Goal: Information Seeking & Learning: Learn about a topic

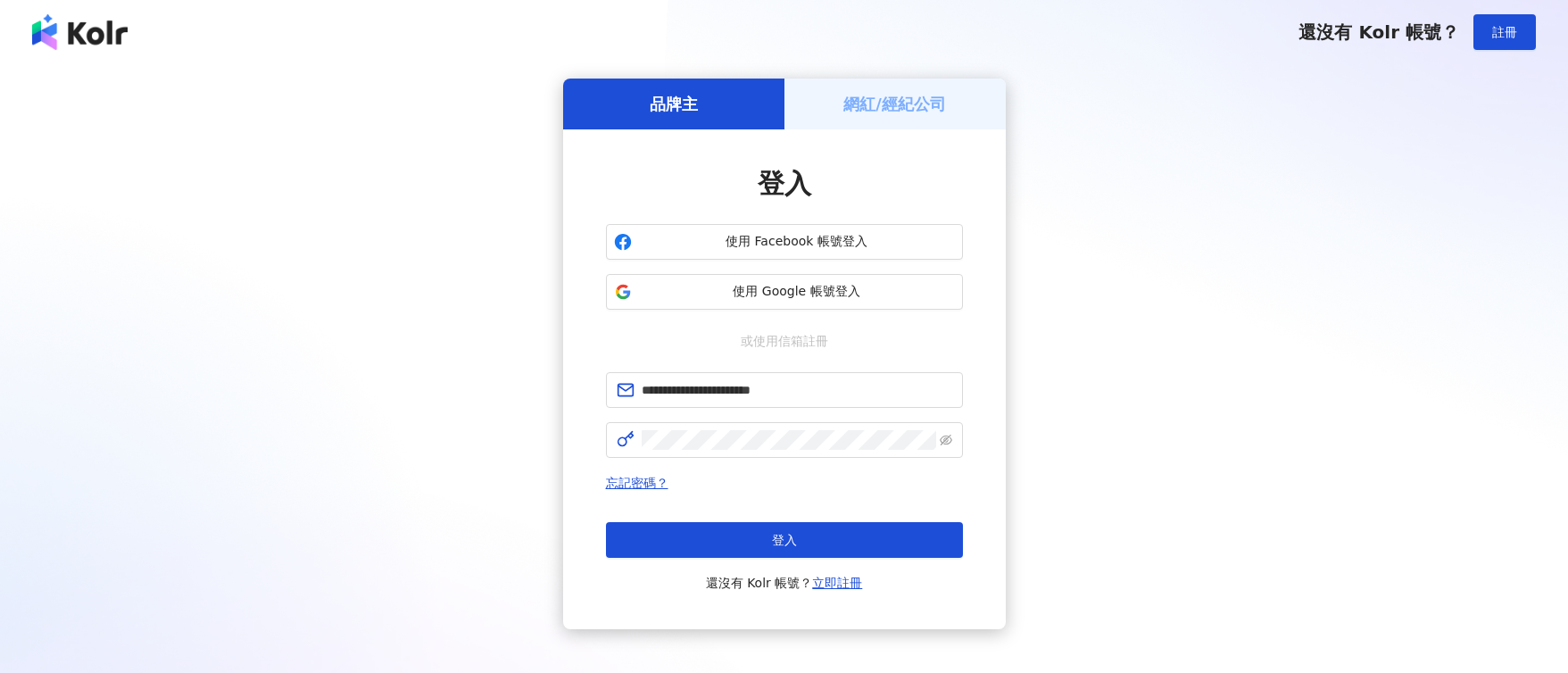
click at [833, 520] on div "忘記密碼？ 登入 還沒有 Kolr 帳號？ 立即註冊" at bounding box center [784, 532] width 357 height 121
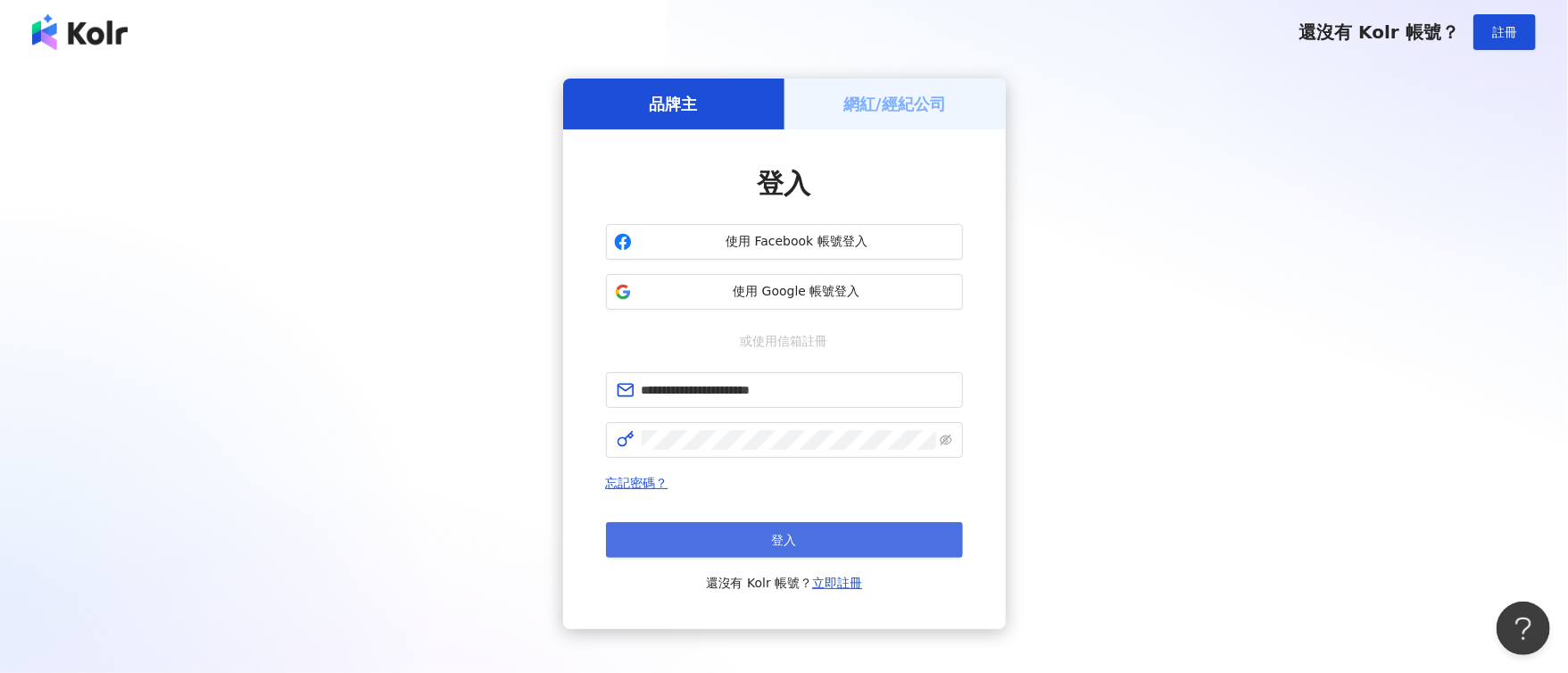
click at [841, 534] on button "登入" at bounding box center [784, 540] width 357 height 36
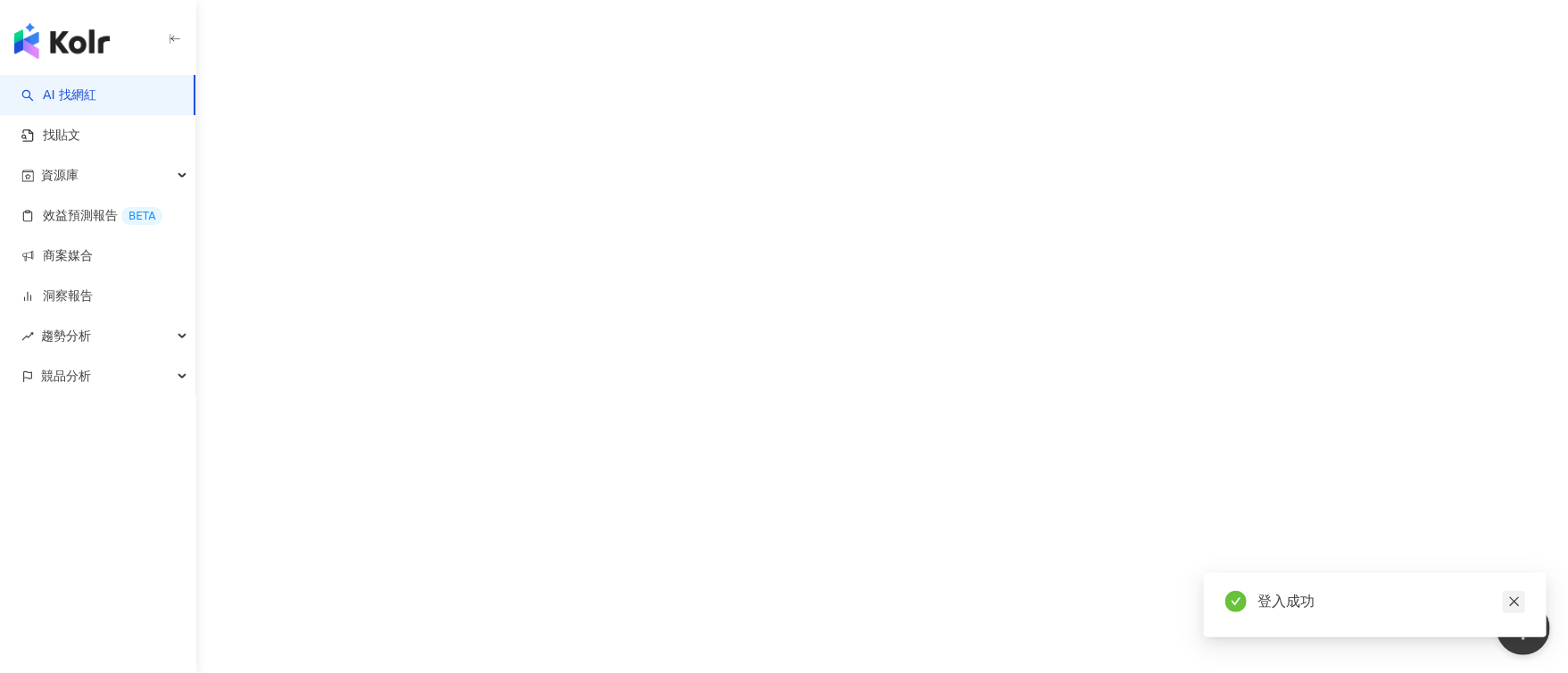
click at [1517, 603] on icon "close" at bounding box center [1514, 602] width 10 height 10
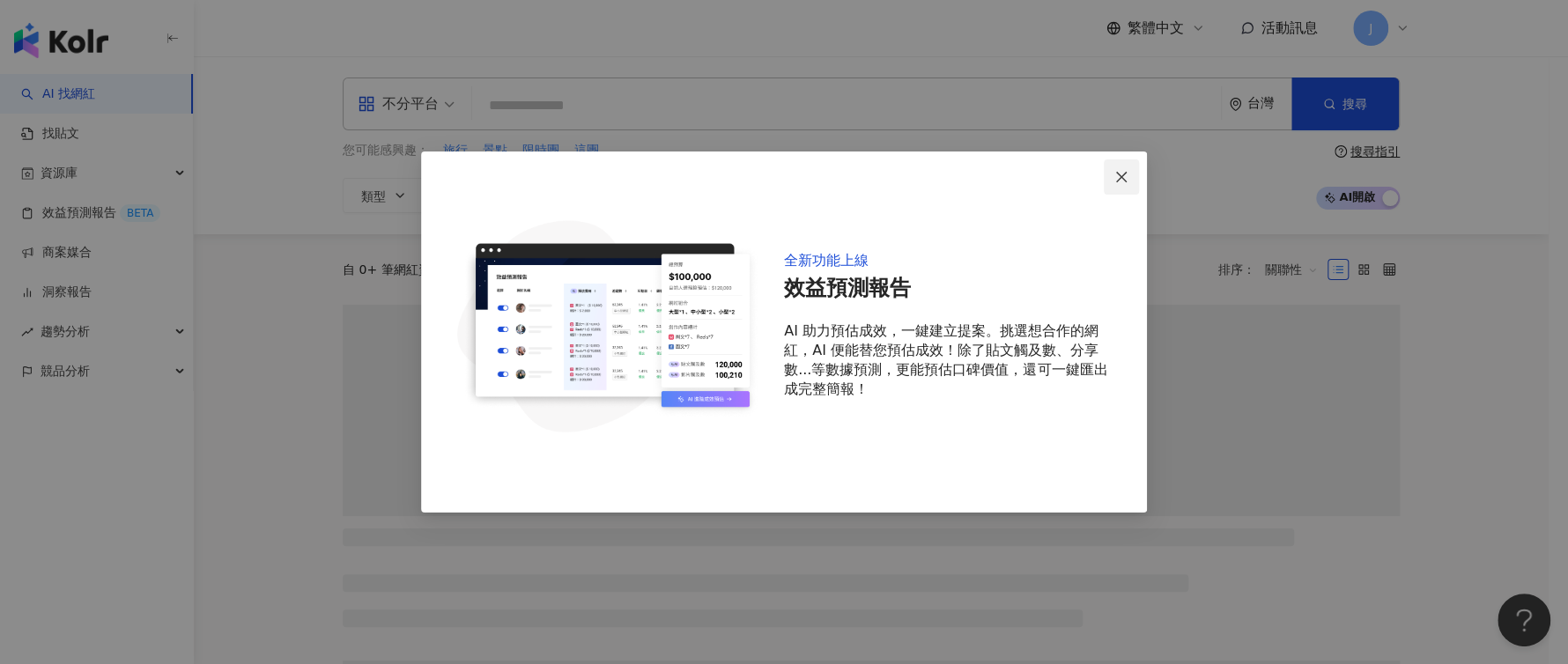
click at [1120, 179] on icon "close" at bounding box center [1121, 177] width 14 height 14
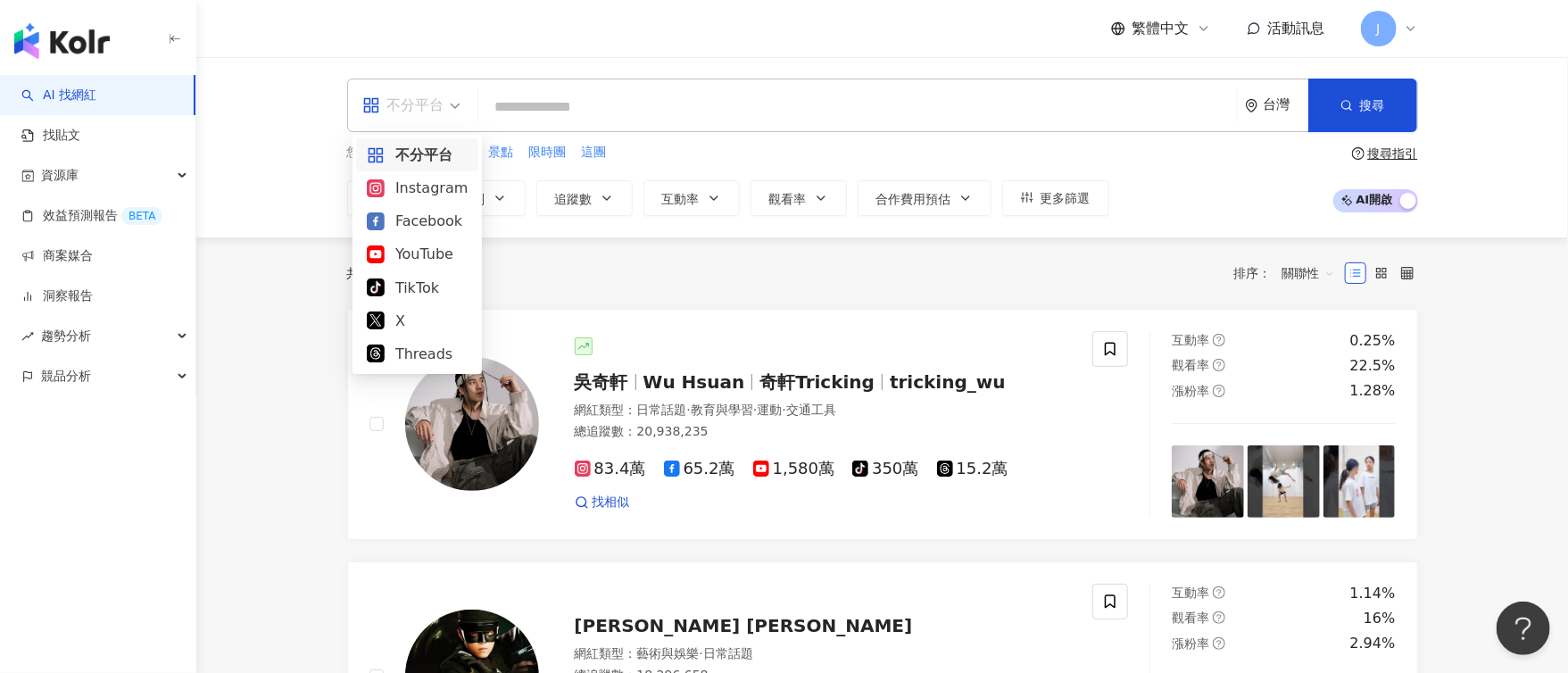
click at [396, 111] on div "不分平台" at bounding box center [403, 105] width 82 height 29
click at [401, 192] on div "Instagram" at bounding box center [417, 187] width 101 height 23
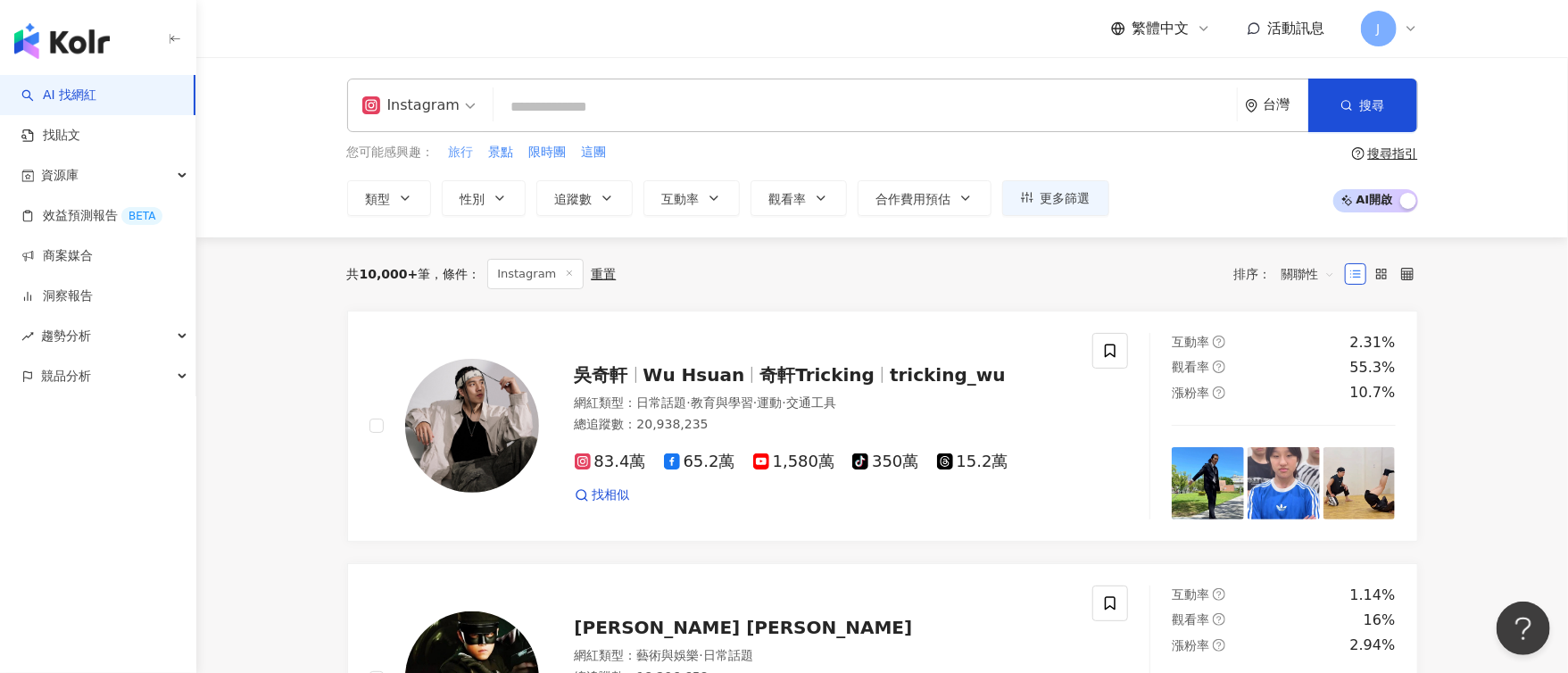
click at [465, 150] on span "旅行" at bounding box center [461, 153] width 25 height 18
type input "**"
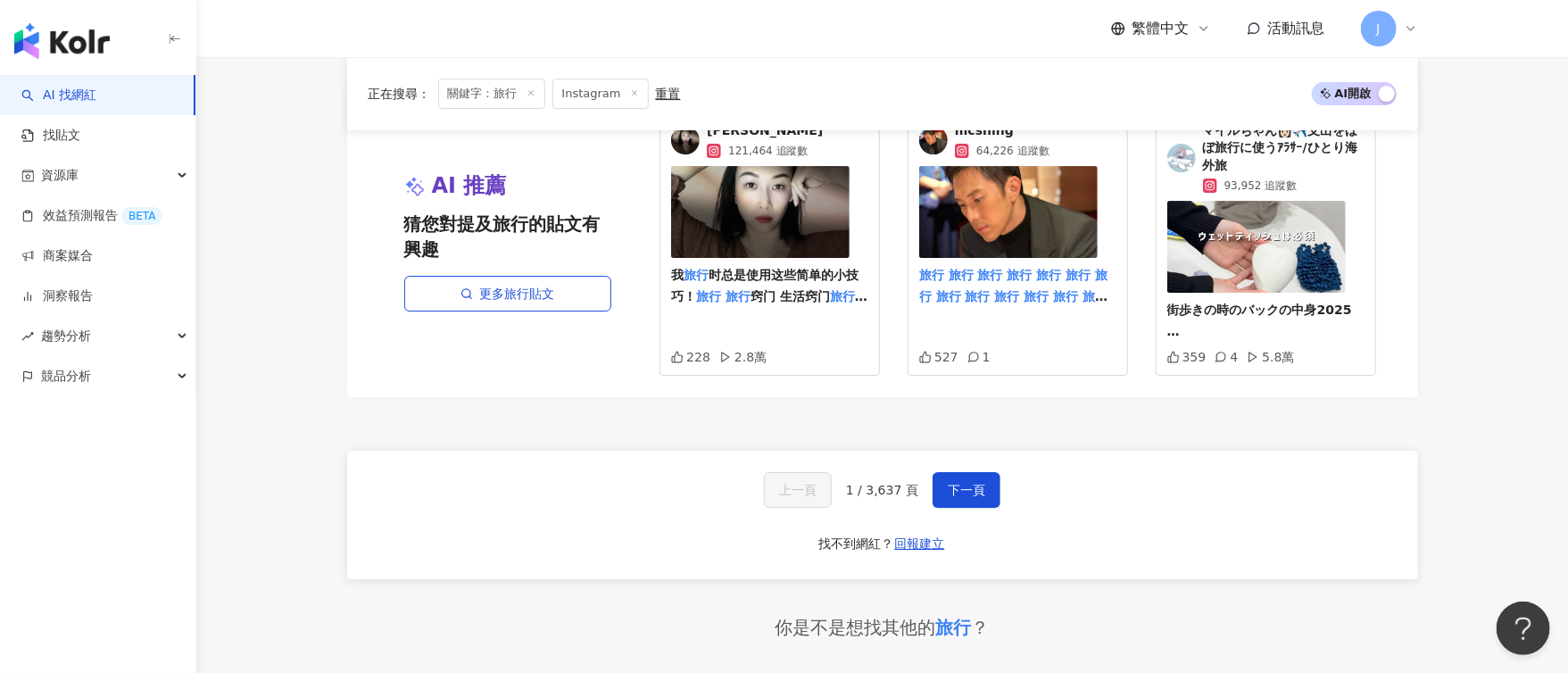
scroll to position [3489, 0]
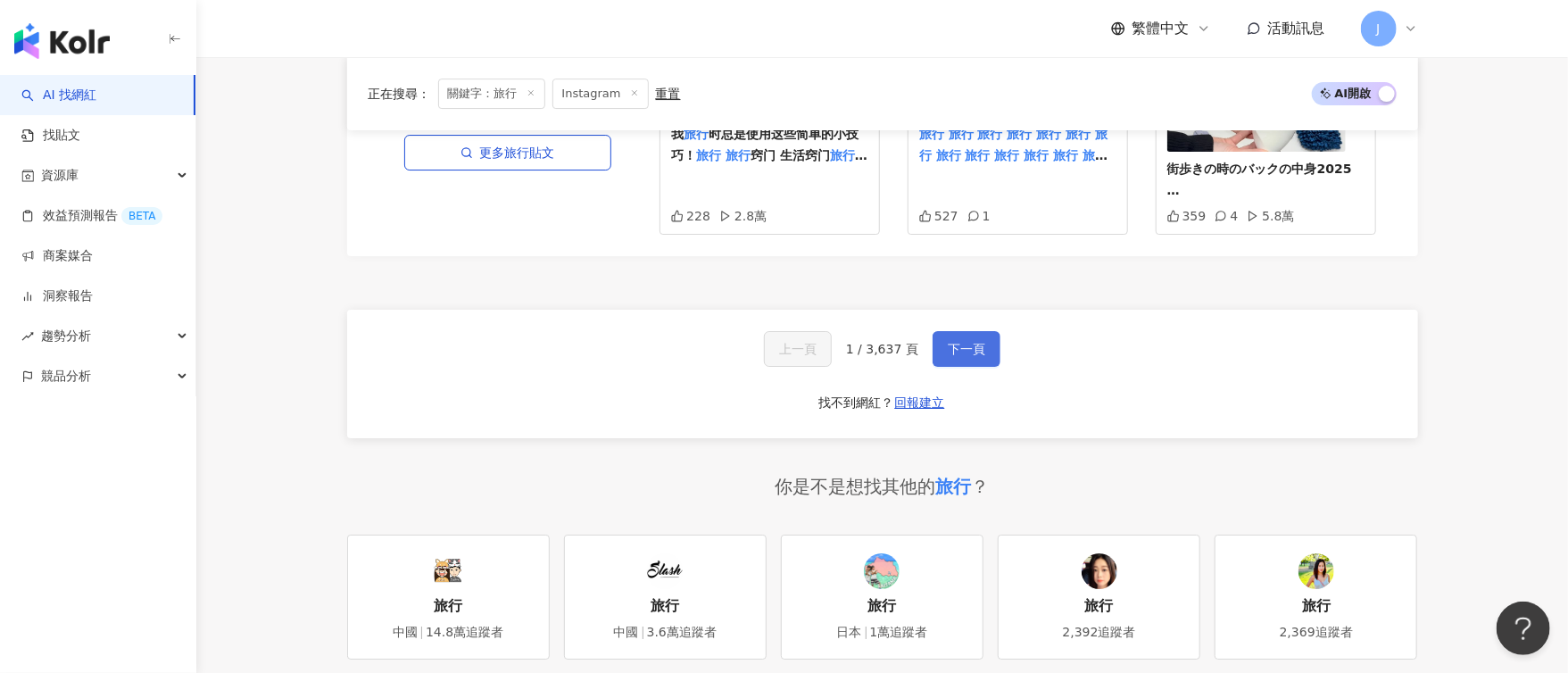
click at [966, 345] on span "下一頁" at bounding box center [967, 348] width 37 height 14
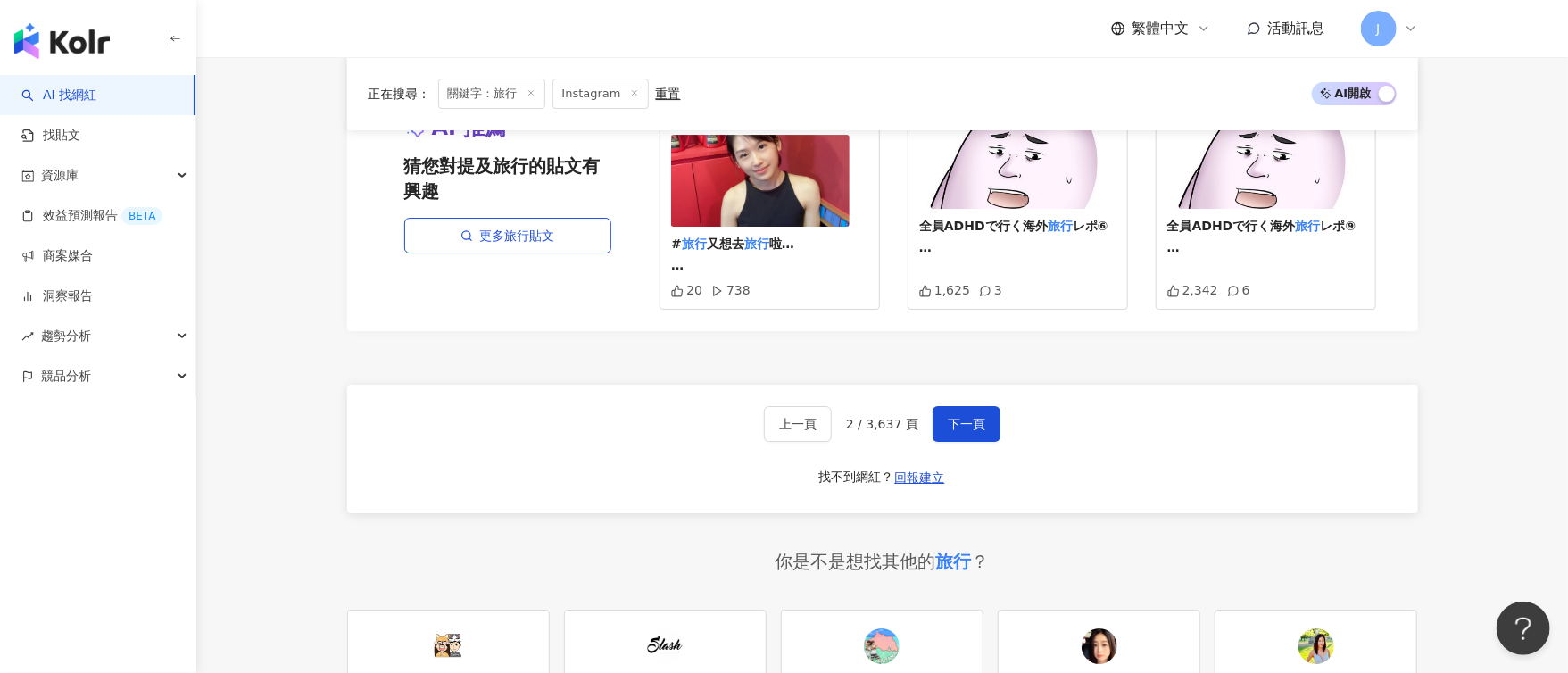
scroll to position [3406, 0]
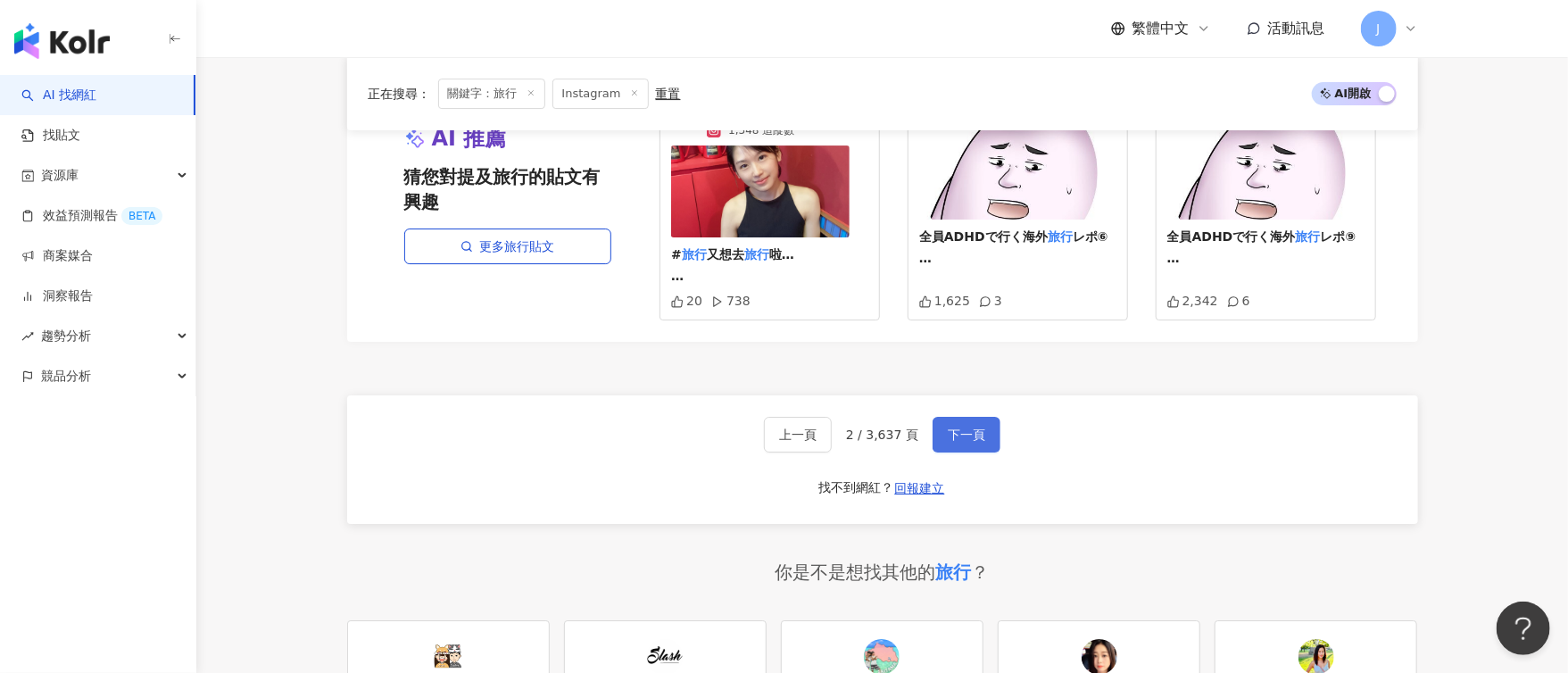
click at [952, 427] on span "下一頁" at bounding box center [967, 434] width 37 height 14
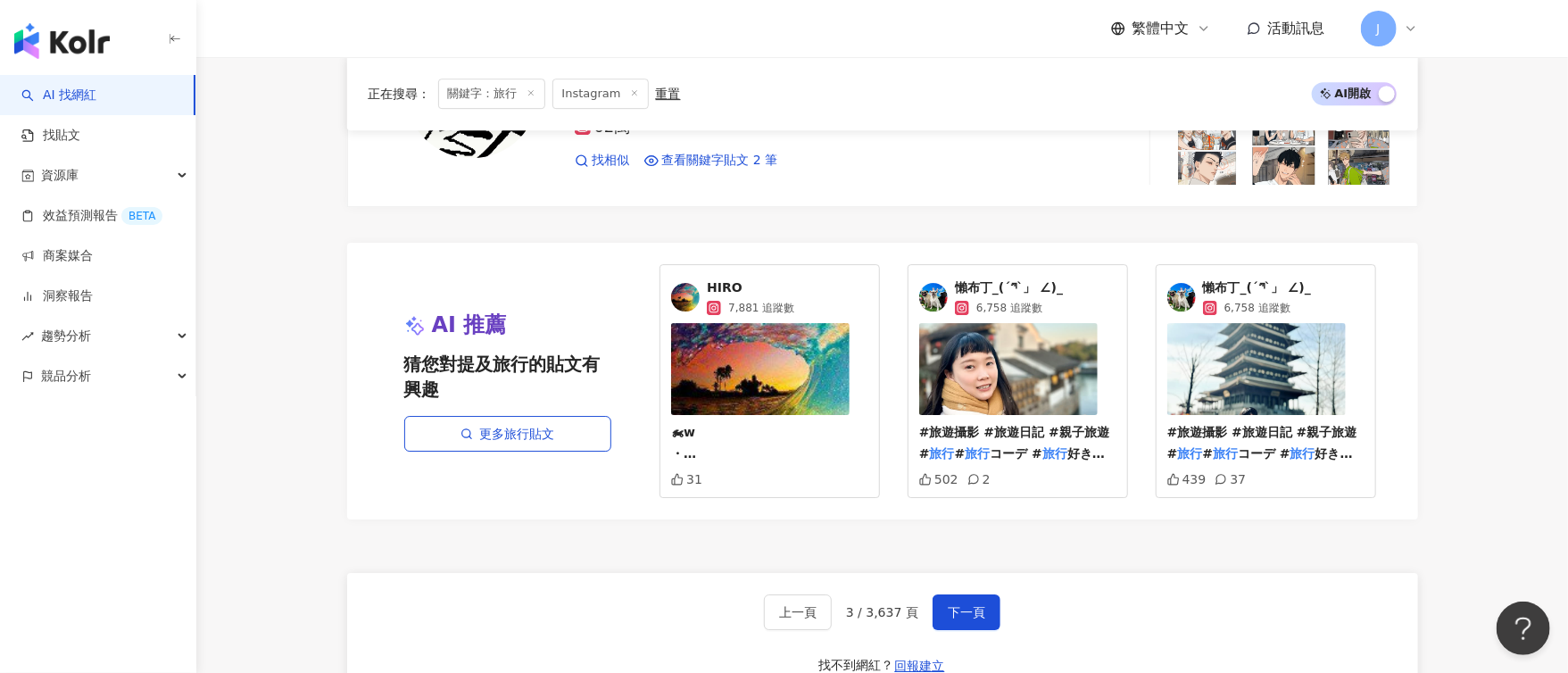
scroll to position [3223, 0]
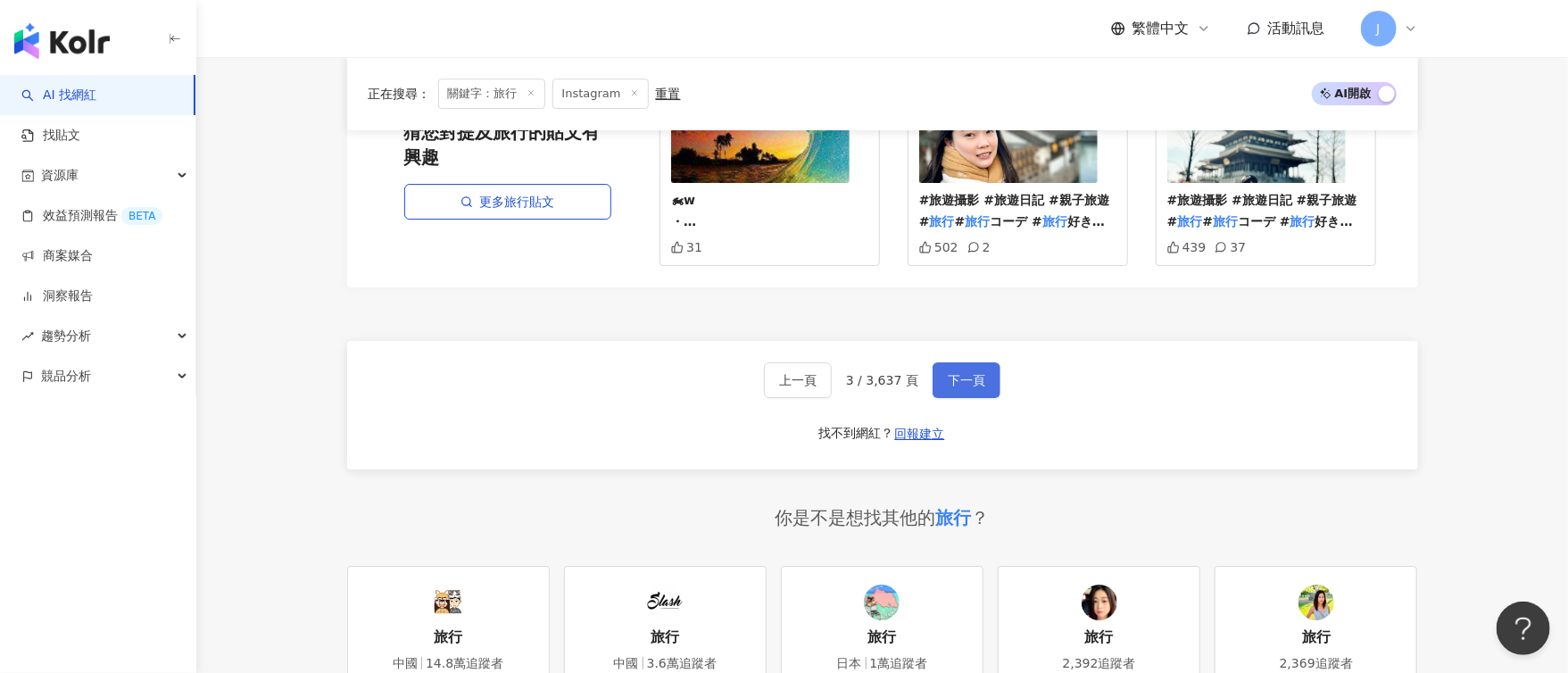
click at [958, 376] on button "下一頁" at bounding box center [966, 380] width 68 height 36
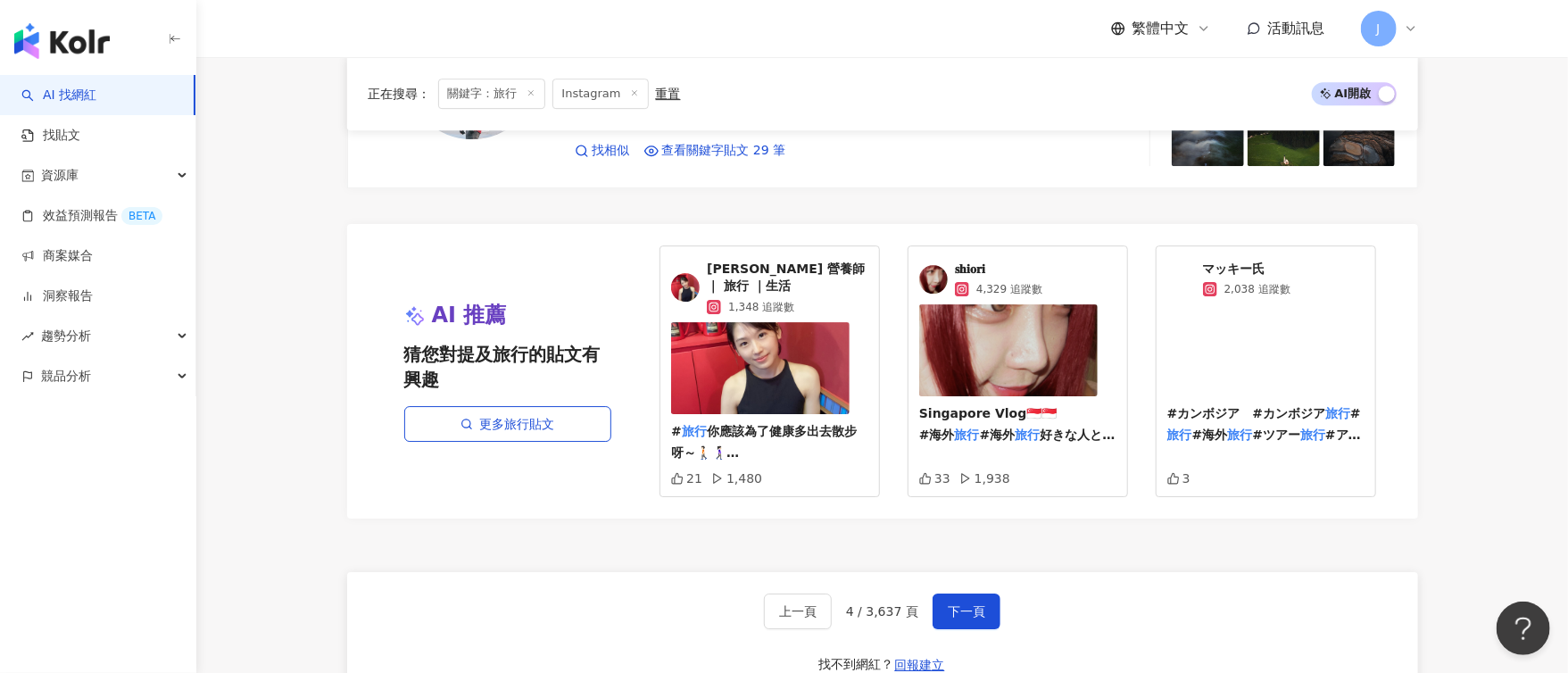
scroll to position [3207, 0]
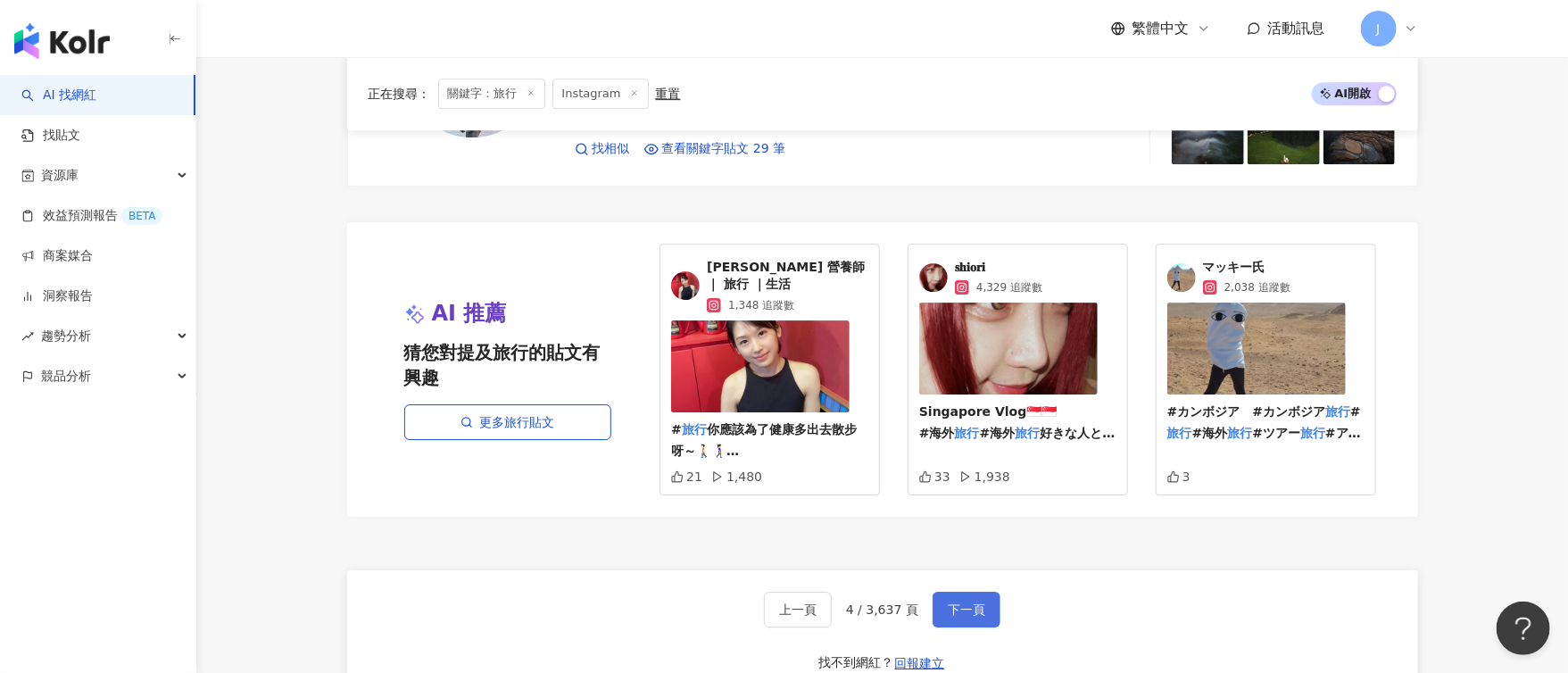
click at [976, 603] on span "下一頁" at bounding box center [967, 610] width 37 height 14
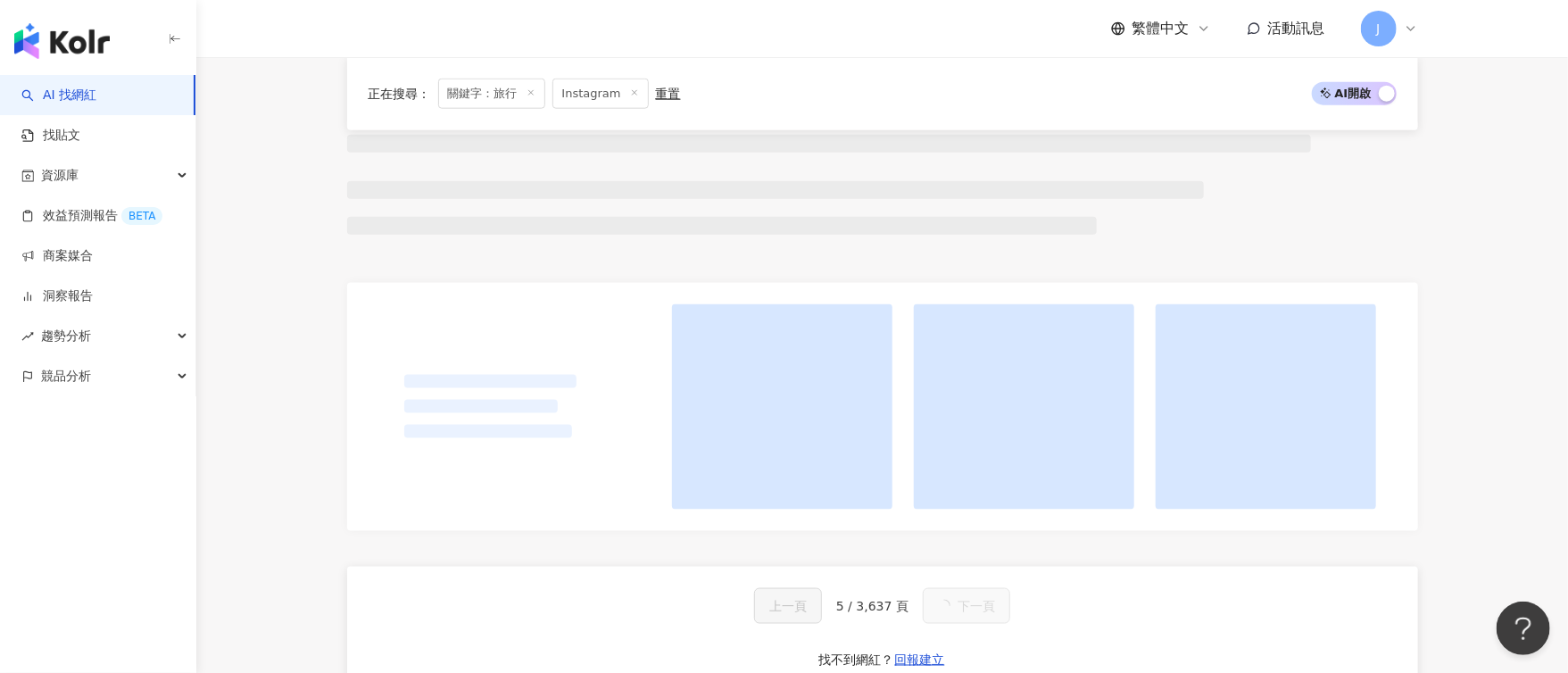
scroll to position [1242, 0]
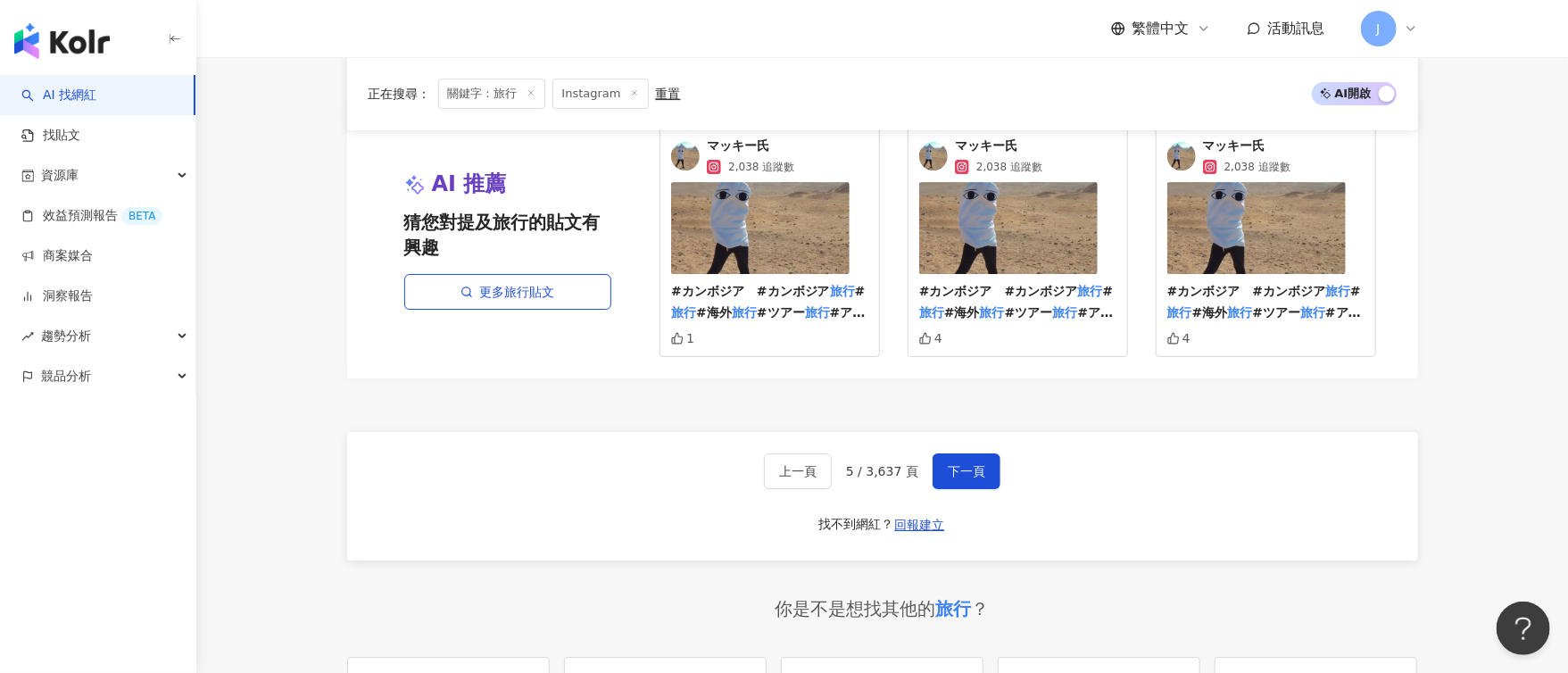
scroll to position [3426, 0]
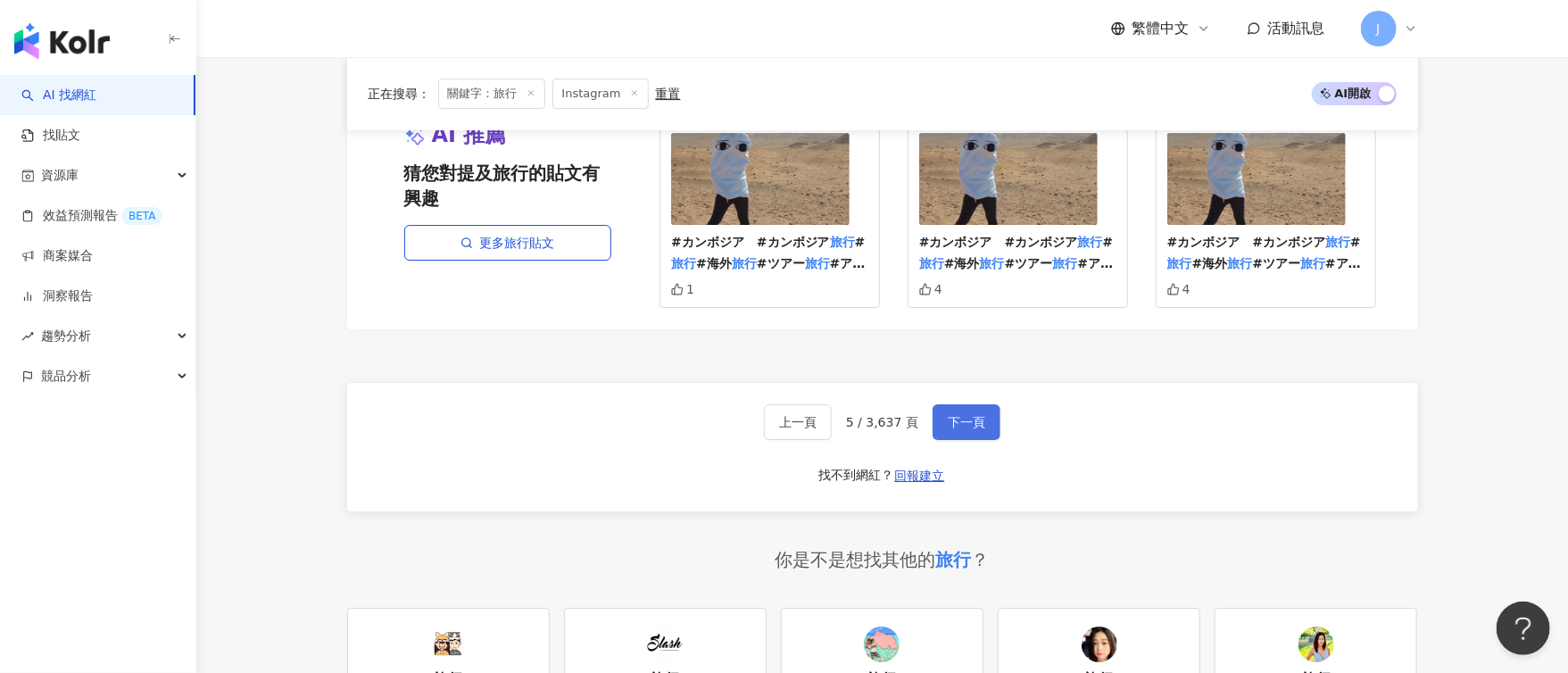
click at [962, 415] on span "下一頁" at bounding box center [967, 422] width 37 height 14
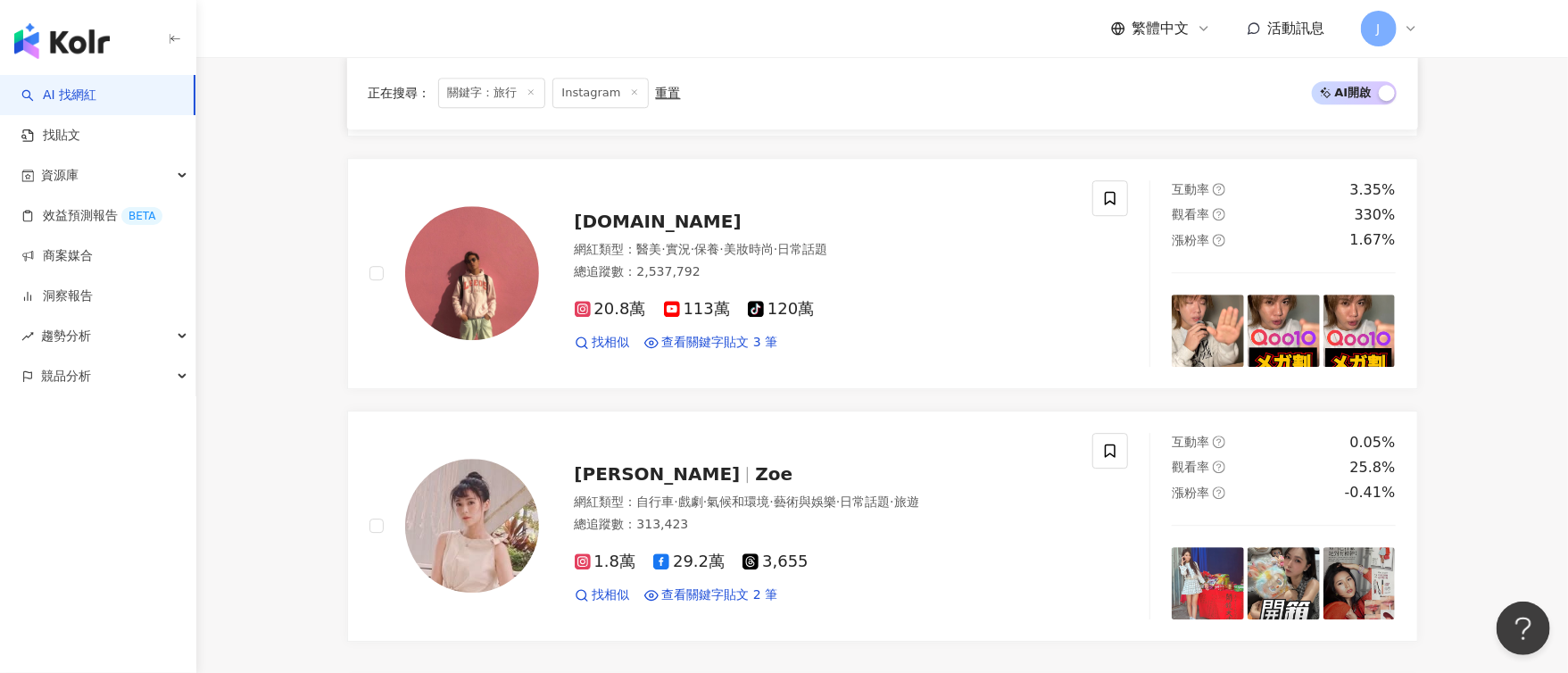
scroll to position [2756, 0]
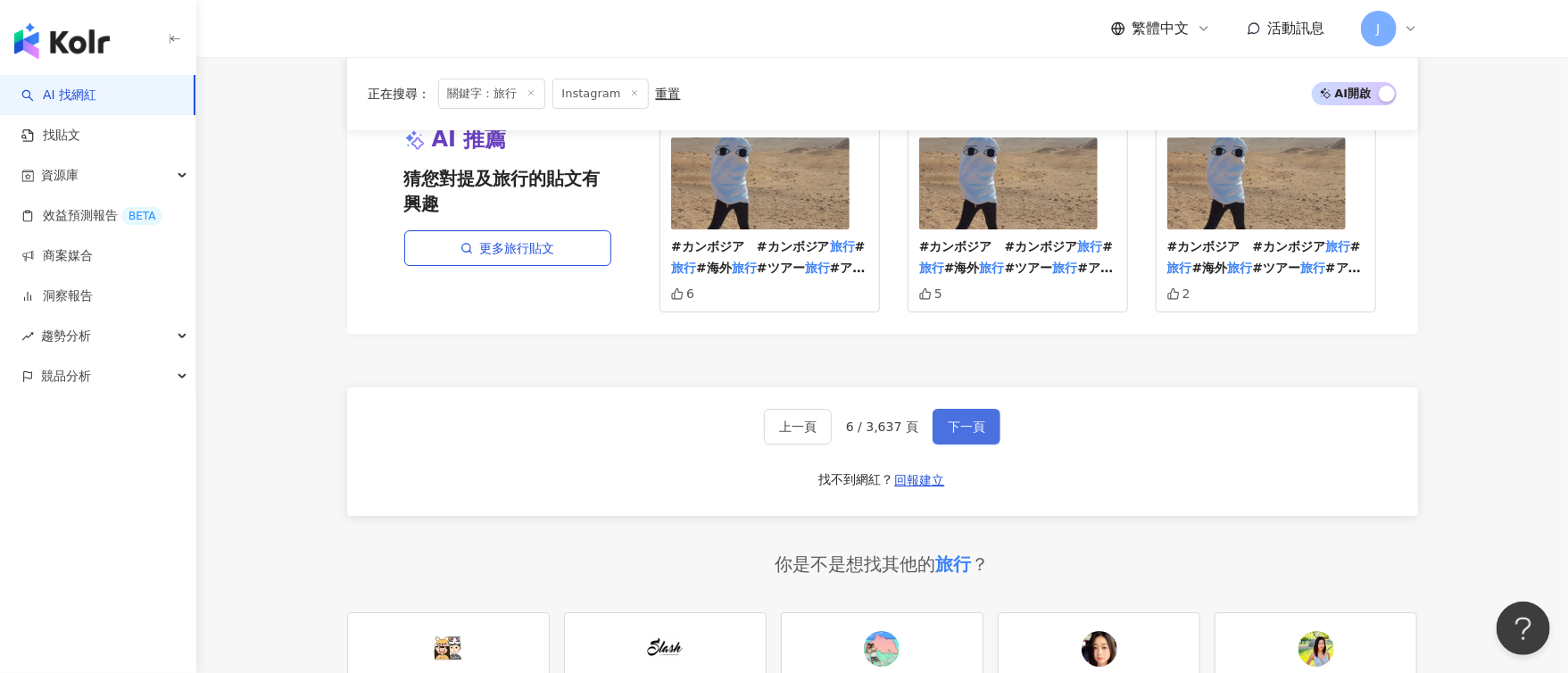
click at [963, 419] on span "下一頁" at bounding box center [967, 426] width 37 height 14
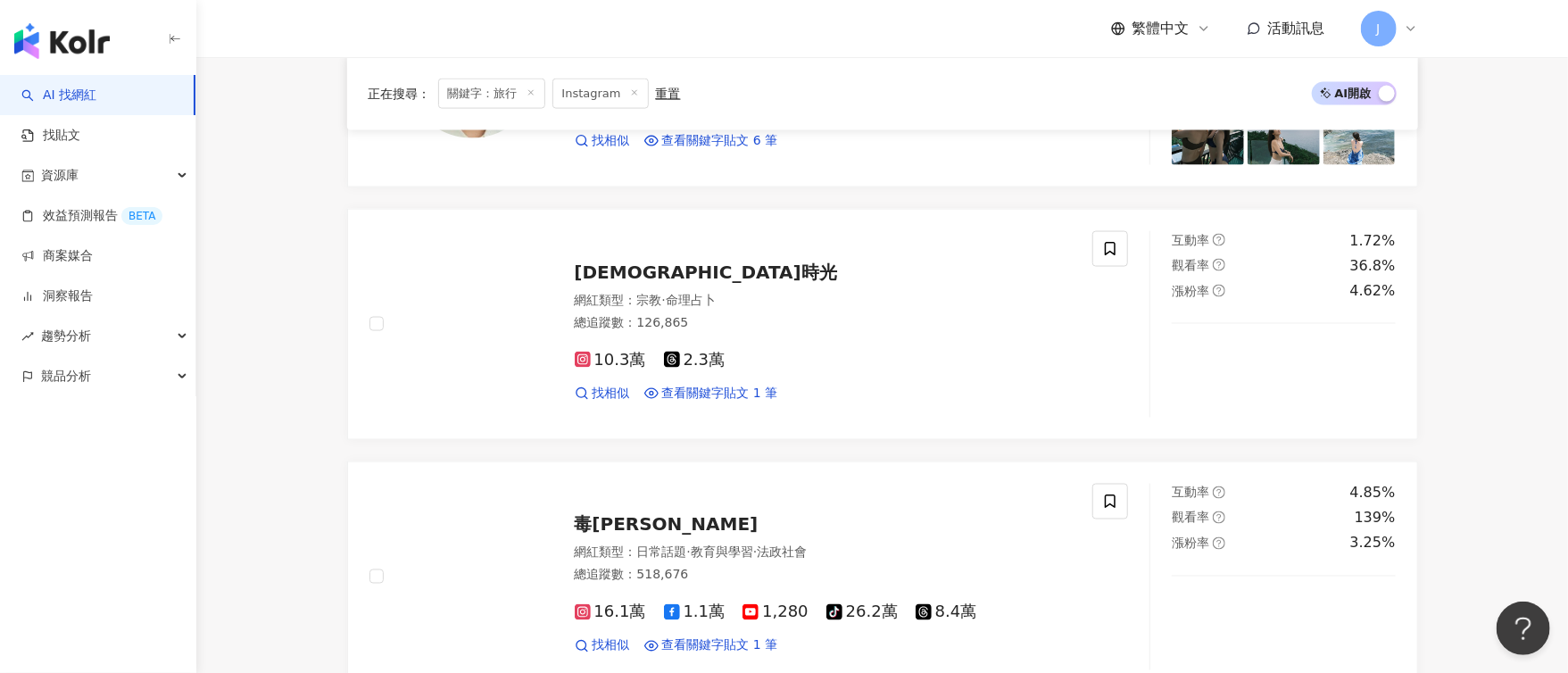
scroll to position [3385, 0]
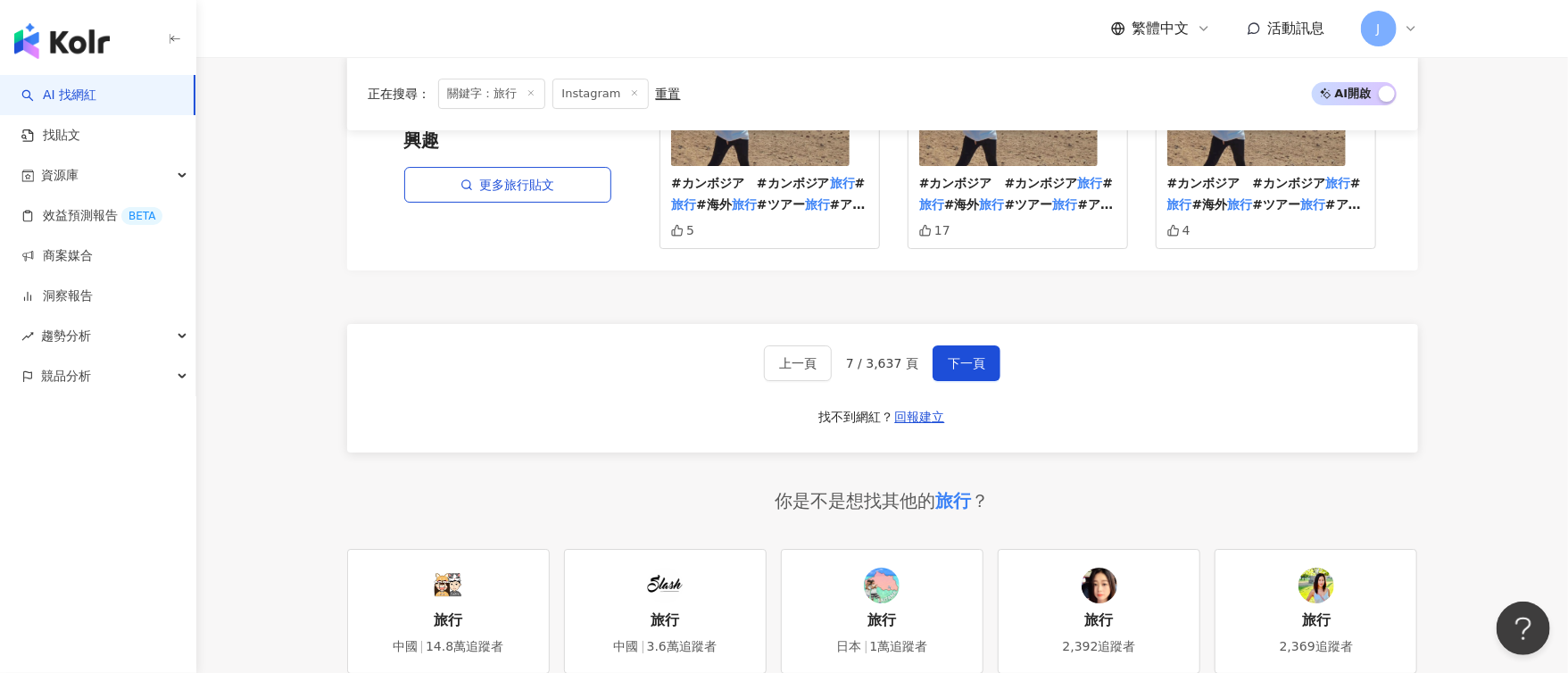
scroll to position [3436, 0]
click at [980, 347] on button "下一頁" at bounding box center [966, 362] width 68 height 36
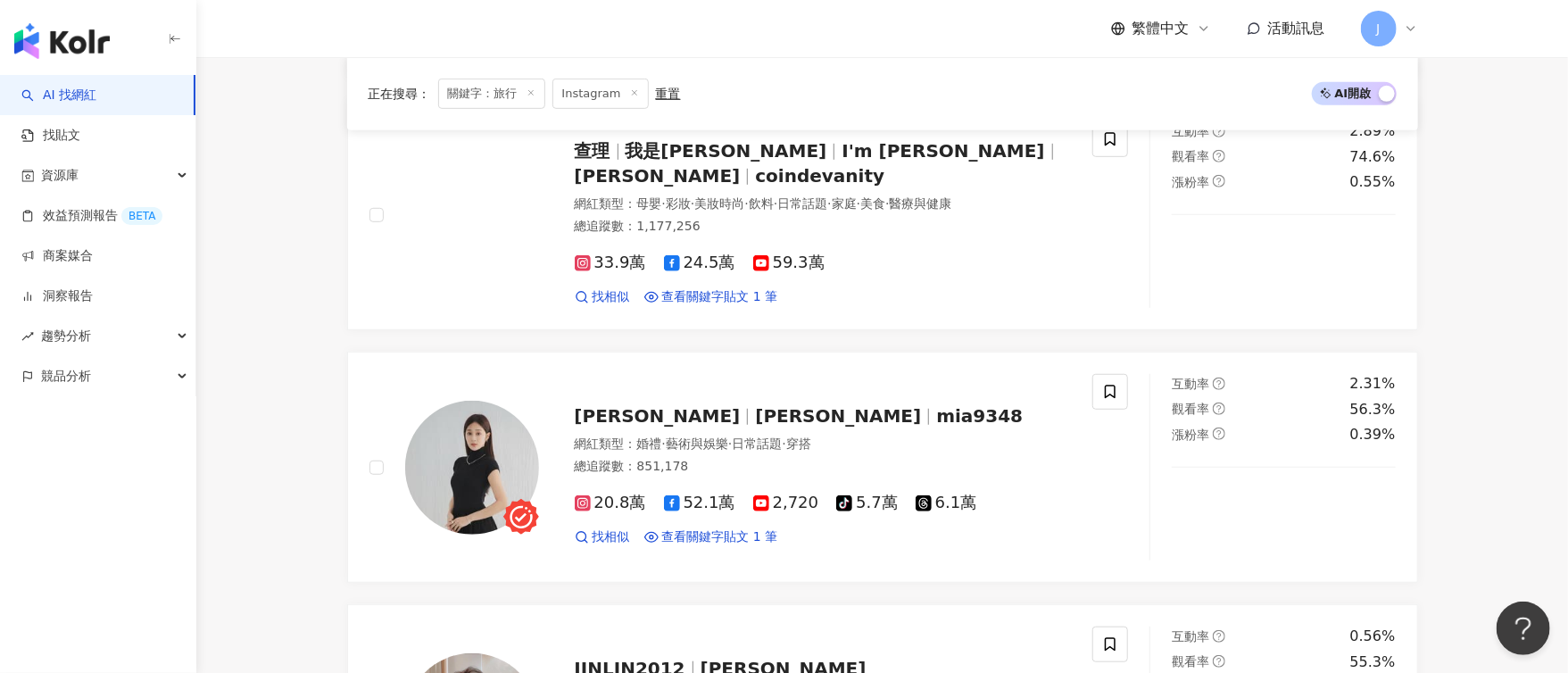
scroll to position [524, 0]
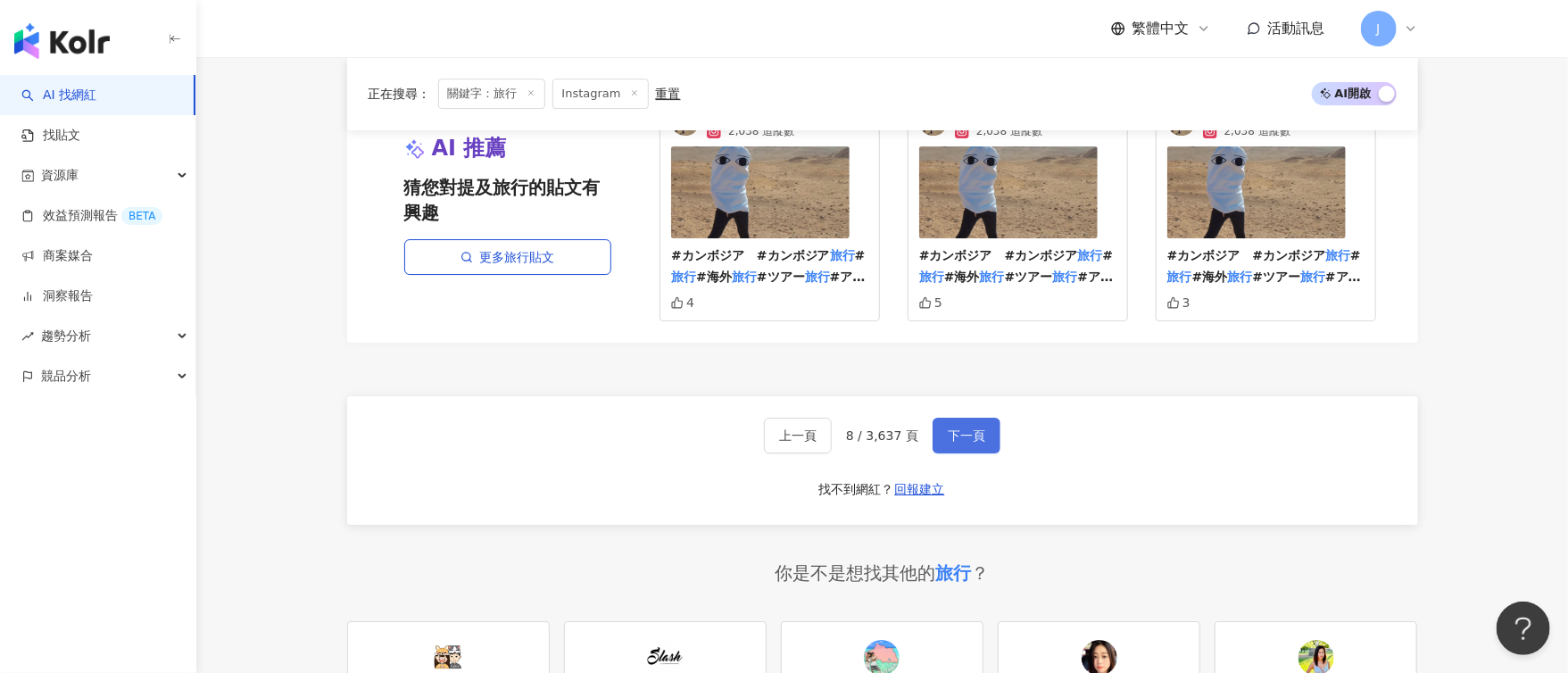
click at [940, 417] on button "下一頁" at bounding box center [966, 435] width 68 height 36
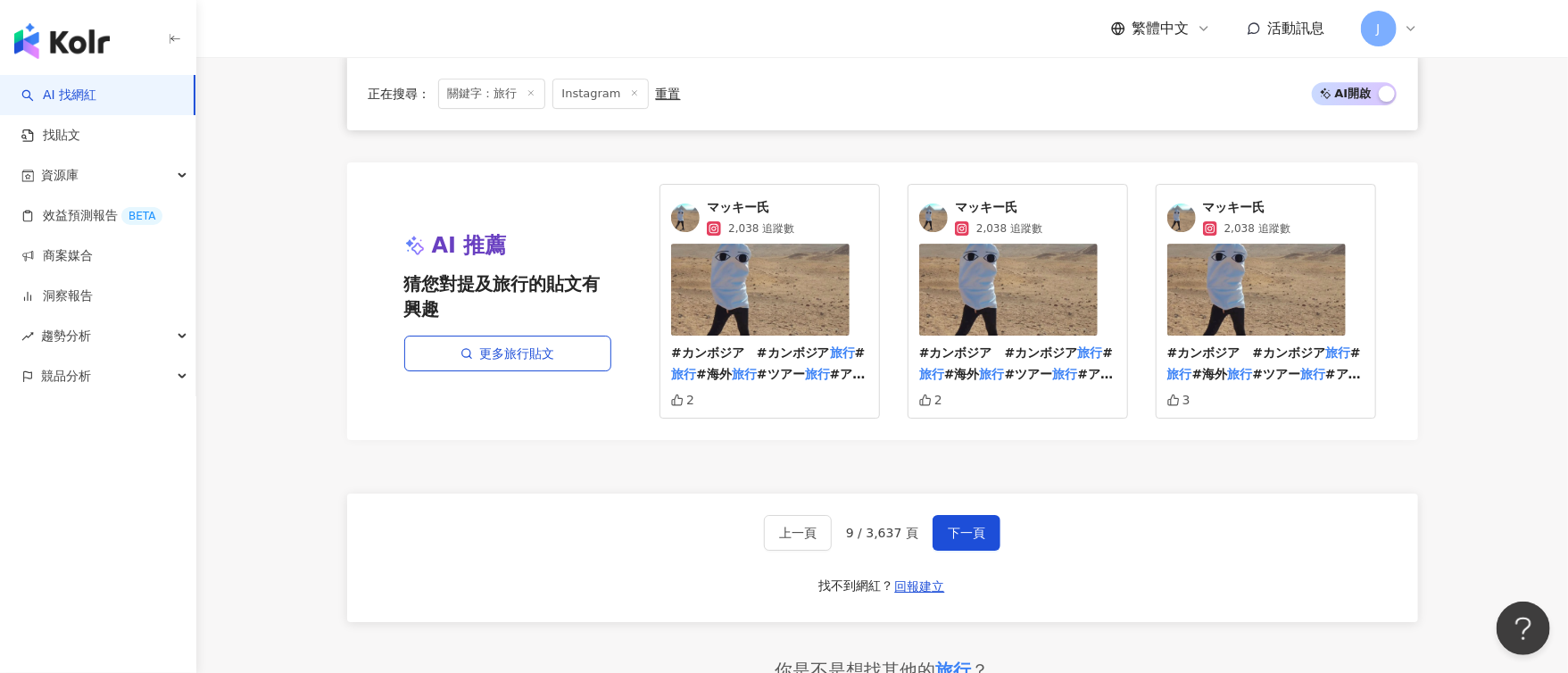
scroll to position [3293, 0]
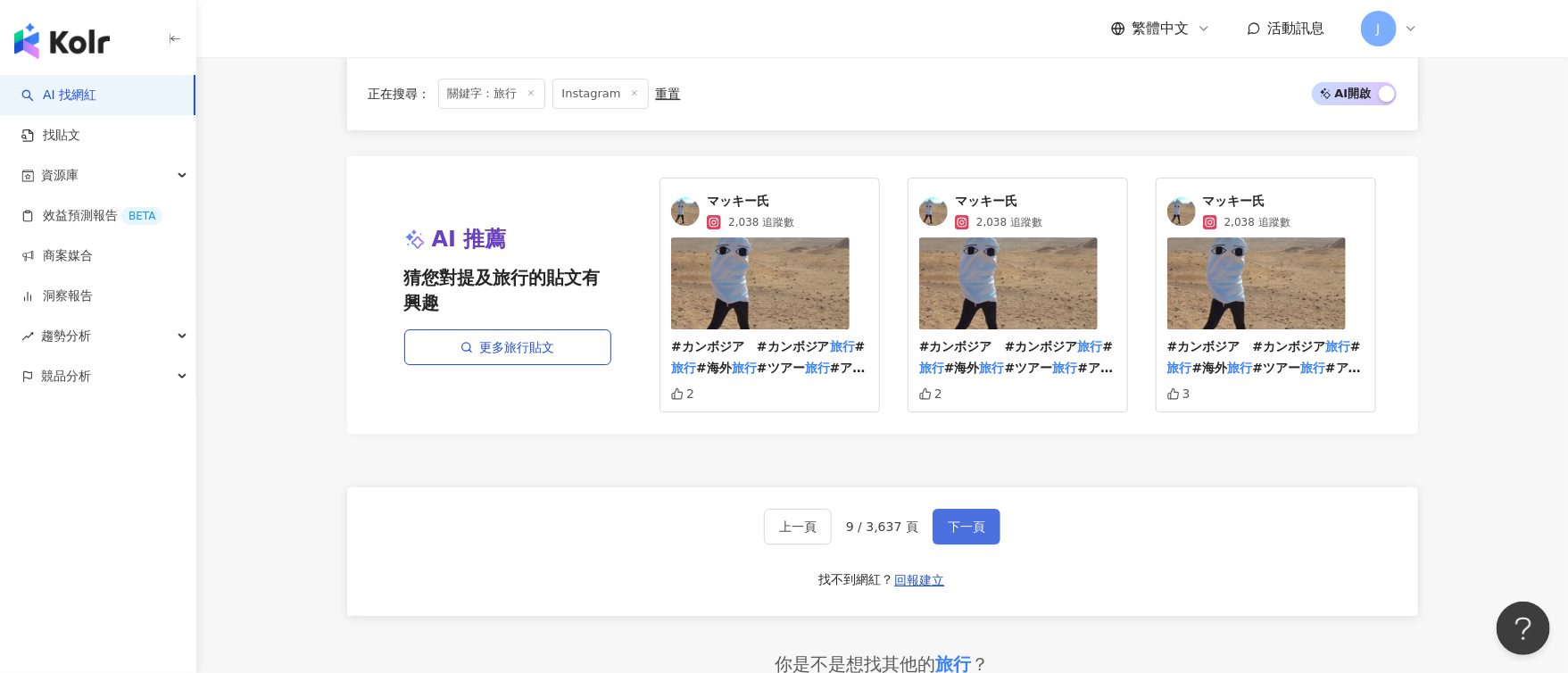
click at [964, 519] on span "下一頁" at bounding box center [967, 526] width 37 height 14
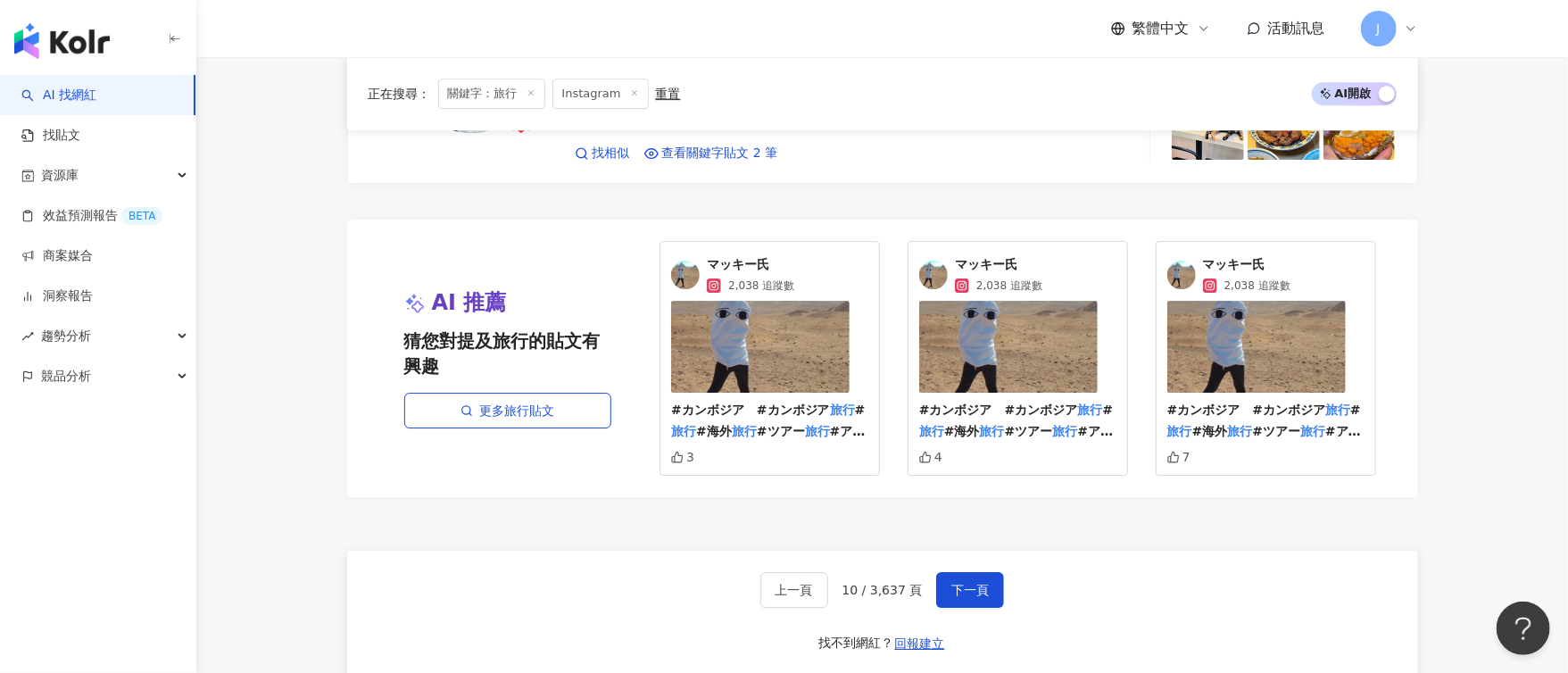
scroll to position [3228, 0]
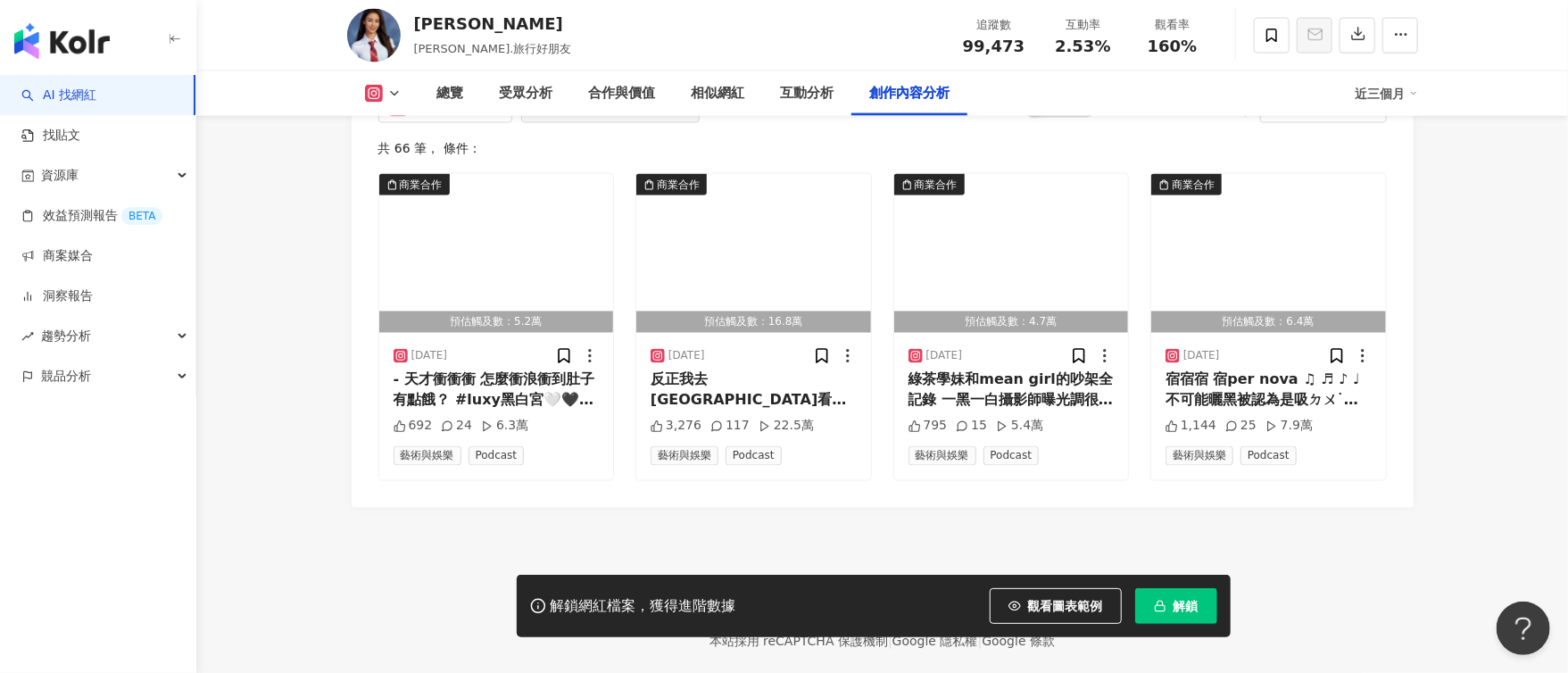
scroll to position [5515, 0]
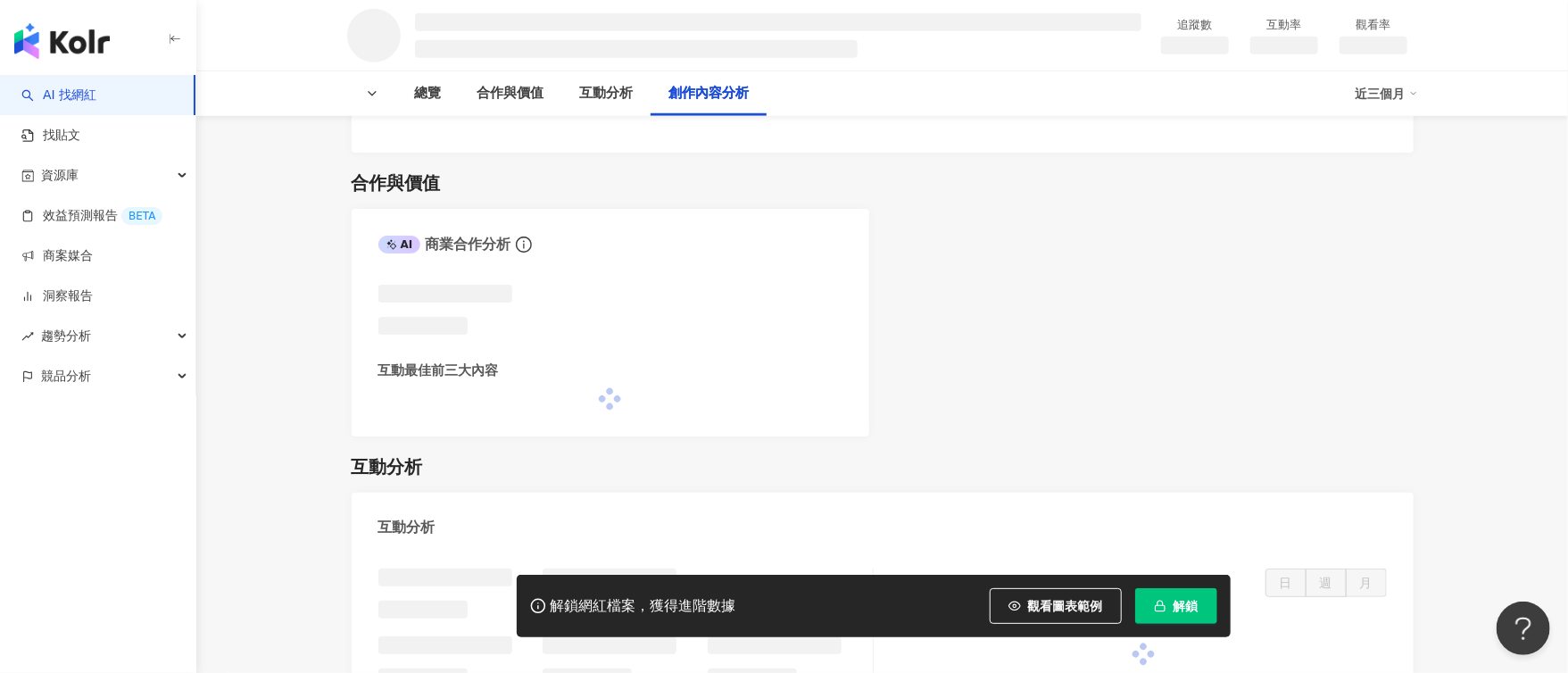
scroll to position [2381, 0]
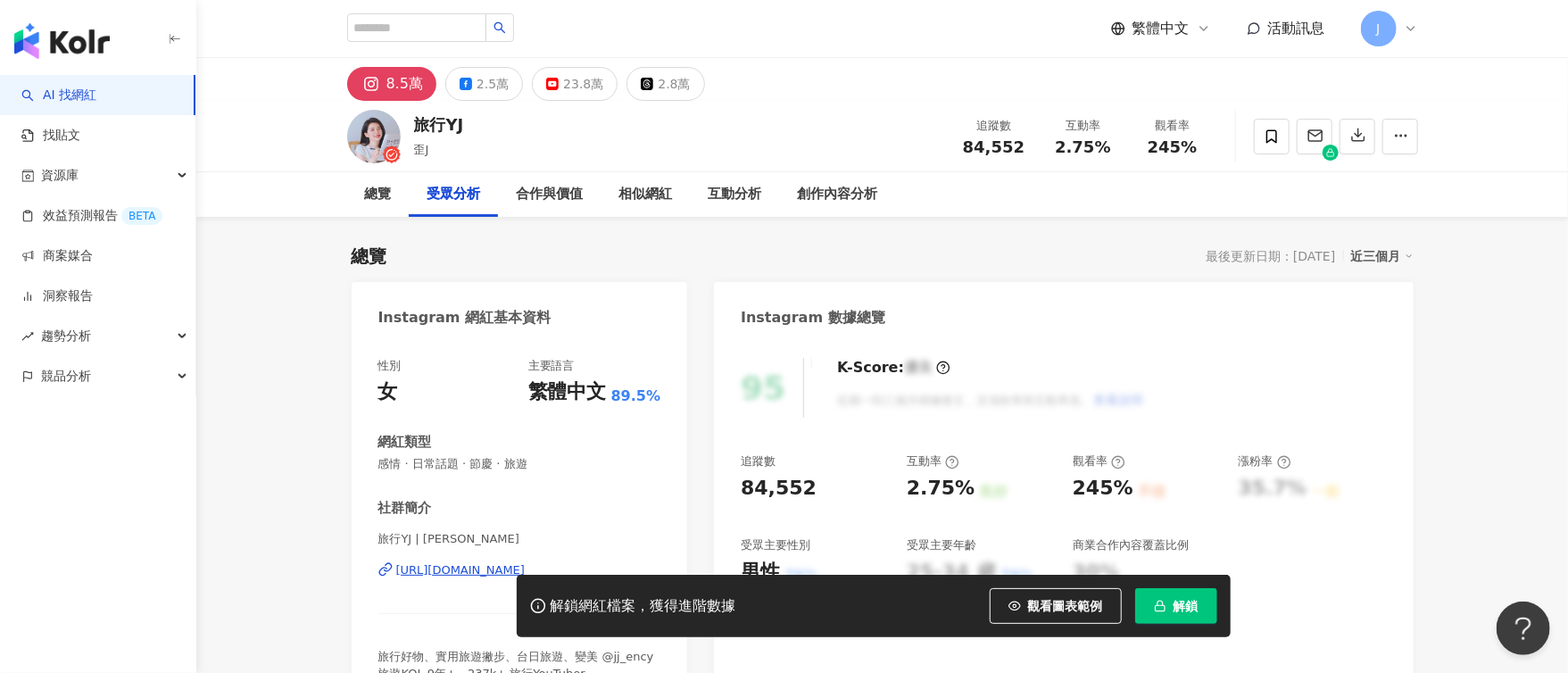
click at [412, 78] on div "8.5萬" at bounding box center [405, 83] width 37 height 25
click at [358, 126] on img at bounding box center [374, 136] width 53 height 53
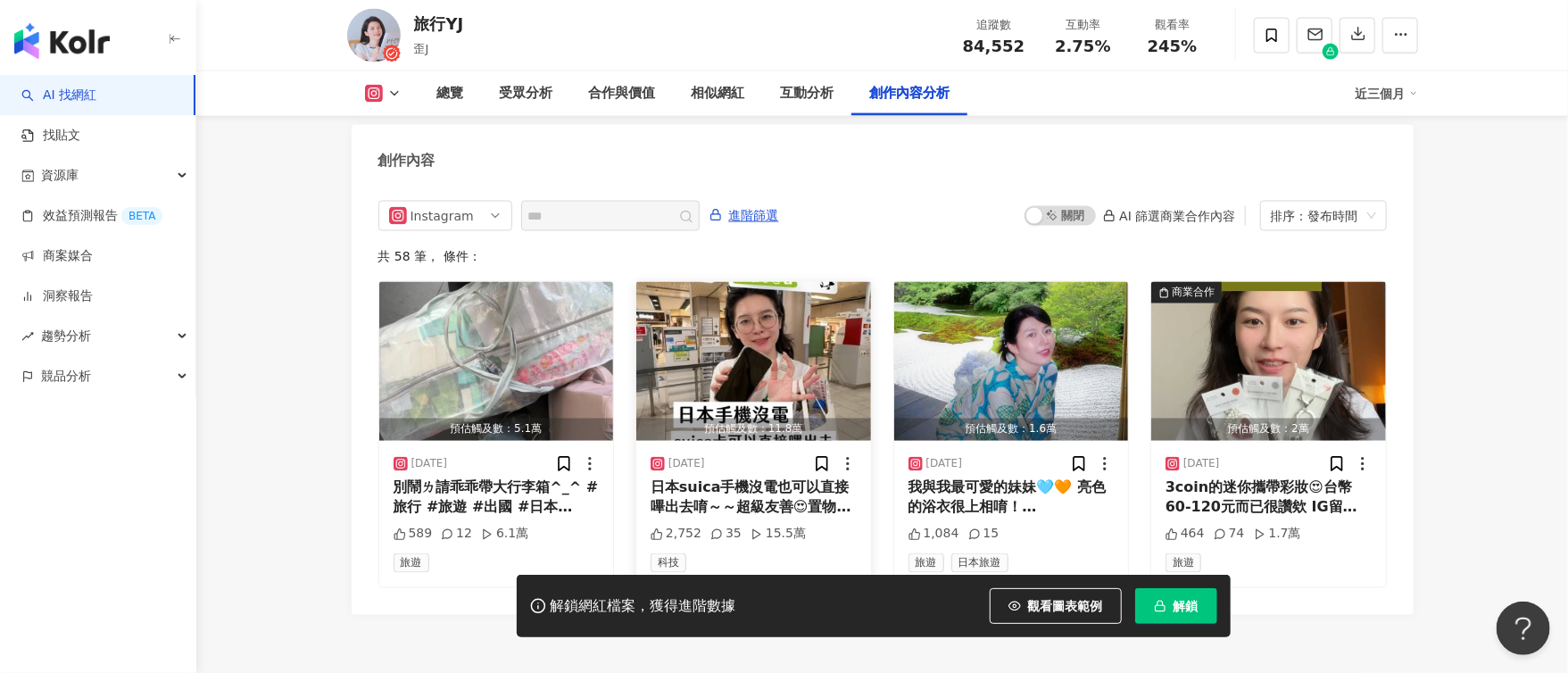
scroll to position [5511, 0]
click at [758, 281] on img "button" at bounding box center [754, 360] width 235 height 159
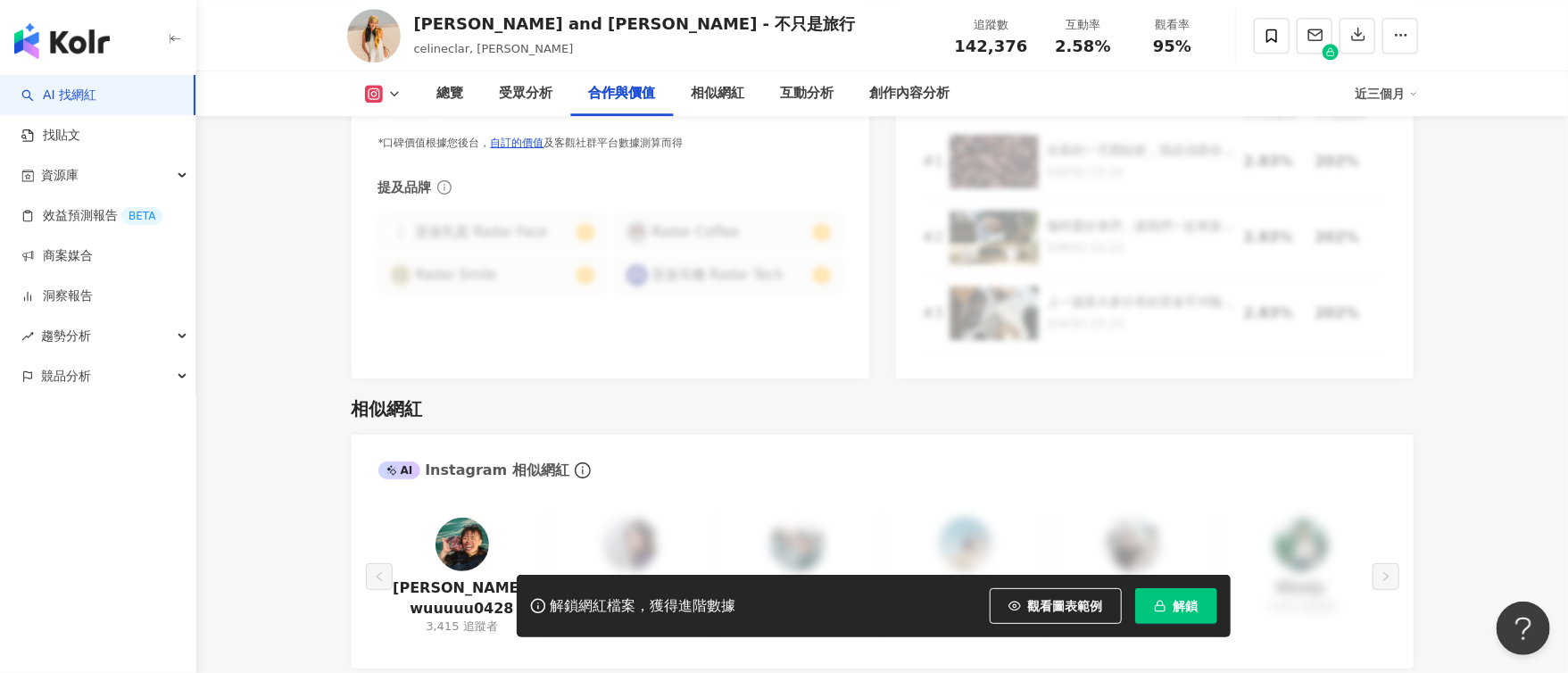
scroll to position [2503, 0]
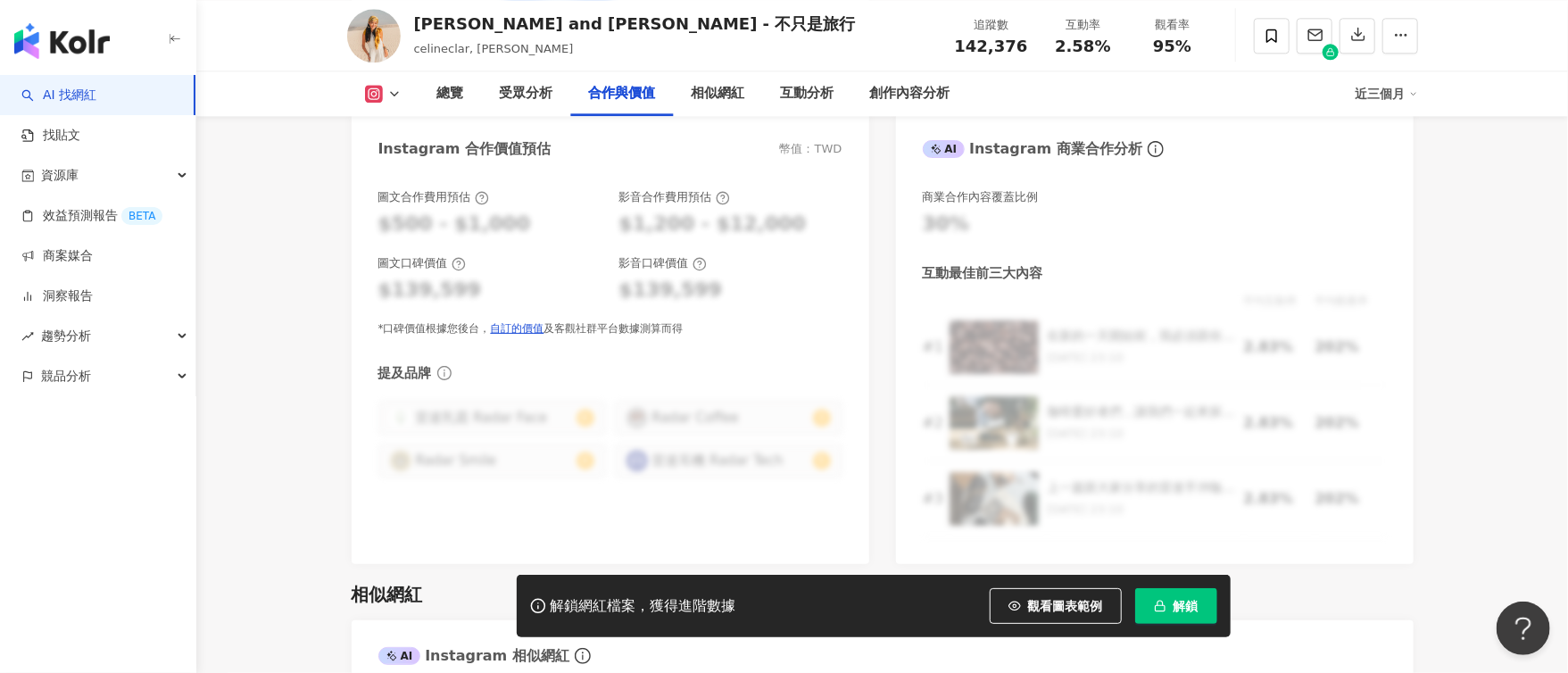
click at [1199, 599] on button "解鎖" at bounding box center [1175, 606] width 82 height 36
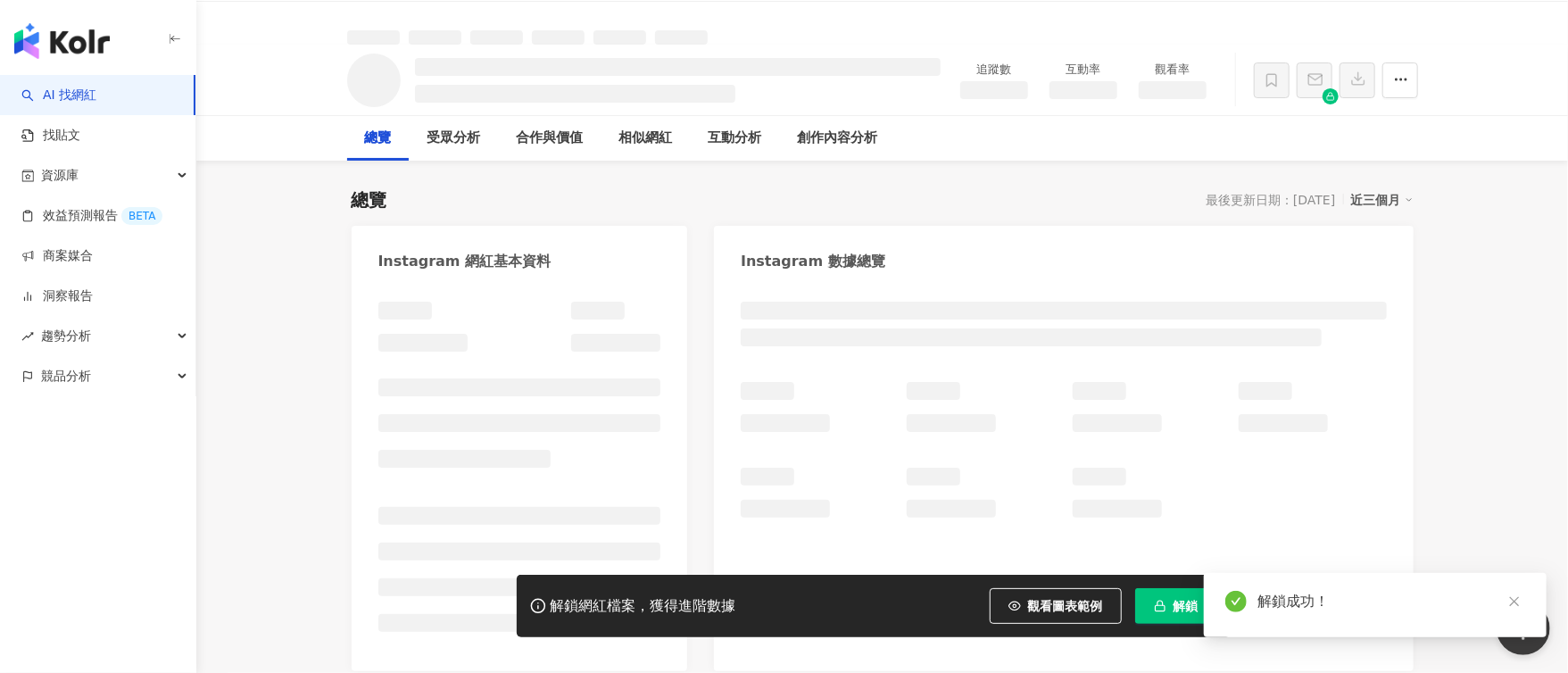
scroll to position [0, 0]
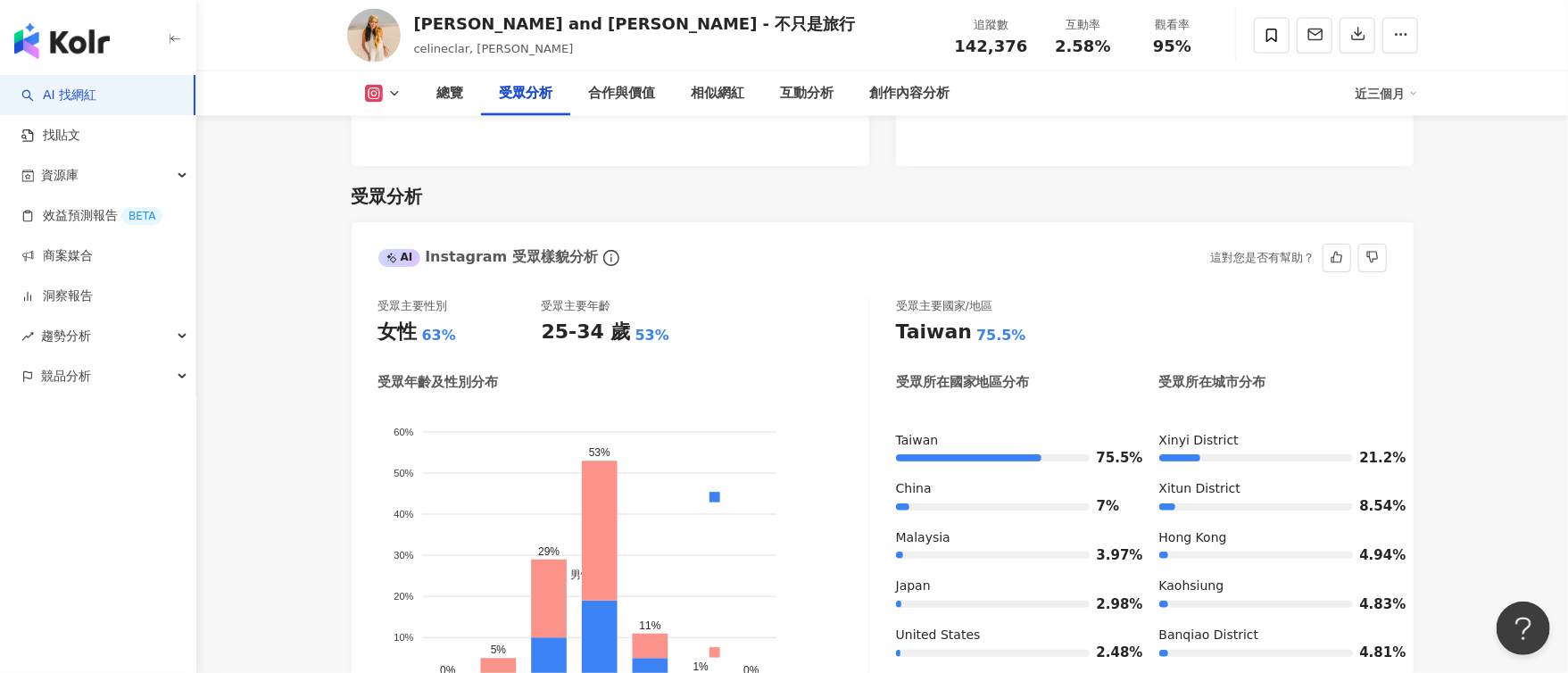
scroll to position [1491, 0]
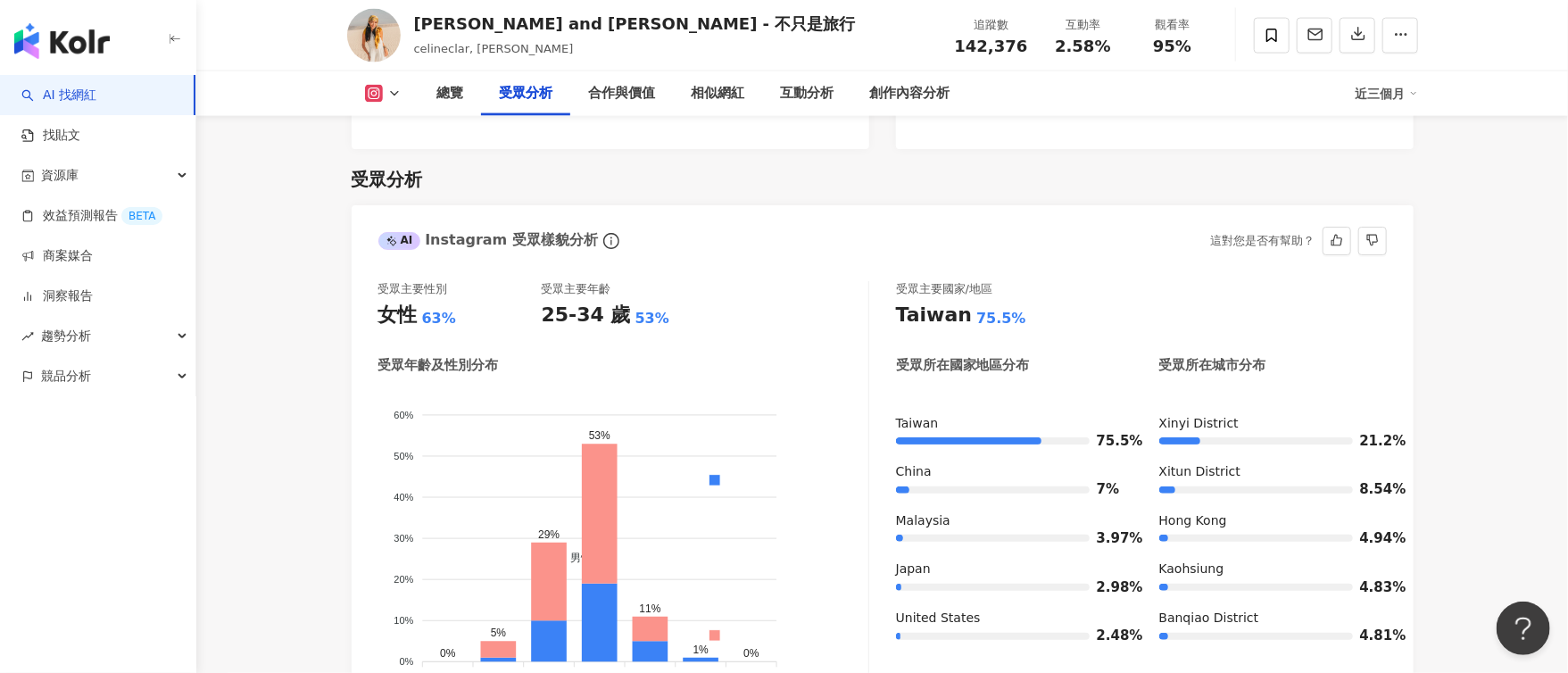
click at [1378, 281] on div "受眾主要國家/地區" at bounding box center [1141, 289] width 490 height 16
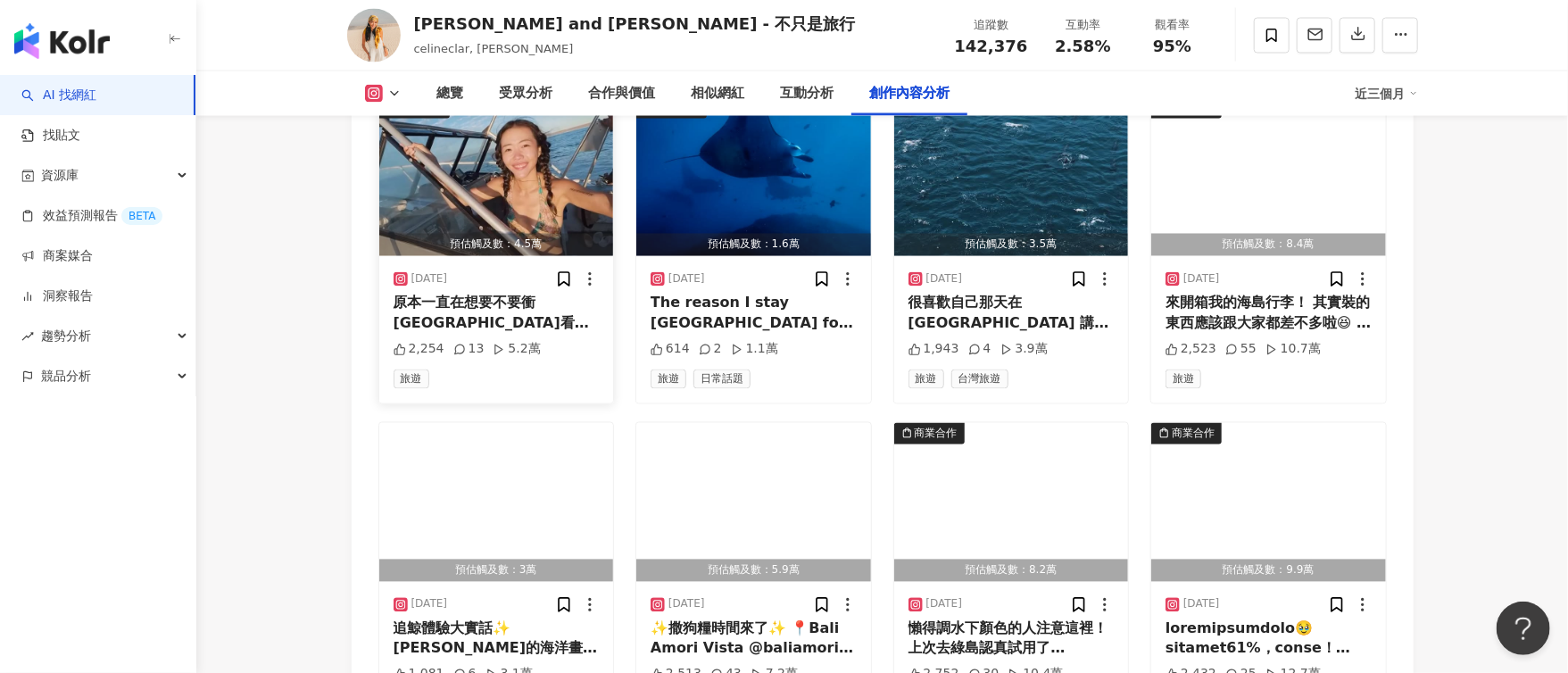
scroll to position [5664, 0]
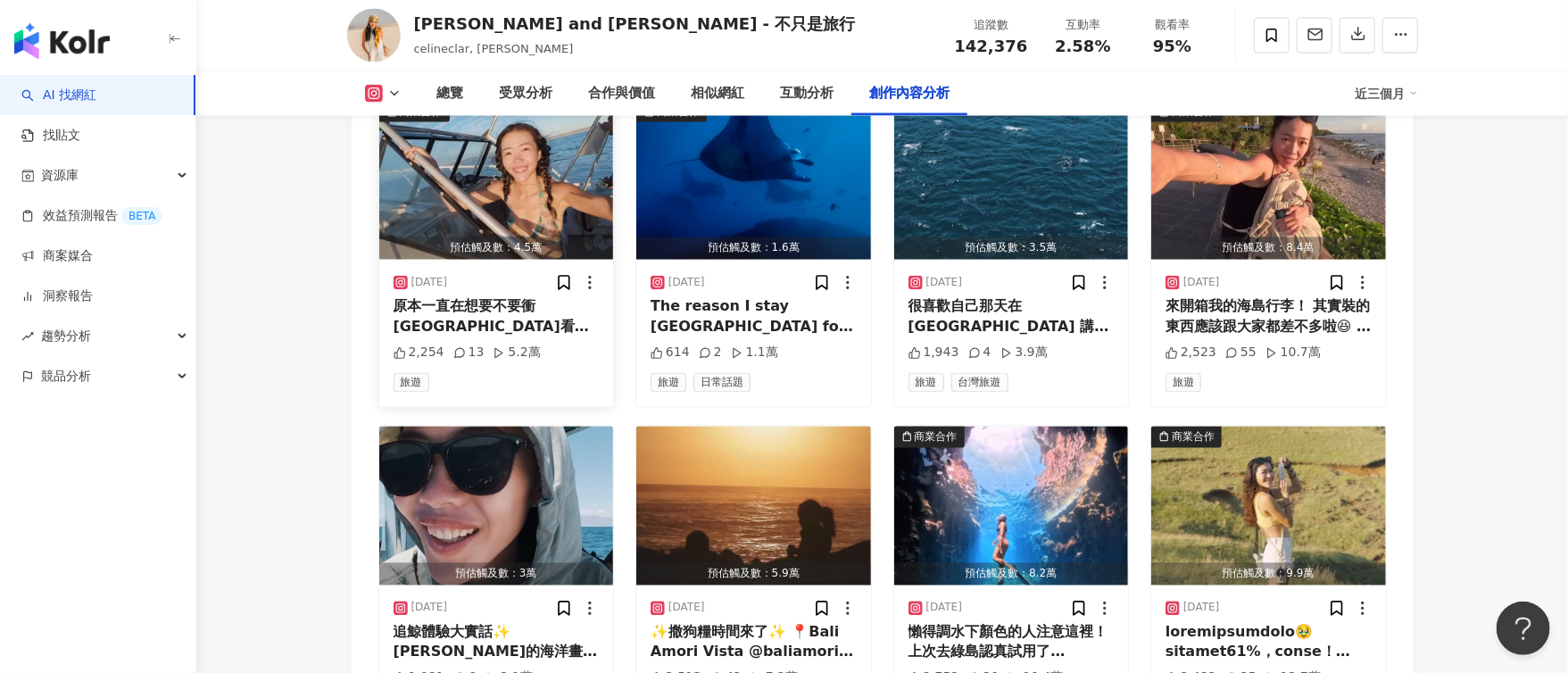
click at [528, 192] on img "button" at bounding box center [496, 180] width 235 height 159
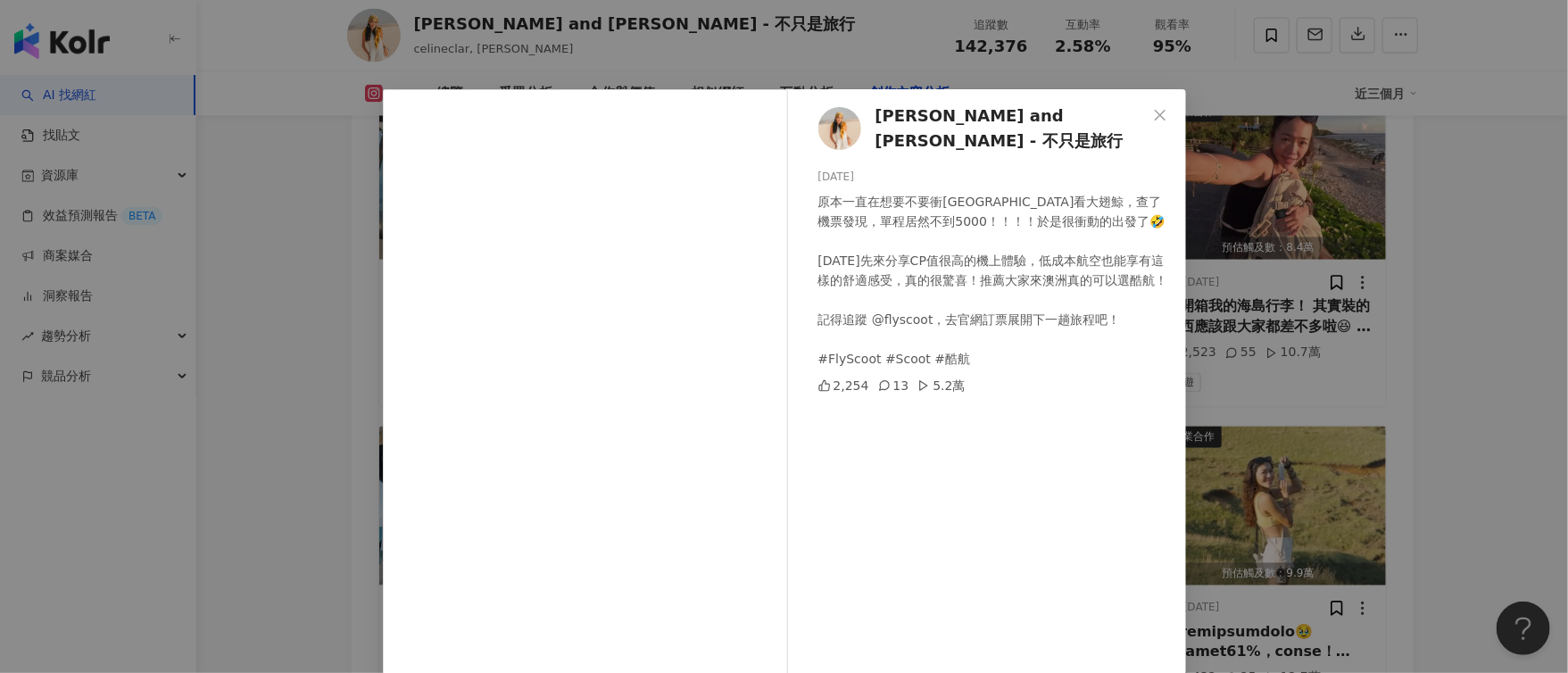
drag, startPoint x: 293, startPoint y: 142, endPoint x: 292, endPoint y: 129, distance: 13.0
click at [293, 142] on div "Celine and Cynthia - 不只是旅行 2025/9/24 原本一直在想要不要衝西澳看大翅鯨，查了機票發現，單程居然不到5000！！！！於是很衝…" at bounding box center [784, 336] width 1568 height 673
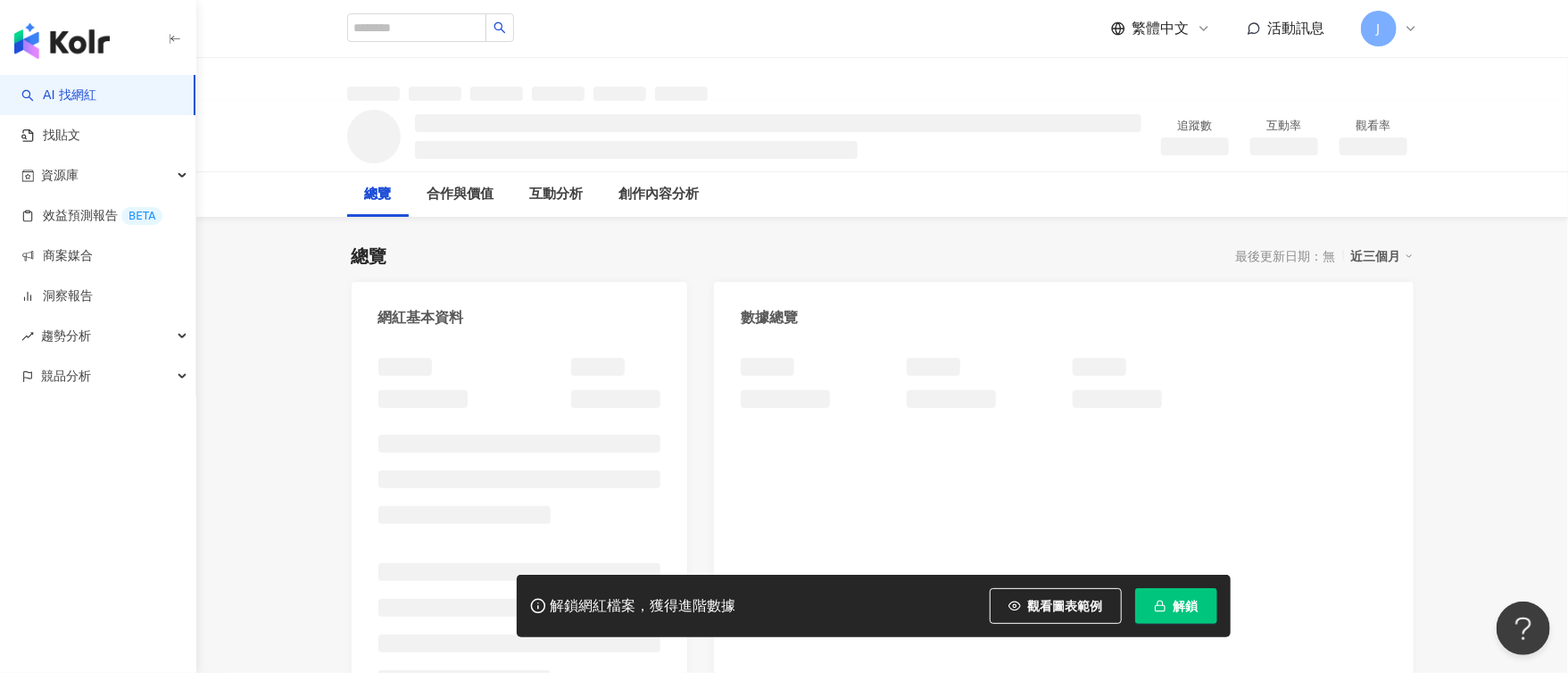
scroll to position [426, 0]
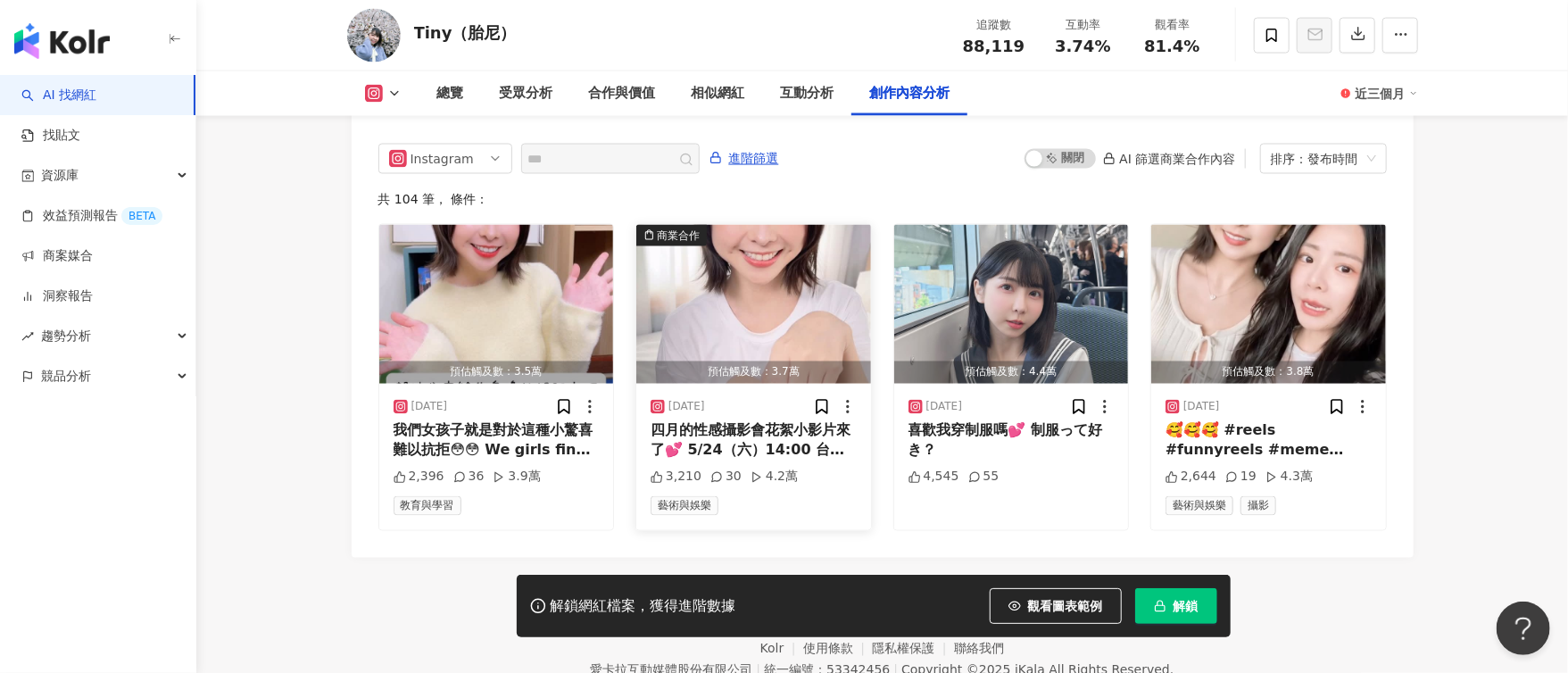
scroll to position [5537, 0]
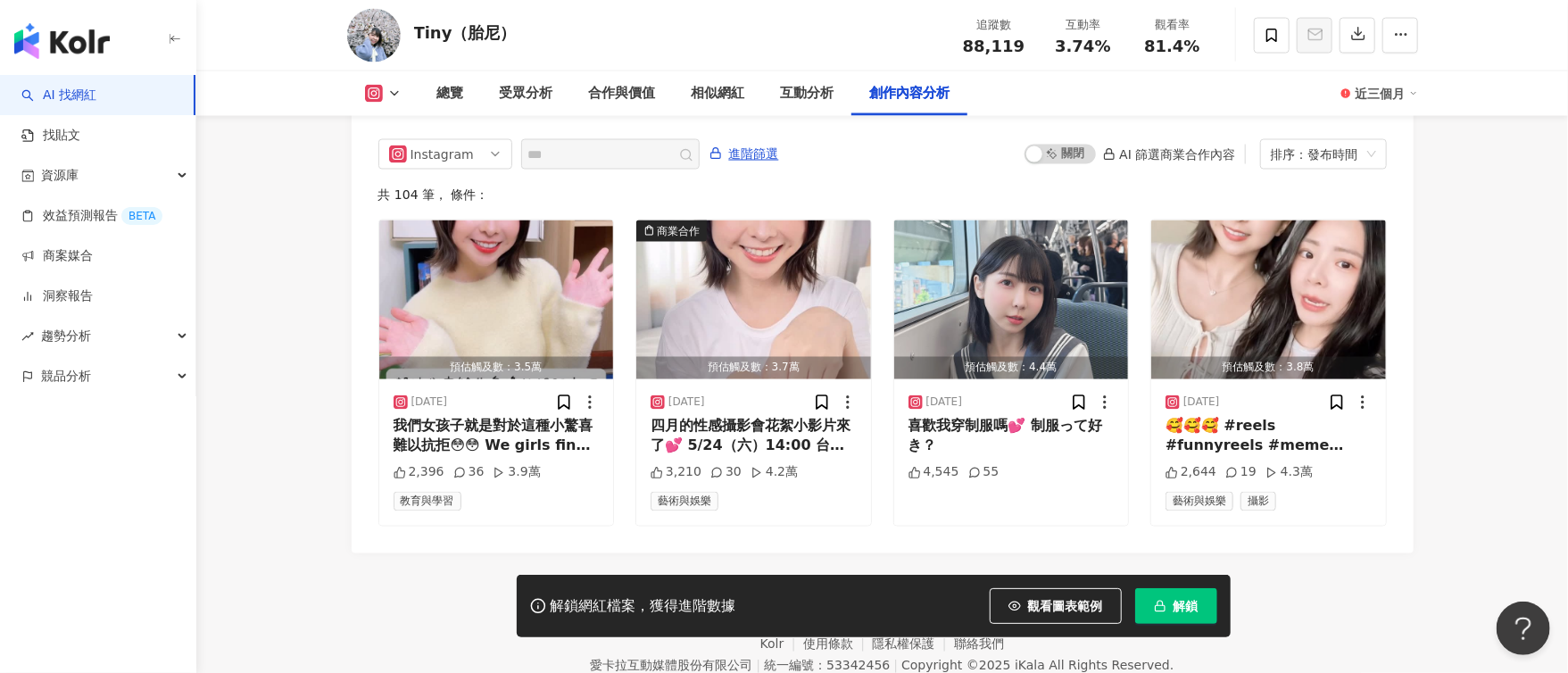
click at [74, 51] on img "button" at bounding box center [61, 41] width 96 height 36
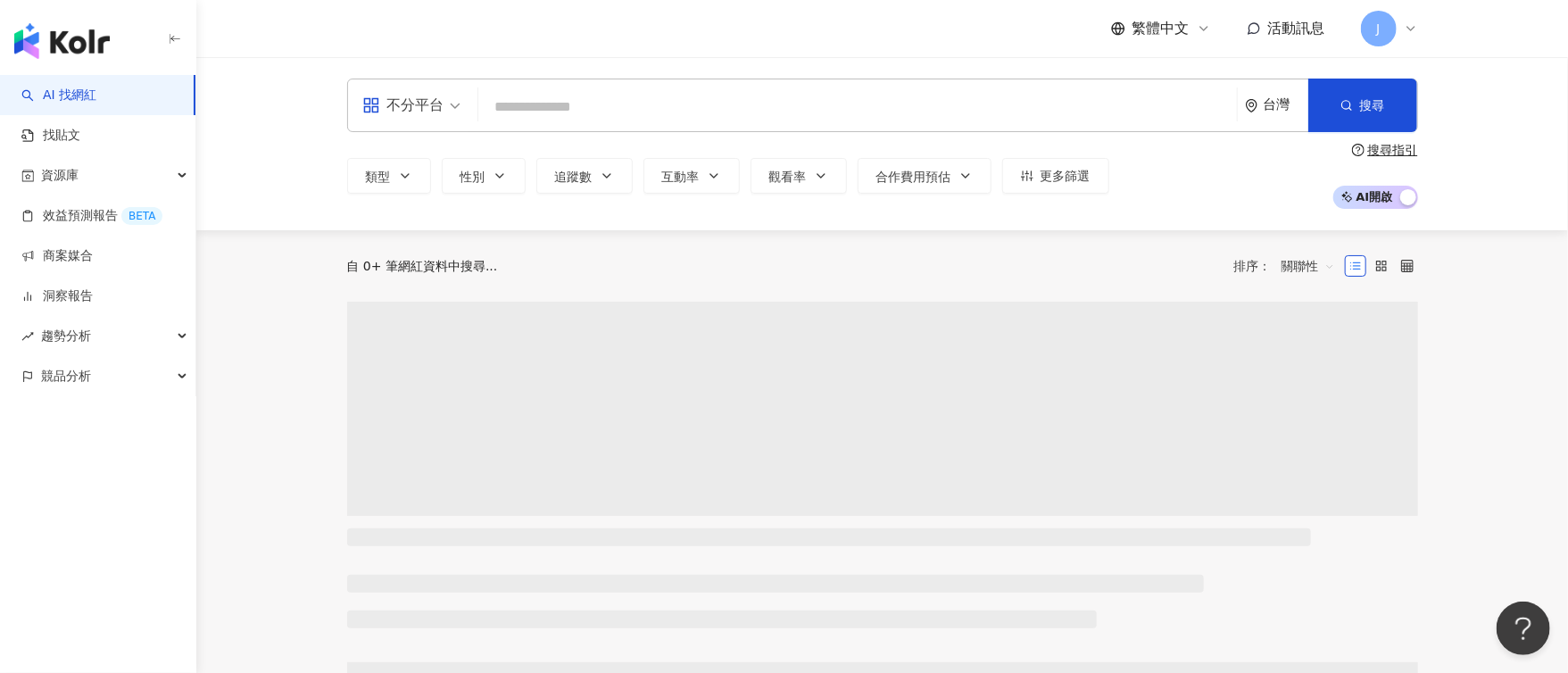
click at [830, 116] on input "search" at bounding box center [858, 107] width 744 height 34
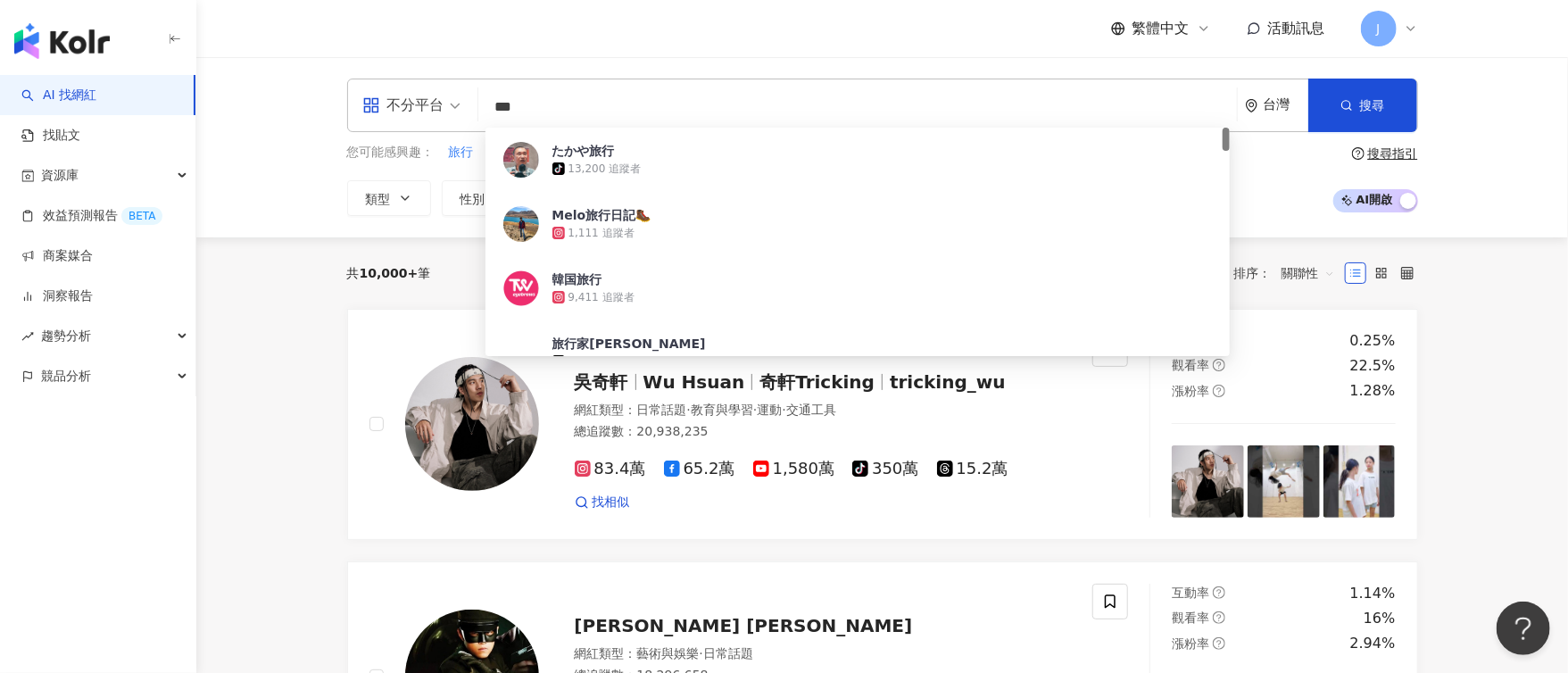
type input "****"
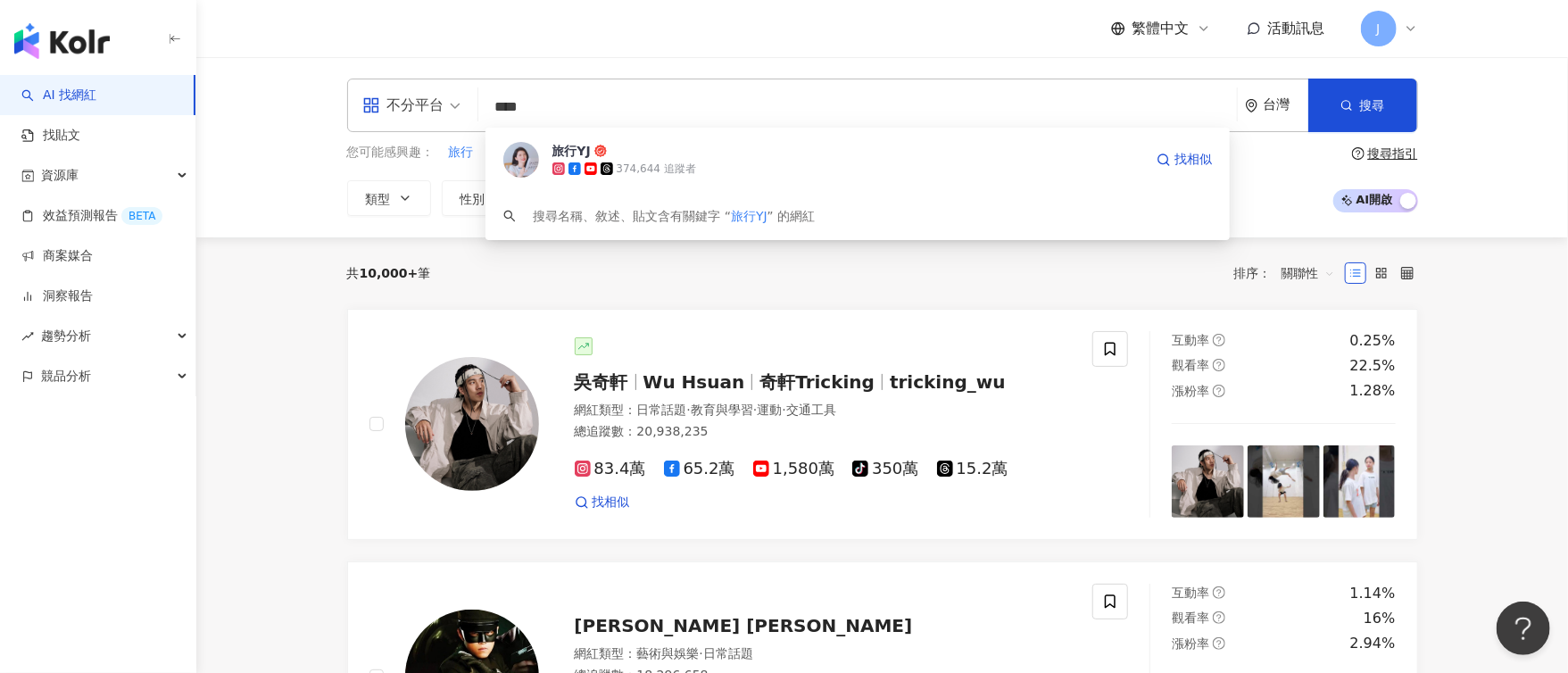
click at [762, 155] on span "旅行YJ" at bounding box center [848, 151] width 591 height 18
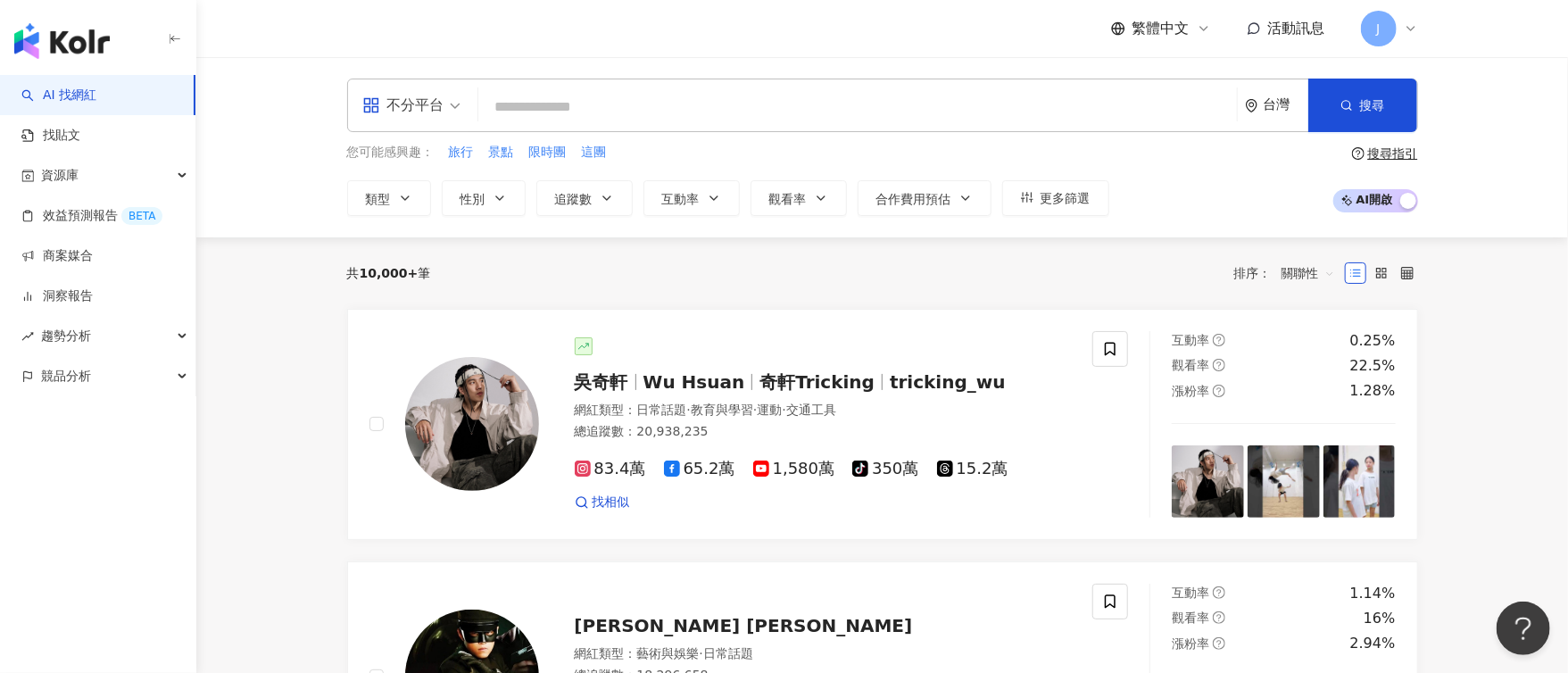
click at [85, 94] on link "AI 找網紅" at bounding box center [59, 96] width 75 height 18
click at [434, 109] on div "不分平台" at bounding box center [403, 105] width 82 height 29
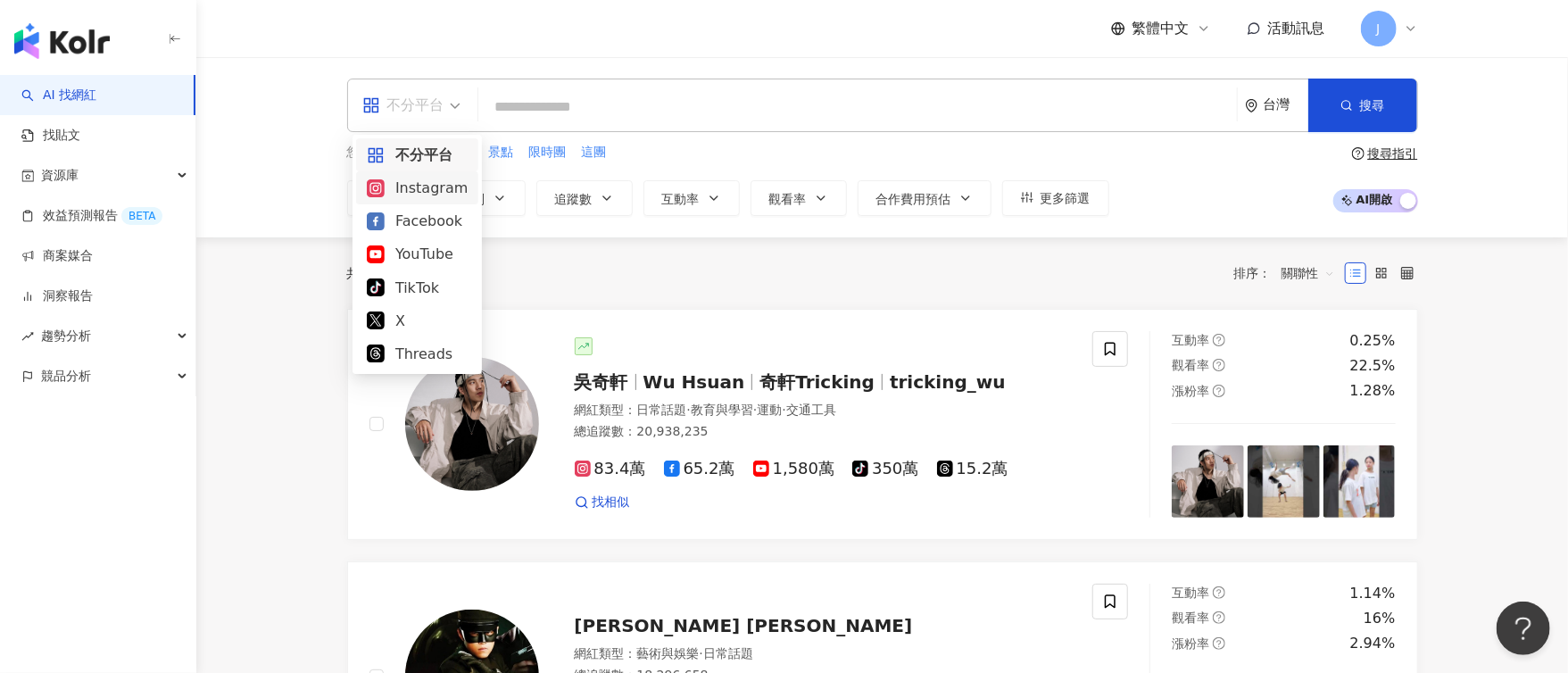
click at [403, 188] on div "Instagram" at bounding box center [417, 187] width 101 height 23
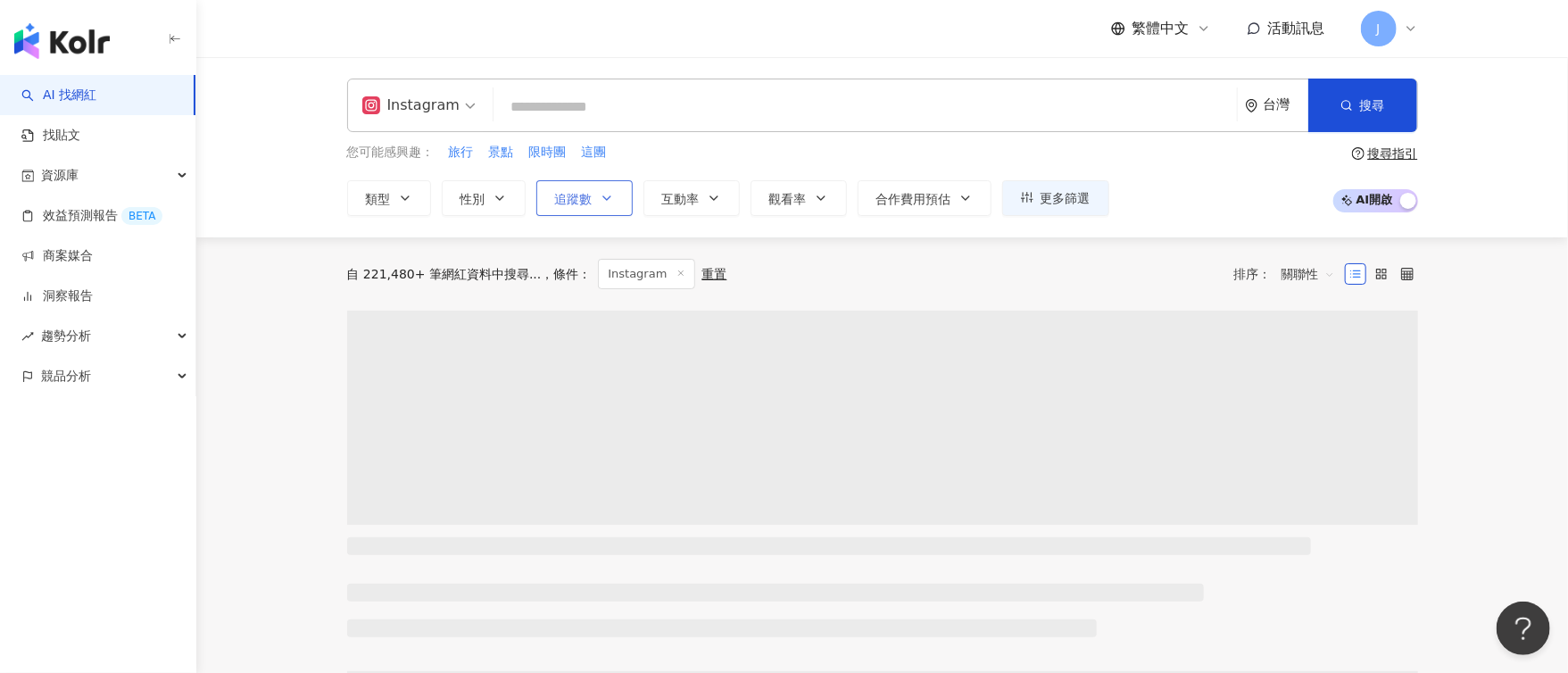
click at [618, 192] on button "追蹤數" at bounding box center [585, 198] width 97 height 36
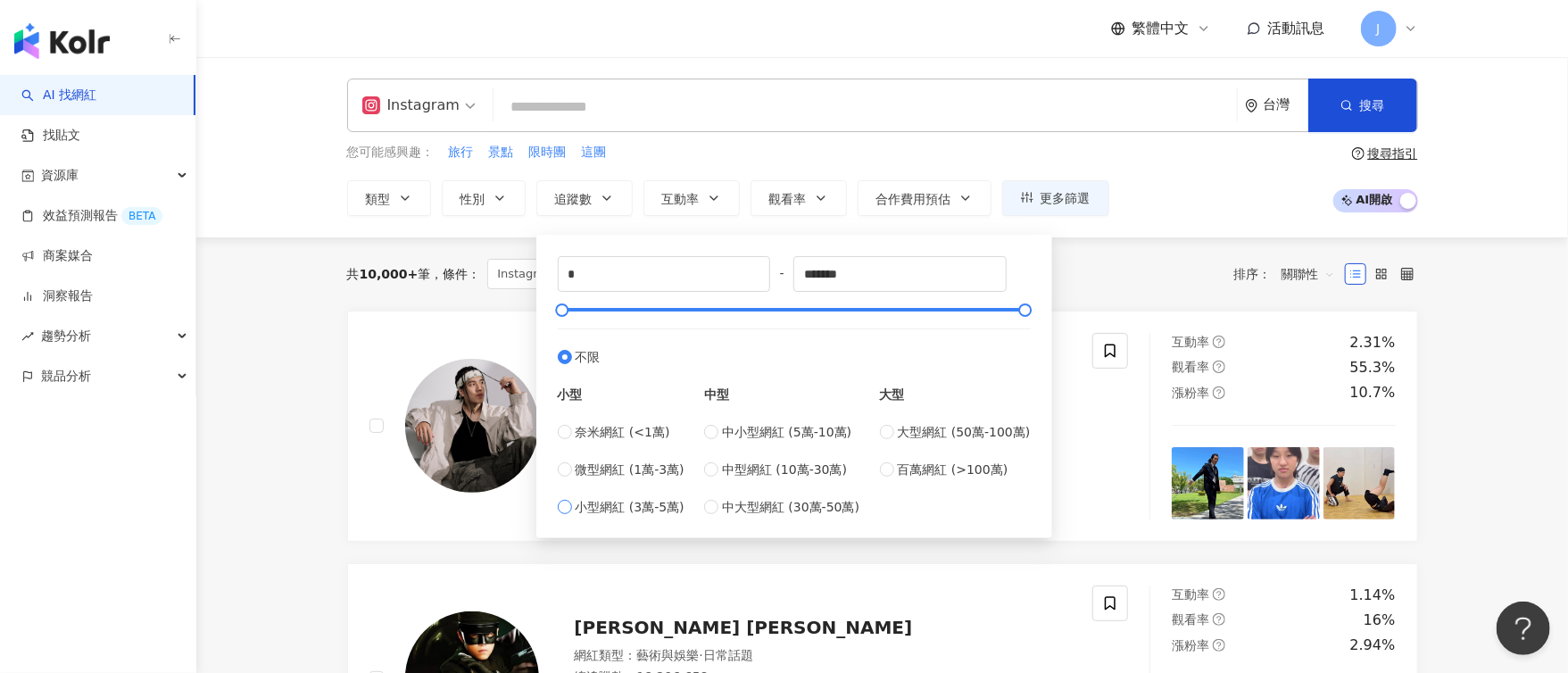
click at [651, 510] on span "小型網紅 (3萬-5萬)" at bounding box center [630, 507] width 109 height 20
type input "*****"
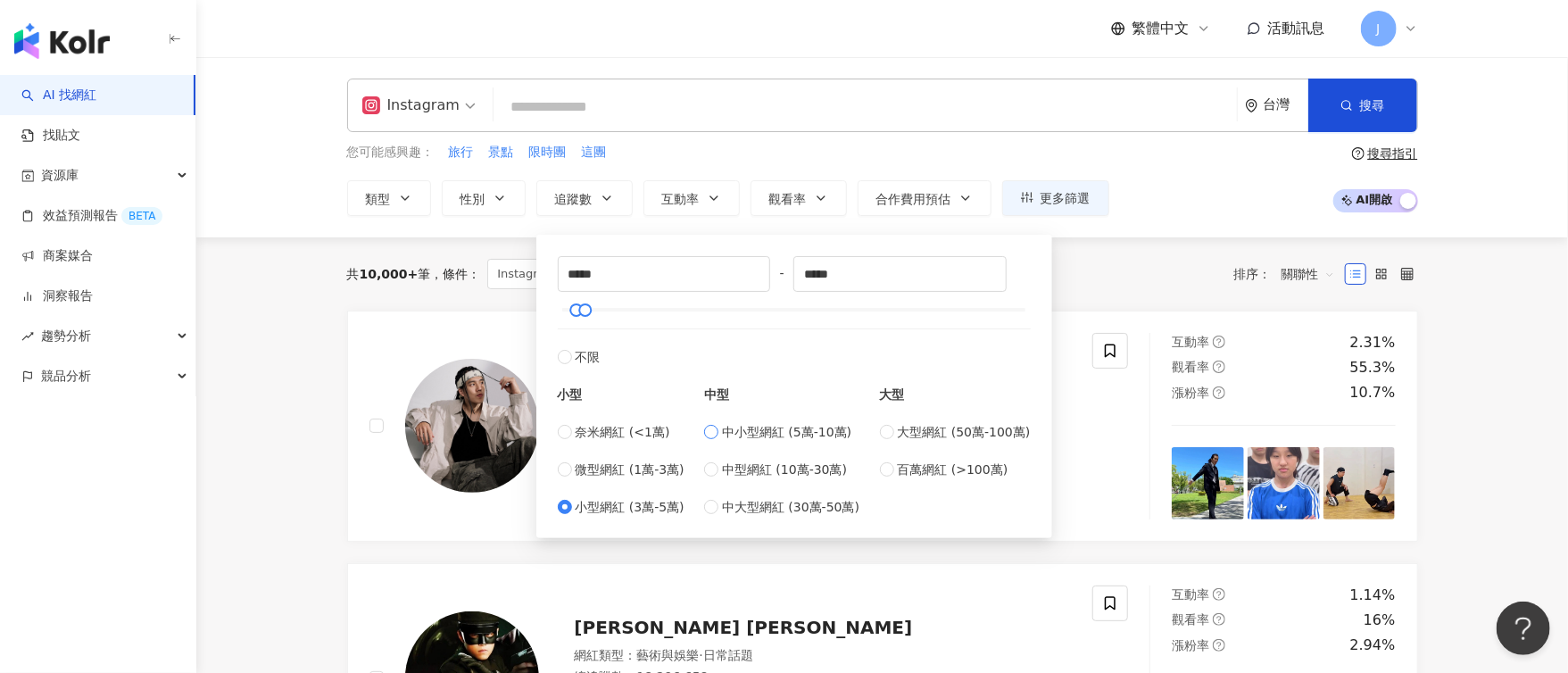
click at [762, 438] on span "中小型網紅 (5萬-10萬)" at bounding box center [786, 432] width 129 height 20
type input "*****"
click at [1343, 105] on icon "button" at bounding box center [1346, 105] width 13 height 13
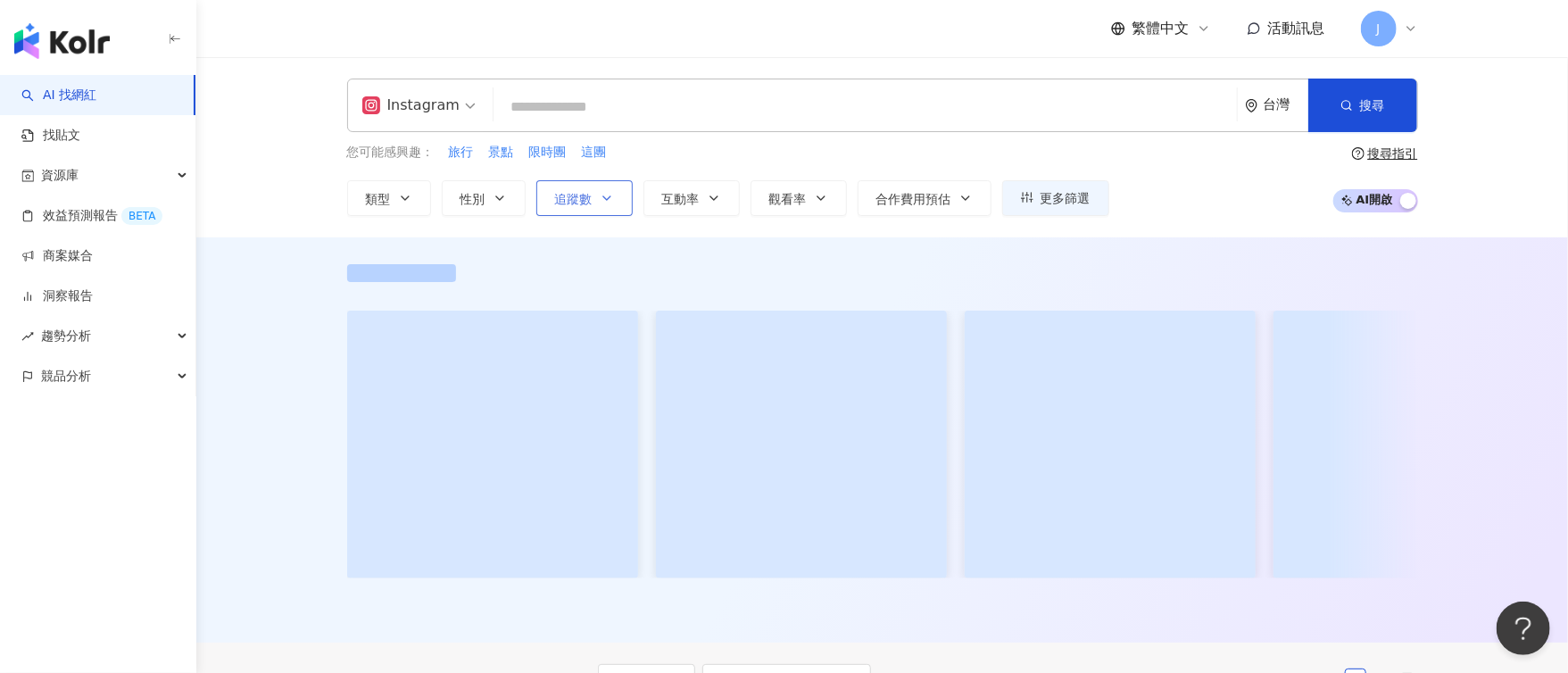
click at [576, 210] on button "追蹤數" at bounding box center [585, 198] width 97 height 36
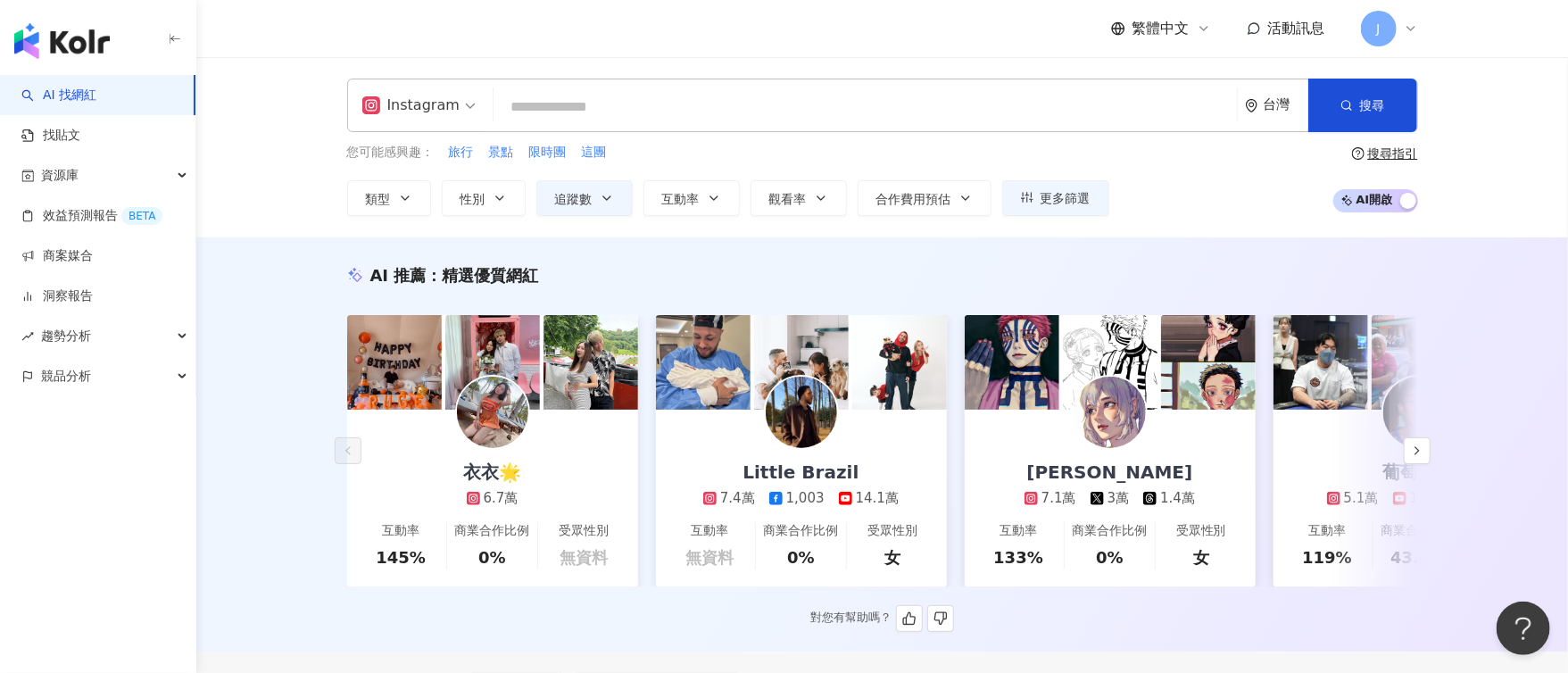
click at [320, 278] on div "AI 推薦 ： 精選優質網紅 衣衣🌟 6.7萬 互動率 145% 商業合作比例 0% 受眾性別 無資料 Little [GEOGRAPHIC_DATA] 7.…" at bounding box center [883, 448] width 1143 height 368
click at [1415, 456] on icon "button" at bounding box center [1417, 451] width 14 height 14
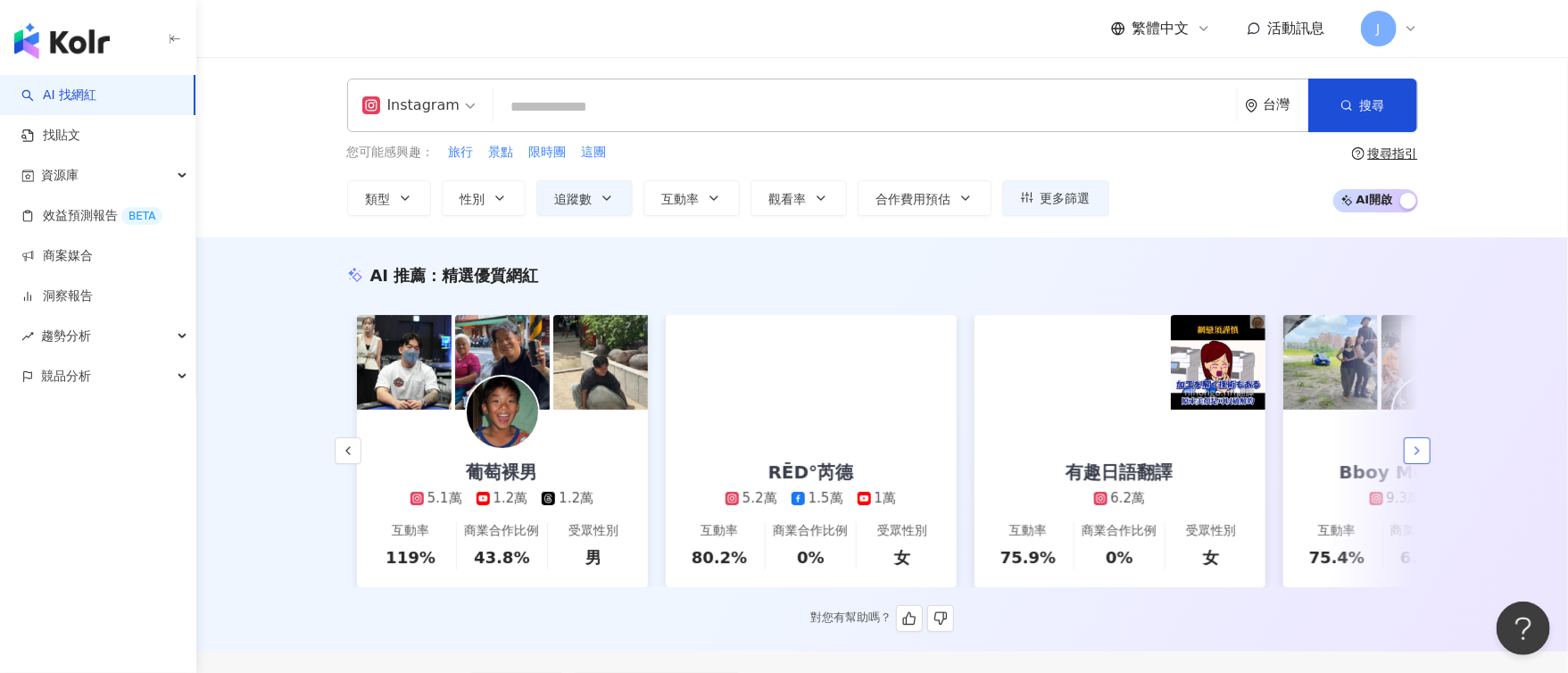
scroll to position [0, 926]
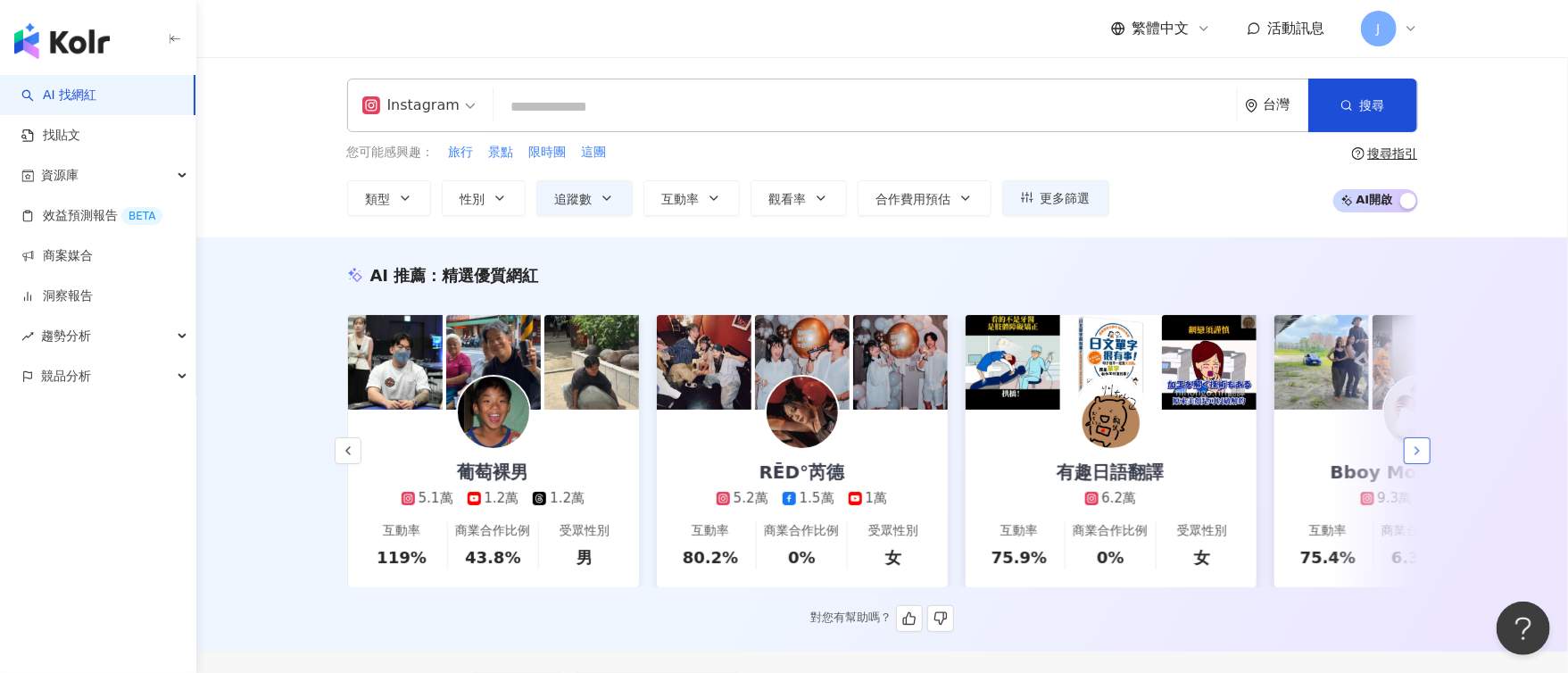
click at [1415, 456] on icon "button" at bounding box center [1417, 451] width 14 height 14
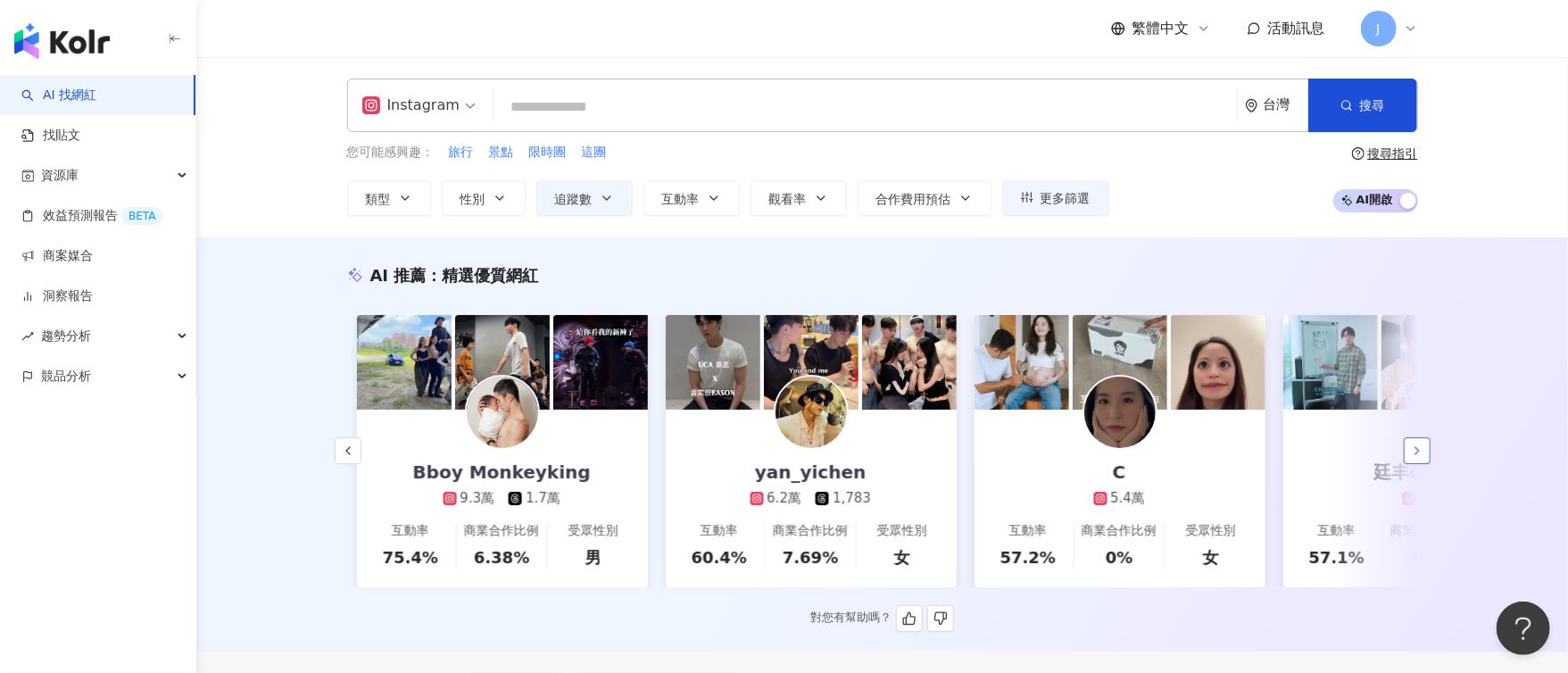
scroll to position [0, 1852]
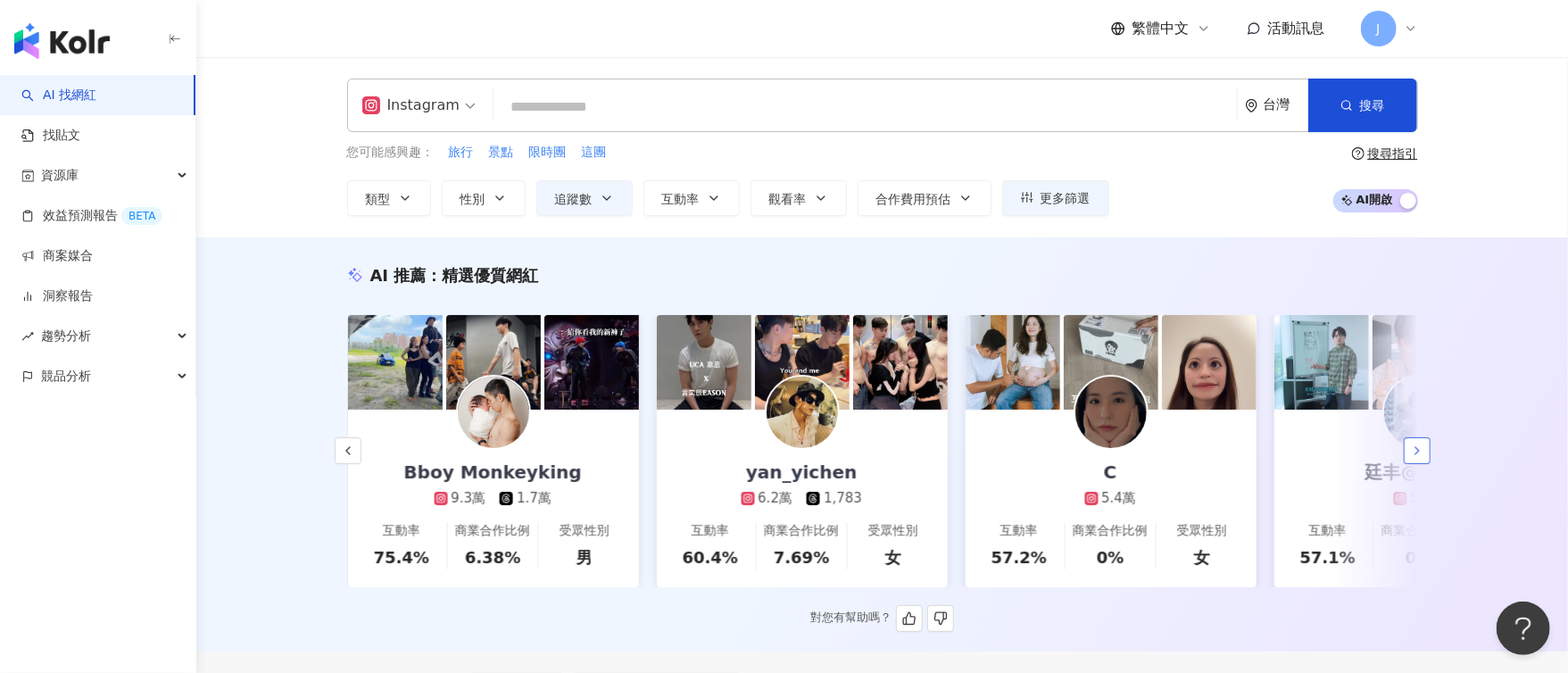
click at [1415, 456] on icon "button" at bounding box center [1417, 451] width 14 height 14
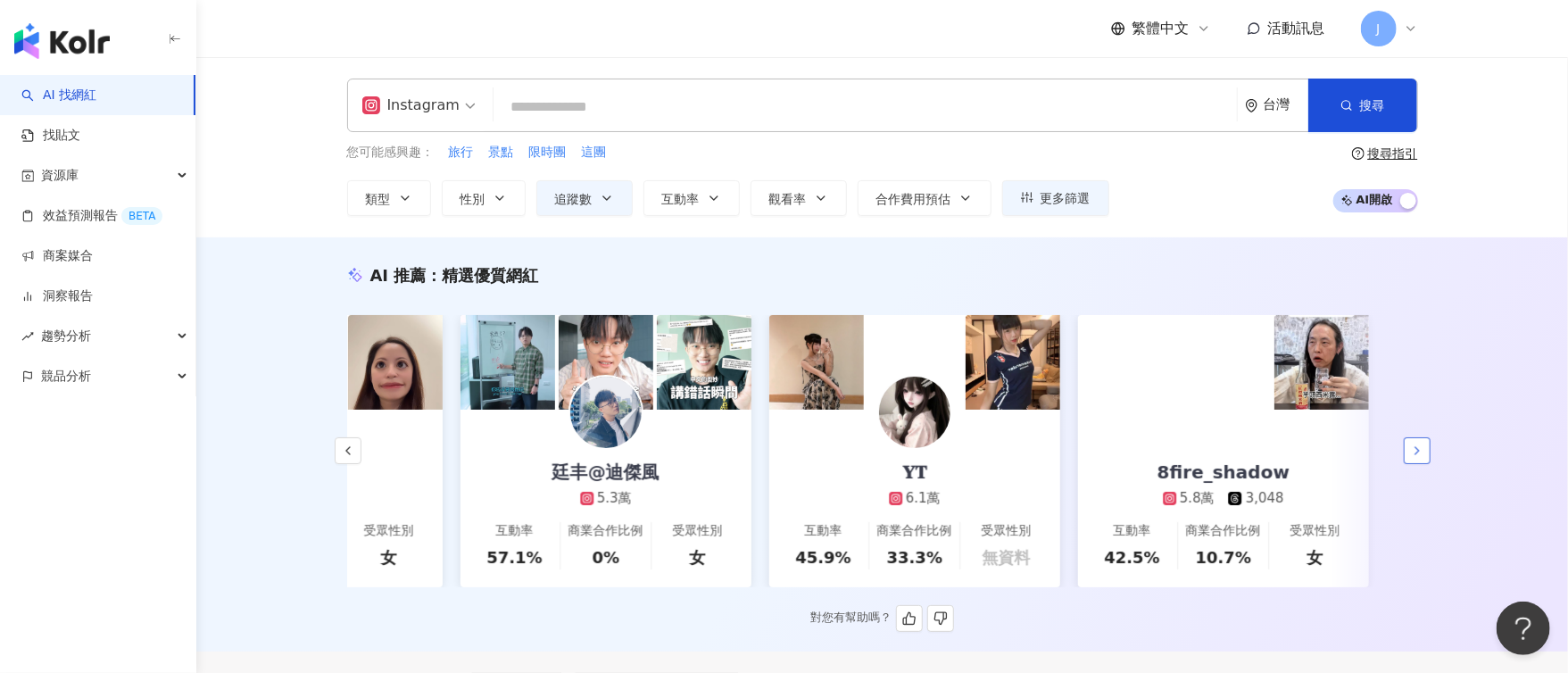
scroll to position [0, 2669]
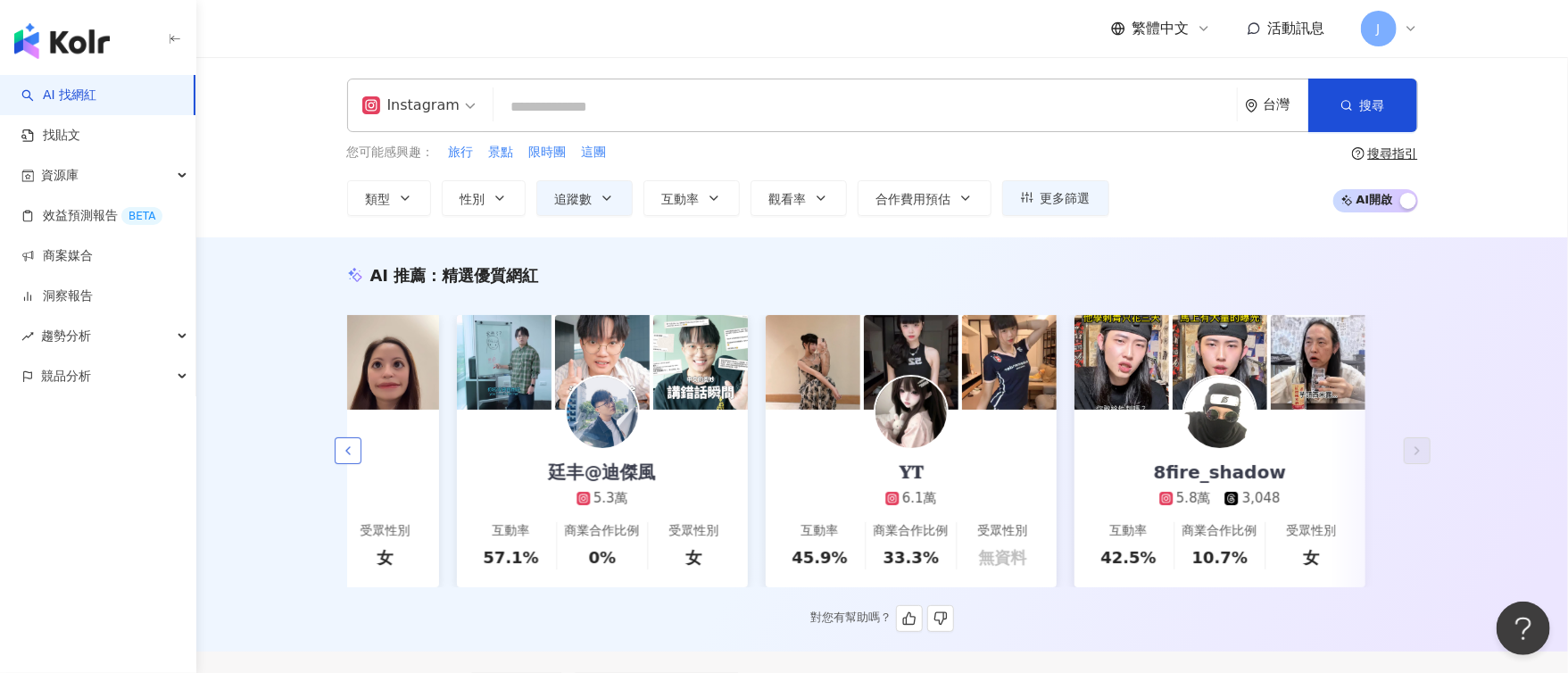
click at [338, 463] on button "button" at bounding box center [347, 450] width 27 height 27
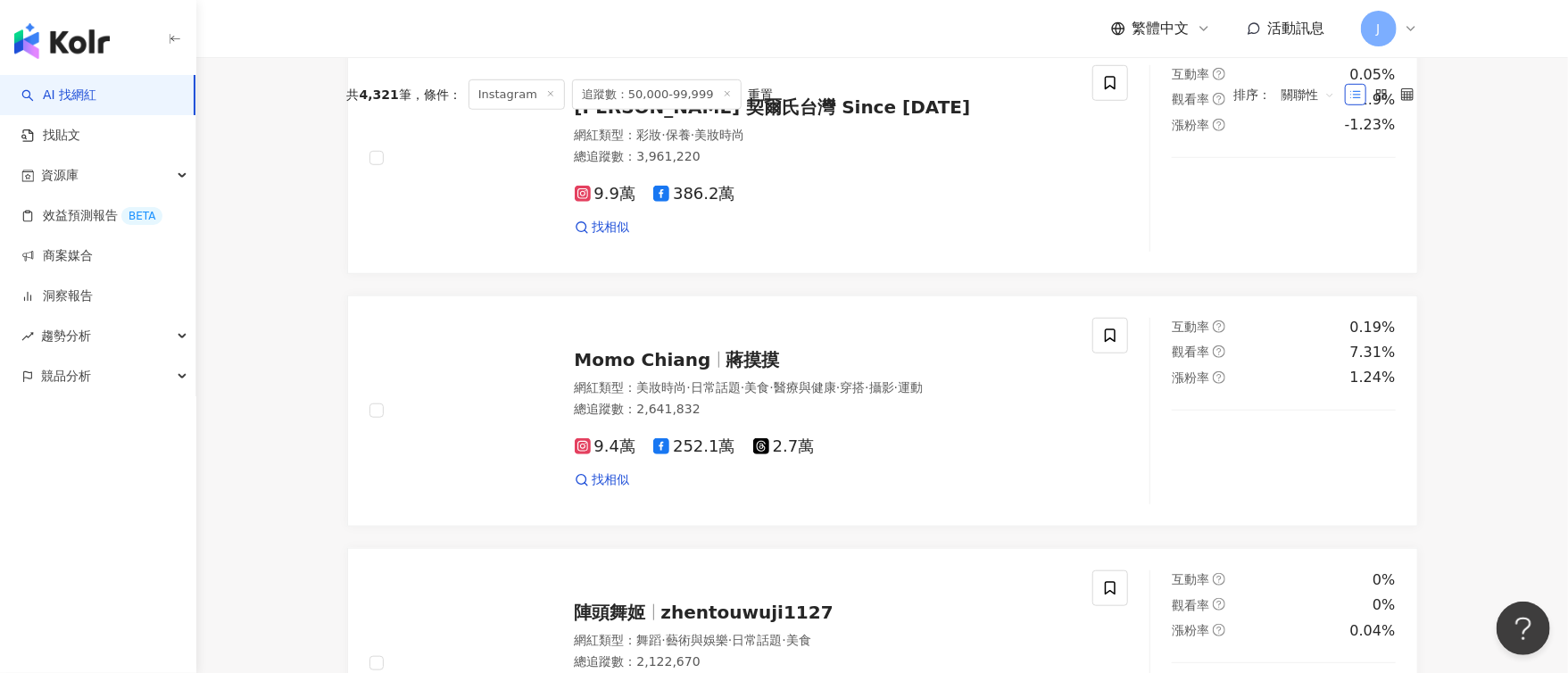
scroll to position [0, 0]
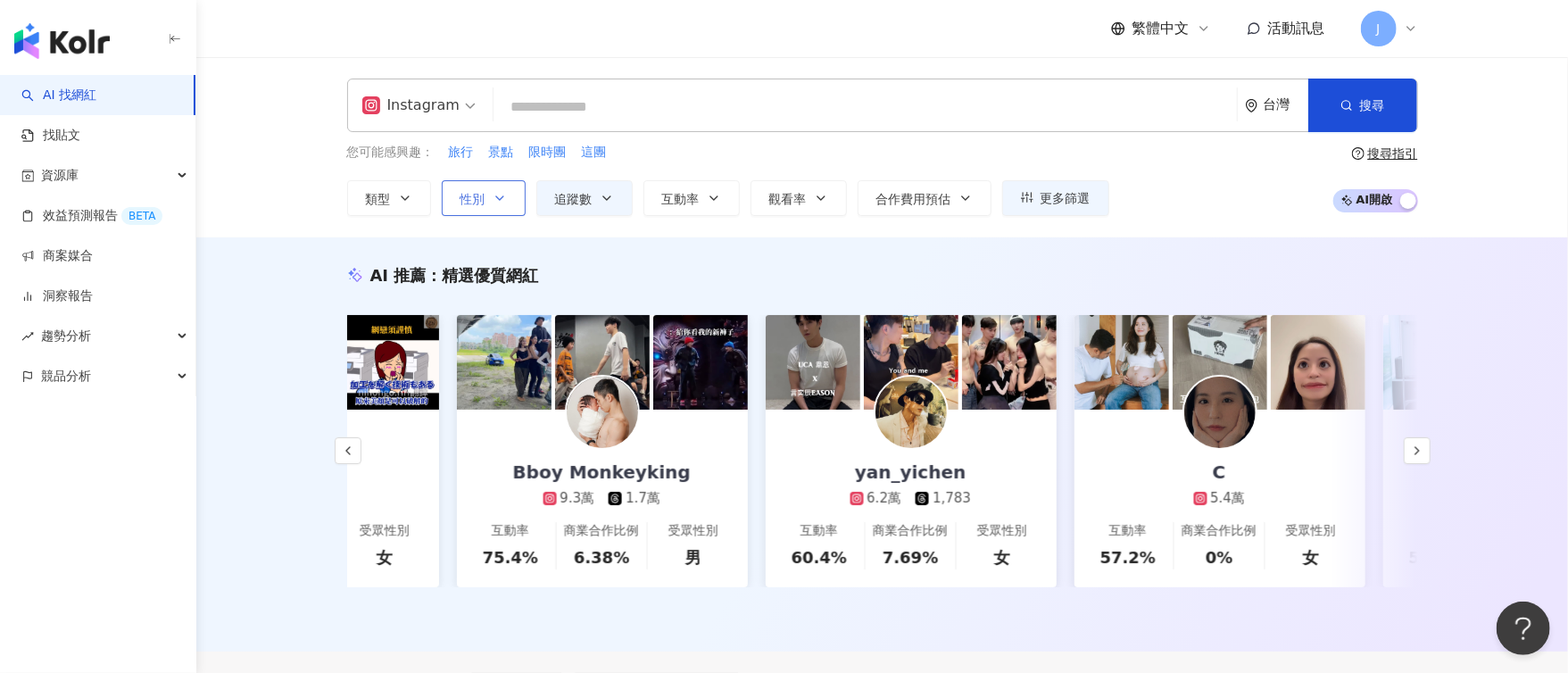
click at [497, 192] on icon "button" at bounding box center [499, 198] width 14 height 14
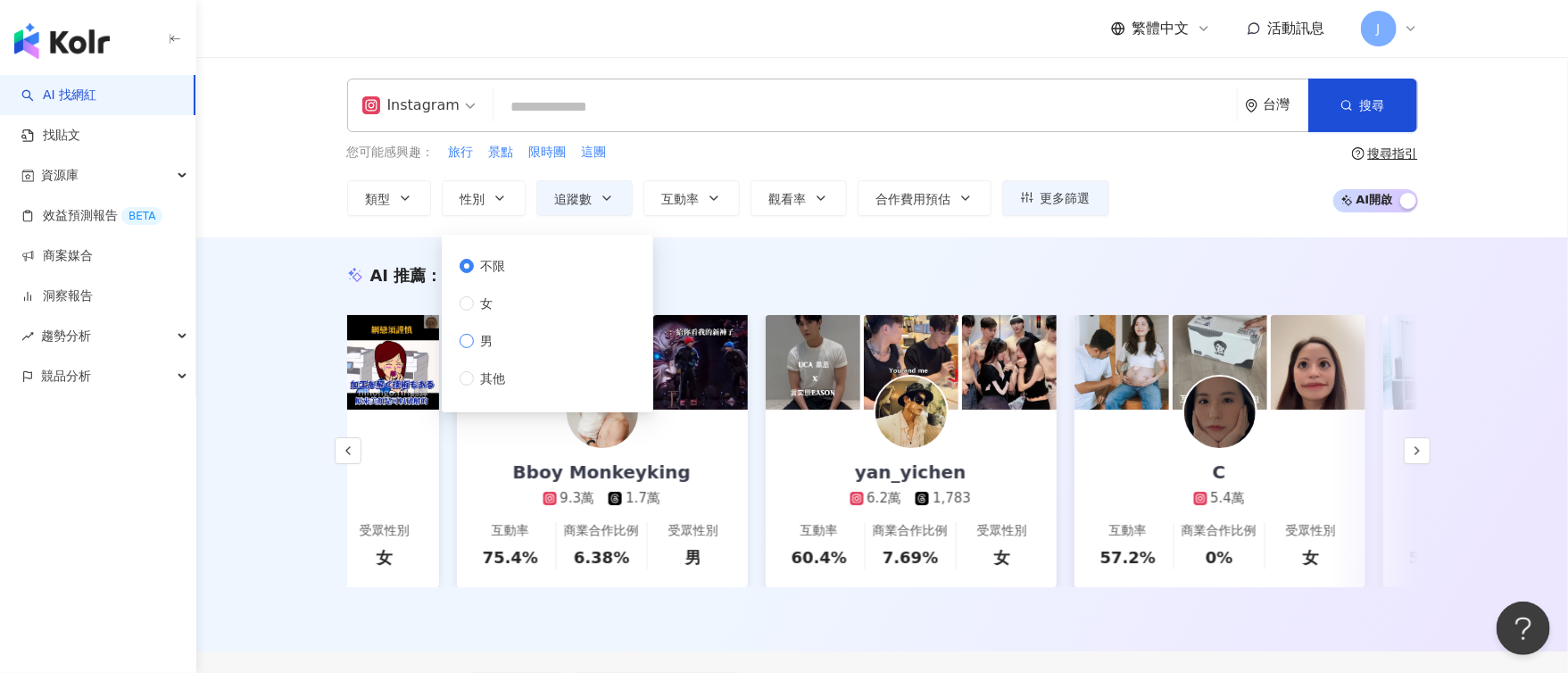
click at [502, 336] on label "男" at bounding box center [486, 341] width 53 height 20
click at [1178, 272] on div "AI 推薦 ： 精選優質網紅" at bounding box center [882, 275] width 1071 height 23
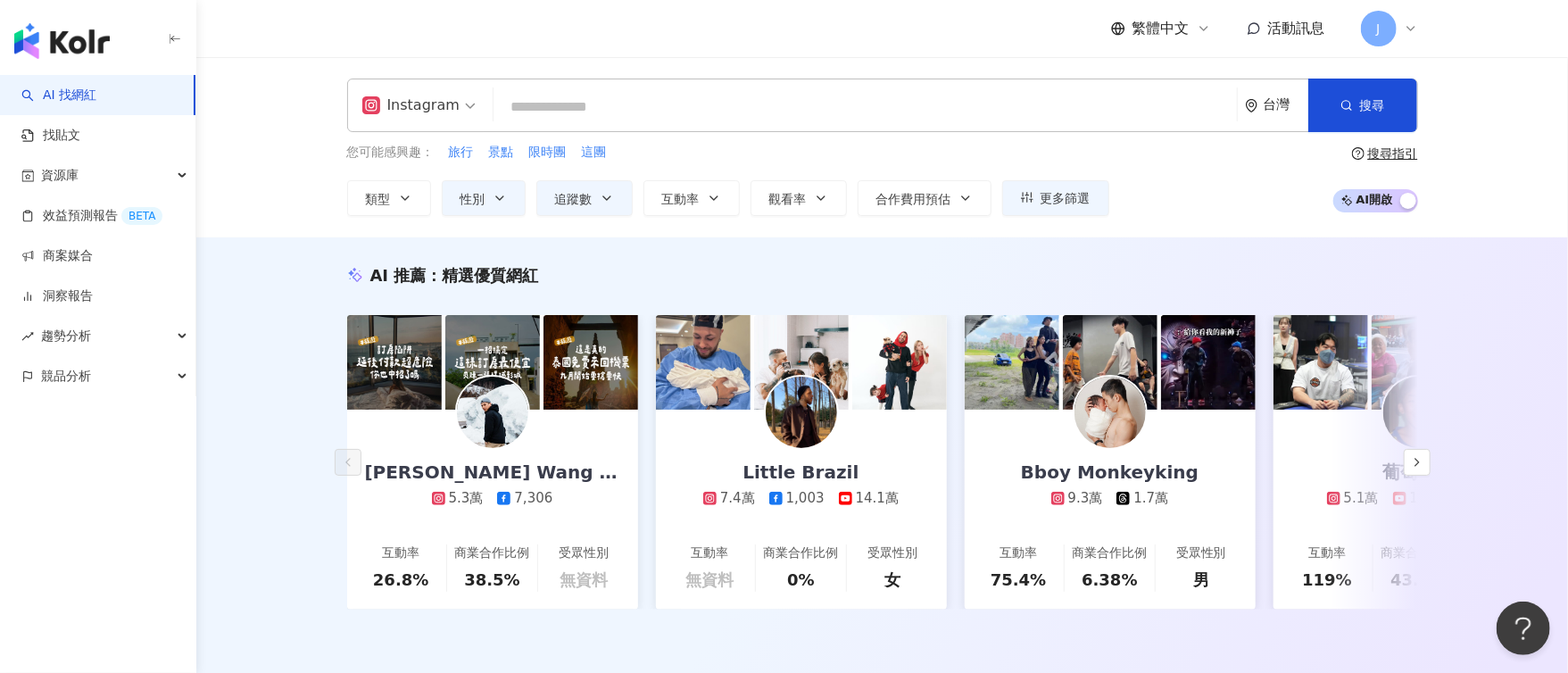
drag, startPoint x: 565, startPoint y: 359, endPoint x: 503, endPoint y: 453, distance: 112.6
click at [503, 453] on div "Eddie Wang 艾迪王 5.3萬 7,306" at bounding box center [492, 458] width 291 height 98
click at [1422, 463] on button "button" at bounding box center [1417, 462] width 27 height 27
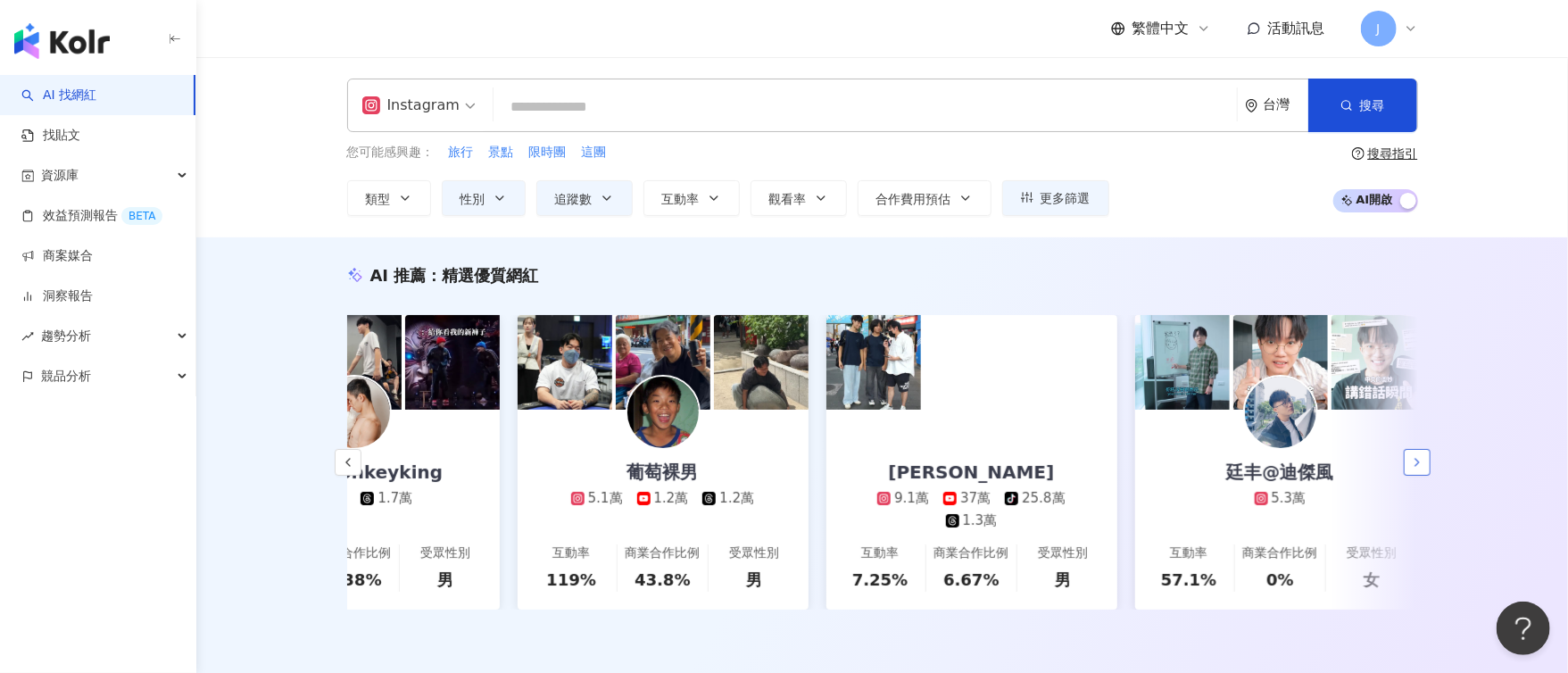
click at [1424, 463] on button "button" at bounding box center [1417, 462] width 27 height 27
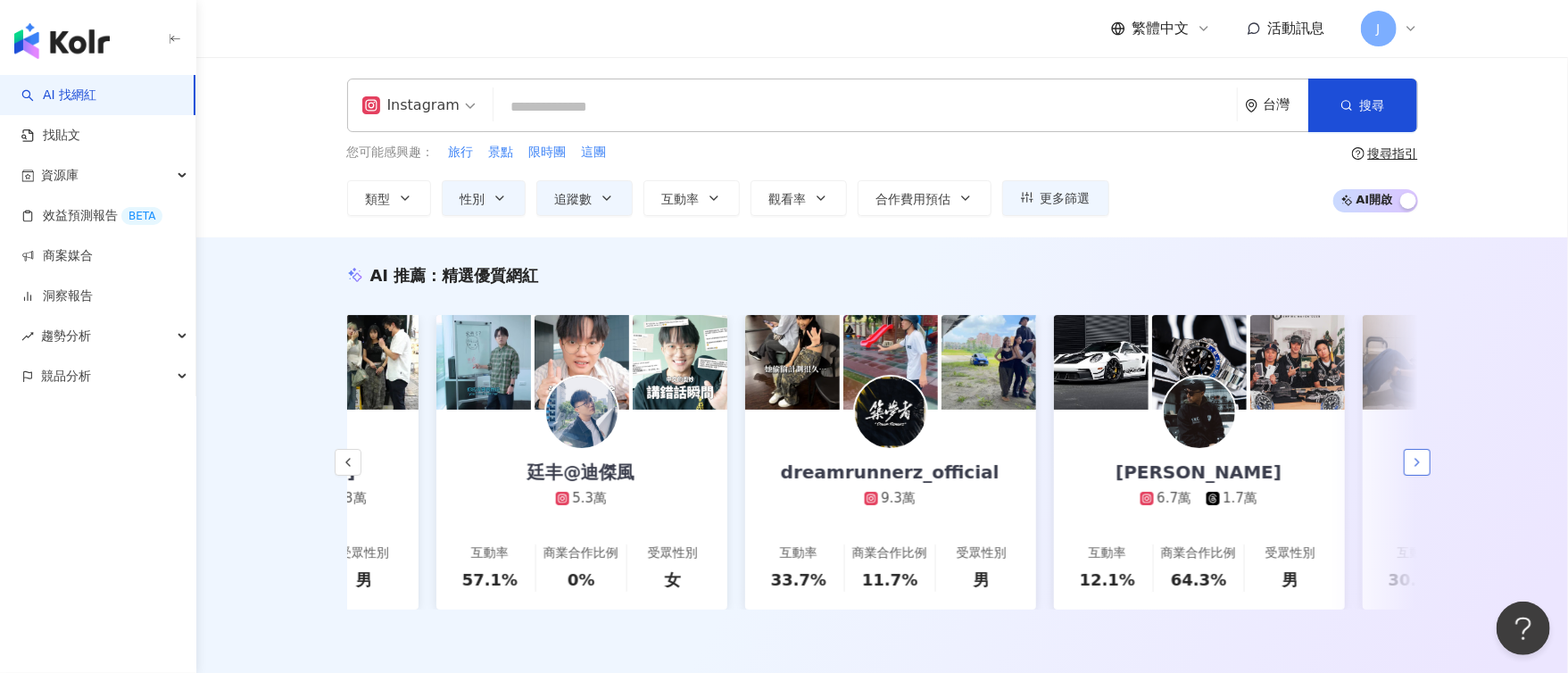
scroll to position [0, 1852]
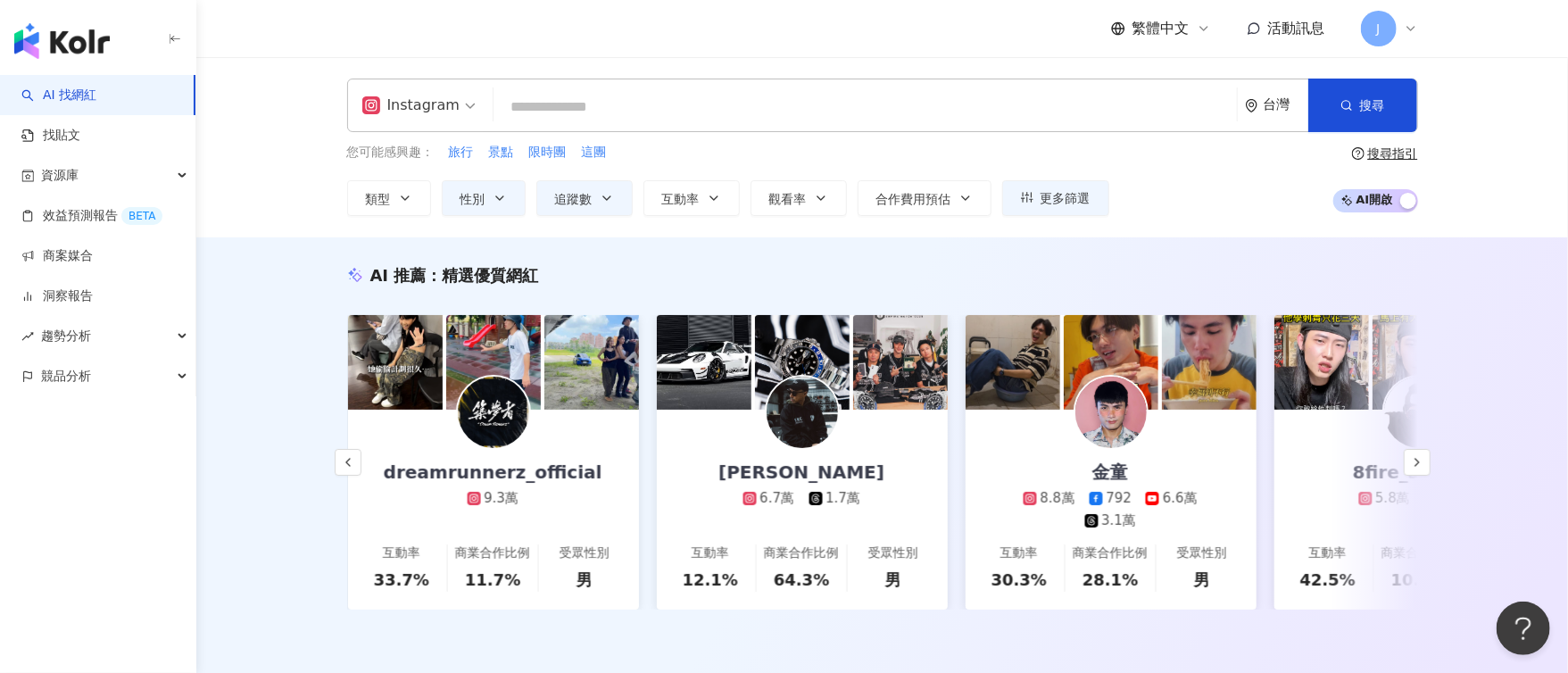
click at [1147, 386] on img at bounding box center [1111, 362] width 95 height 95
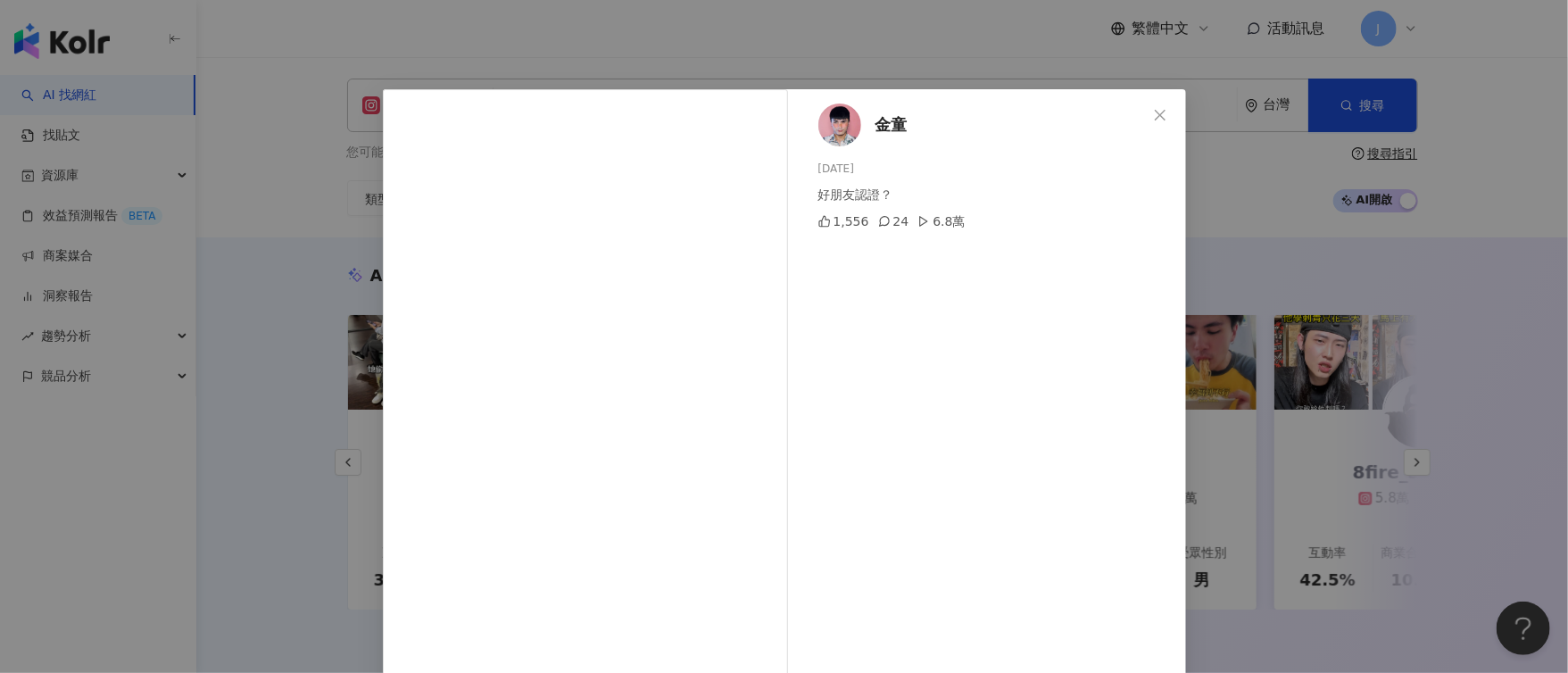
click at [1263, 236] on div "金童 2025/9/19 好朋友認證？ 1,556 24 6.8萬 查看原始貼文" at bounding box center [784, 336] width 1568 height 673
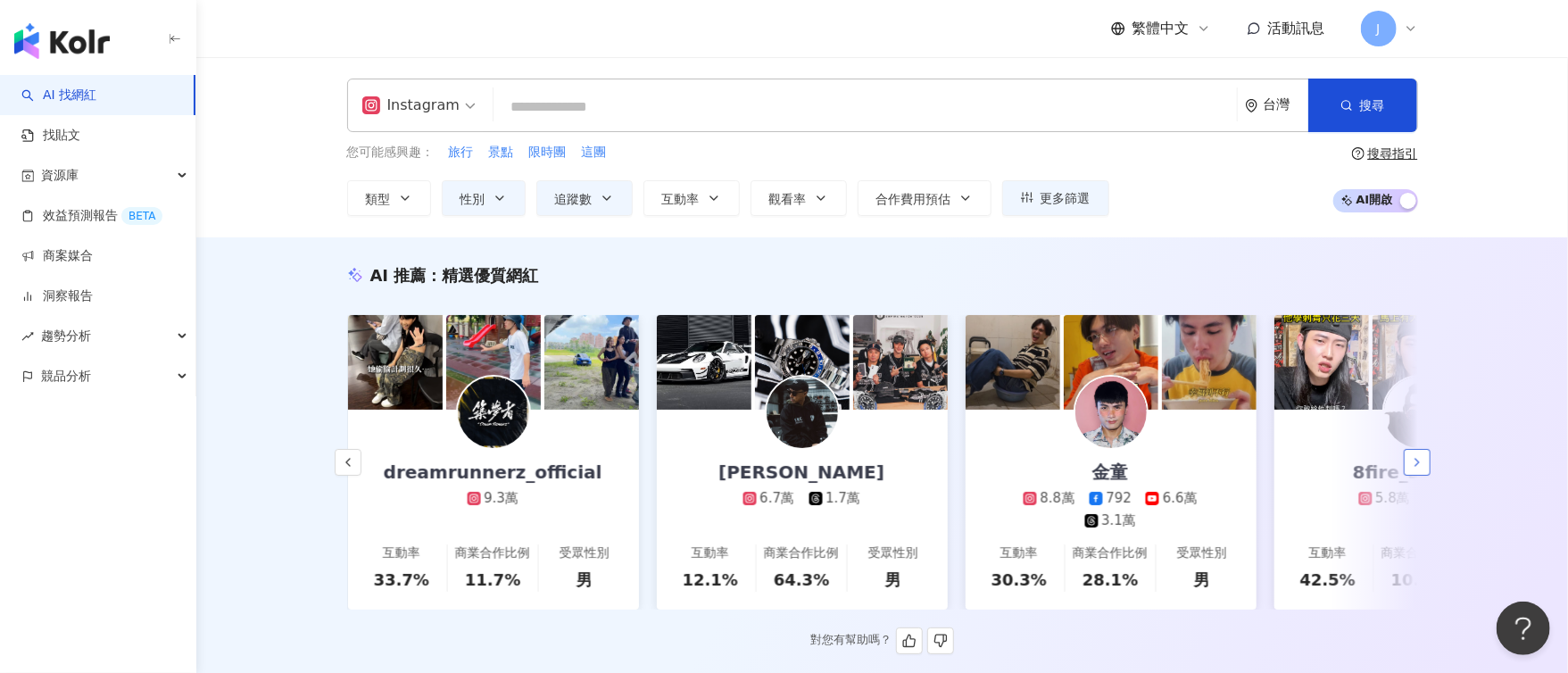
click at [1410, 468] on icon "button" at bounding box center [1417, 462] width 14 height 14
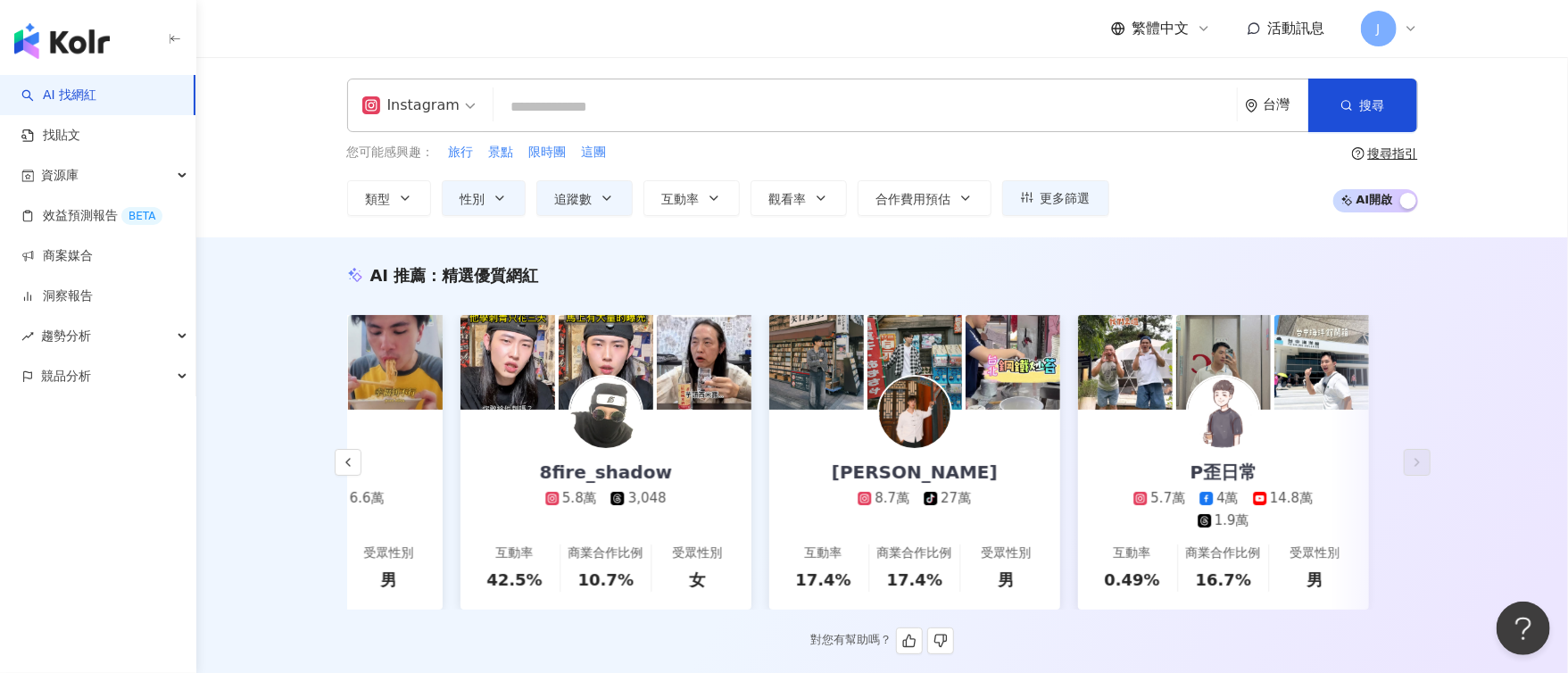
scroll to position [0, 2669]
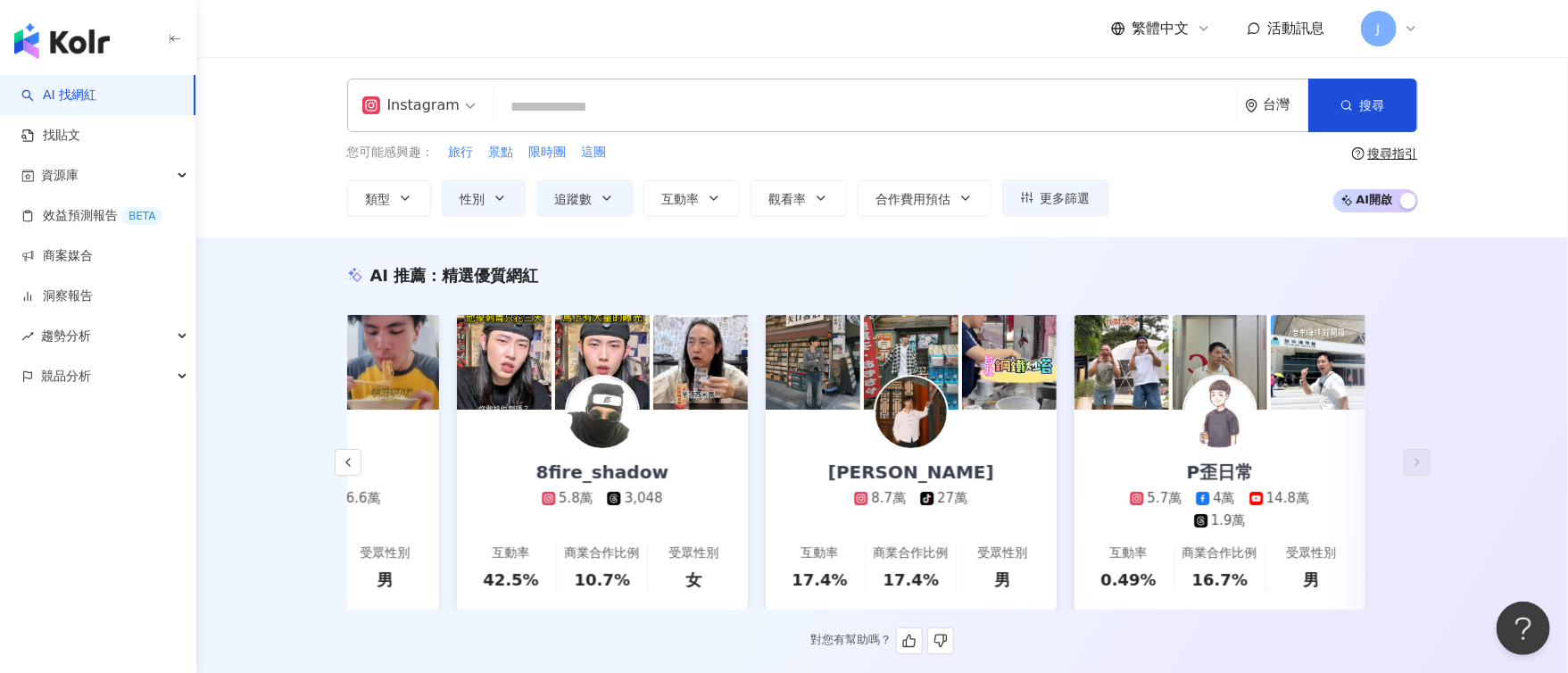
click at [1295, 371] on img at bounding box center [1318, 362] width 95 height 95
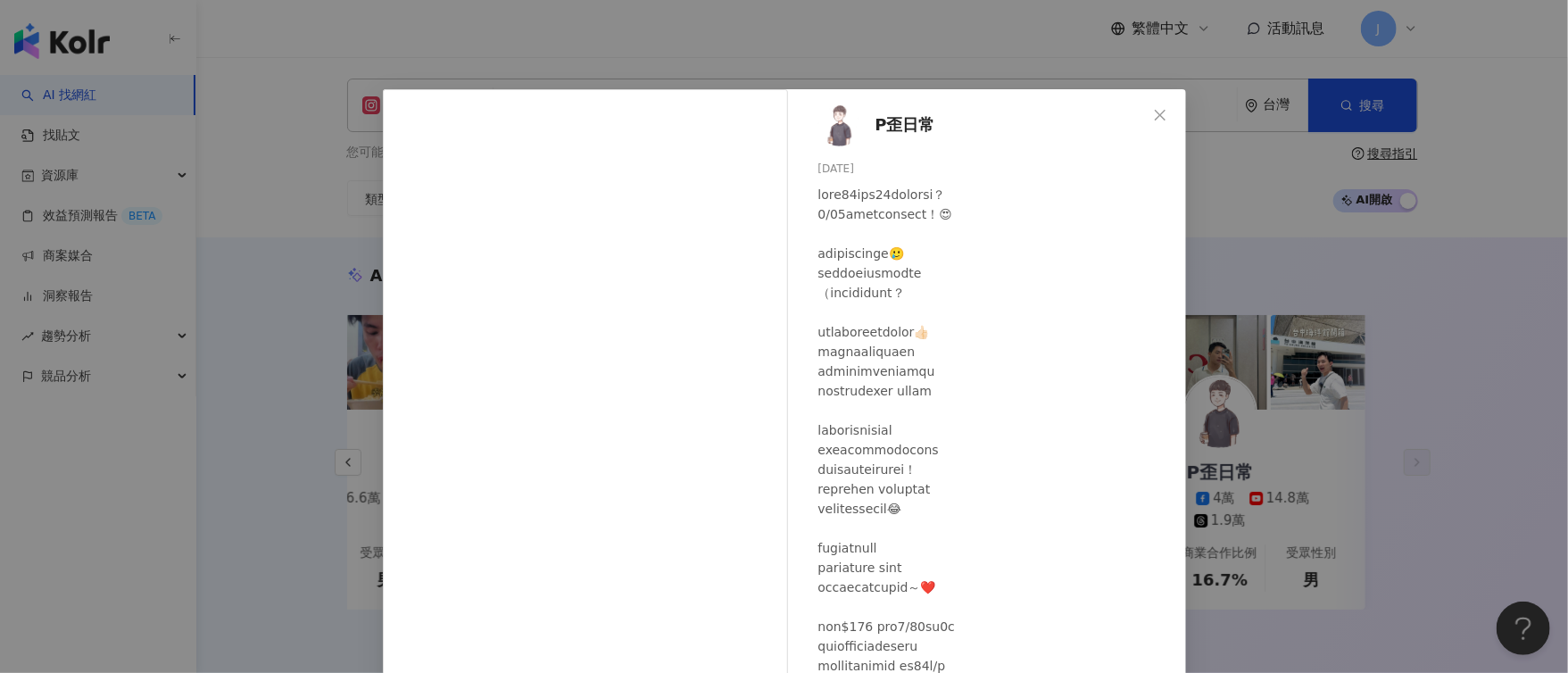
click at [1374, 397] on div "P歪日常 2025/8/21 1.8萬 138 33萬 查看原始貼文" at bounding box center [784, 336] width 1568 height 673
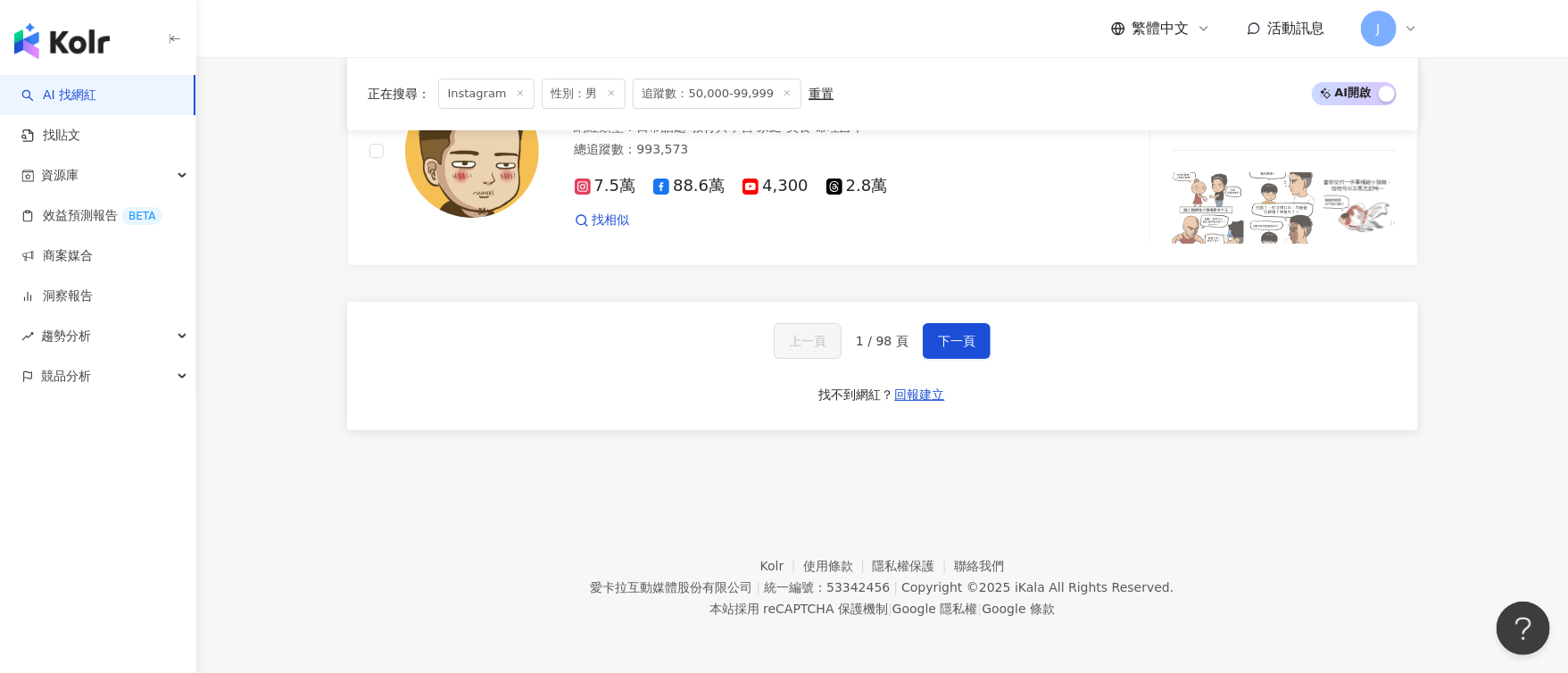
scroll to position [3291, 0]
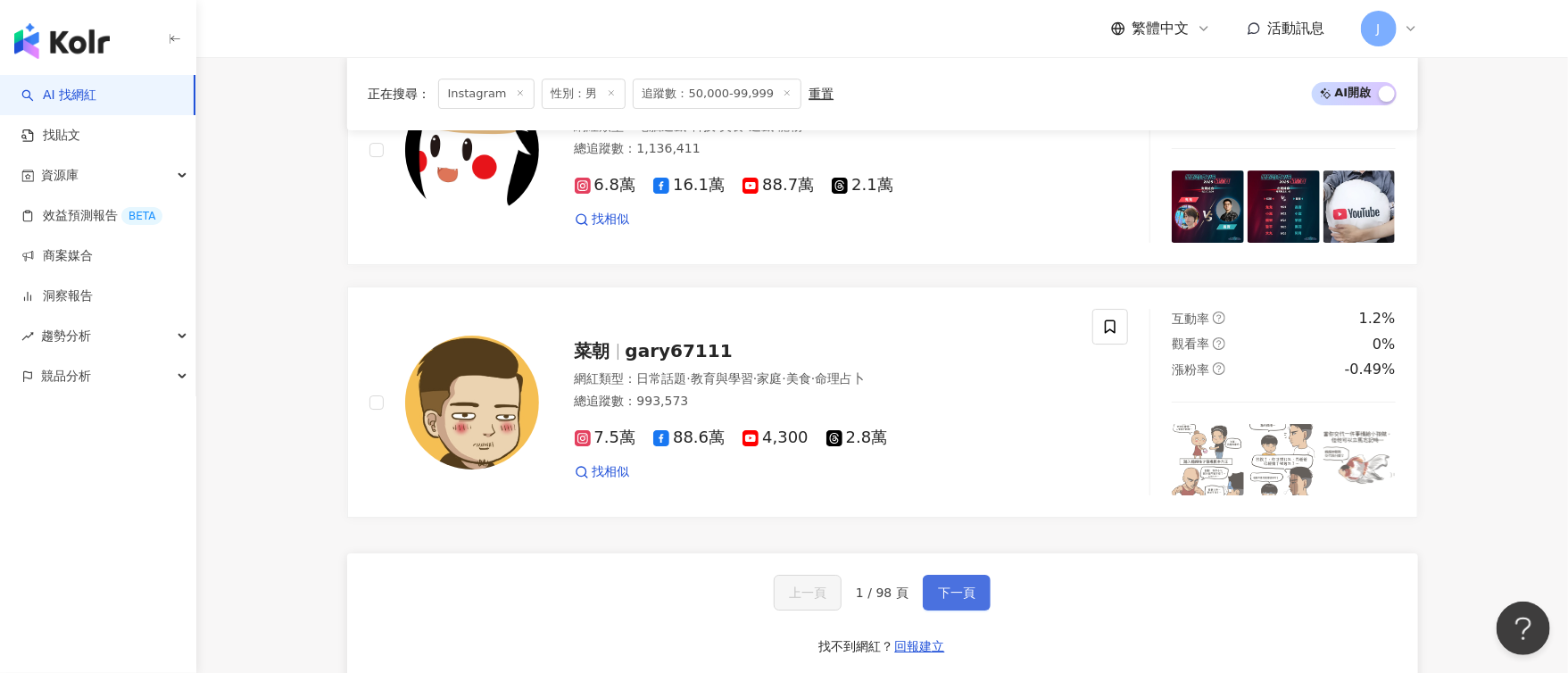
click at [958, 594] on button "下一頁" at bounding box center [956, 592] width 68 height 36
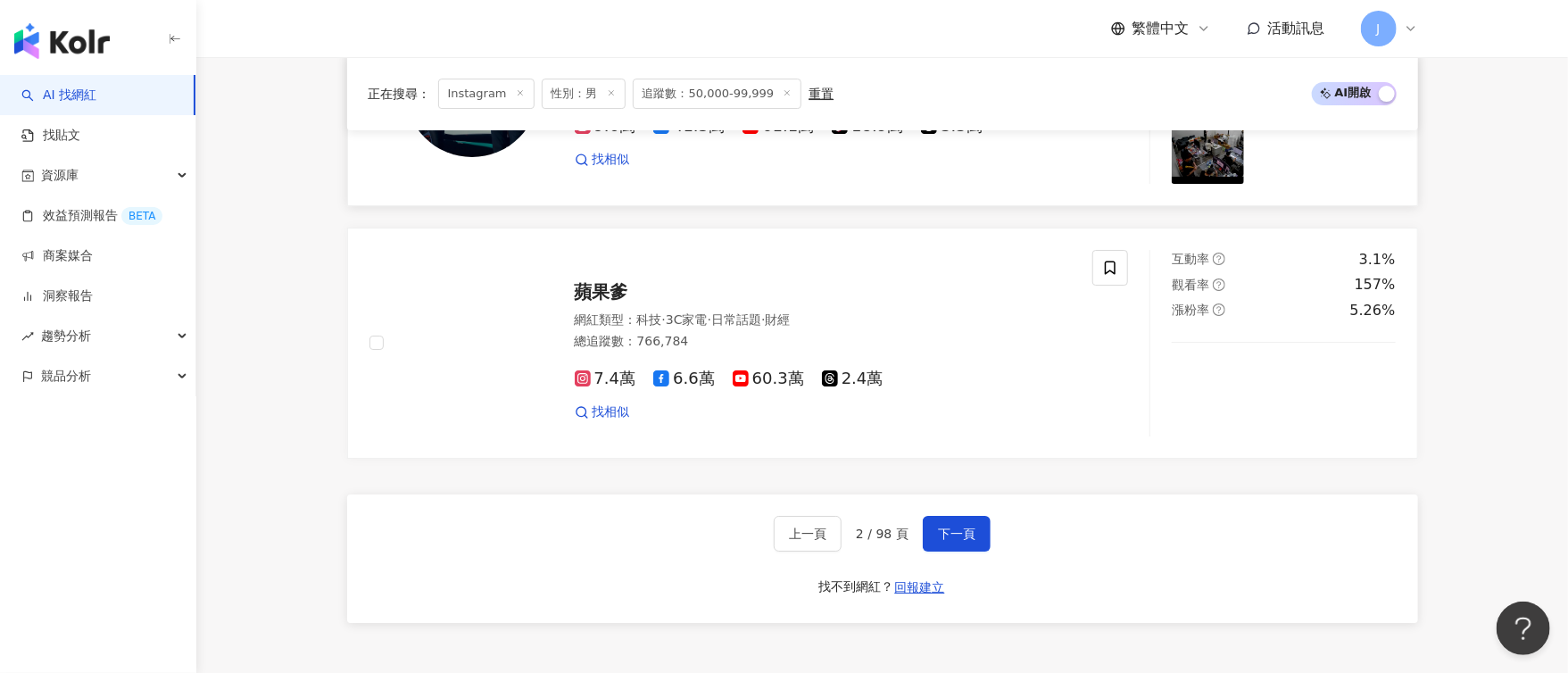
scroll to position [3525, 0]
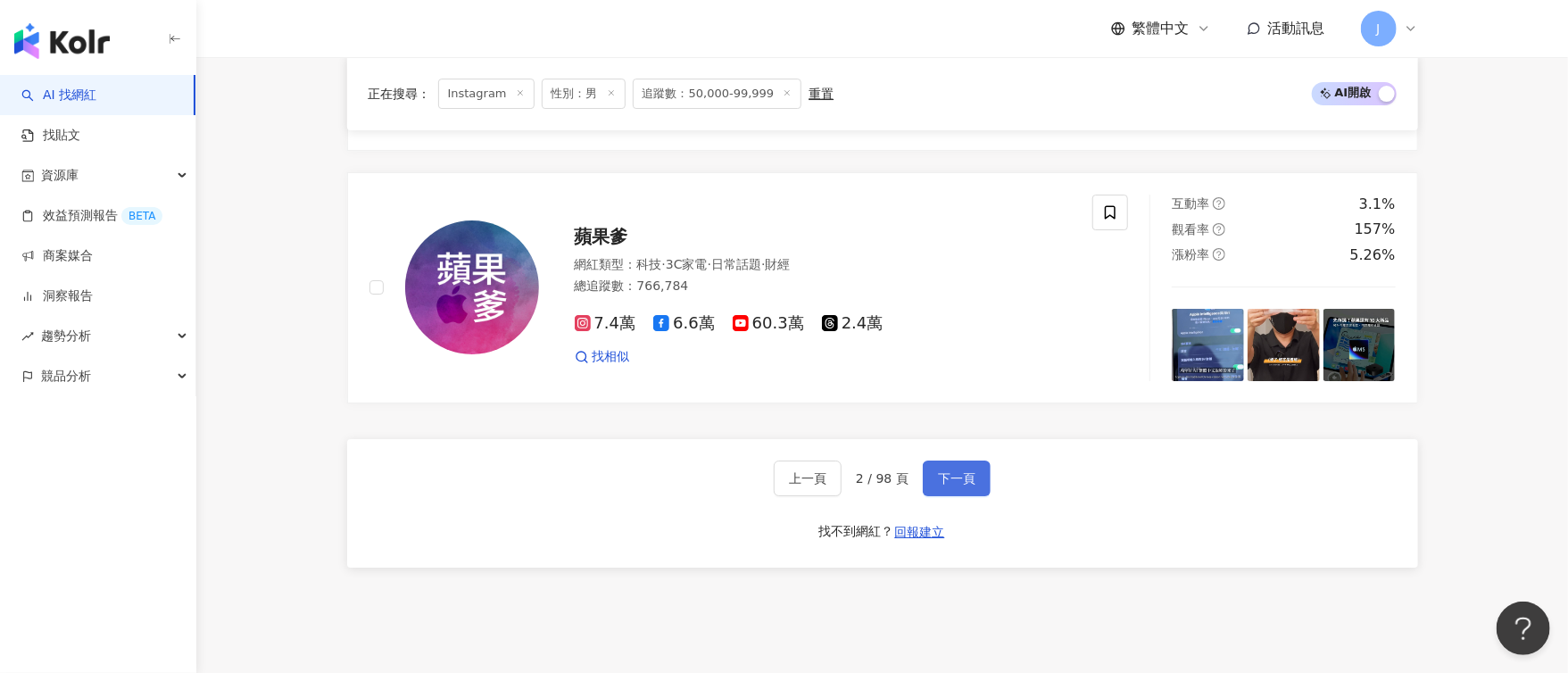
click at [965, 461] on button "下一頁" at bounding box center [956, 479] width 68 height 36
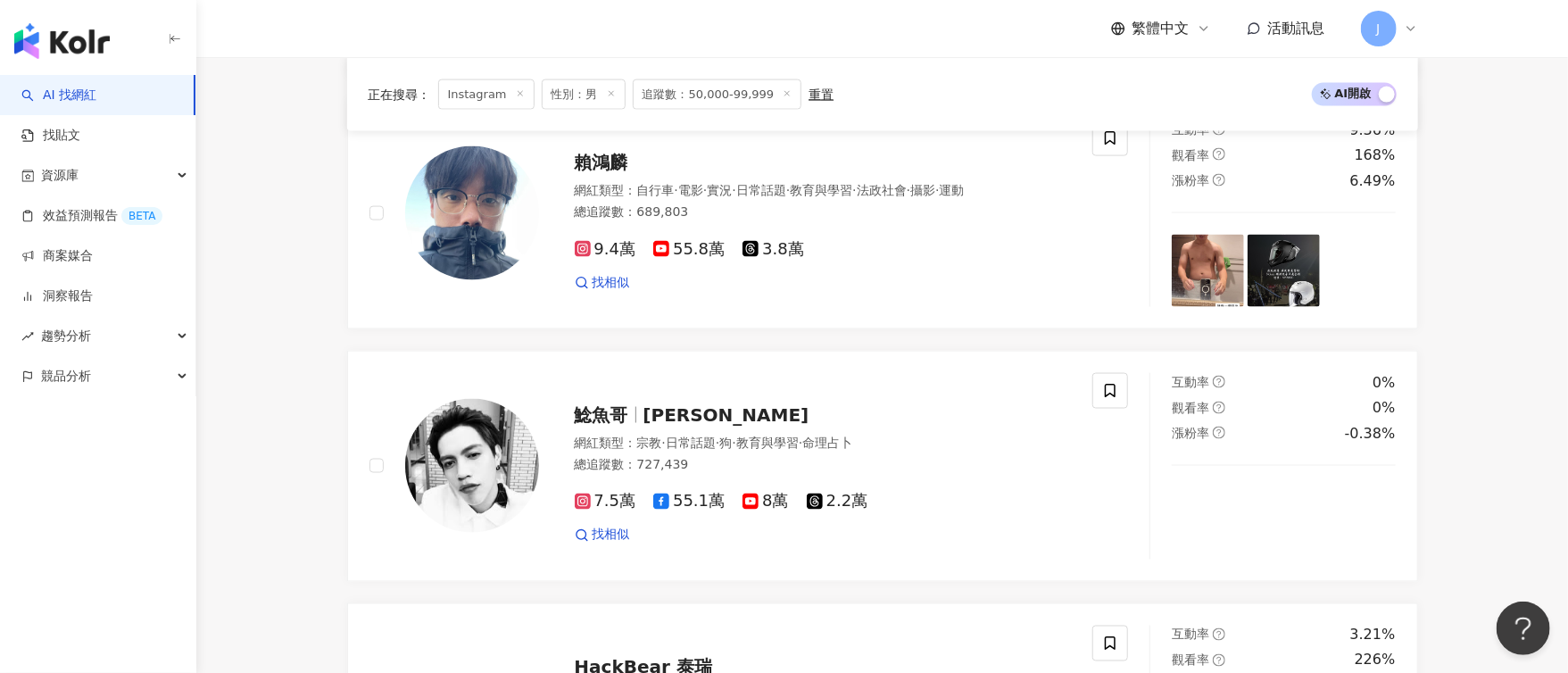
scroll to position [3373, 0]
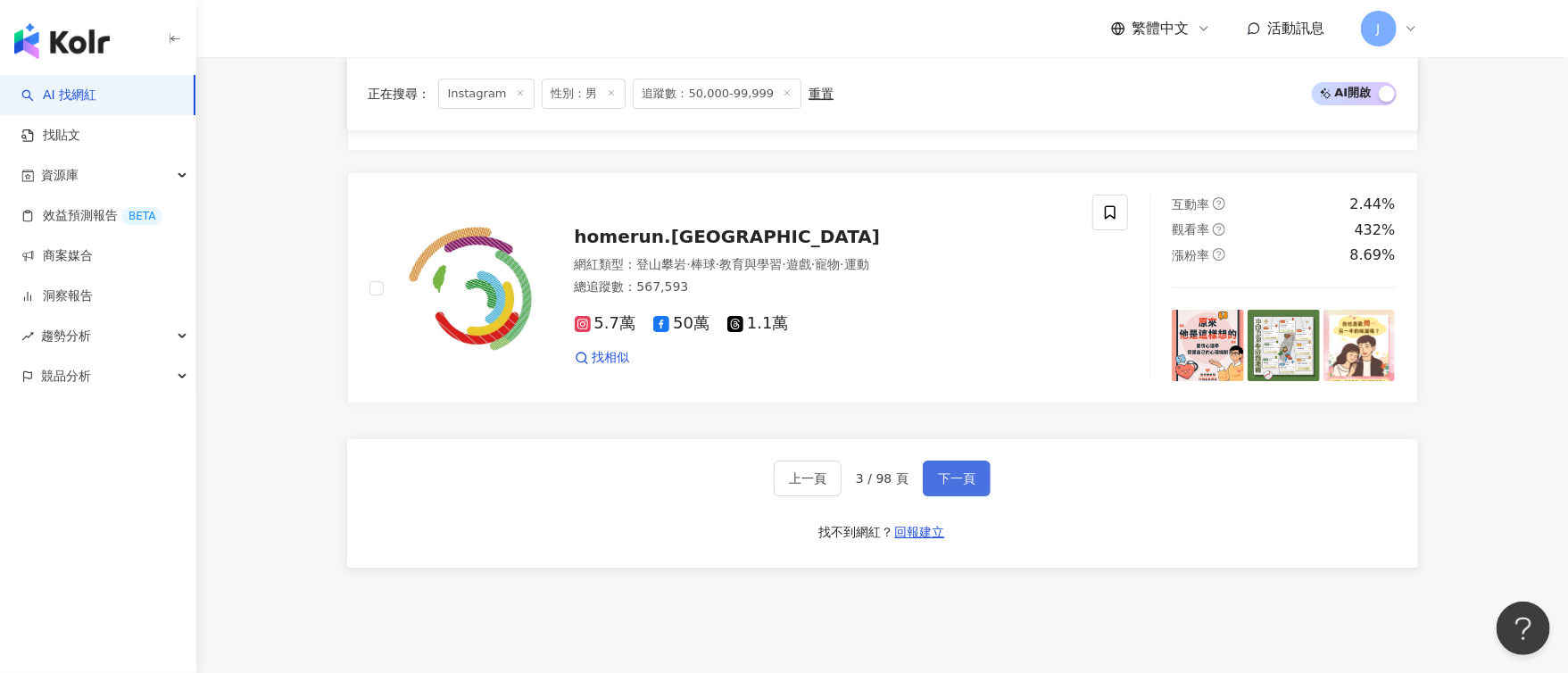
click at [968, 475] on span "下一頁" at bounding box center [957, 479] width 37 height 14
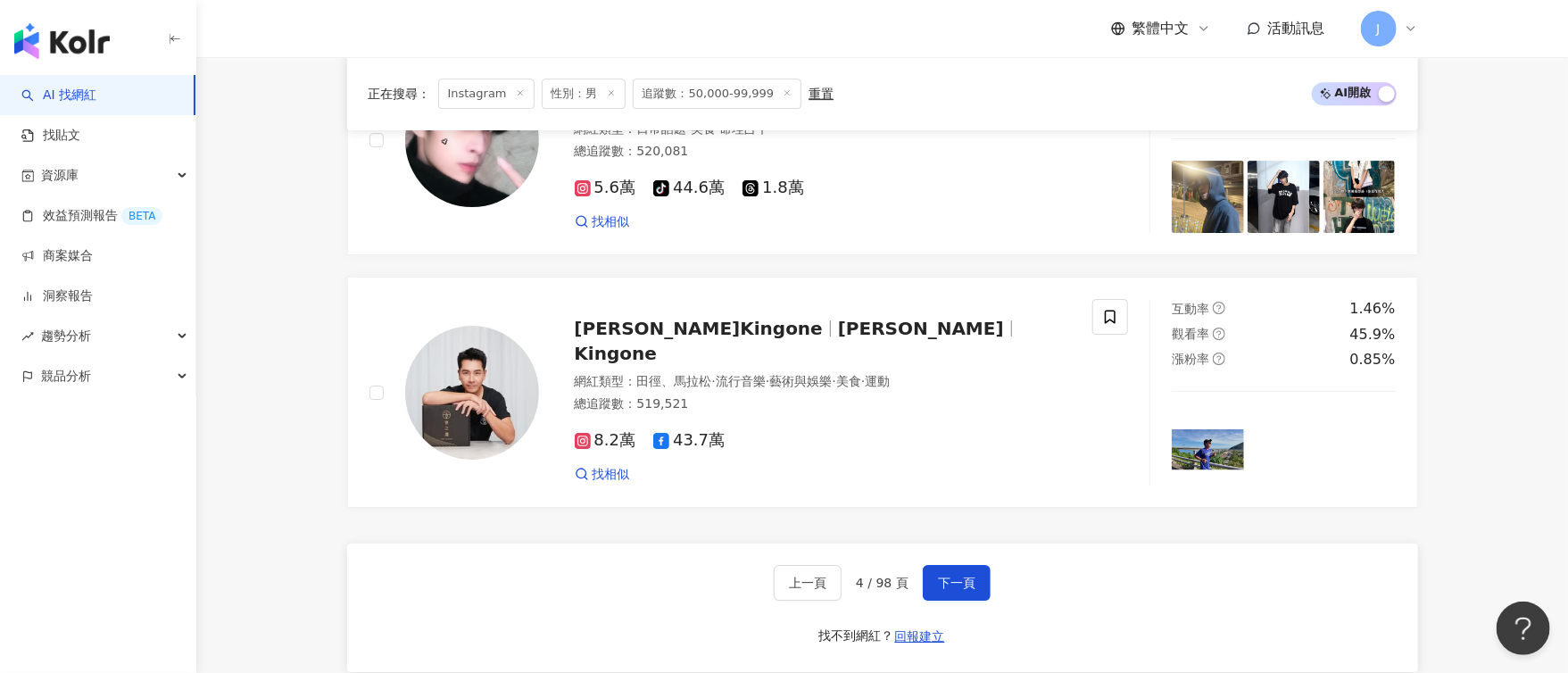
scroll to position [3346, 0]
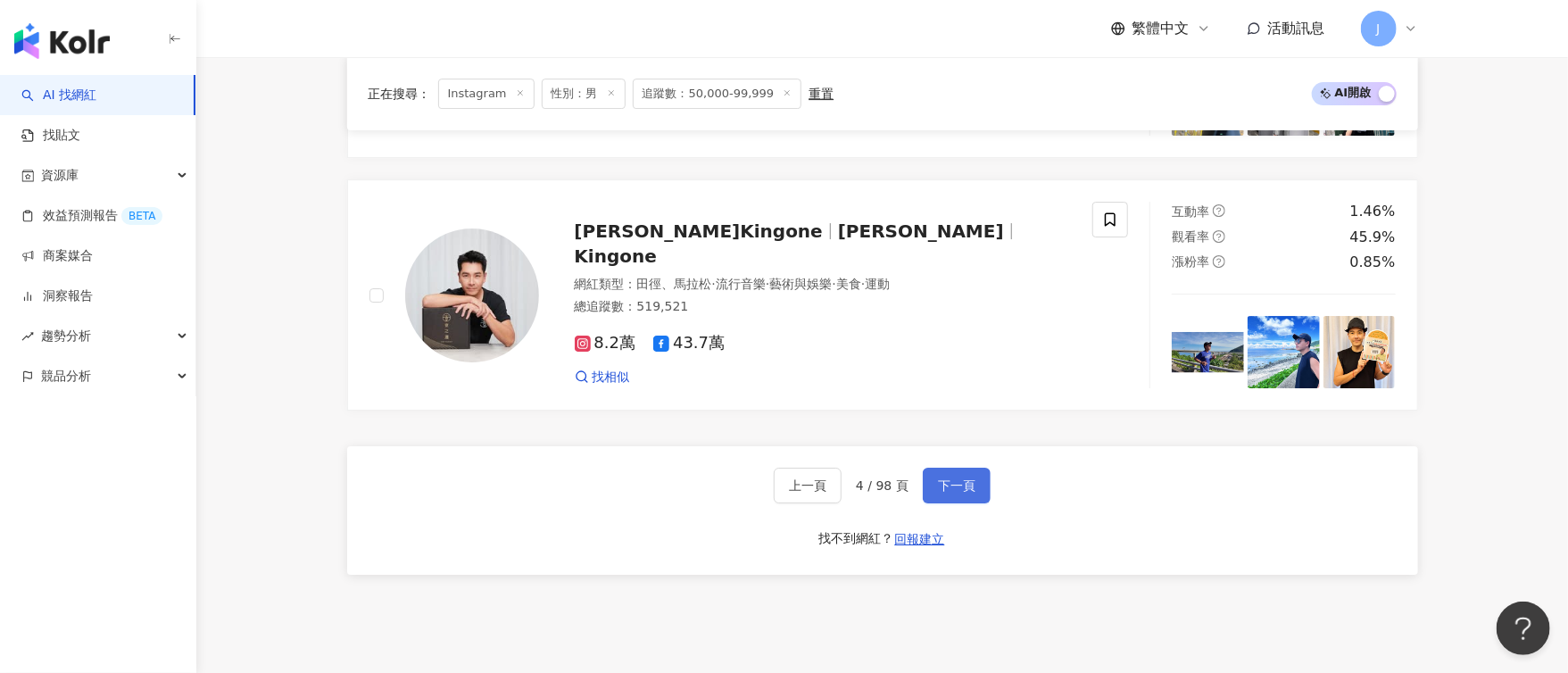
click at [945, 492] on span "下一頁" at bounding box center [957, 486] width 37 height 14
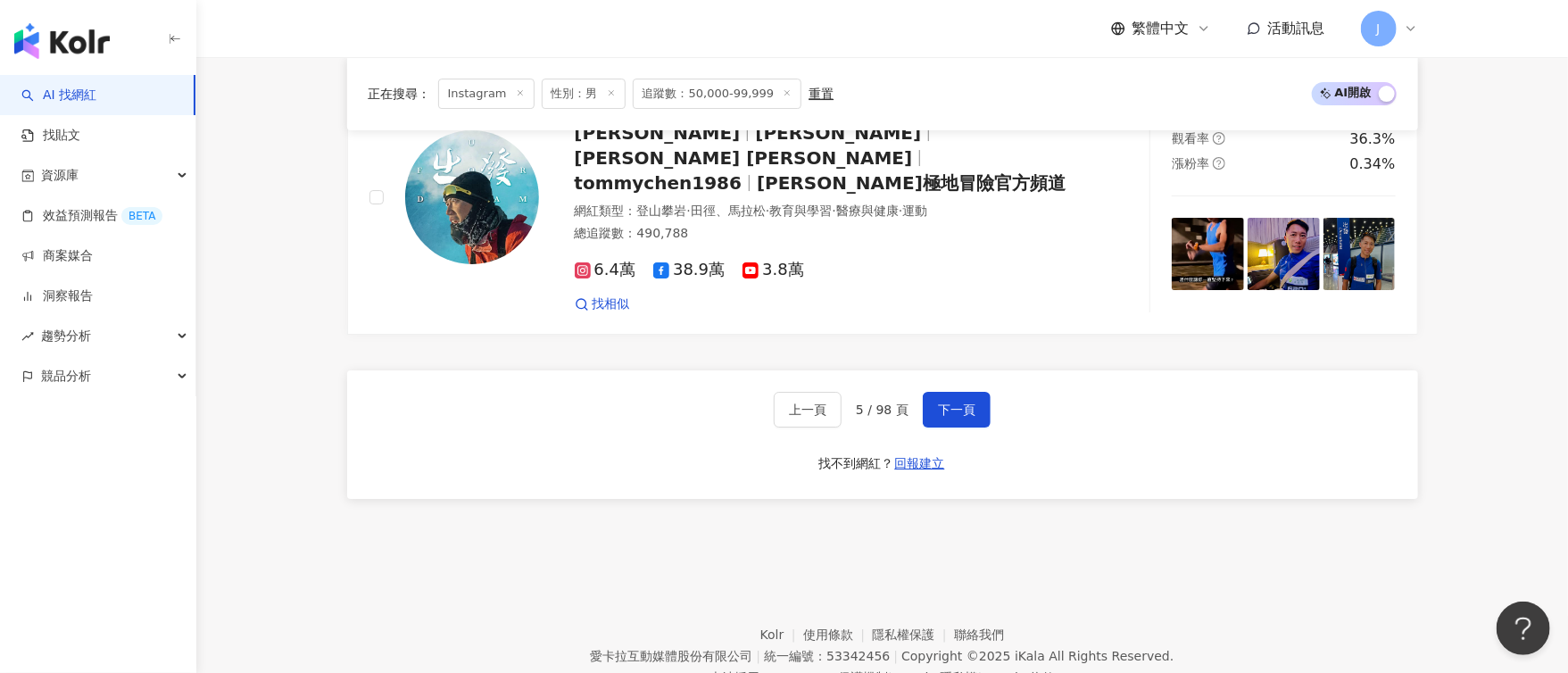
scroll to position [3507, 0]
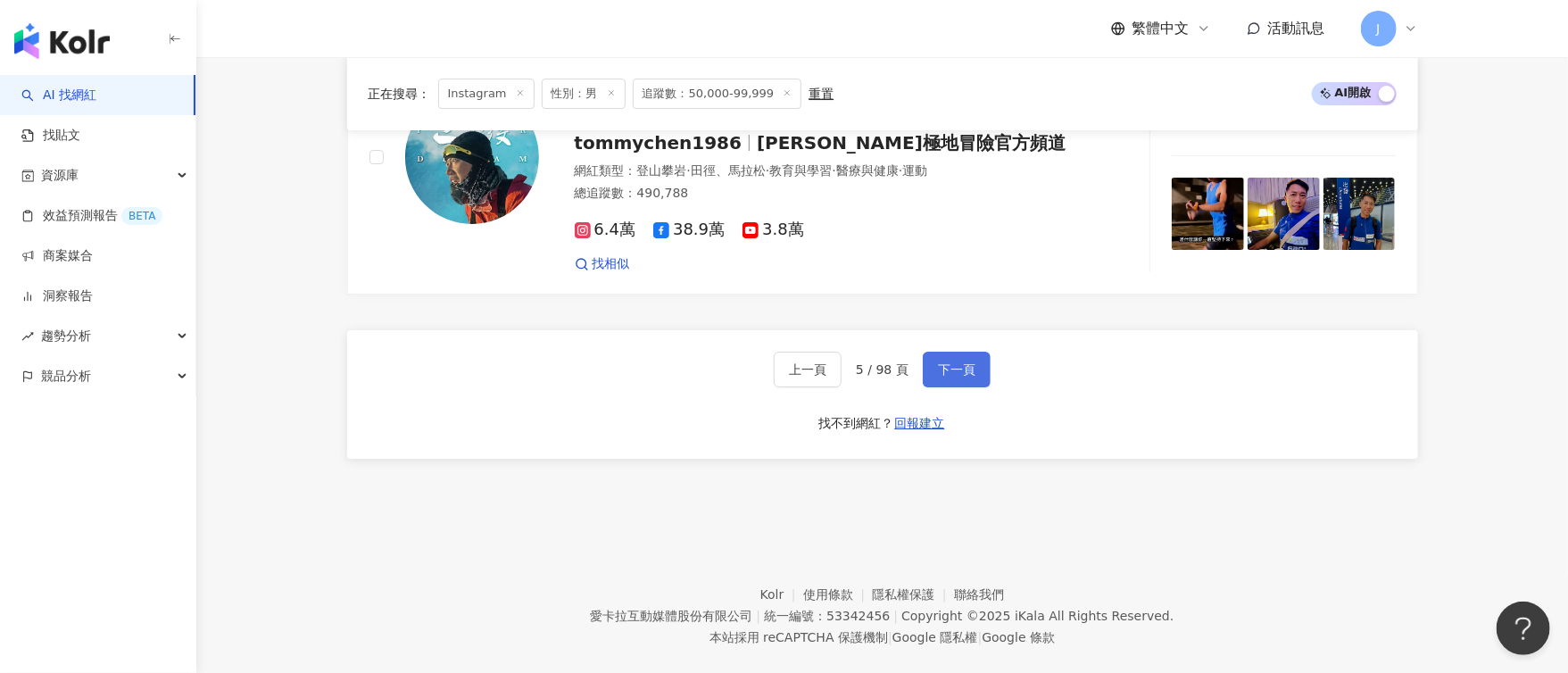
click at [954, 351] on button "下一頁" at bounding box center [956, 369] width 68 height 36
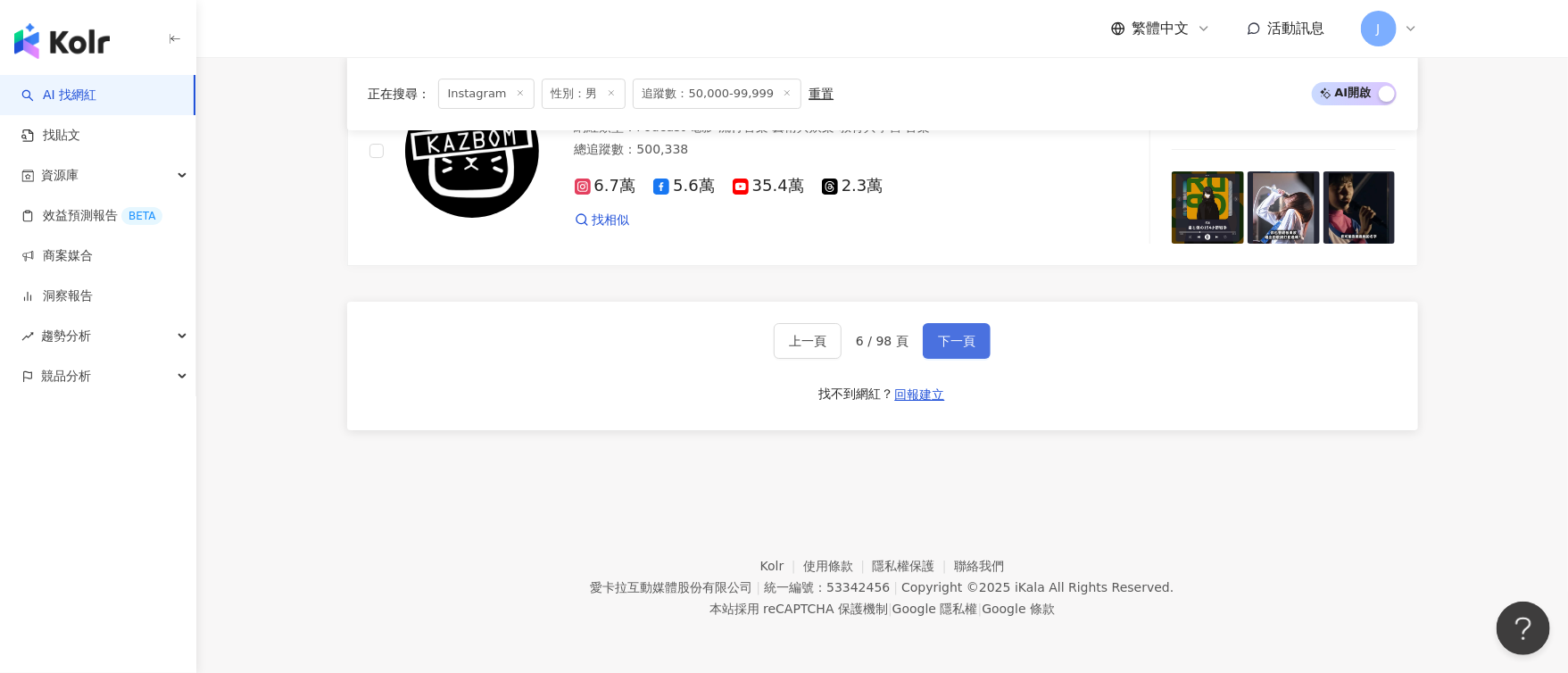
click at [970, 336] on span "下一頁" at bounding box center [957, 340] width 37 height 14
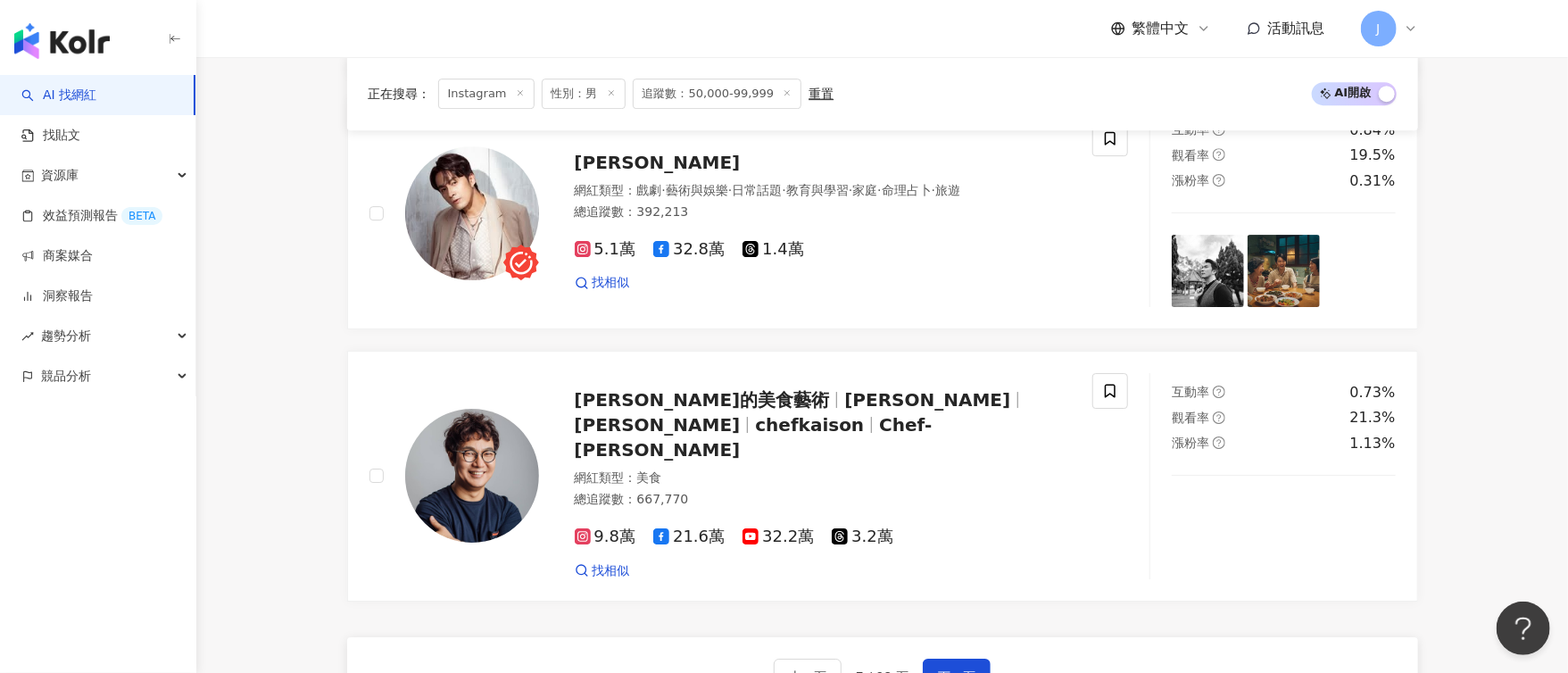
scroll to position [3518, 0]
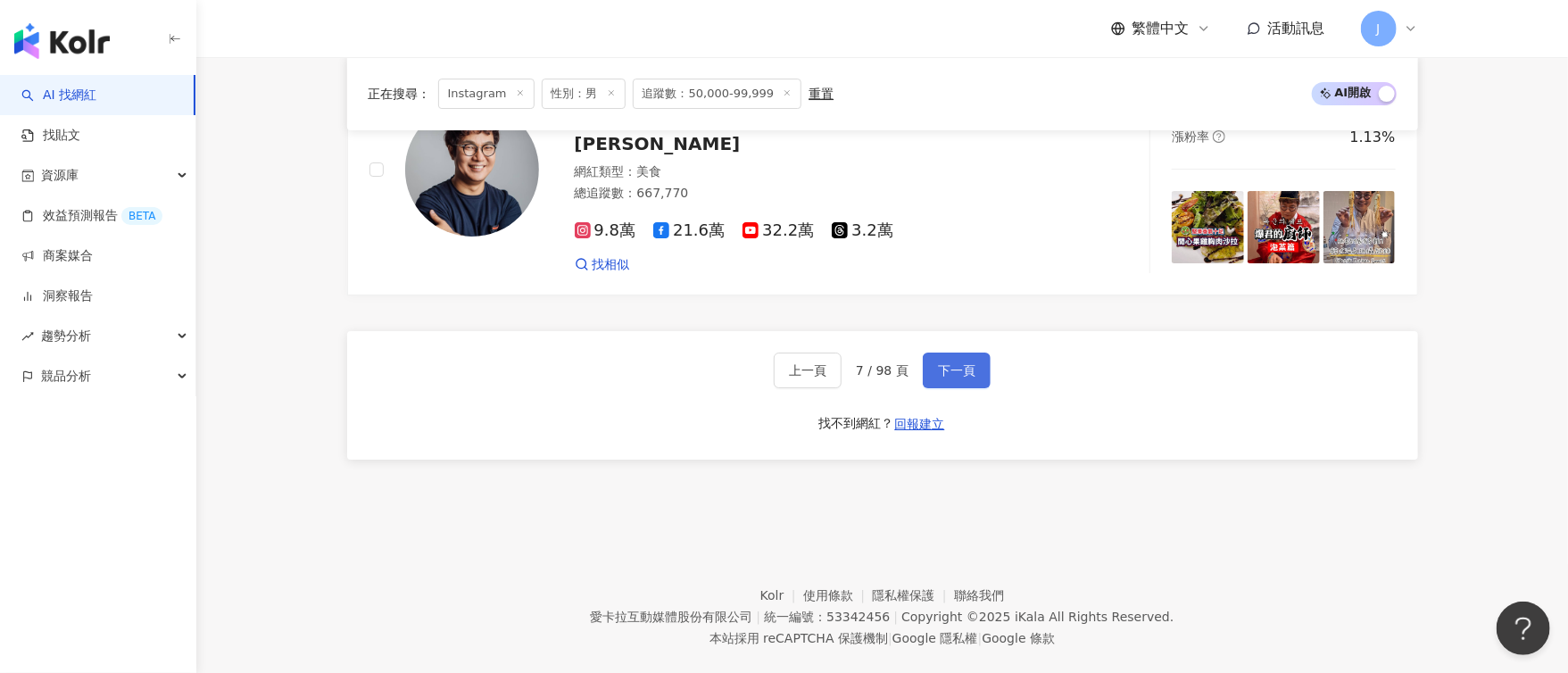
click at [959, 363] on span "下一頁" at bounding box center [957, 370] width 37 height 14
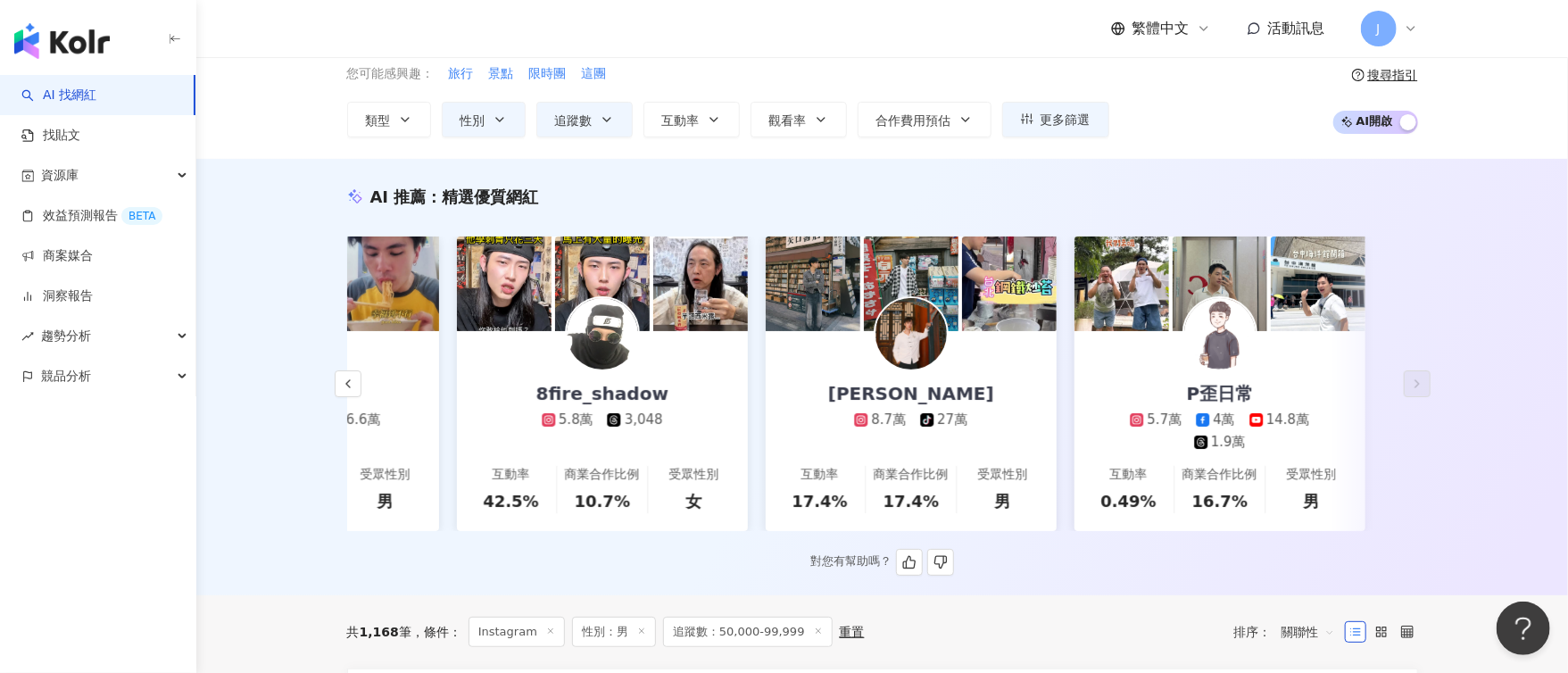
scroll to position [0, 0]
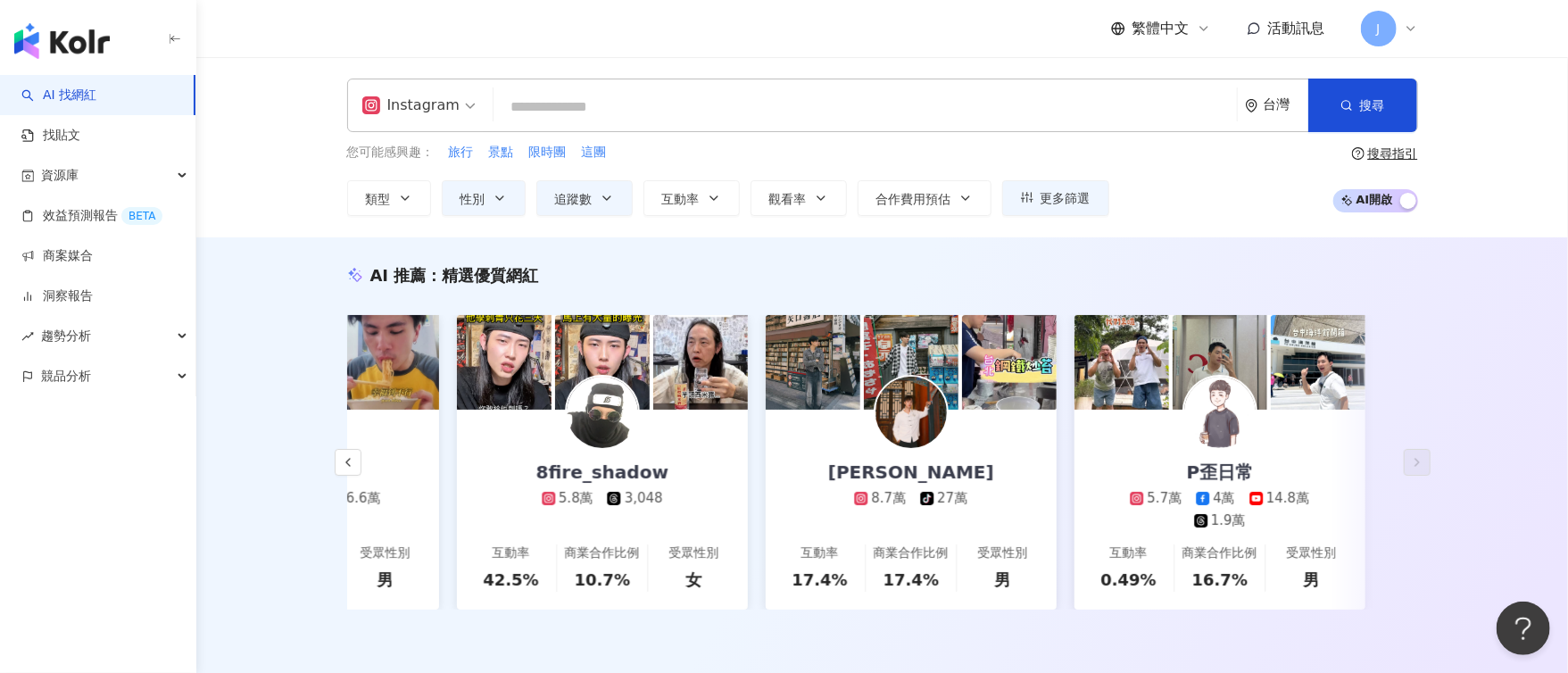
click at [583, 96] on input "search" at bounding box center [864, 107] width 729 height 34
click at [1385, 106] on button "搜尋" at bounding box center [1363, 106] width 109 height 53
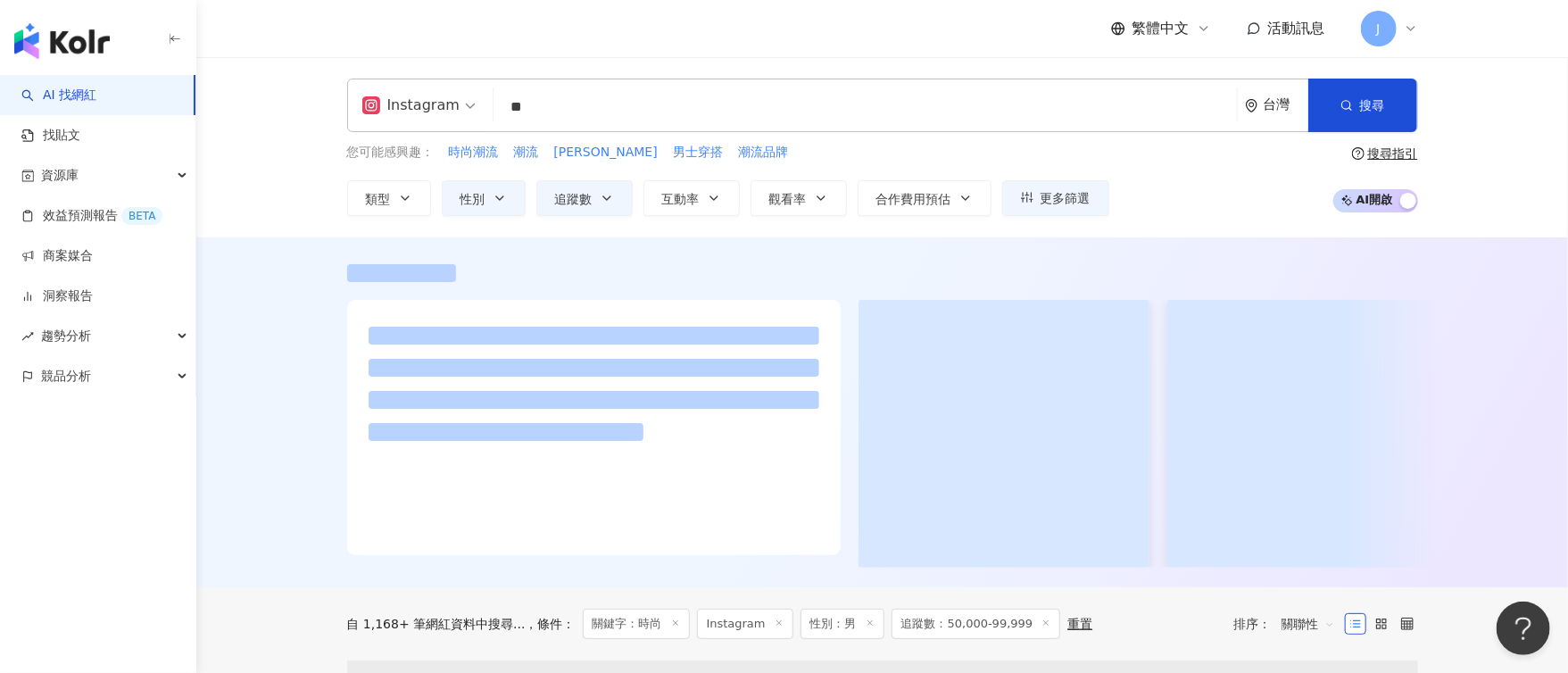
click at [673, 155] on span "男士穿搭" at bounding box center [698, 153] width 50 height 18
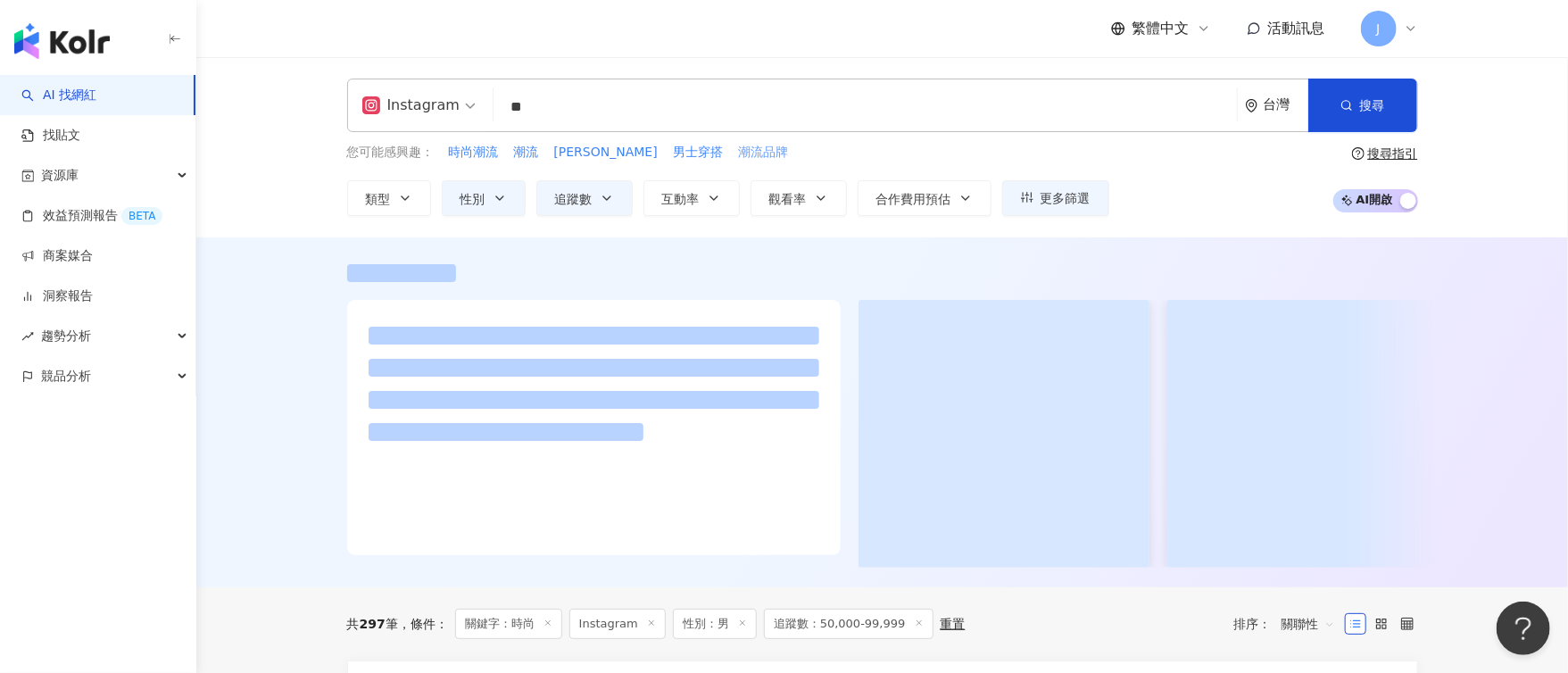
type input "****"
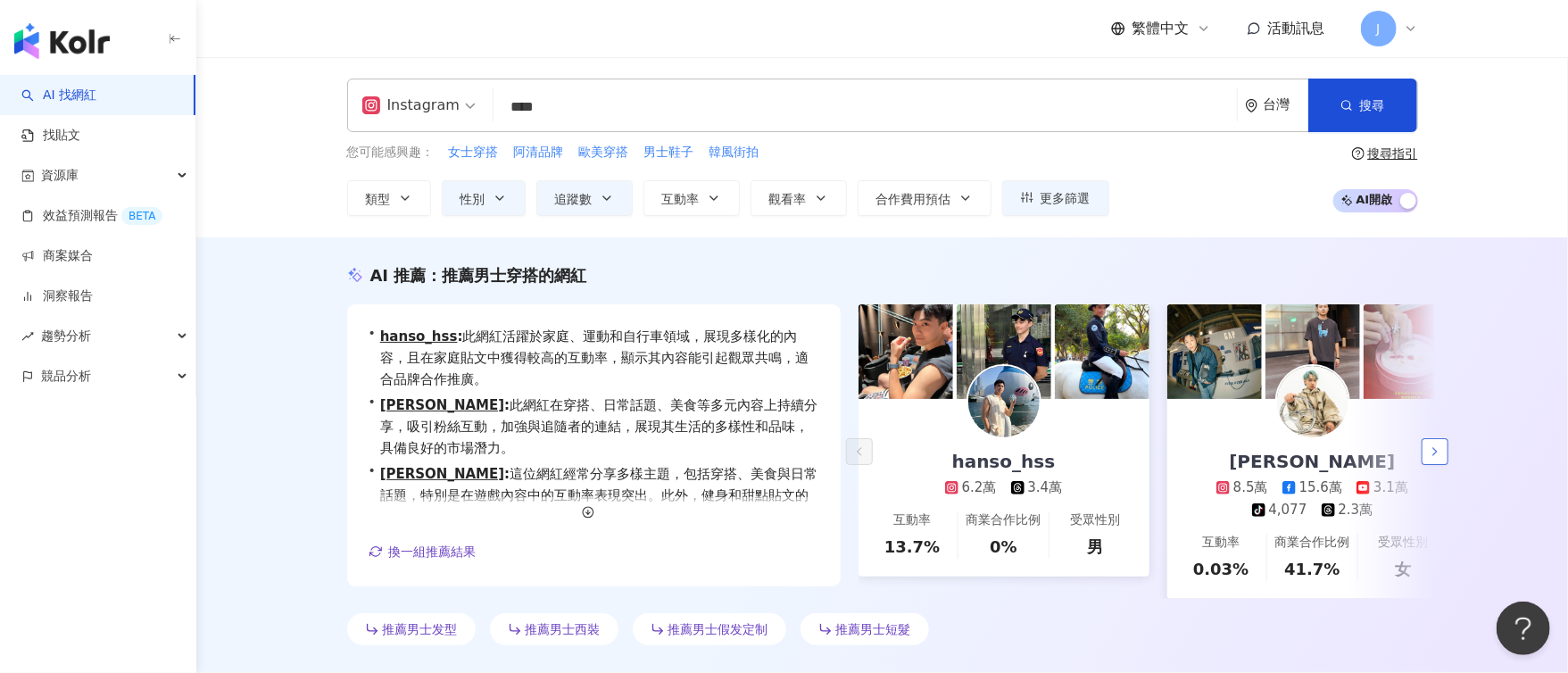
click at [1437, 457] on icon "button" at bounding box center [1435, 451] width 14 height 14
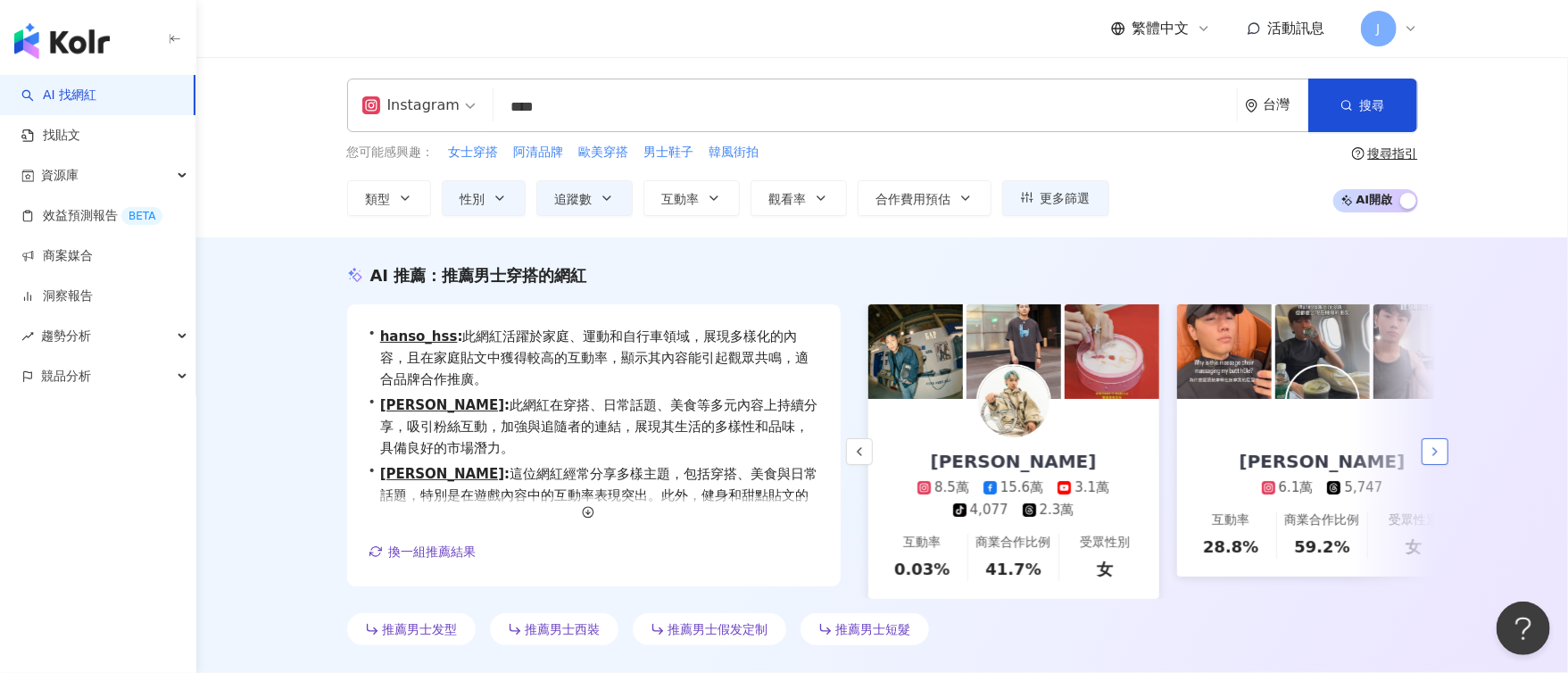
scroll to position [0, 309]
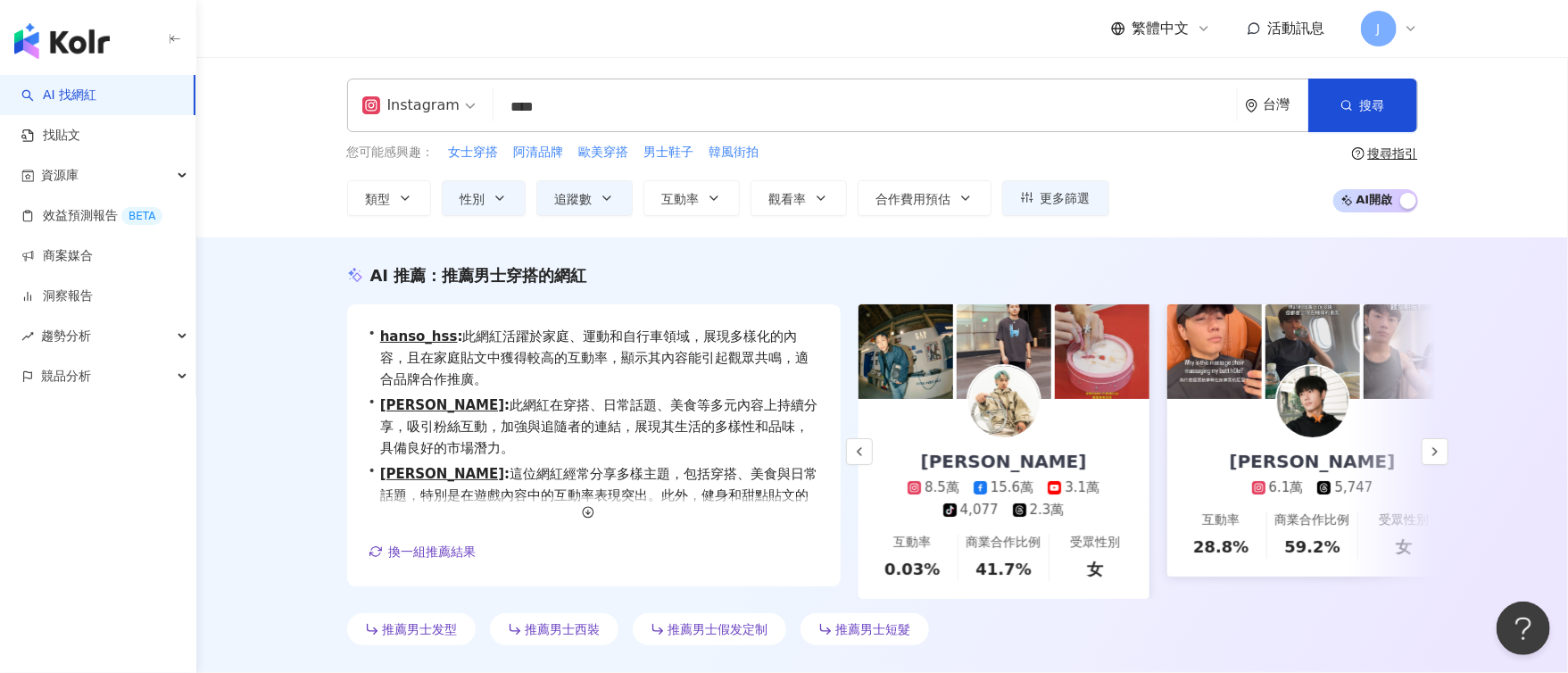
drag, startPoint x: 1365, startPoint y: 390, endPoint x: 1321, endPoint y: 508, distance: 125.9
click at [1321, 508] on link "Kevin Chou 6.1萬 5,747 互動率 28.8% 商業合作比例 59.2% 受眾性別 女" at bounding box center [1312, 487] width 291 height 178
click at [1437, 455] on polyline "button" at bounding box center [1436, 451] width 4 height 7
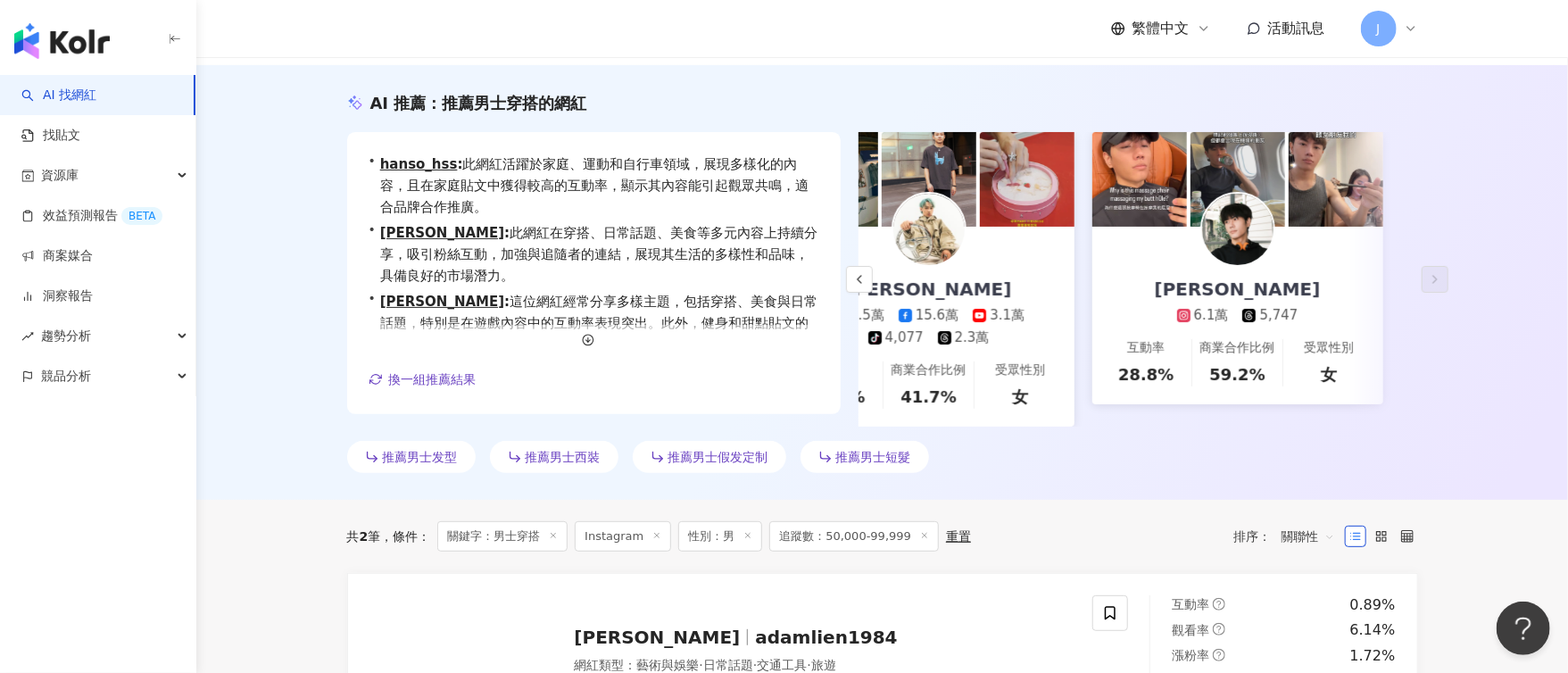
scroll to position [0, 0]
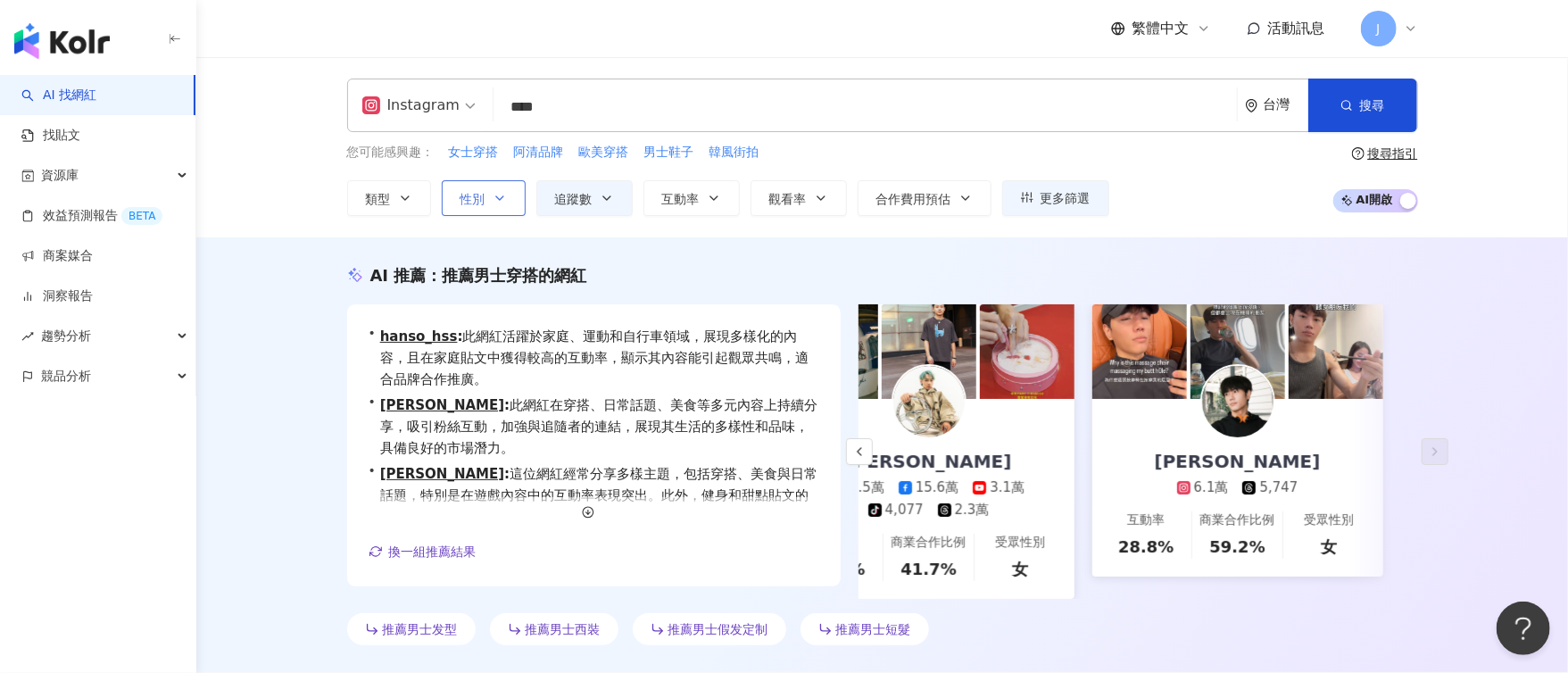
click at [498, 200] on icon "button" at bounding box center [499, 198] width 14 height 14
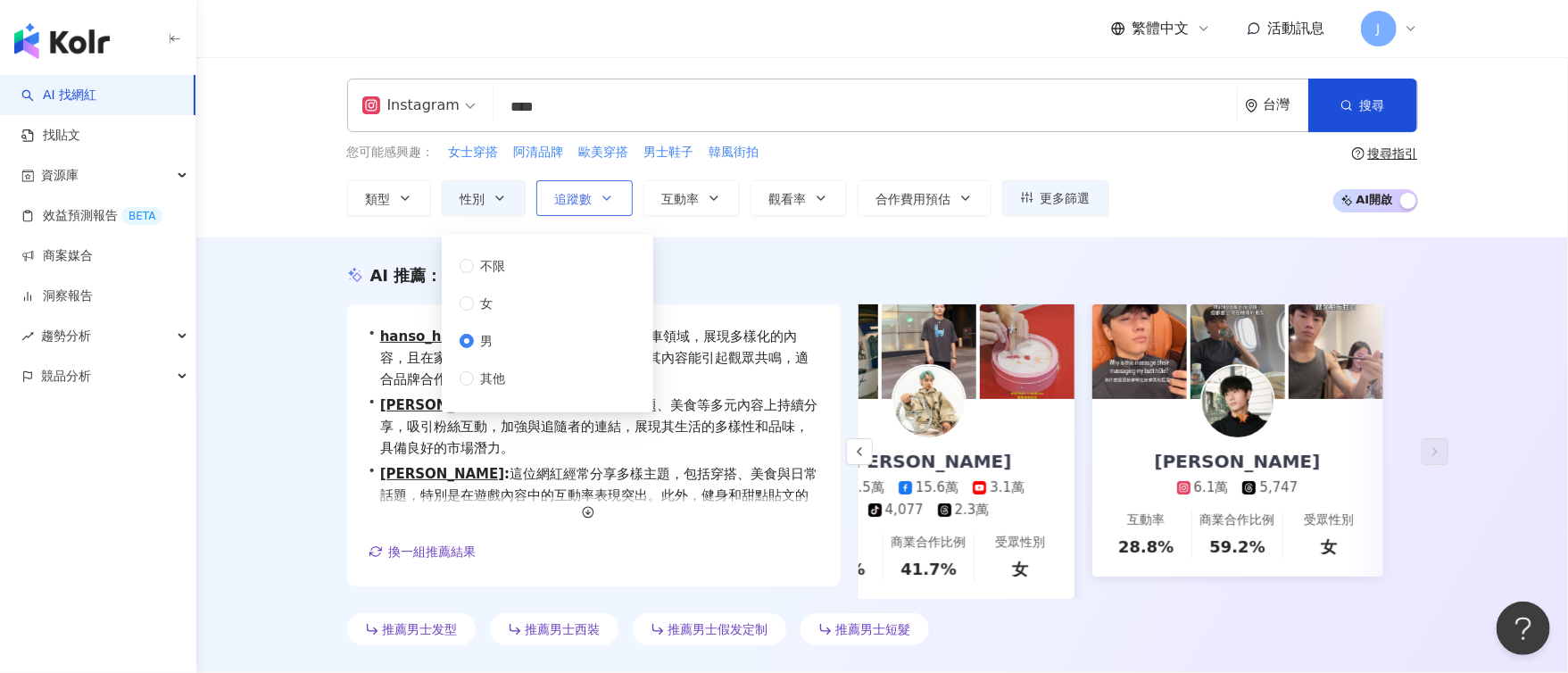
click at [573, 194] on span "追蹤數" at bounding box center [574, 198] width 37 height 14
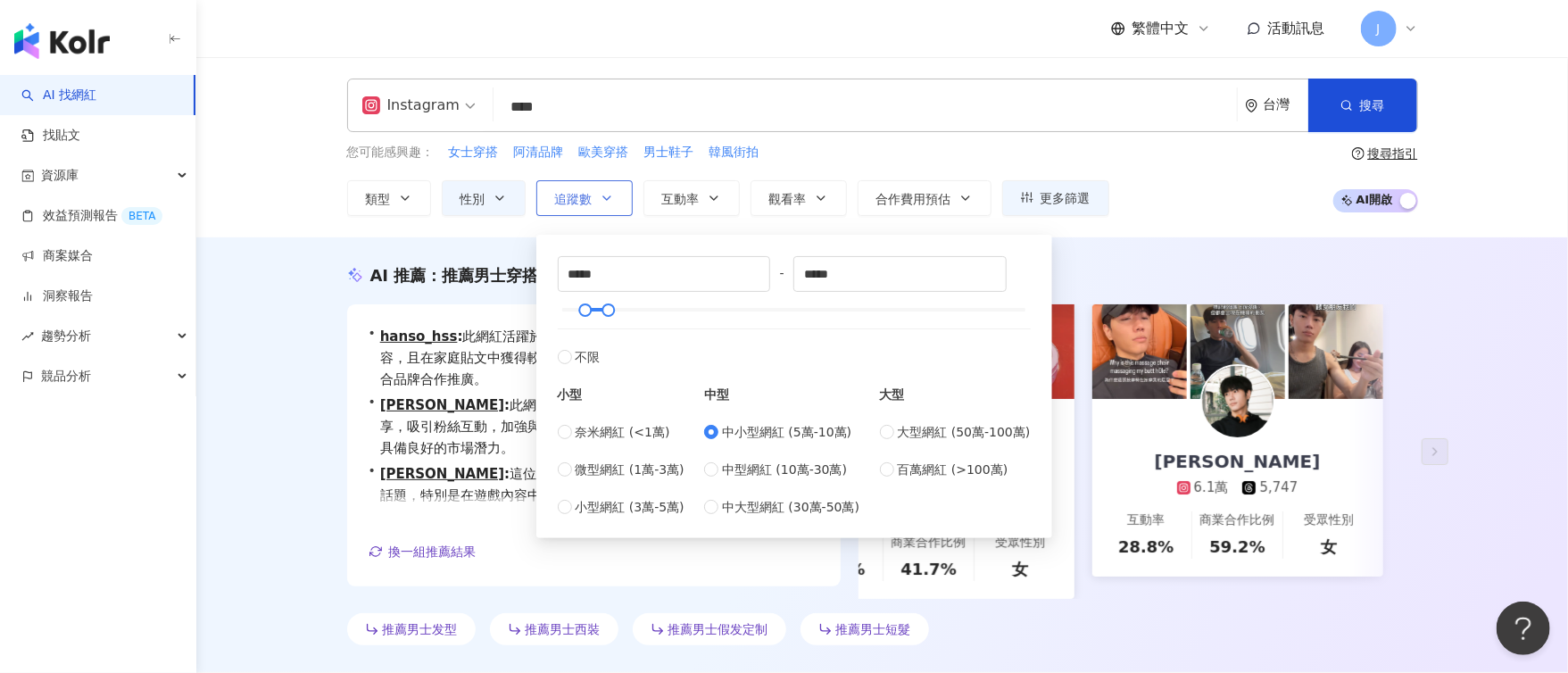
click at [575, 195] on span "追蹤數" at bounding box center [574, 198] width 37 height 14
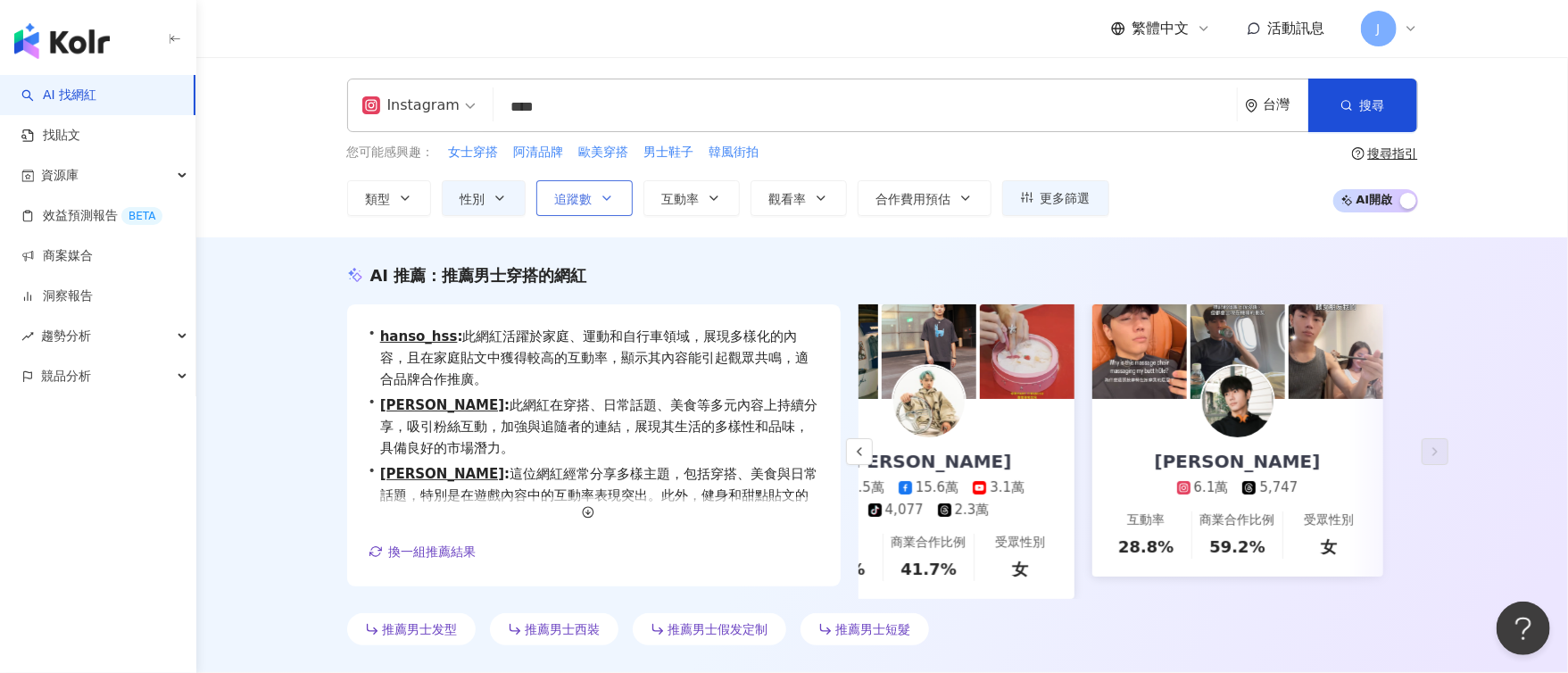
click at [575, 195] on span "追蹤數" at bounding box center [574, 198] width 37 height 14
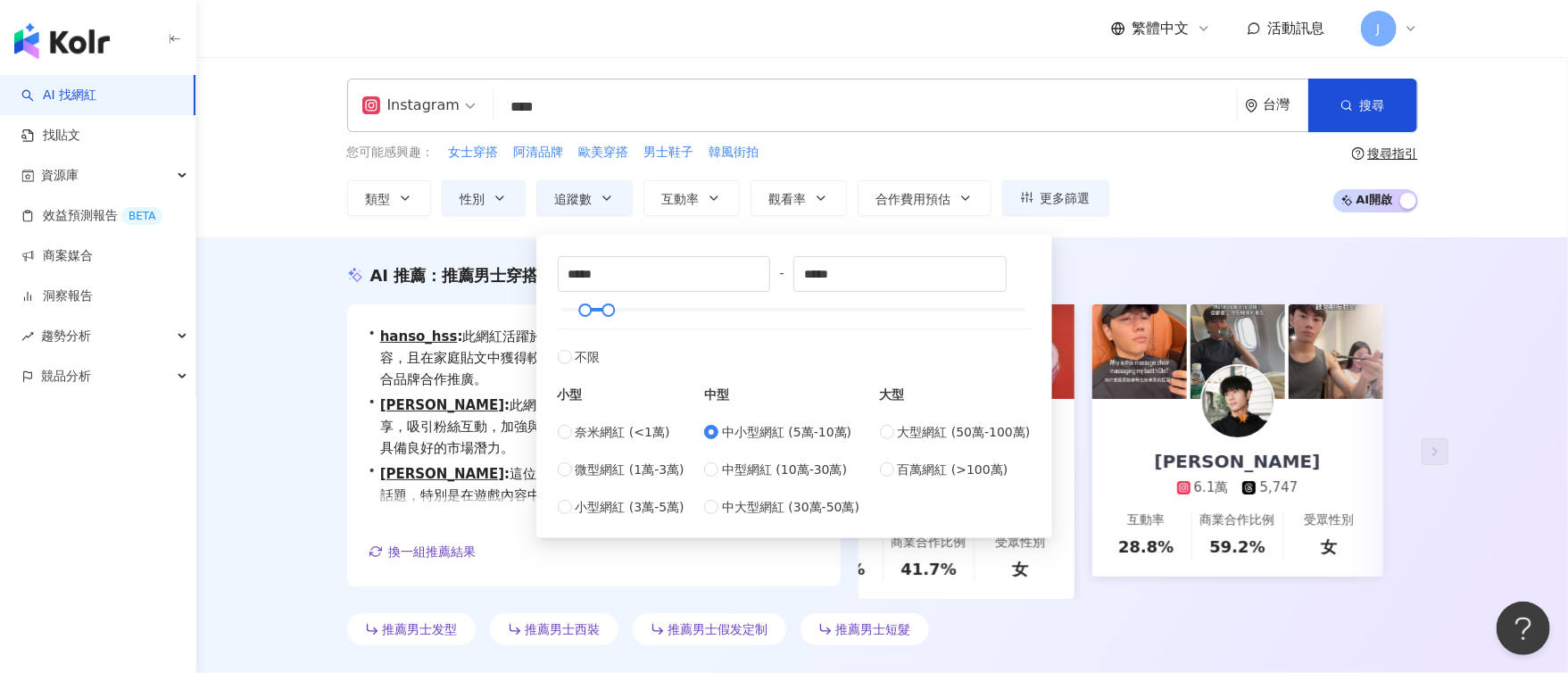
click at [1199, 278] on div "AI 推薦 ： 推薦男士穿搭的網紅" at bounding box center [882, 275] width 1071 height 23
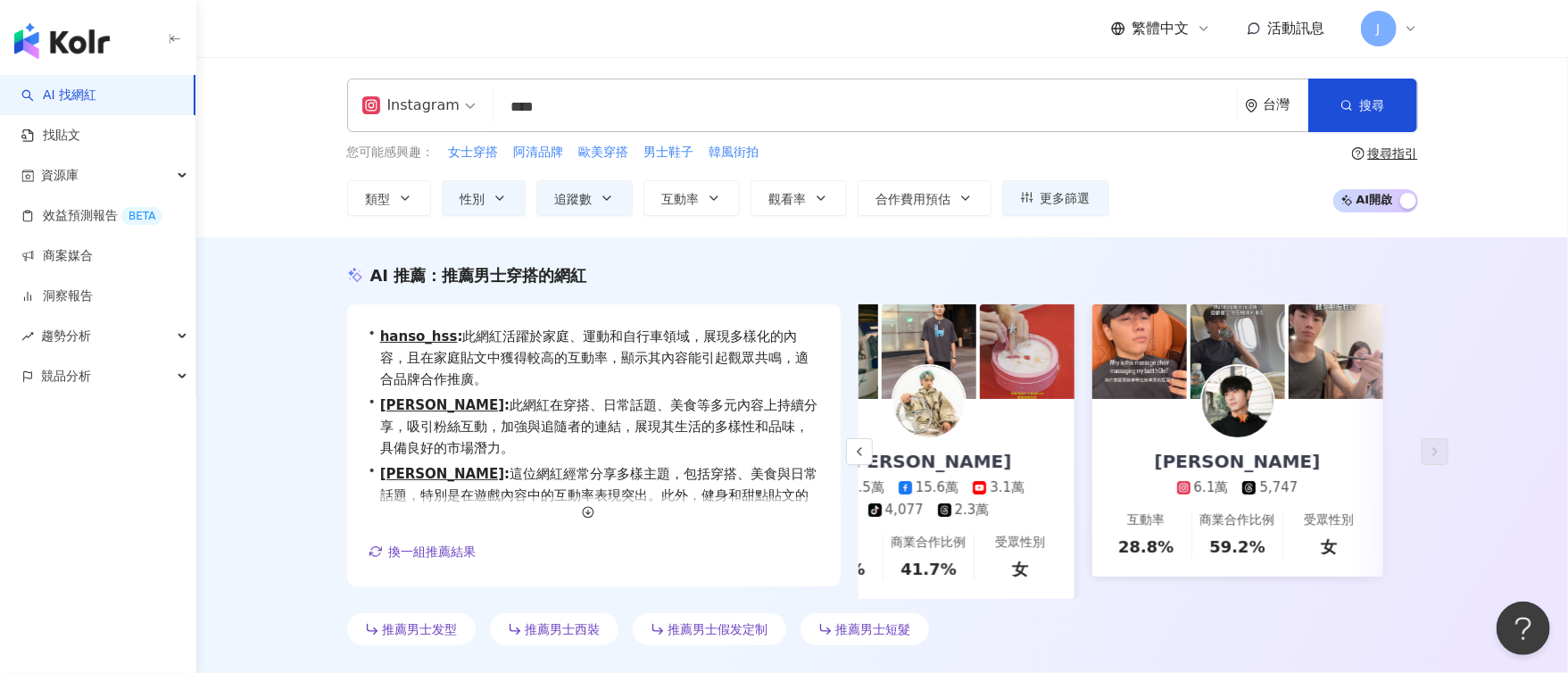
click at [1395, 205] on span "AI 開啟 AI 關閉" at bounding box center [1376, 201] width 85 height 24
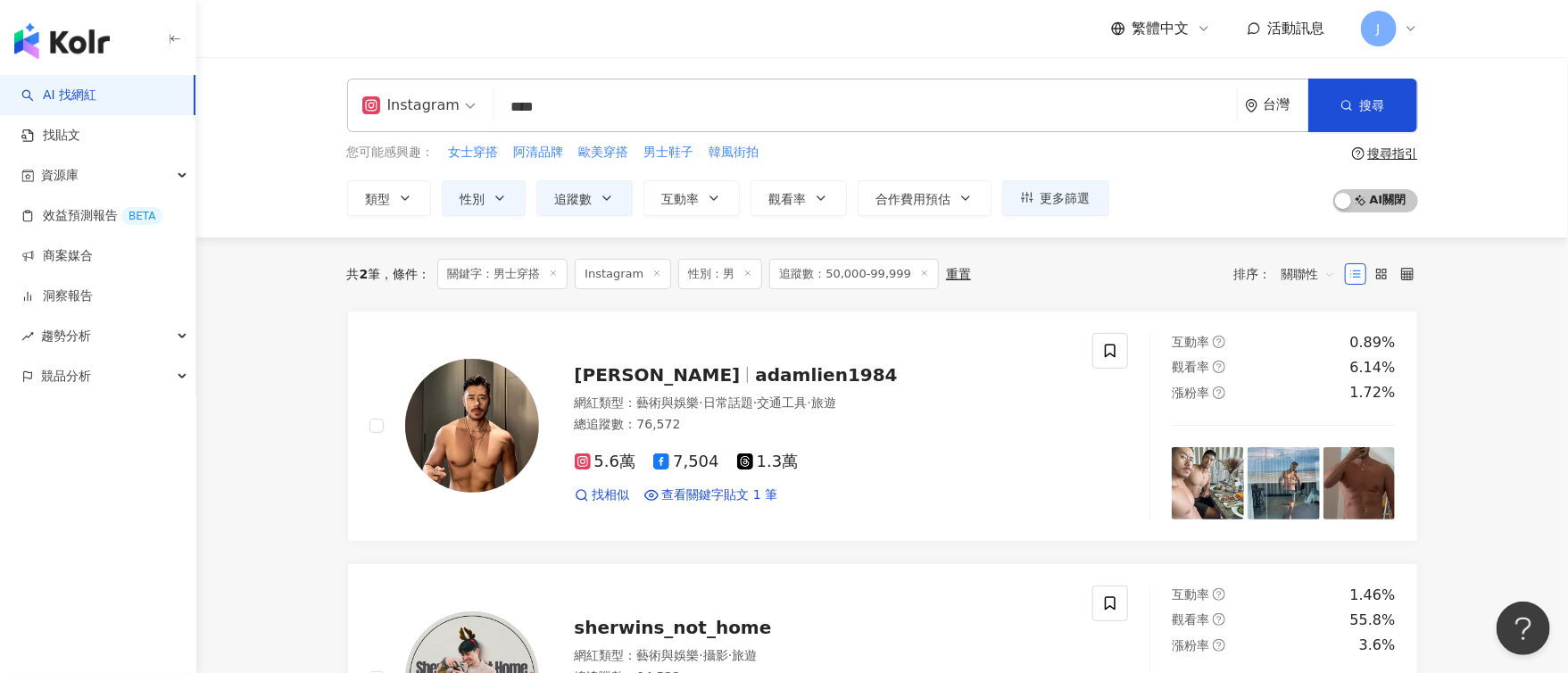
click at [1379, 189] on div "AI 開啟 AI 關閉" at bounding box center [1376, 201] width 85 height 24
click at [1382, 201] on span "AI 開啟 AI 關閉" at bounding box center [1376, 201] width 85 height 24
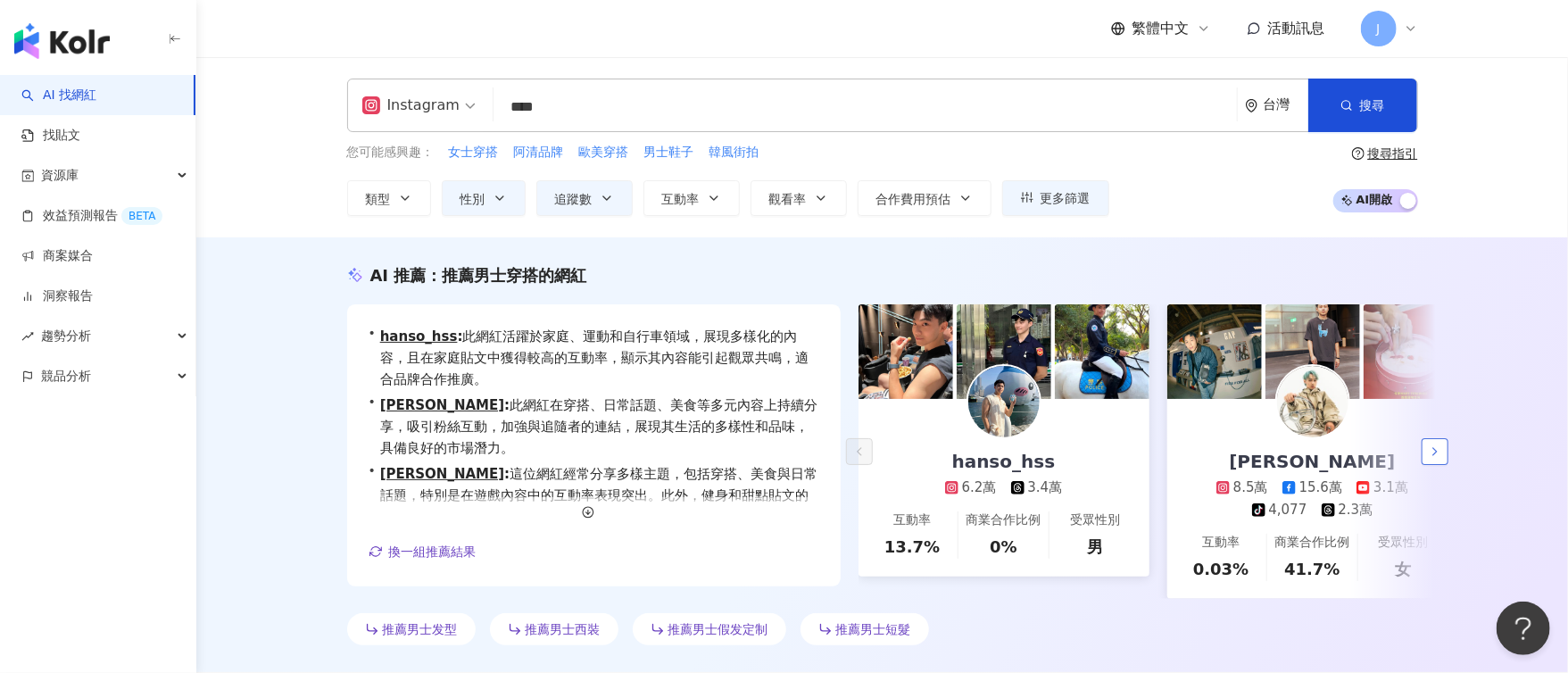
click at [1443, 460] on button "button" at bounding box center [1435, 451] width 27 height 27
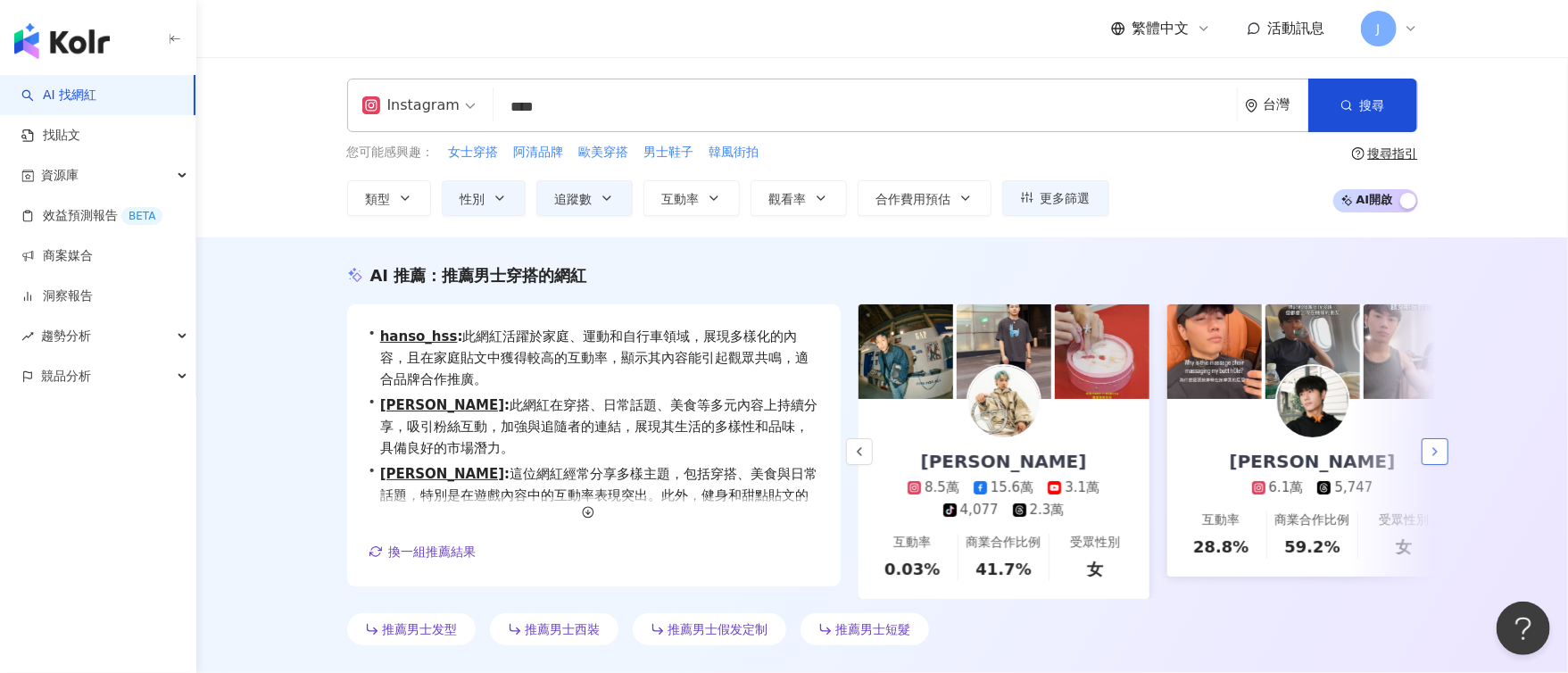
click at [1441, 460] on button "button" at bounding box center [1435, 451] width 27 height 27
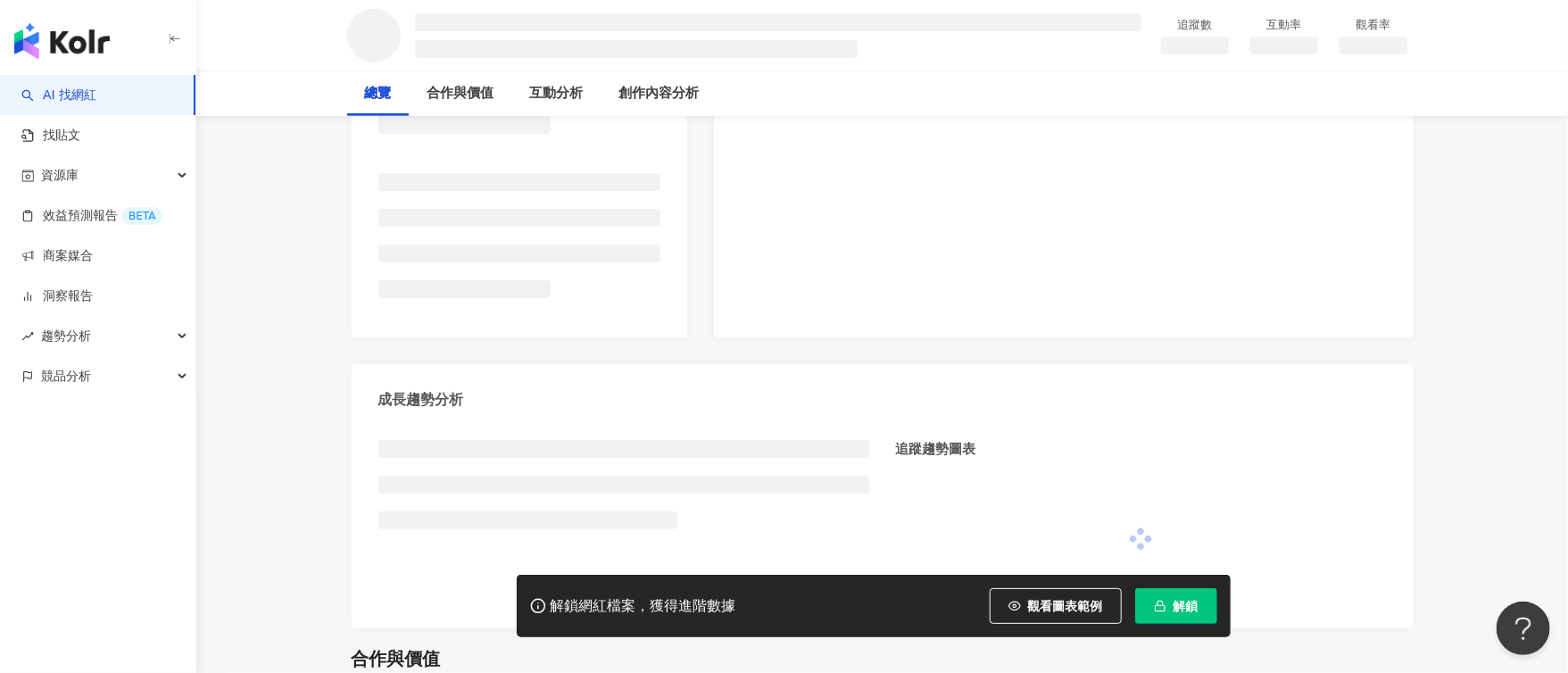
scroll to position [802, 0]
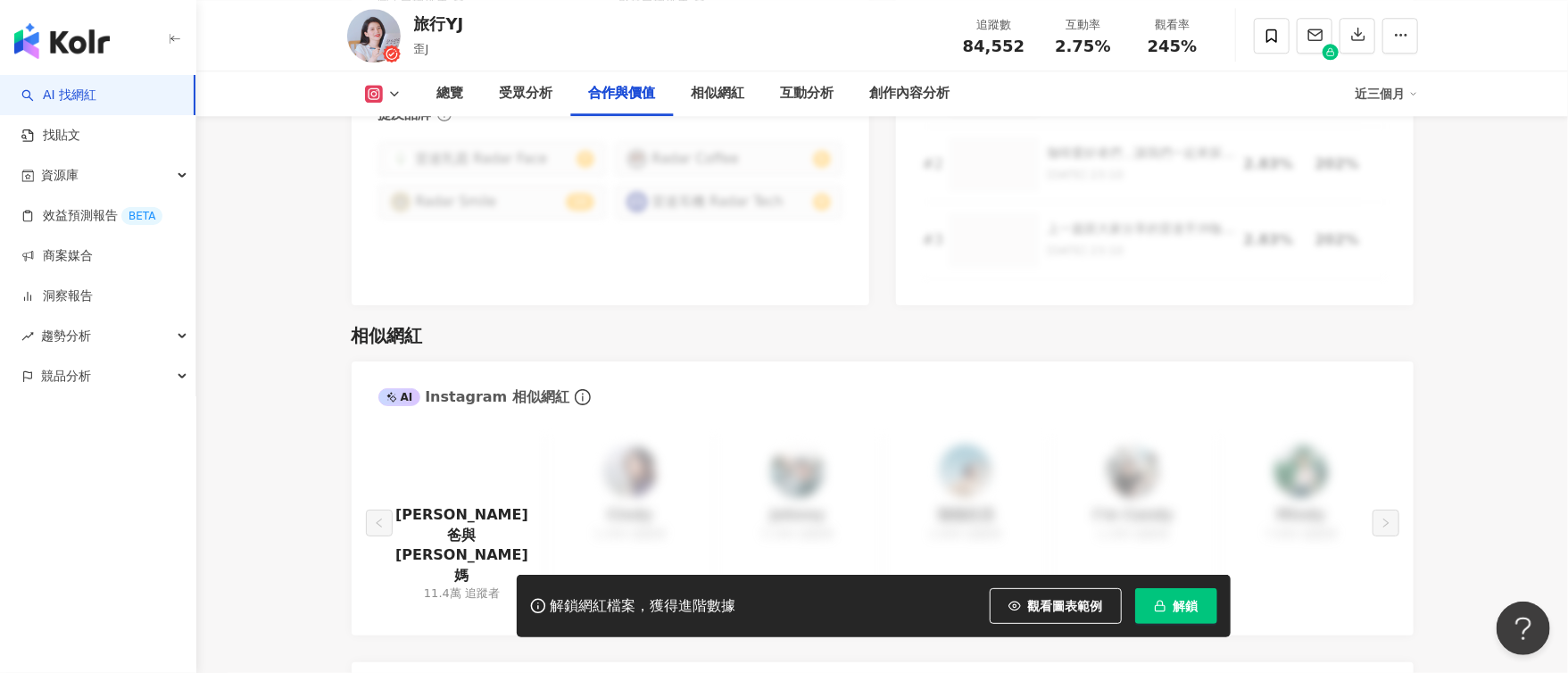
scroll to position [3029, 0]
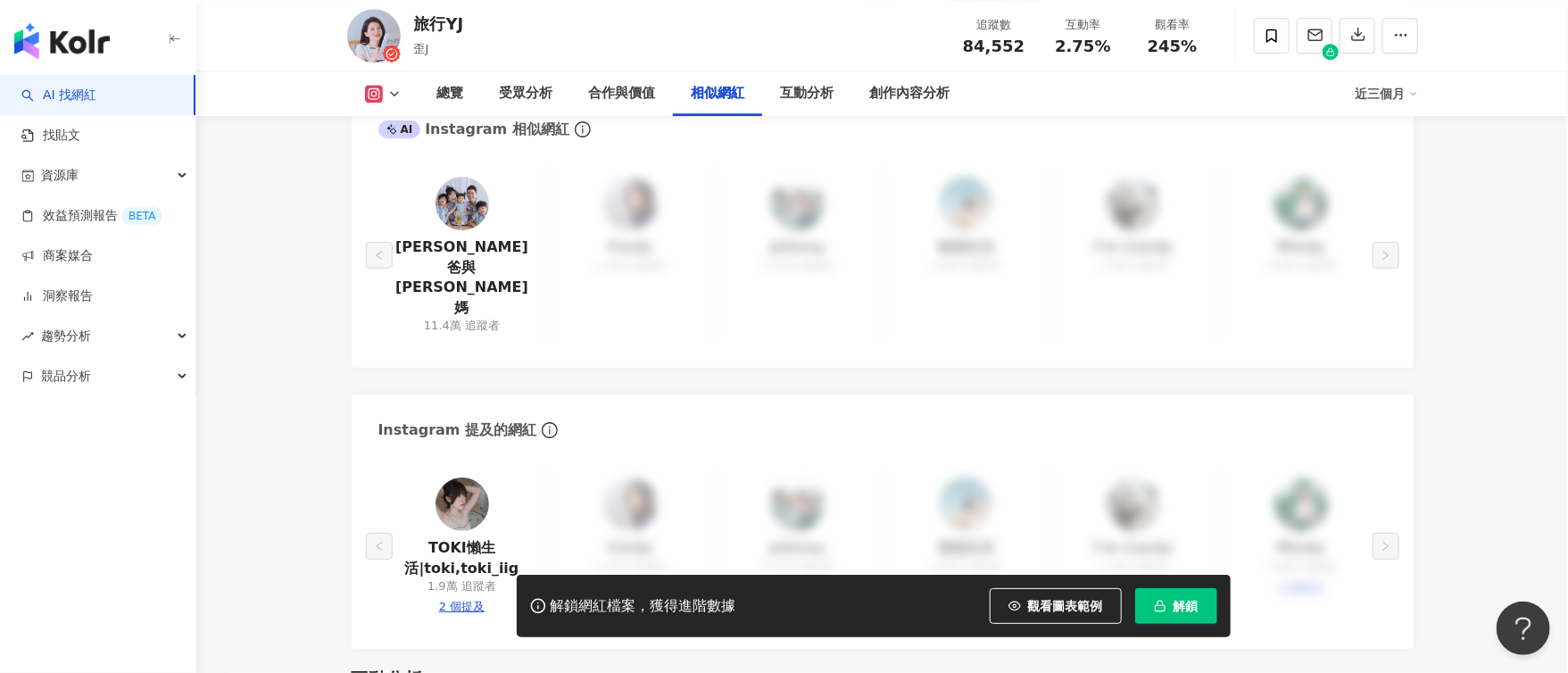
click at [1016, 186] on div "[PERSON_NAME]爸與[PERSON_NAME]媽 11.4萬 追蹤者 [PERSON_NAME] 1,300 追蹤者 [PERSON_NAME] 5…" at bounding box center [882, 256] width 1008 height 172
click at [1193, 611] on span "解鎖" at bounding box center [1185, 606] width 25 height 14
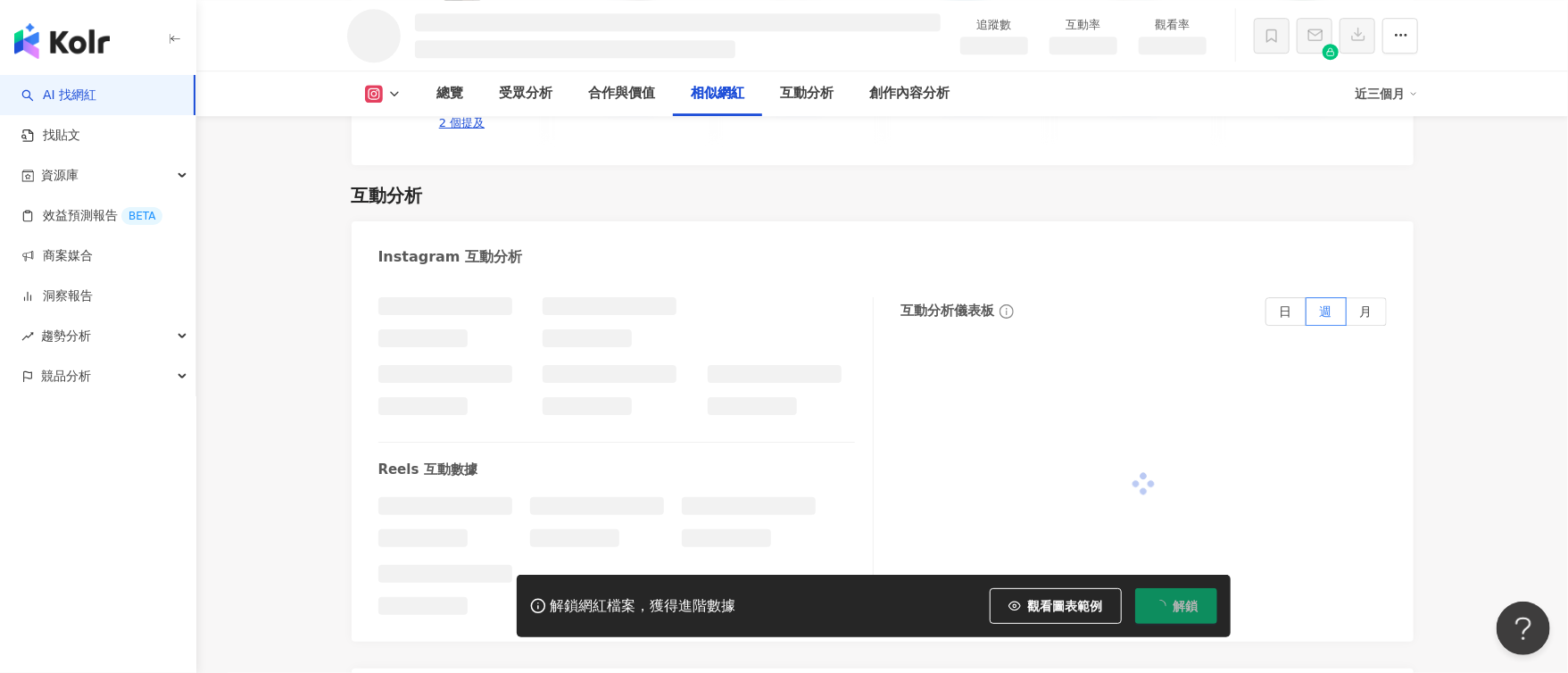
scroll to position [2628, 0]
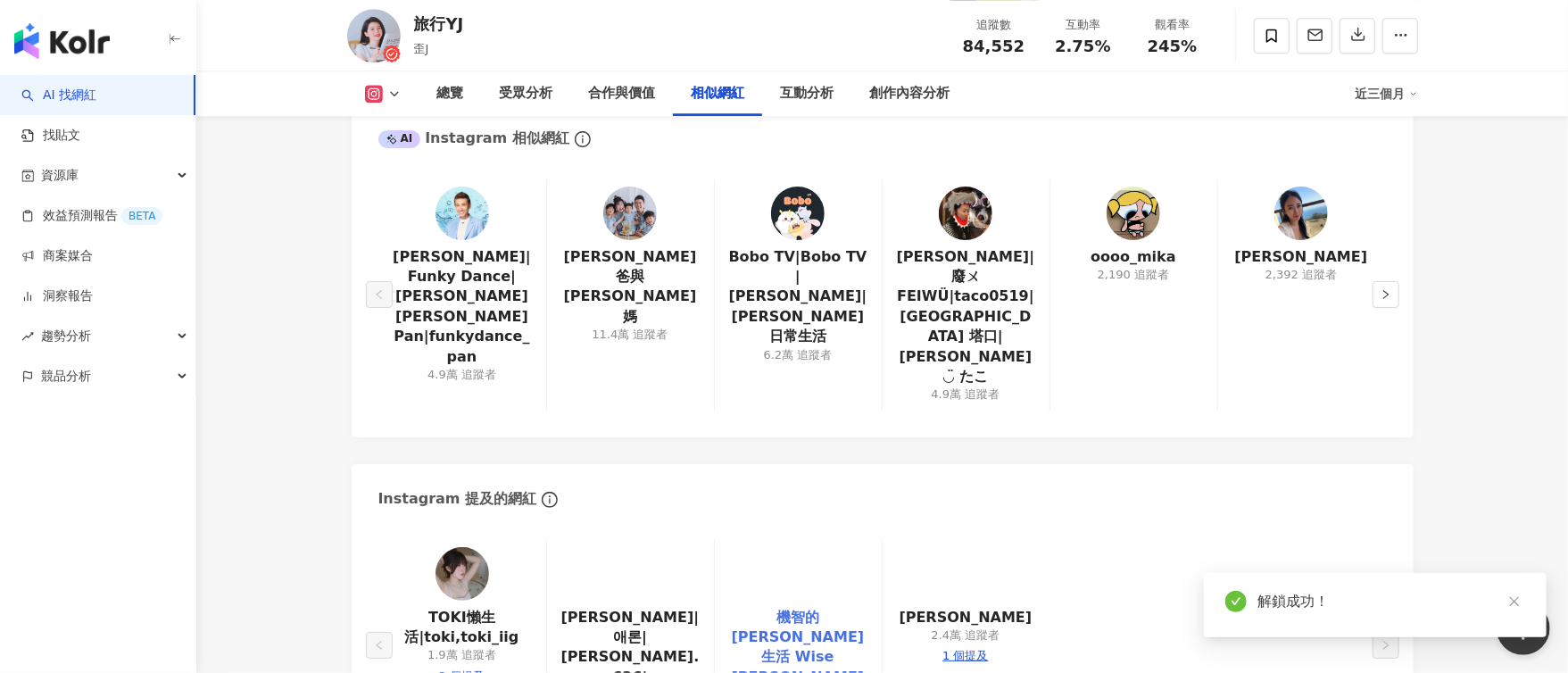
scroll to position [2969, 0]
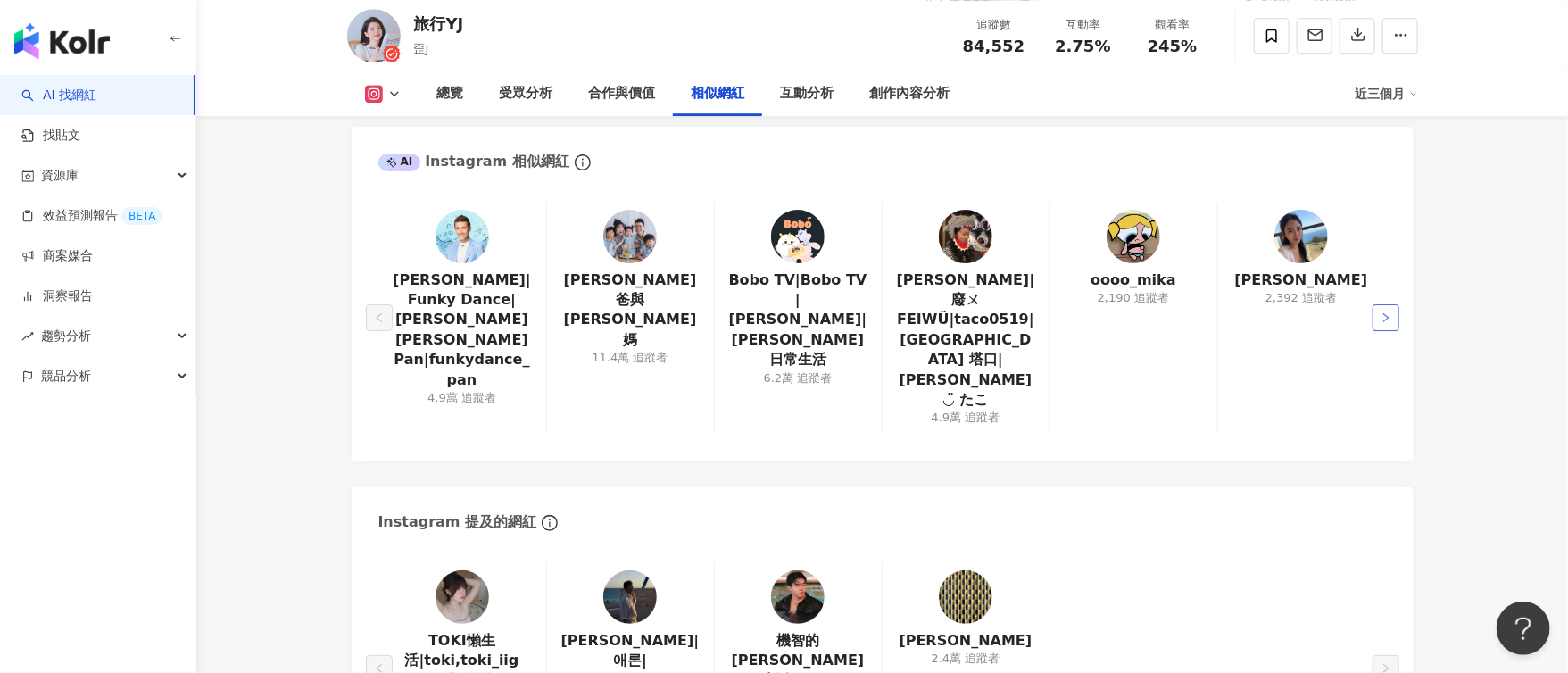
click at [1392, 304] on button "button" at bounding box center [1385, 317] width 27 height 27
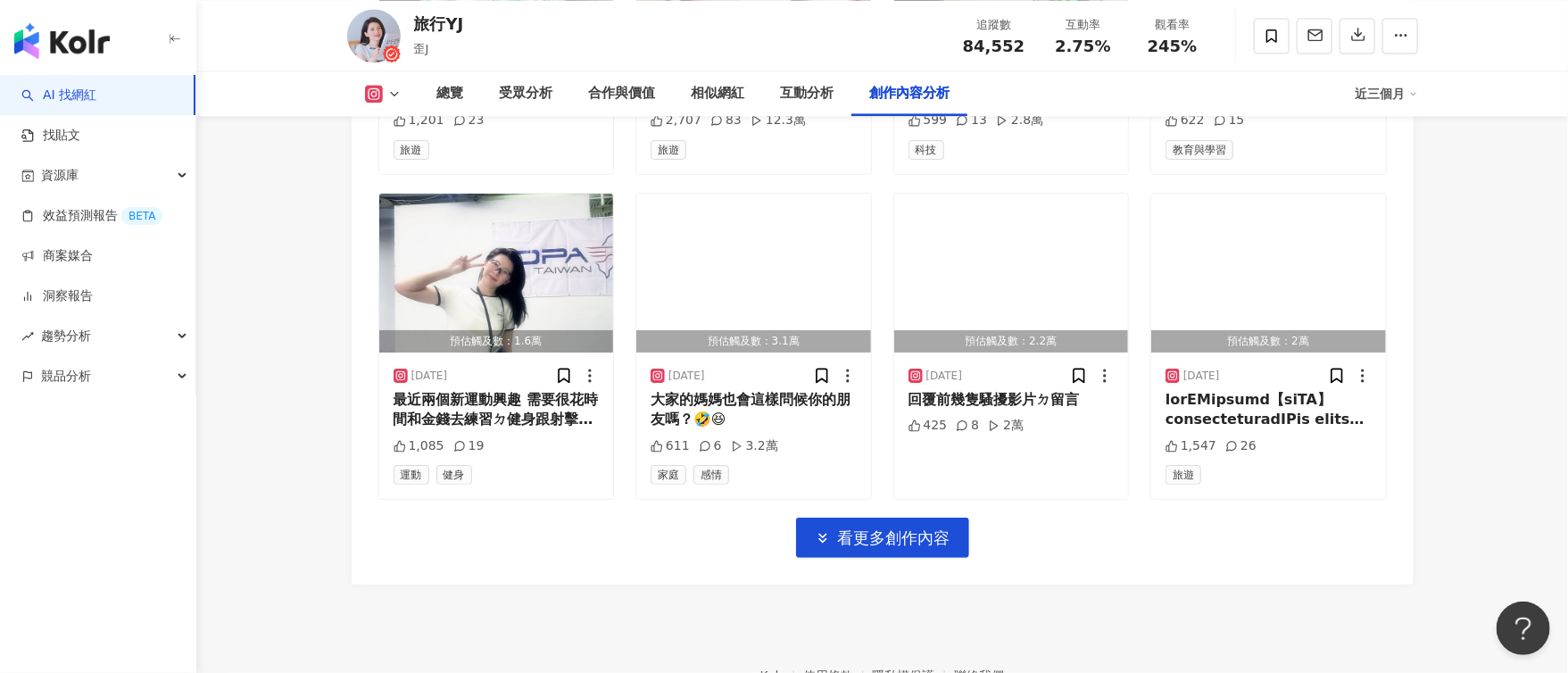
scroll to position [6310, 0]
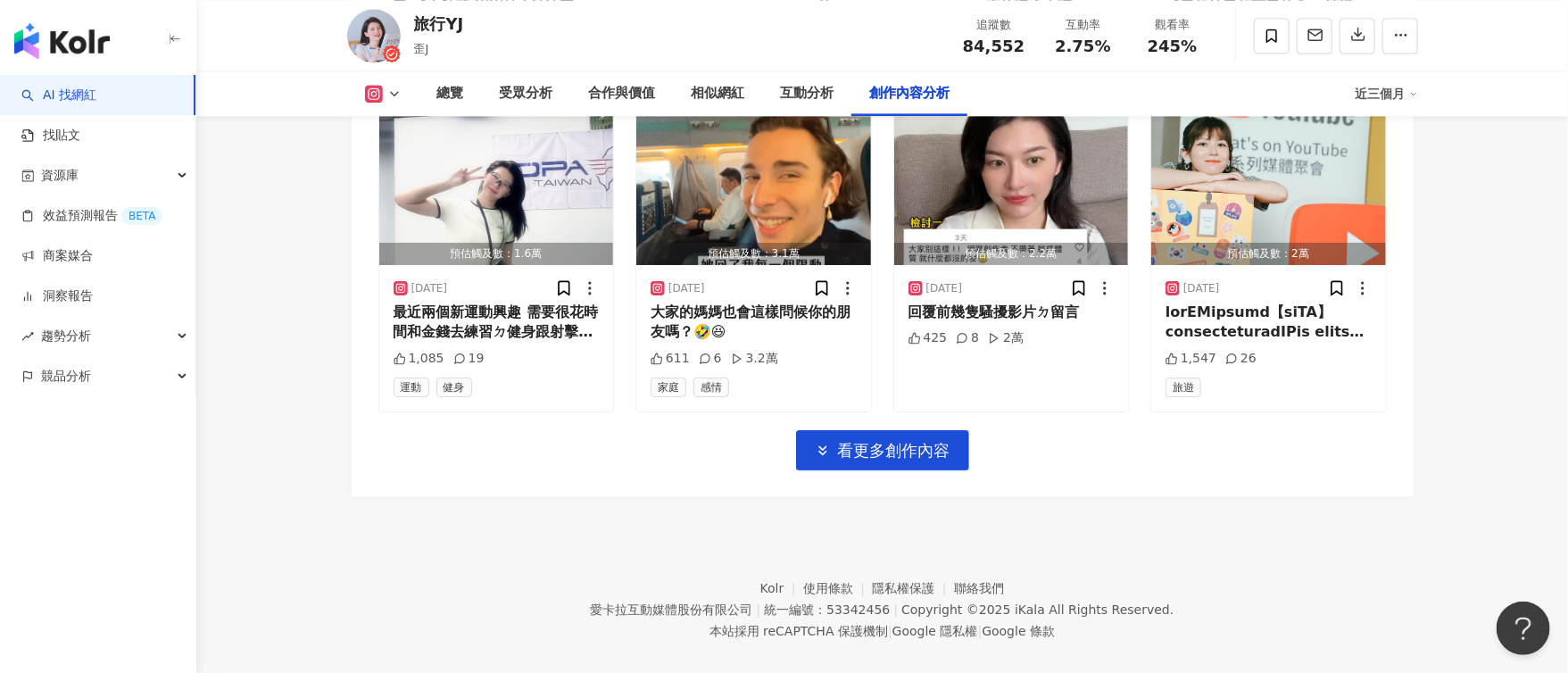
click at [97, 97] on link "AI 找網紅" at bounding box center [59, 96] width 75 height 18
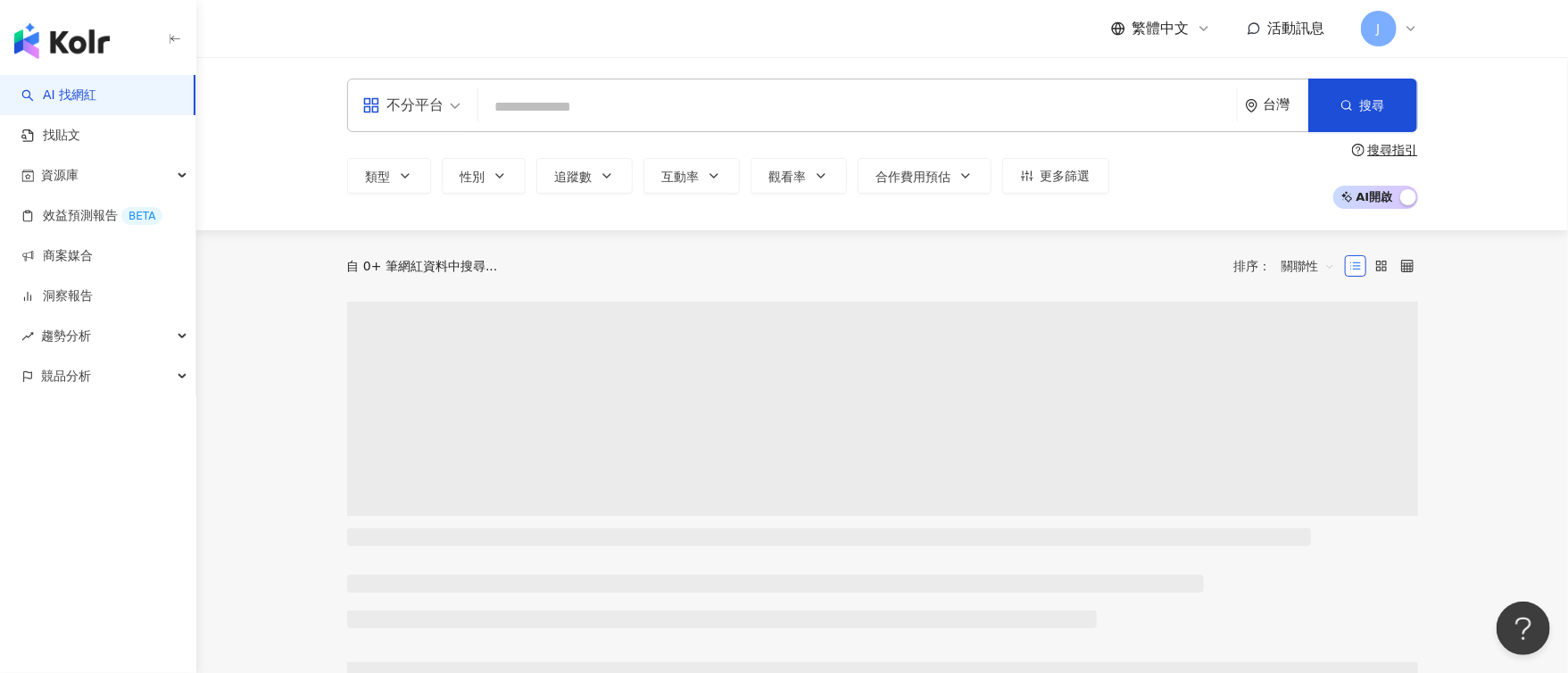
click at [566, 98] on input "search" at bounding box center [858, 107] width 744 height 34
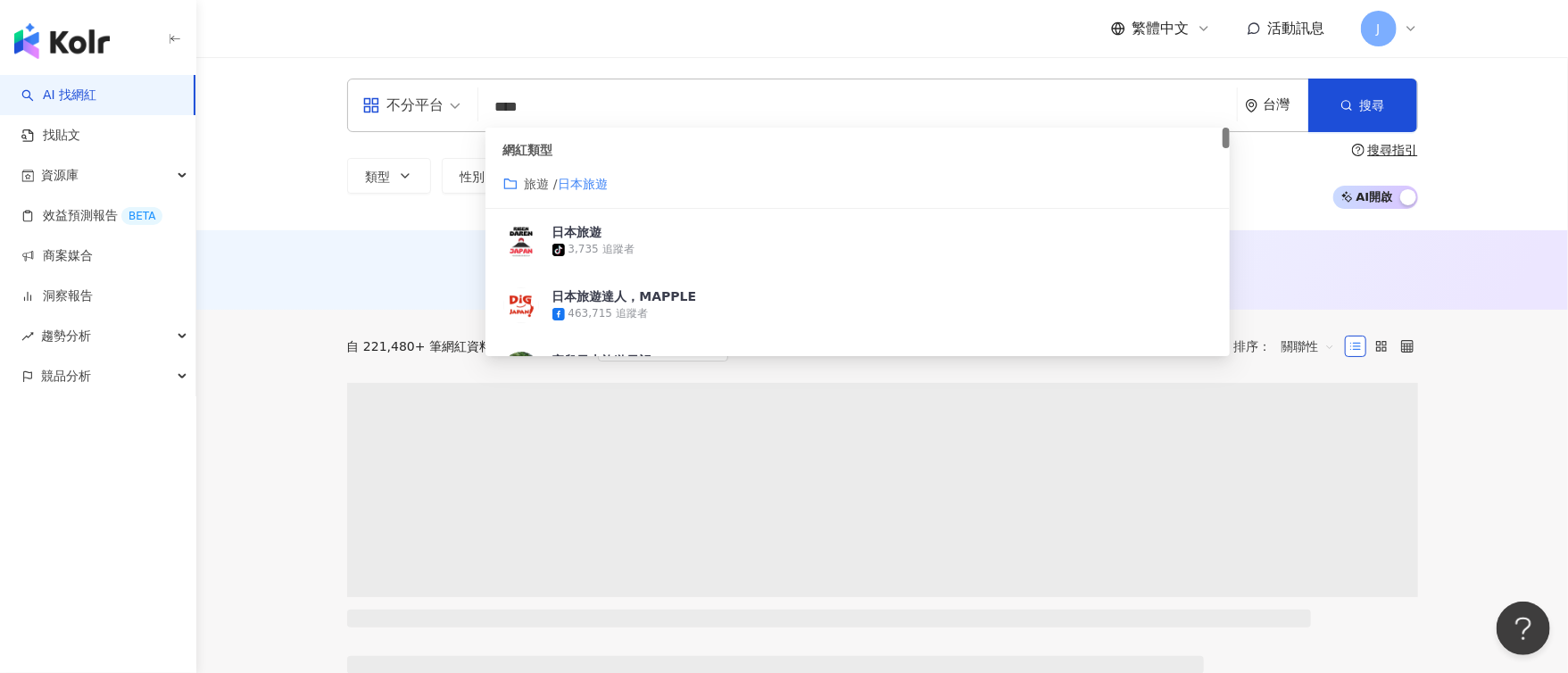
click at [319, 290] on div "AI 推薦 ： 無結果，請嘗試搜尋其他語言關鍵字或條件" at bounding box center [882, 269] width 1372 height 79
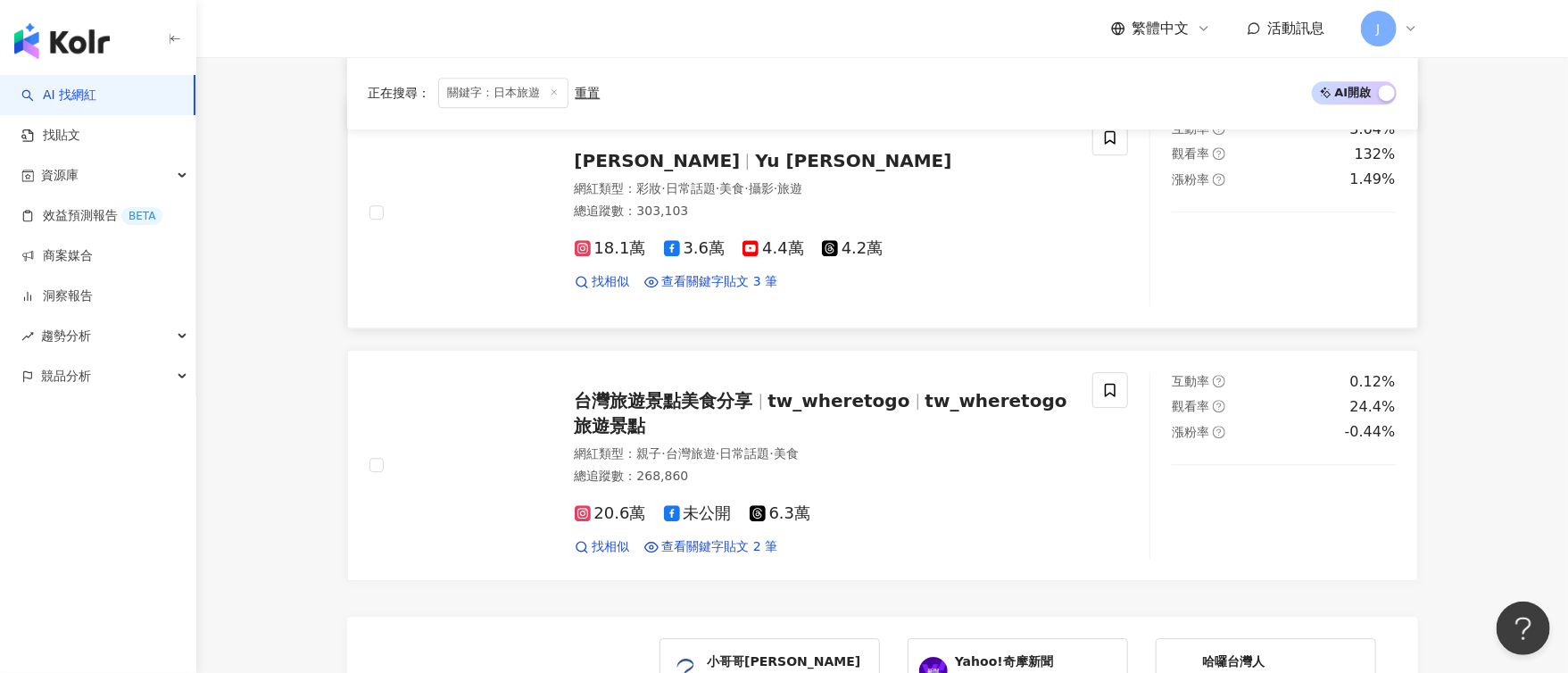
scroll to position [2676, 0]
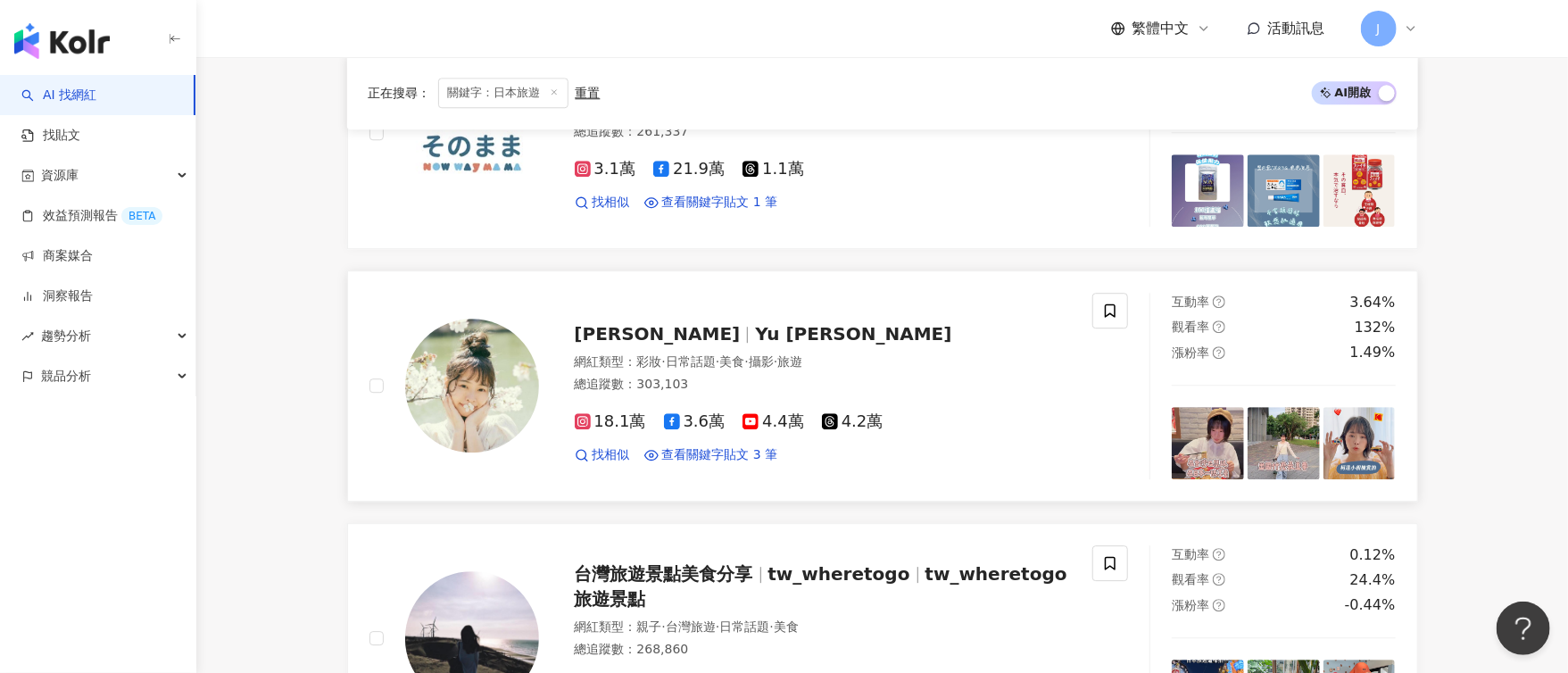
click at [755, 323] on span "Yu [PERSON_NAME]" at bounding box center [853, 334] width 196 height 22
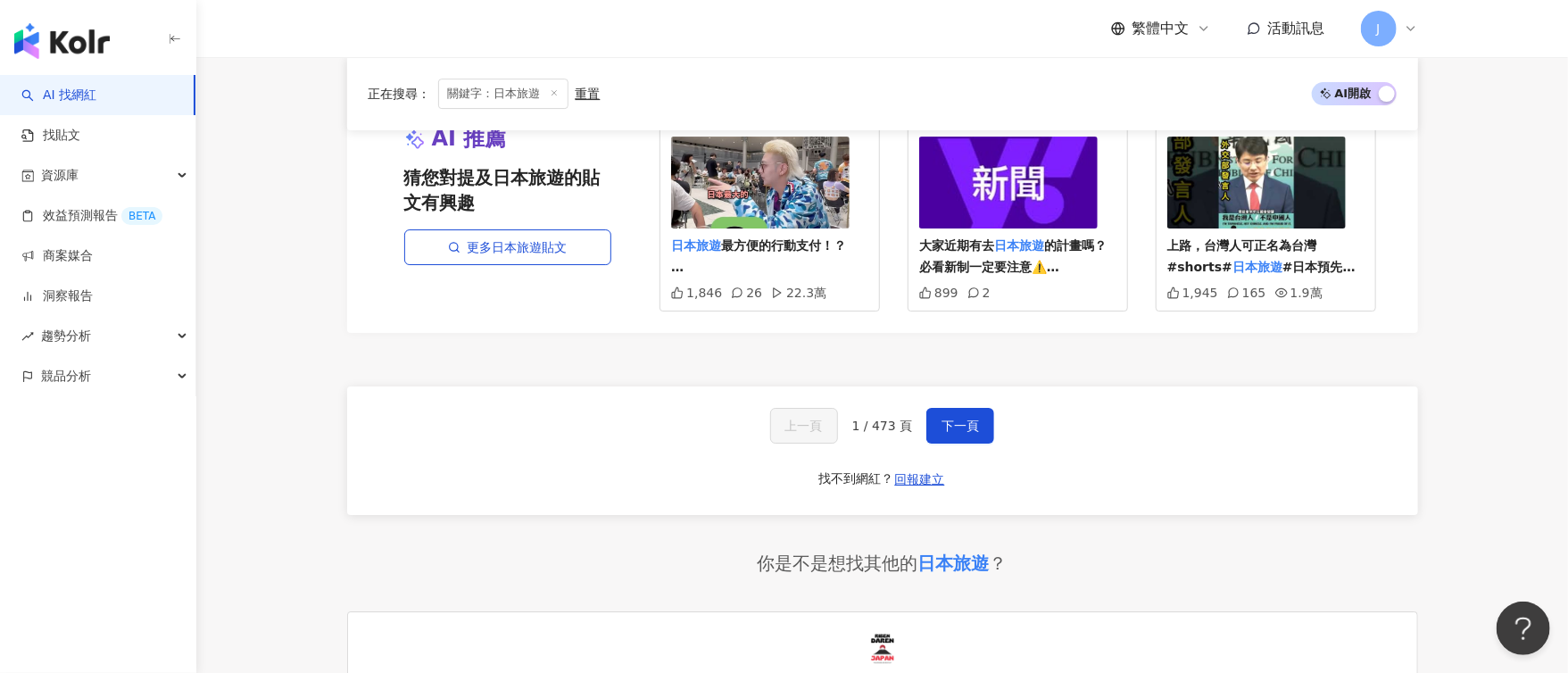
scroll to position [3479, 0]
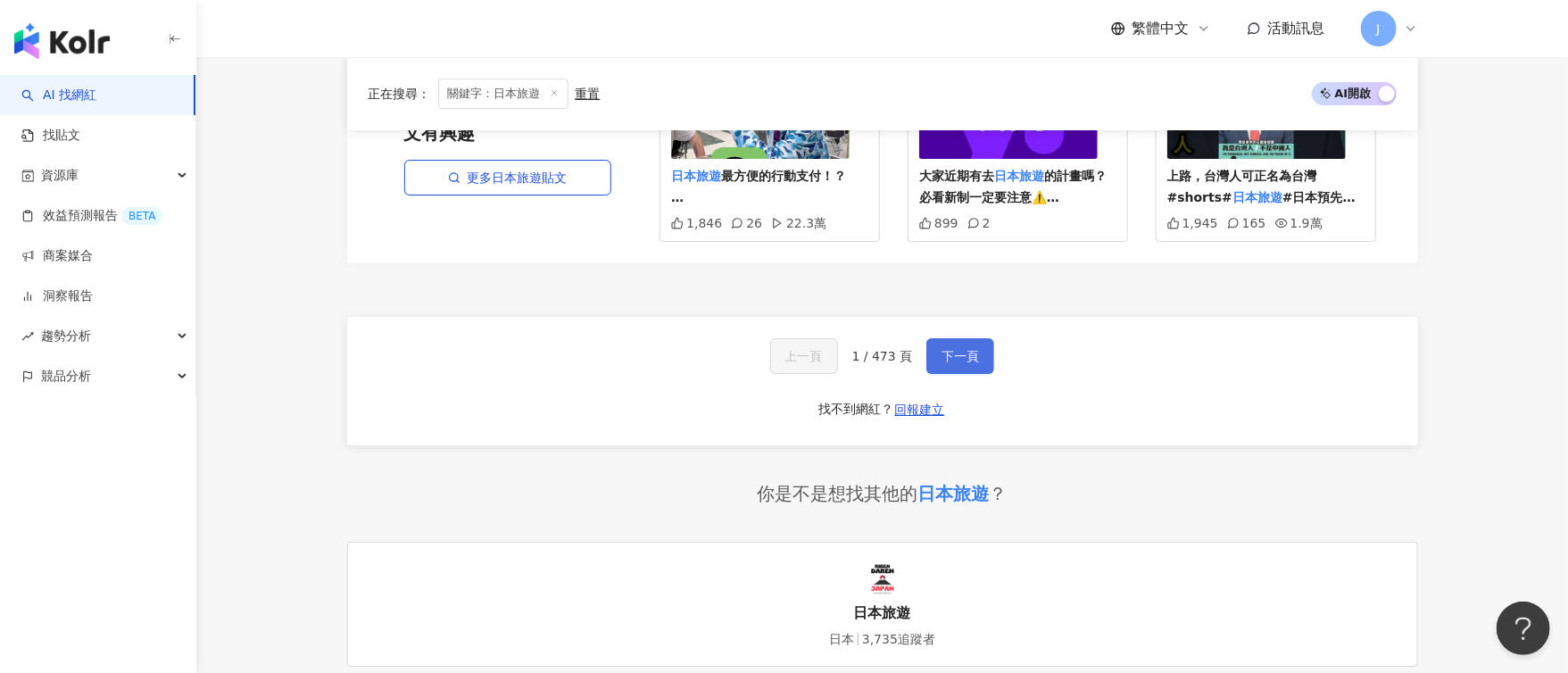
click at [975, 349] on span "下一頁" at bounding box center [960, 356] width 37 height 14
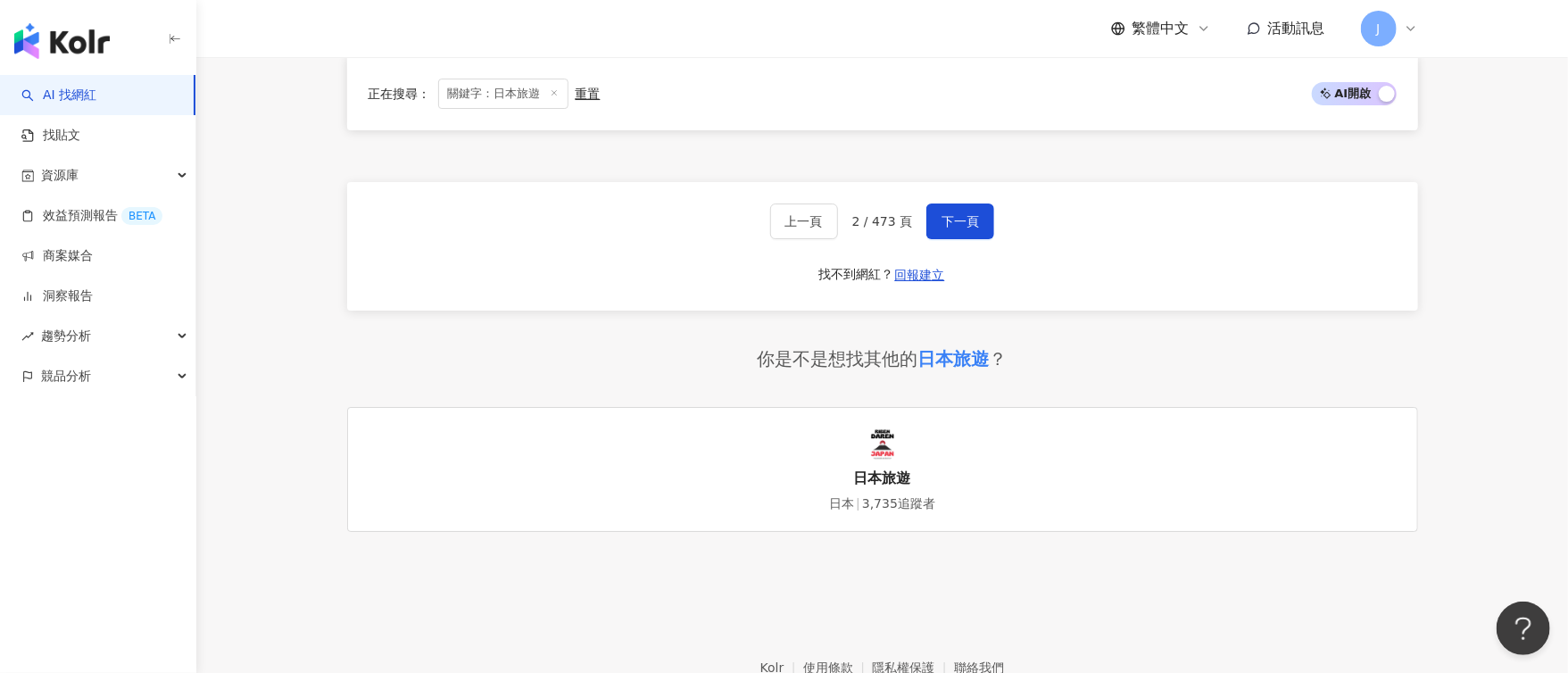
scroll to position [3424, 0]
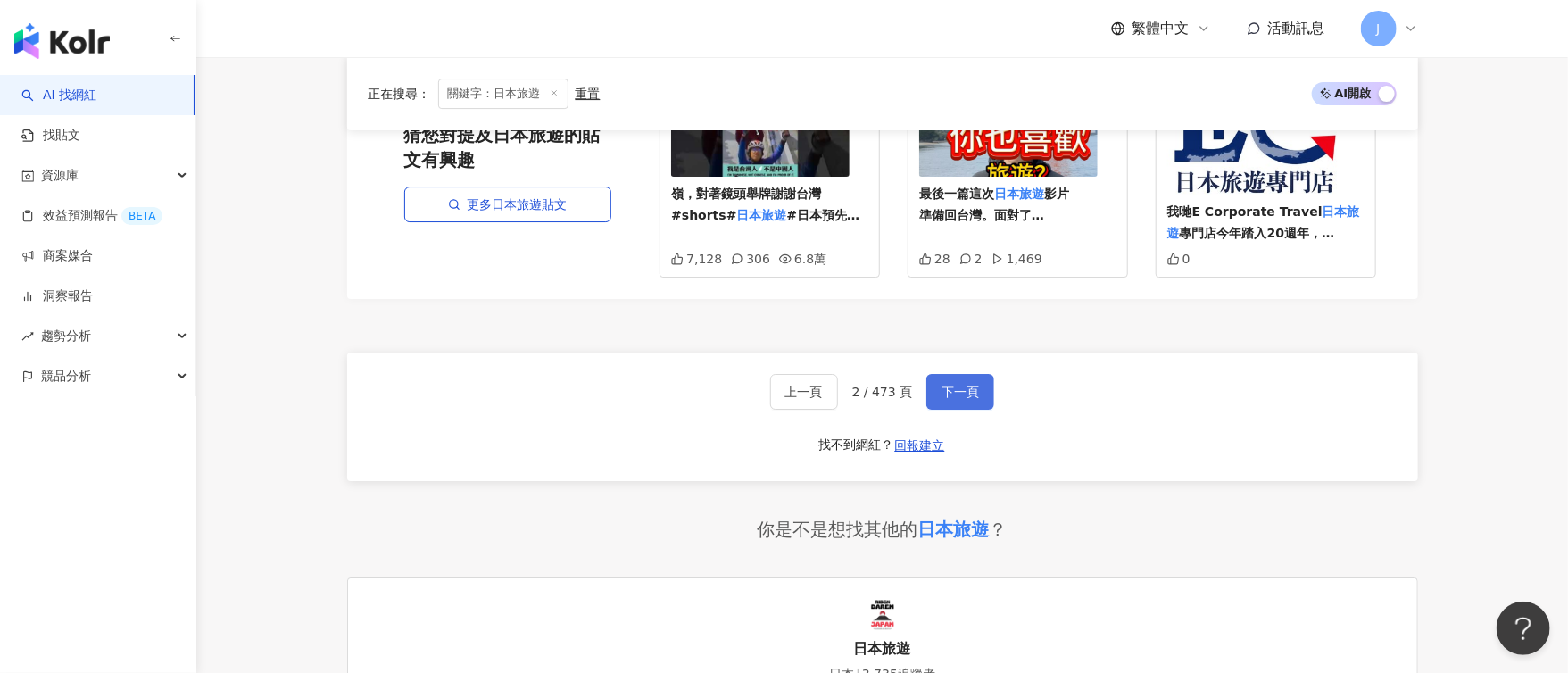
click at [958, 385] on span "下一頁" at bounding box center [960, 392] width 37 height 14
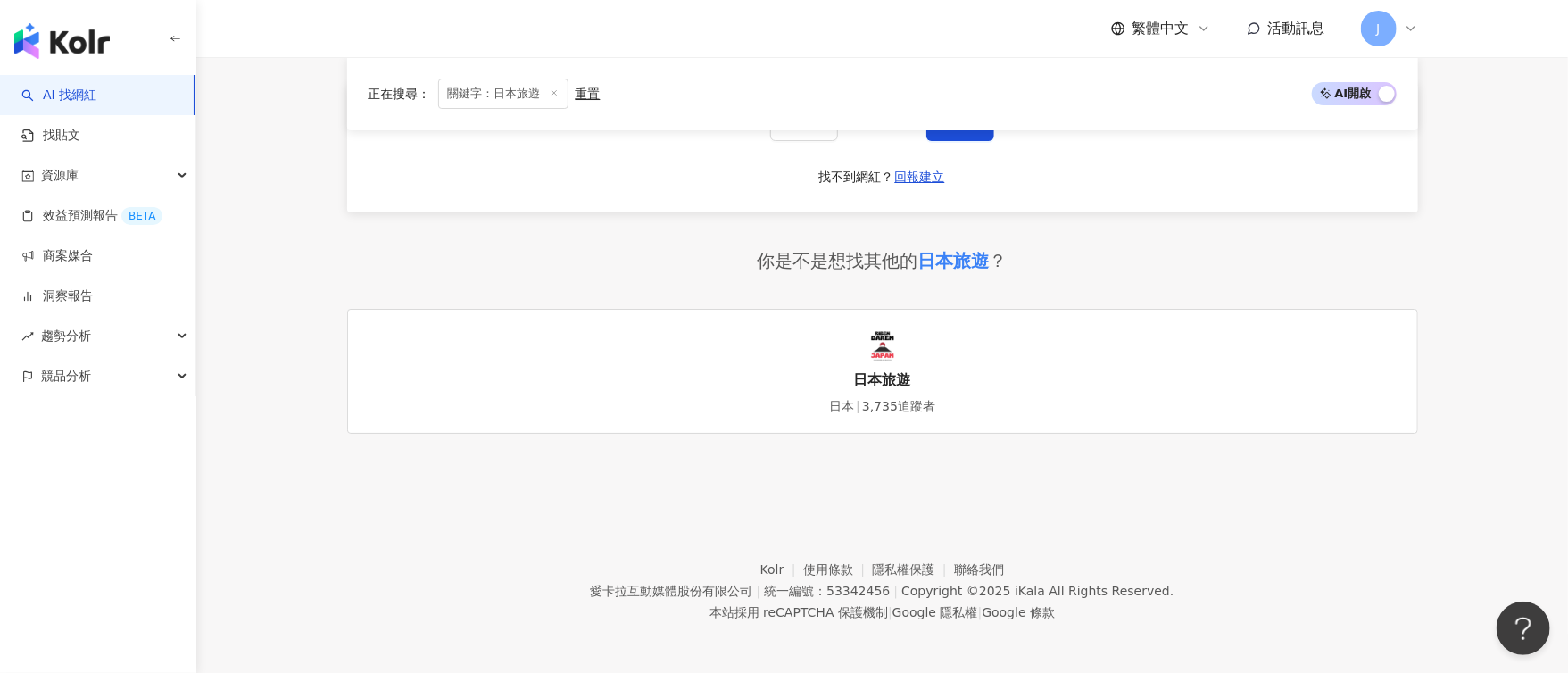
scroll to position [3274, 0]
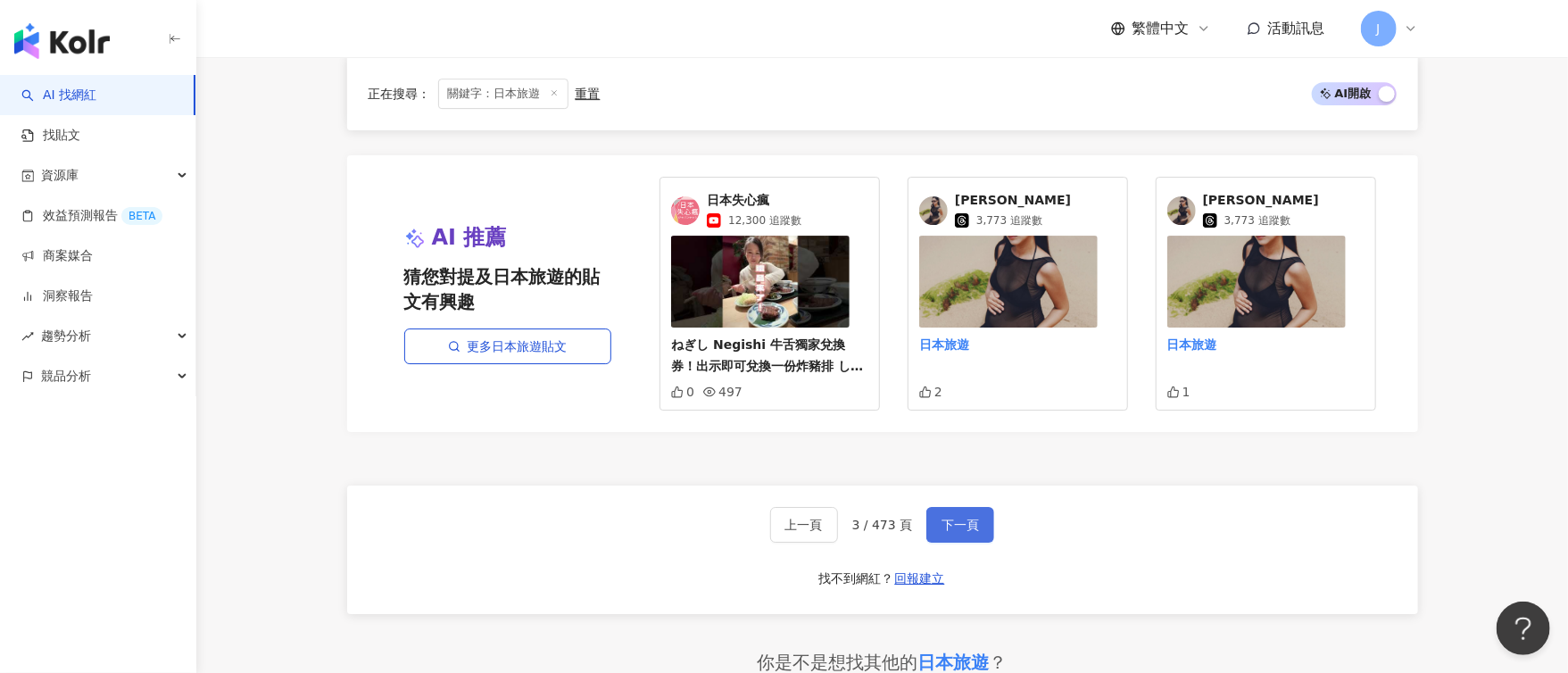
click at [950, 507] on button "下一頁" at bounding box center [960, 525] width 68 height 36
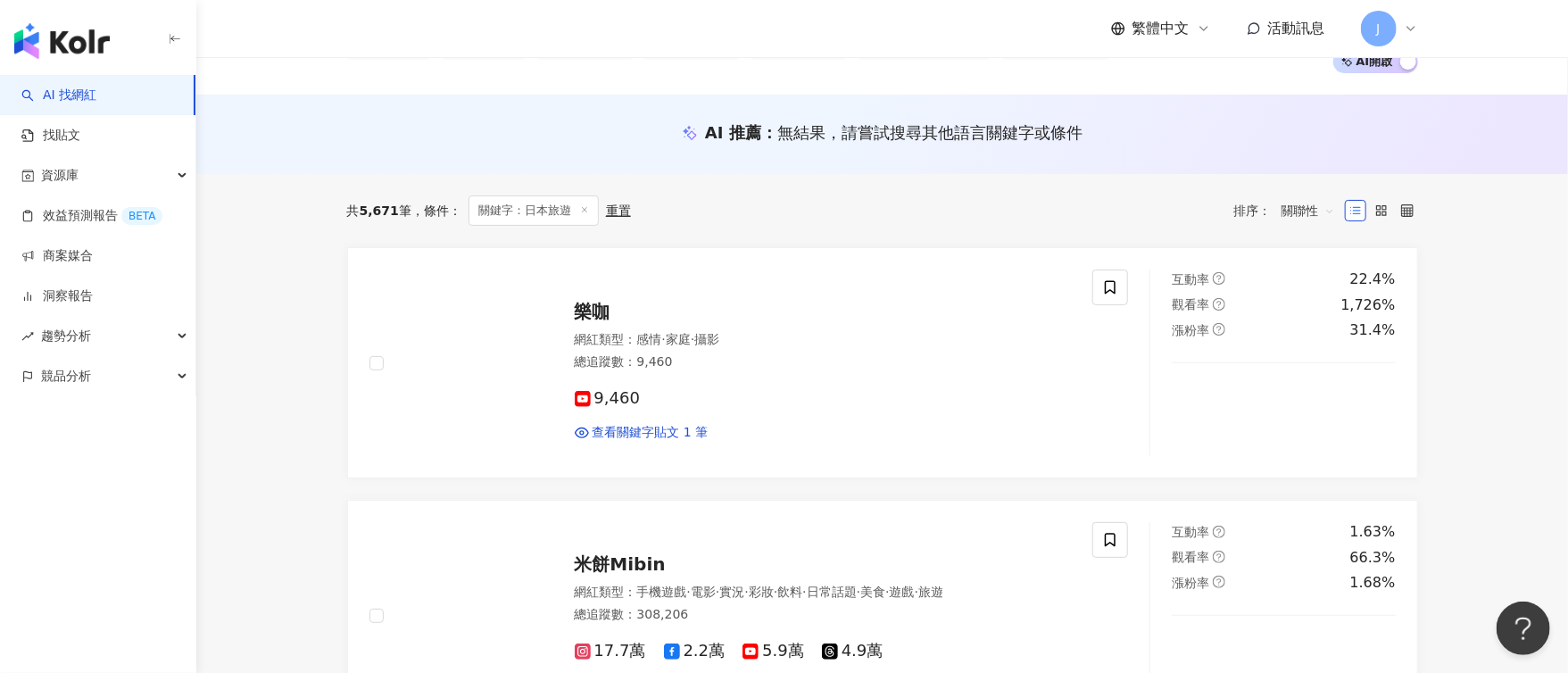
scroll to position [0, 0]
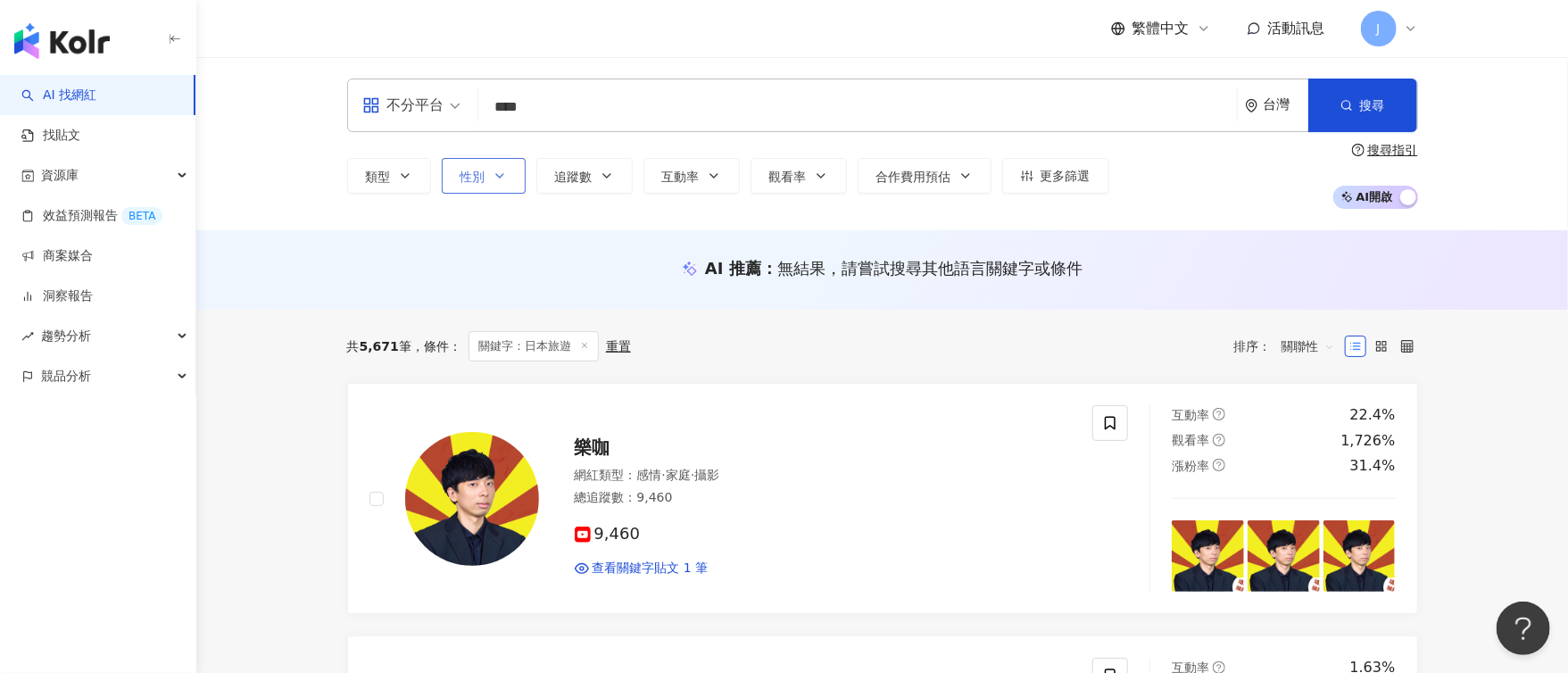
click at [495, 183] on button "性別" at bounding box center [484, 176] width 84 height 36
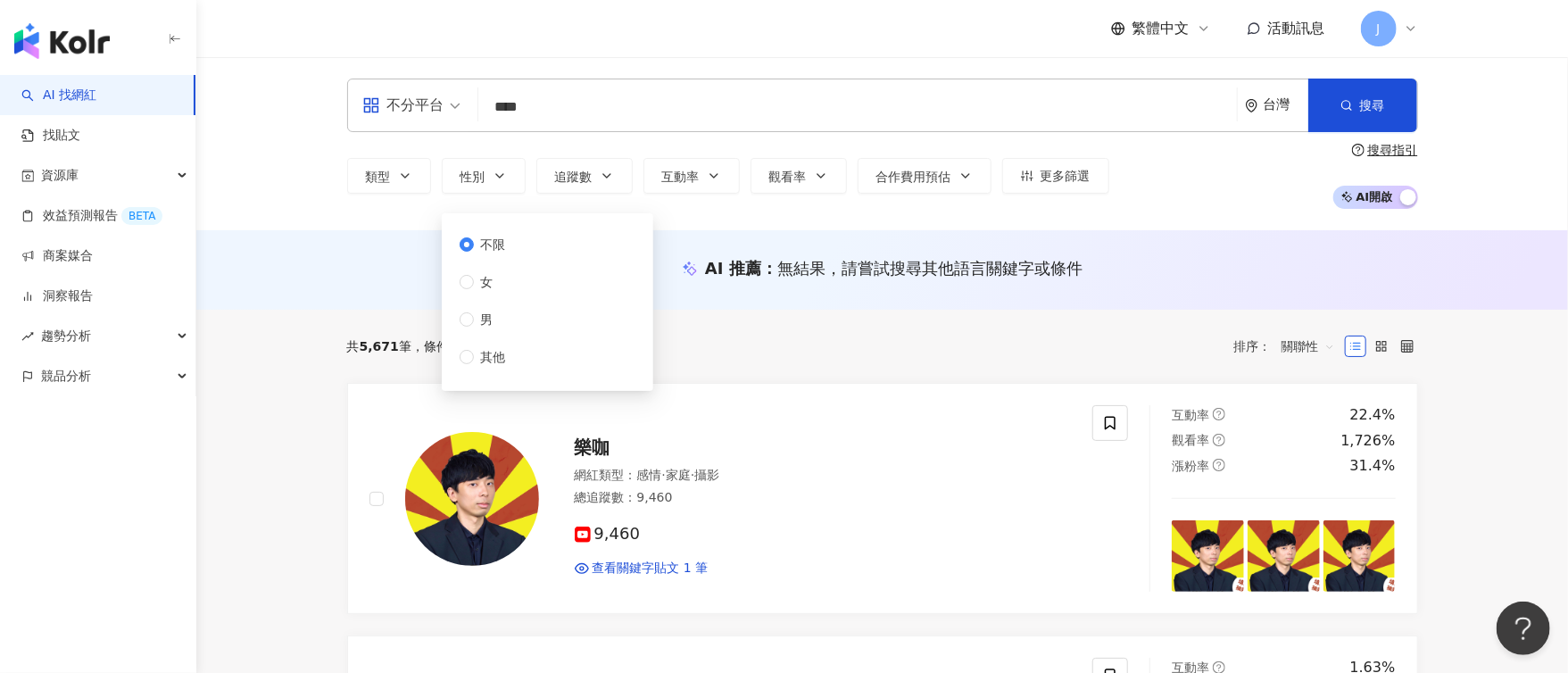
click at [527, 326] on div "不限 女 男 其他" at bounding box center [548, 302] width 190 height 156
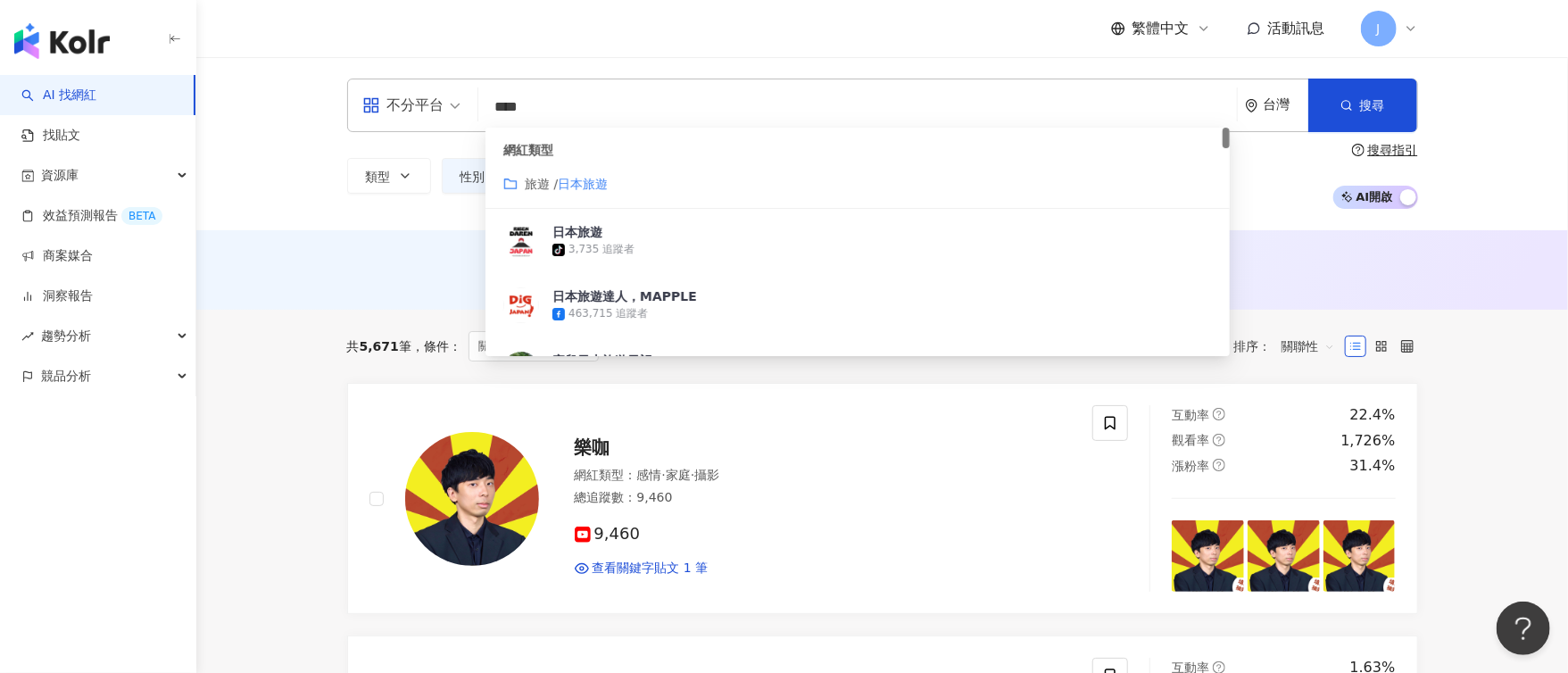
click at [528, 108] on input "****" at bounding box center [858, 107] width 744 height 34
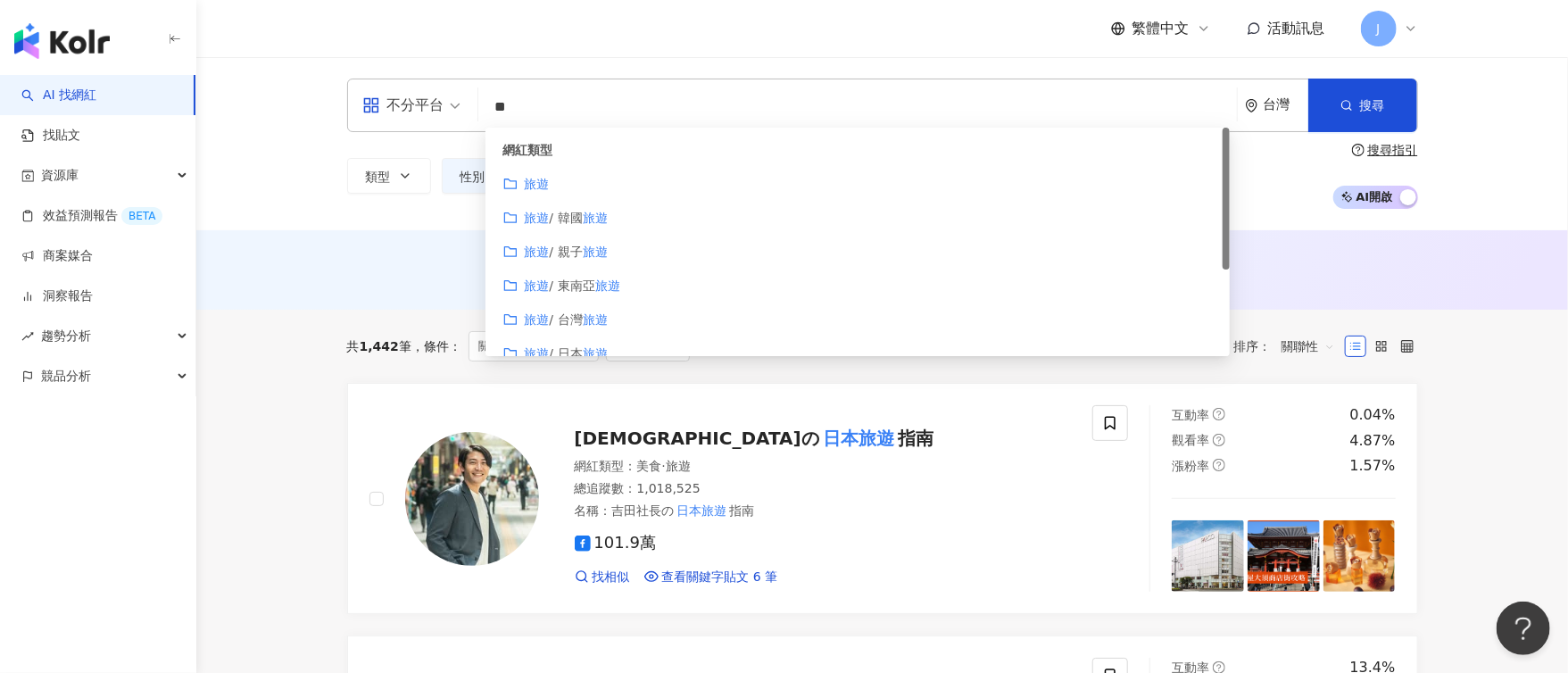
click at [705, 184] on div "旅遊" at bounding box center [858, 184] width 709 height 20
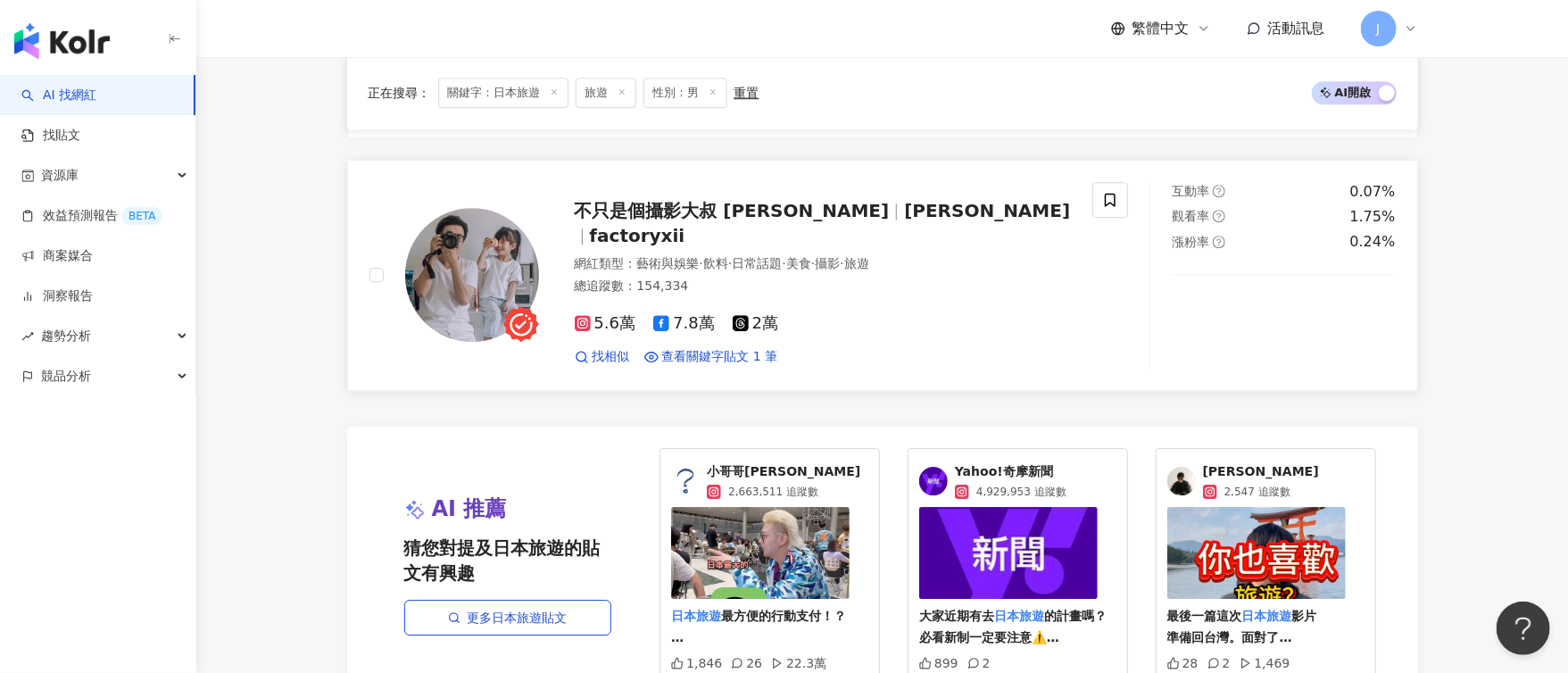
scroll to position [3078, 0]
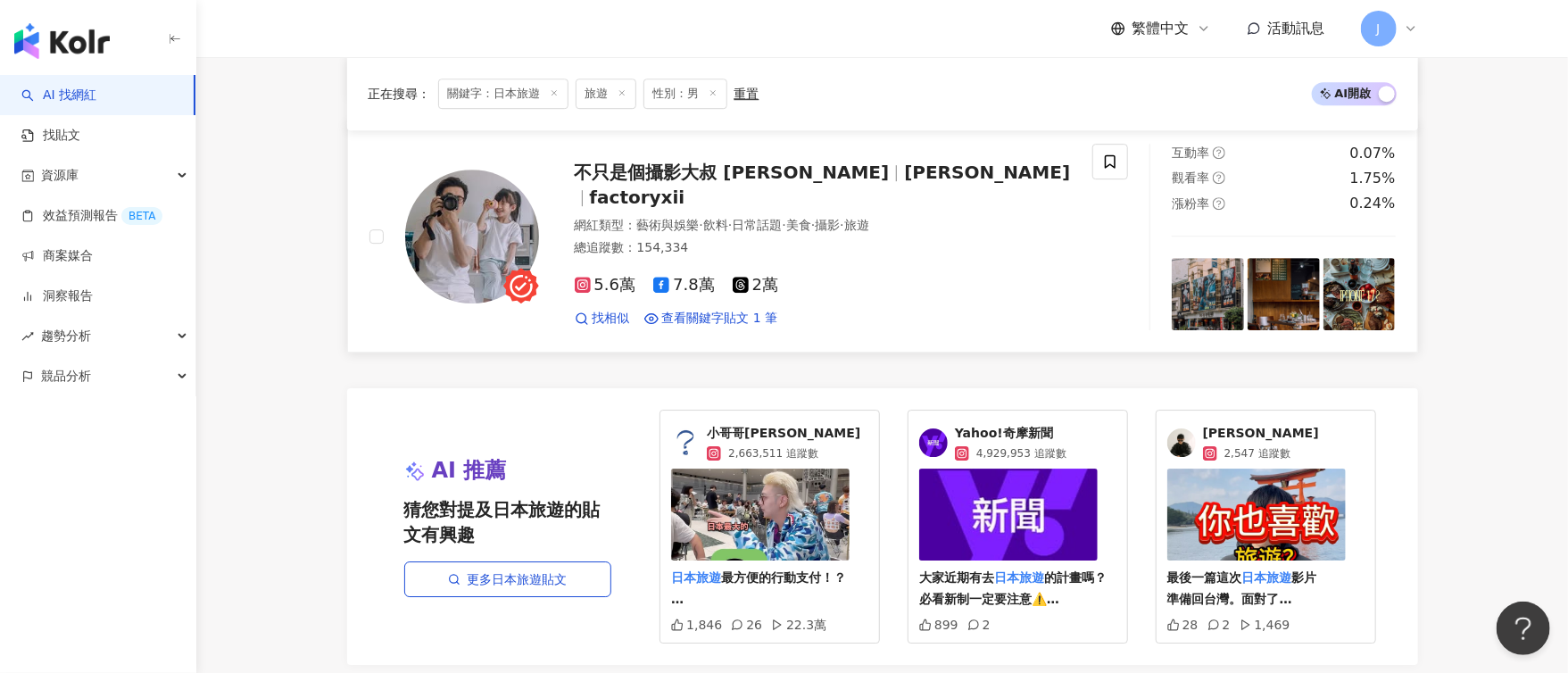
type input "**"
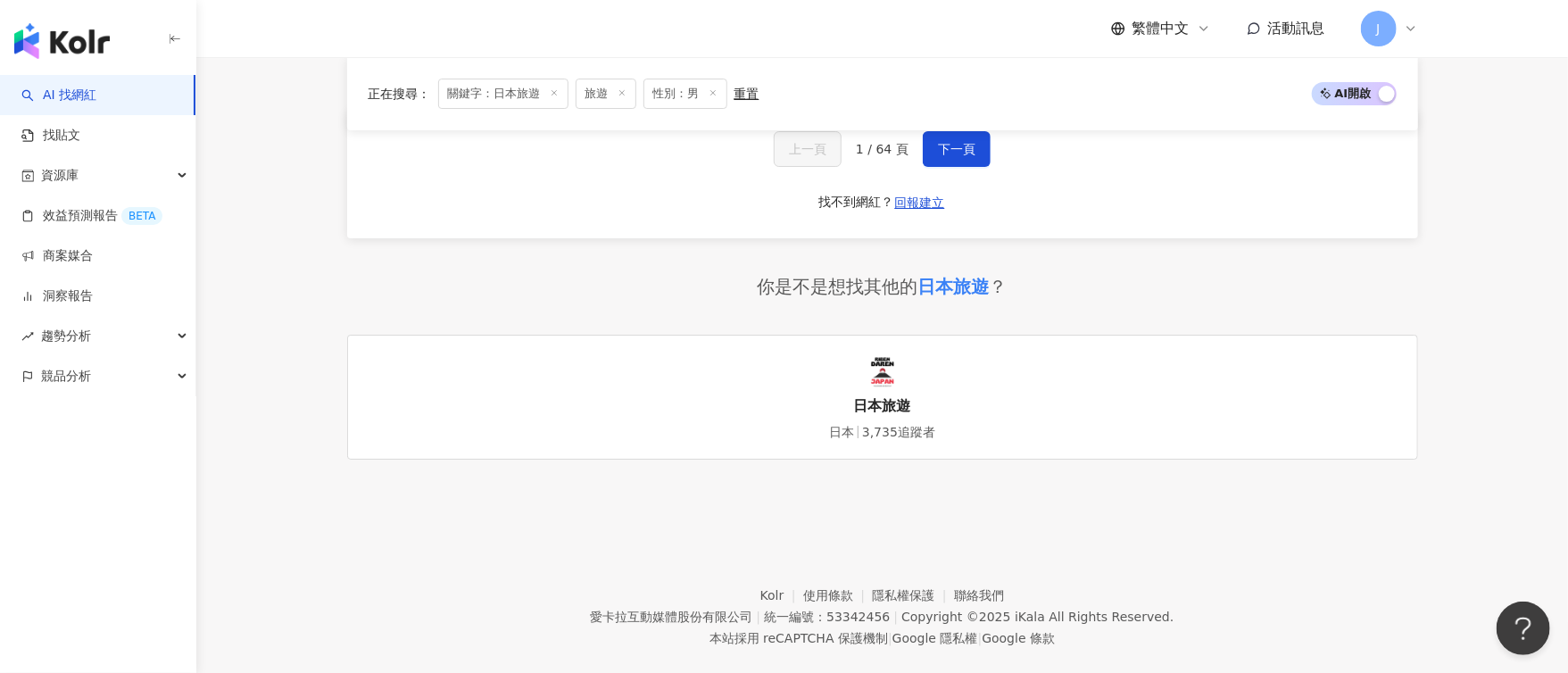
scroll to position [3553, 0]
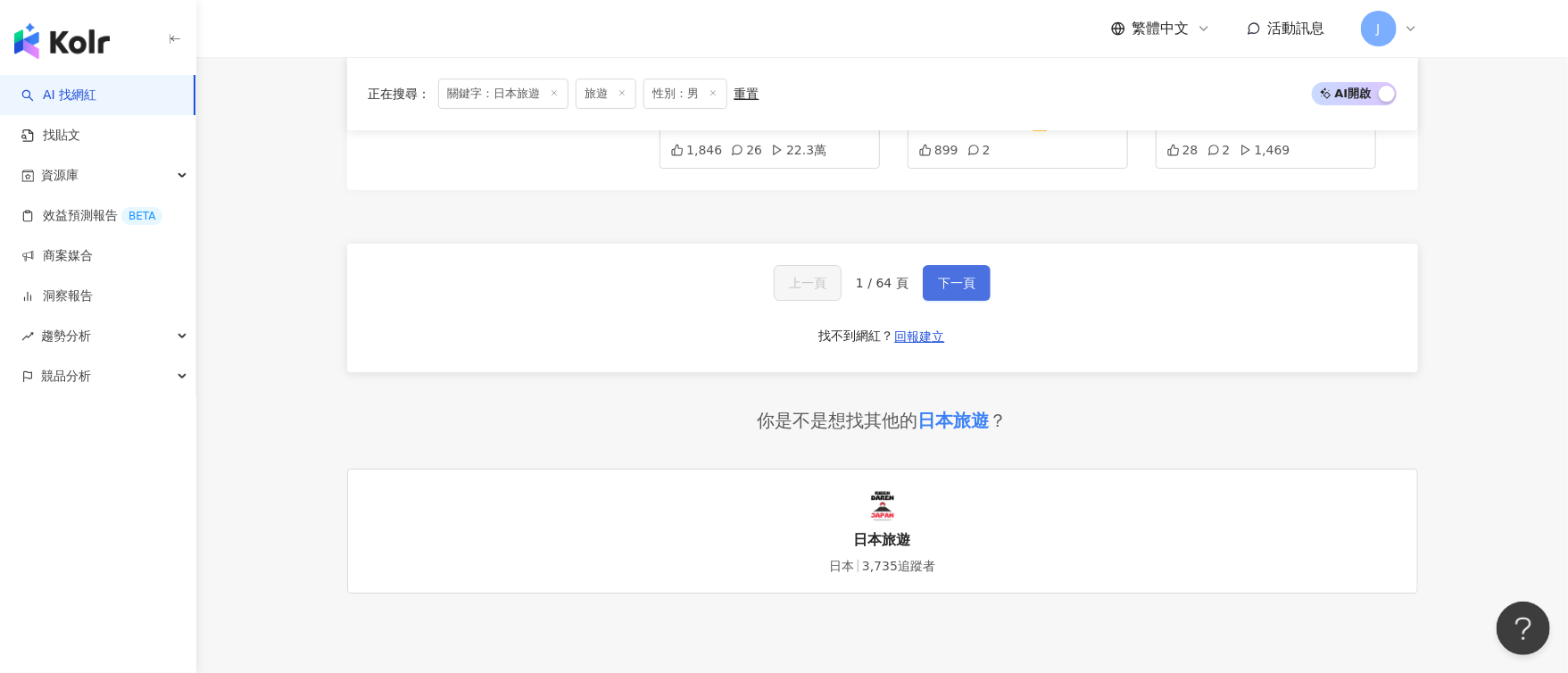
click at [978, 265] on button "下一頁" at bounding box center [956, 283] width 68 height 36
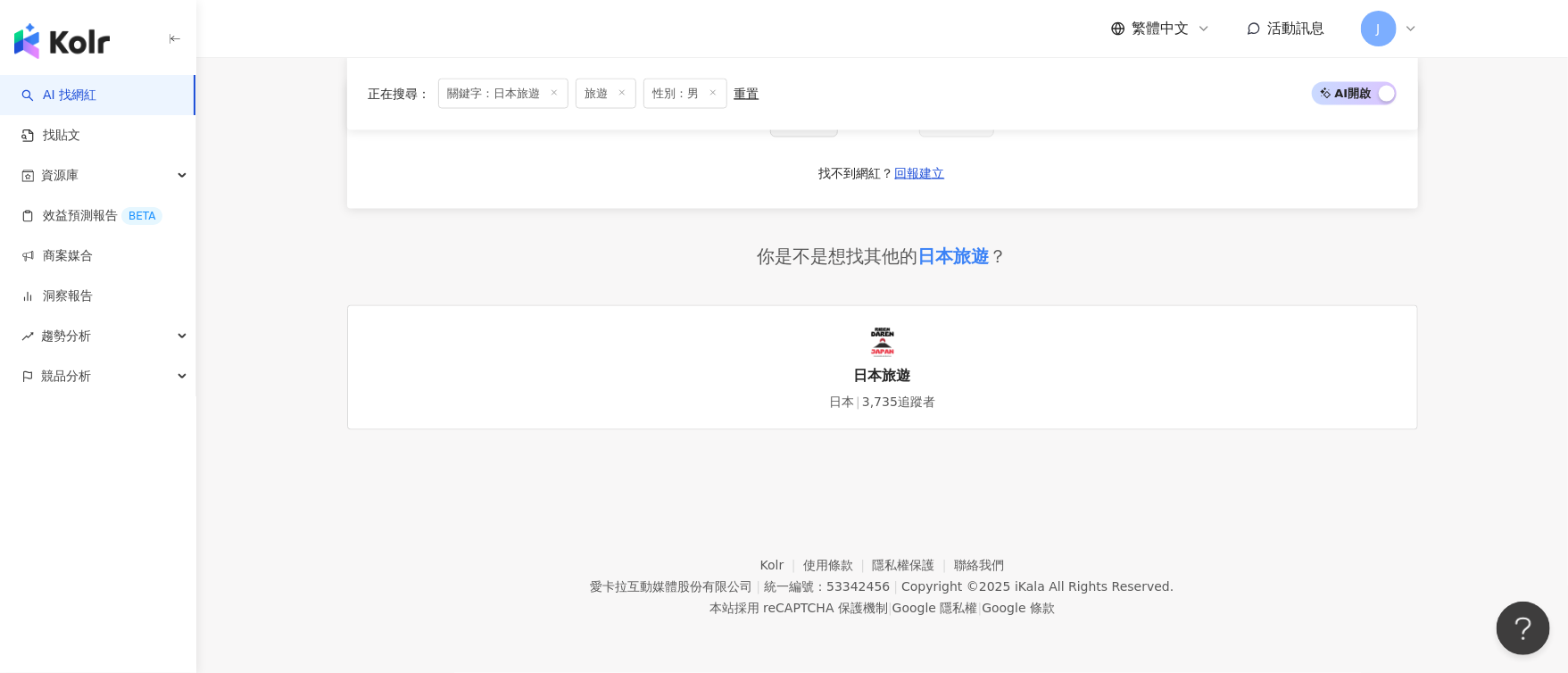
scroll to position [1548, 0]
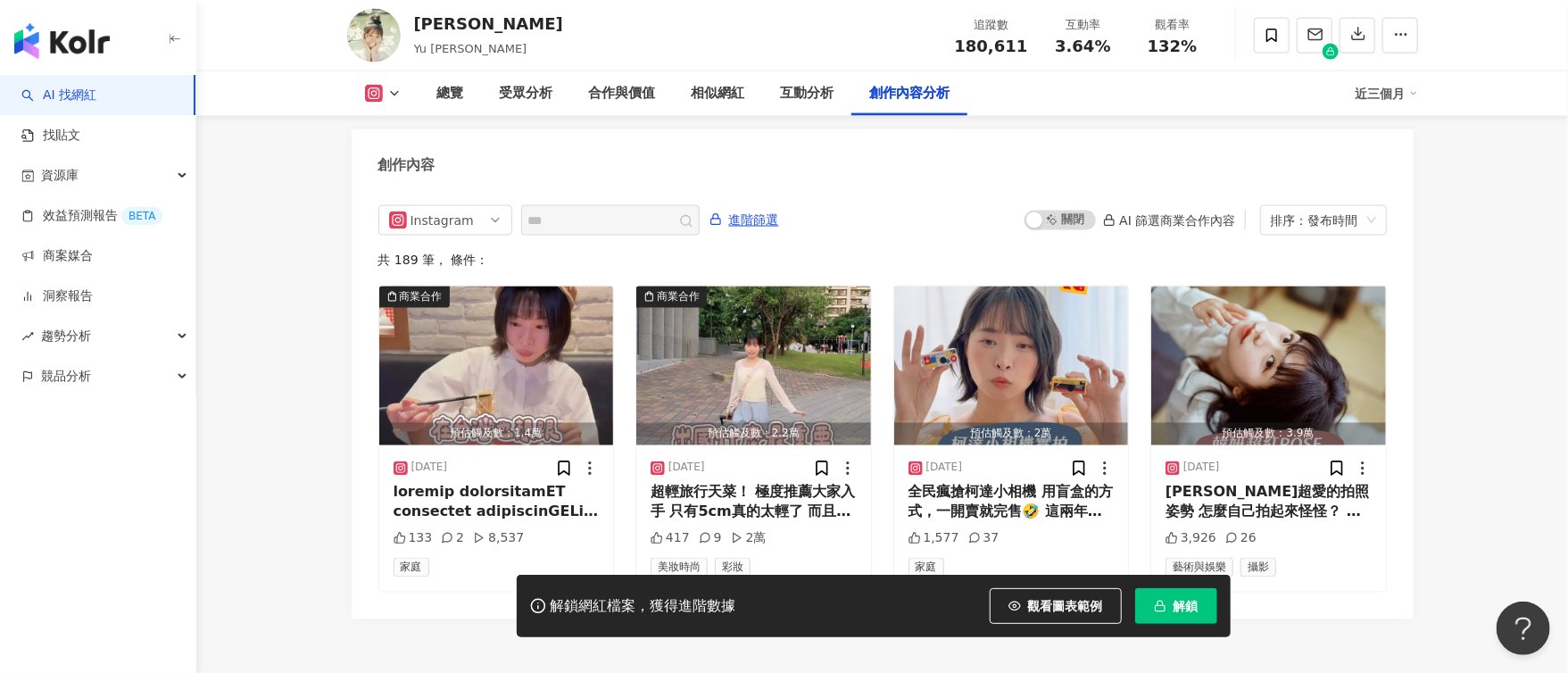
scroll to position [5507, 0]
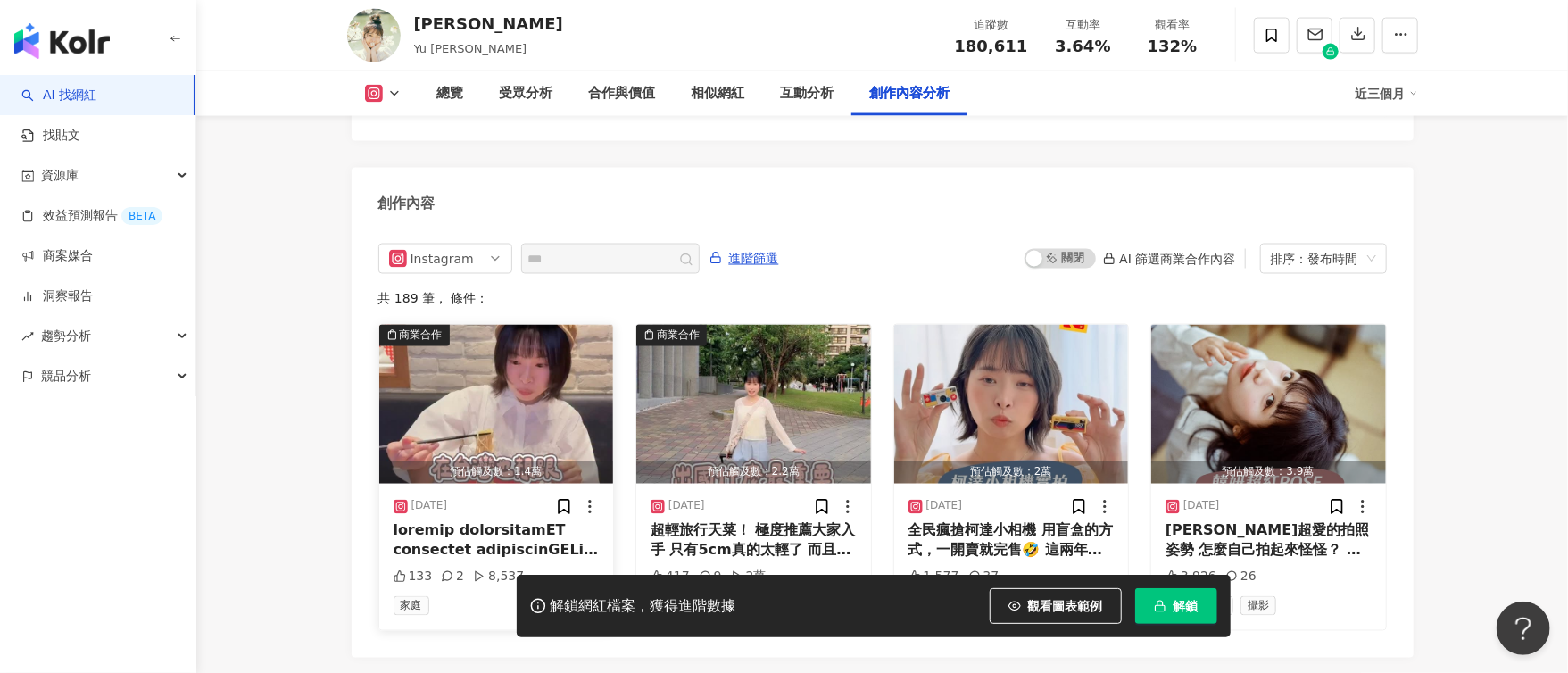
click at [554, 371] on img "button" at bounding box center [496, 404] width 235 height 159
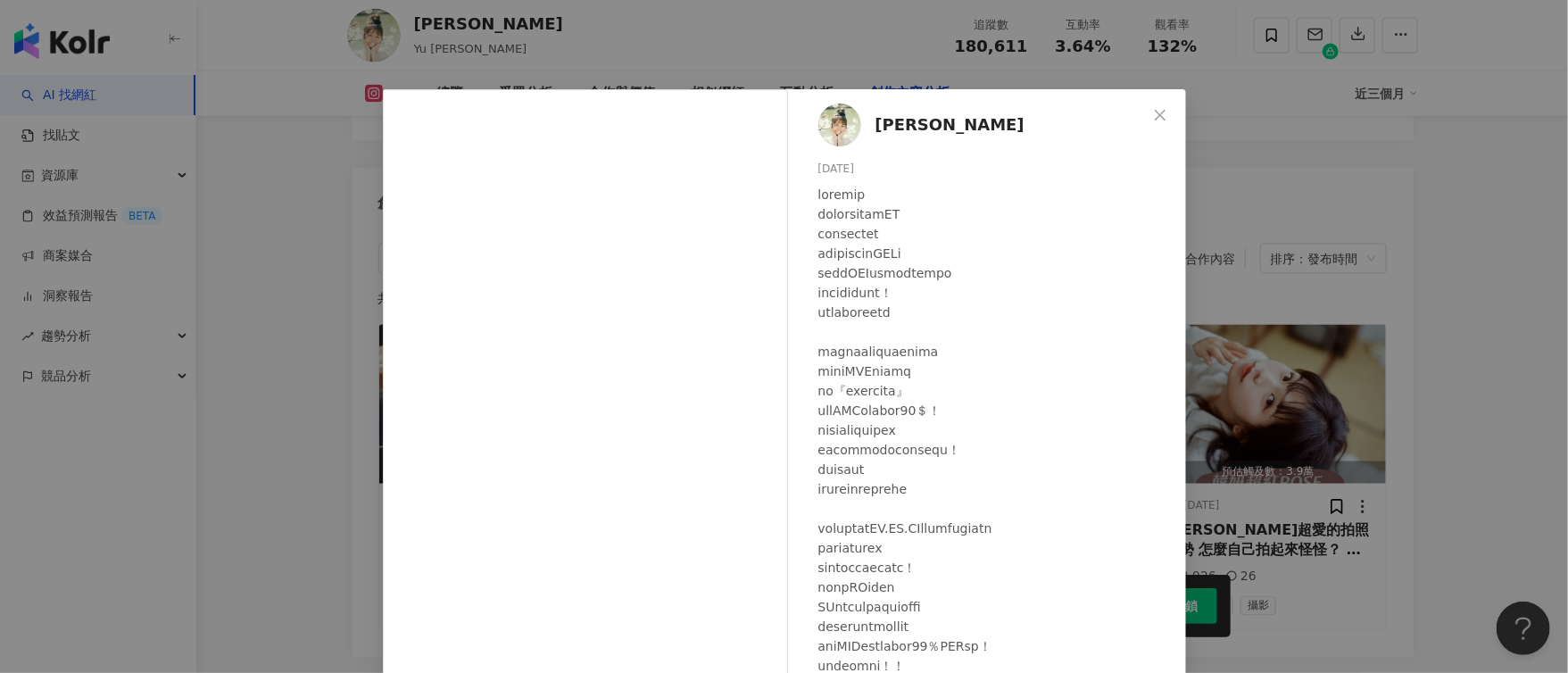
click at [1318, 285] on div "陳語瑄 2025/9/25 133 2 8,537 查看原始貼文" at bounding box center [784, 336] width 1568 height 673
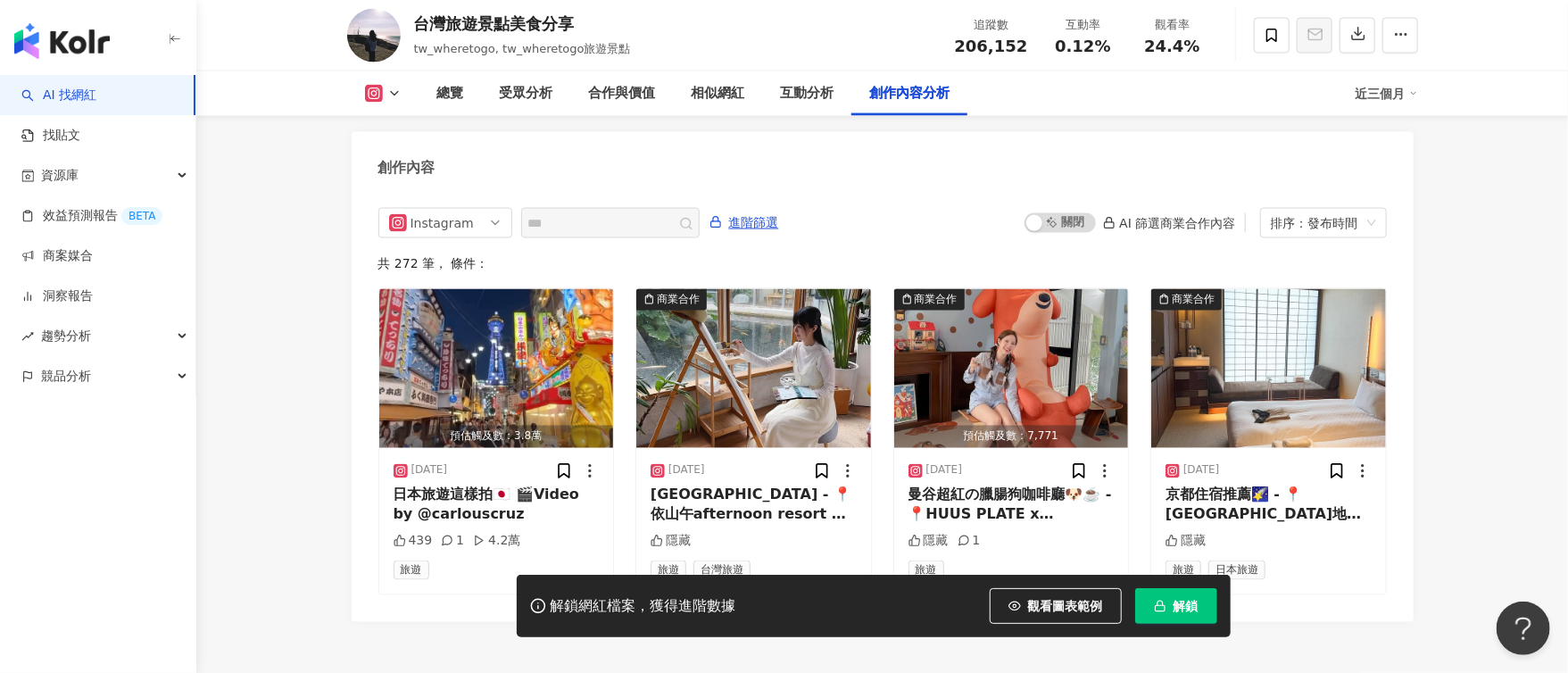
scroll to position [5431, 0]
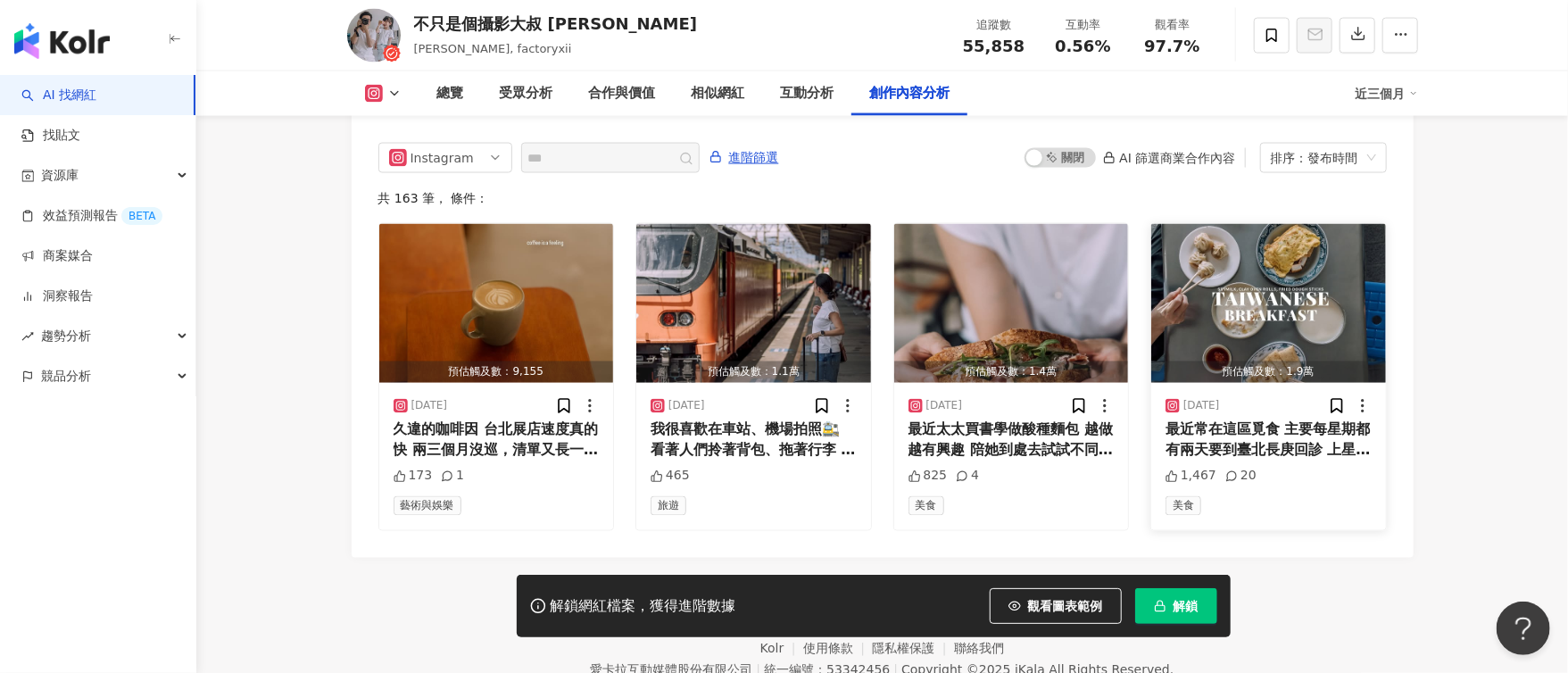
click at [1307, 275] on img "button" at bounding box center [1269, 303] width 235 height 159
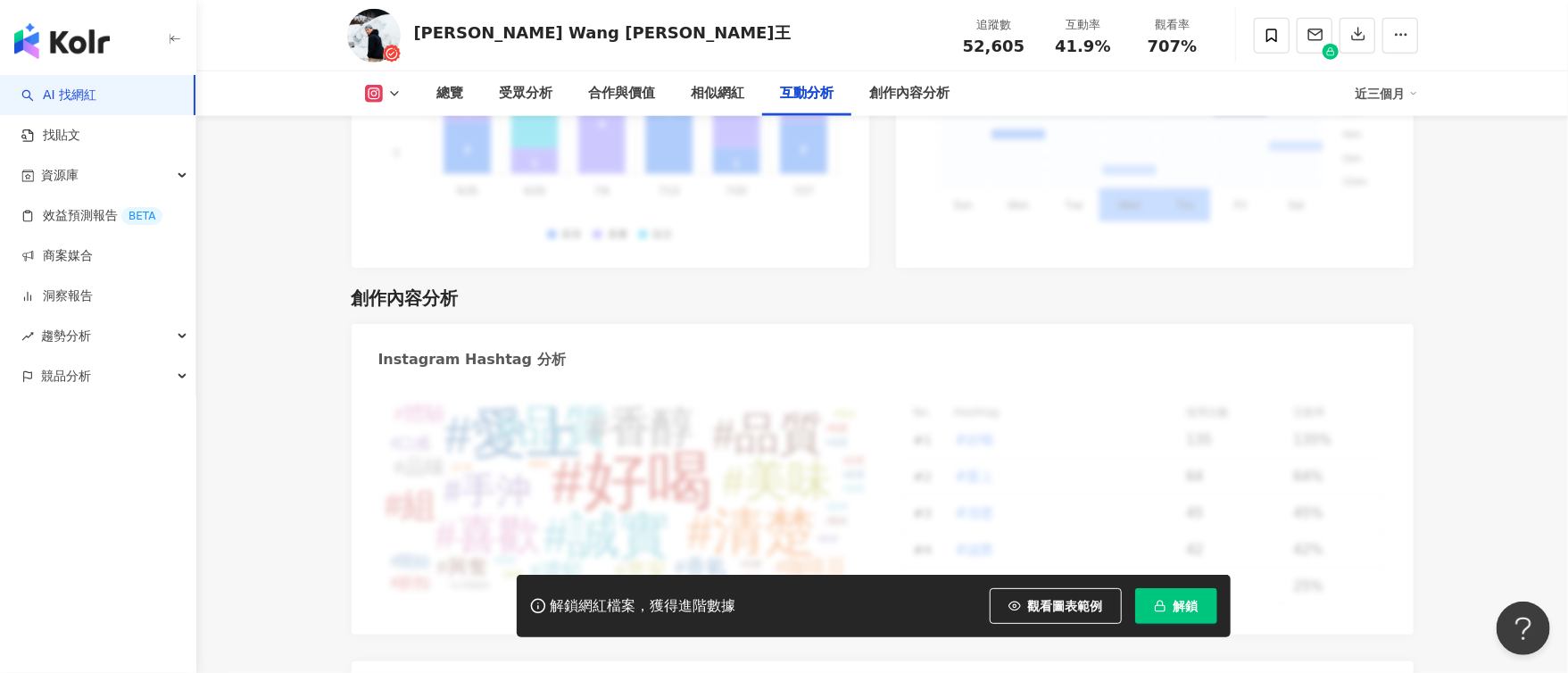
scroll to position [5620, 0]
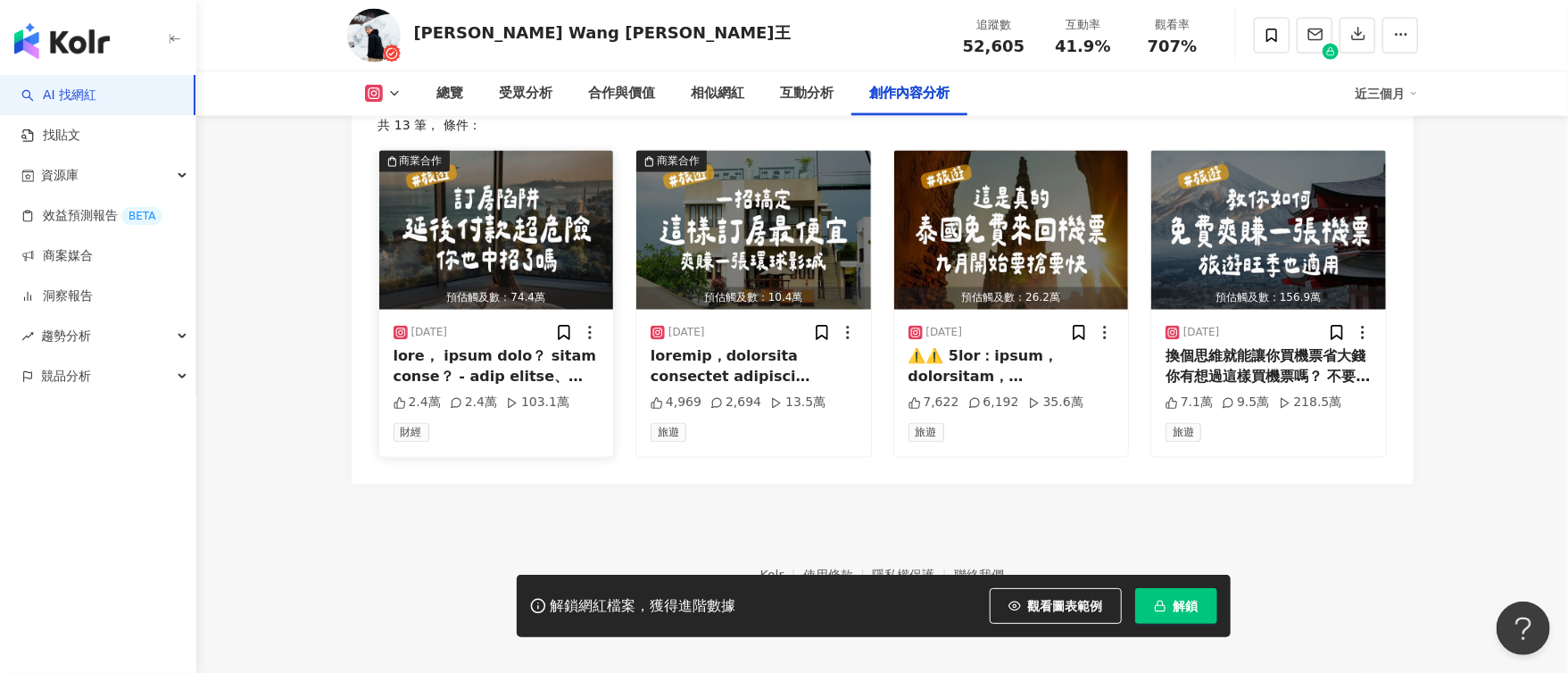
click at [500, 228] on img "button" at bounding box center [496, 230] width 235 height 159
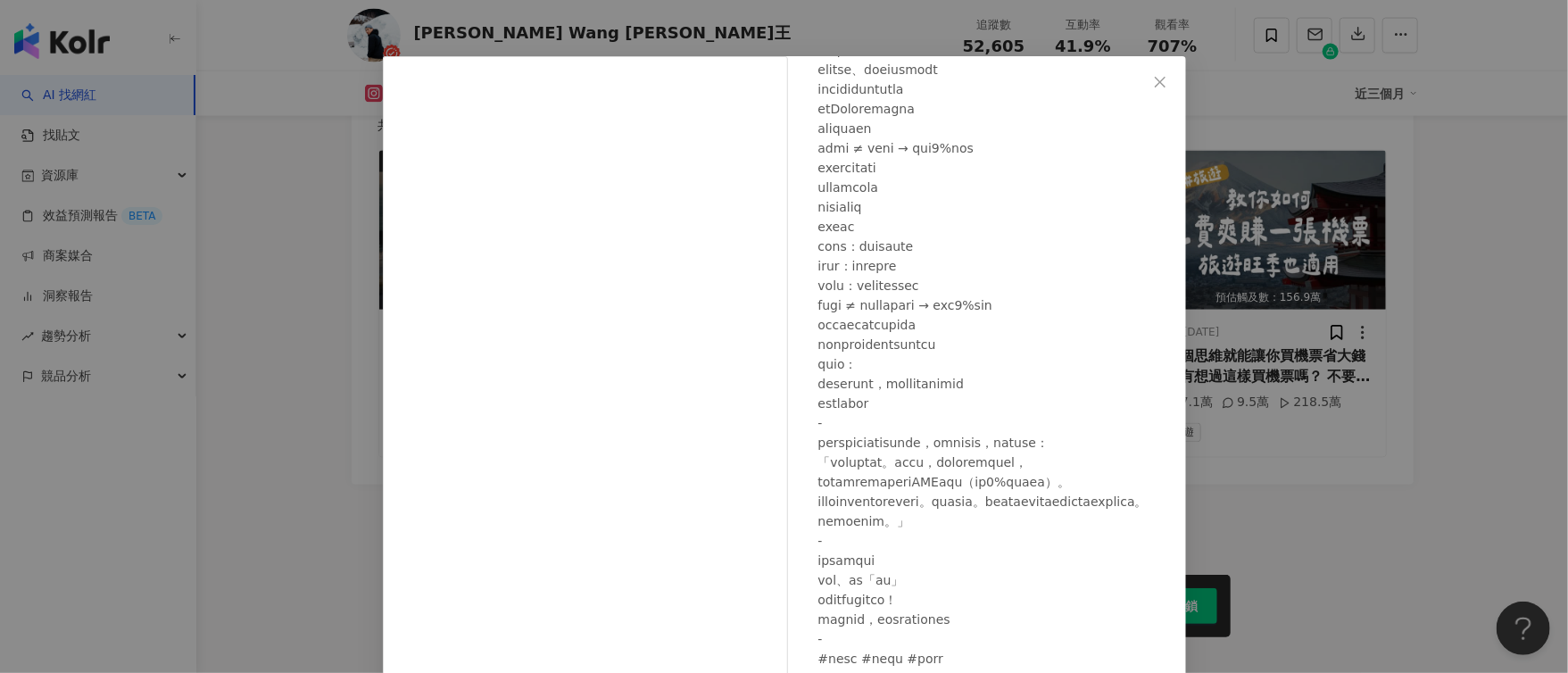
scroll to position [0, 0]
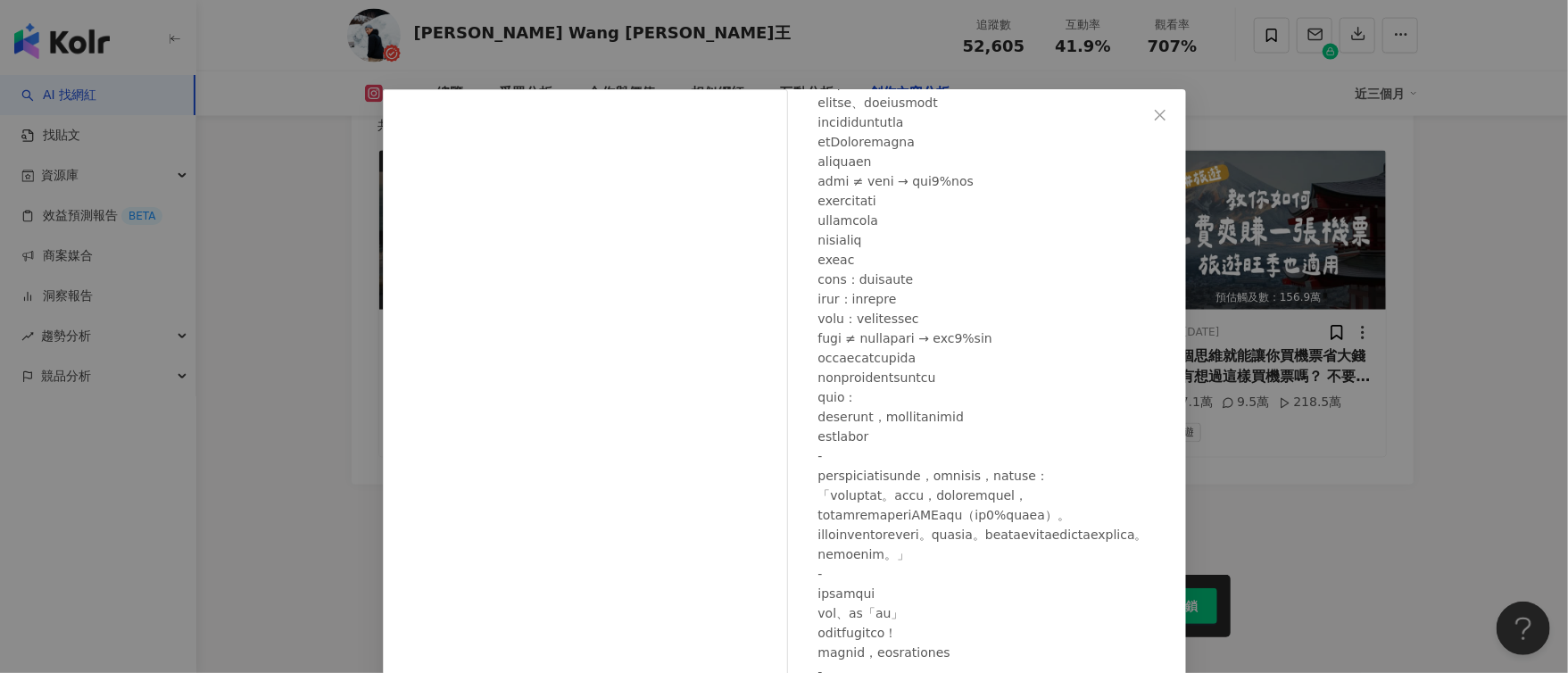
click at [1044, 311] on div "Eddie Wang 艾迪王 2025/9/9 2.4萬 2.4萬 103.1萬 查看原始貼文" at bounding box center [784, 336] width 1568 height 673
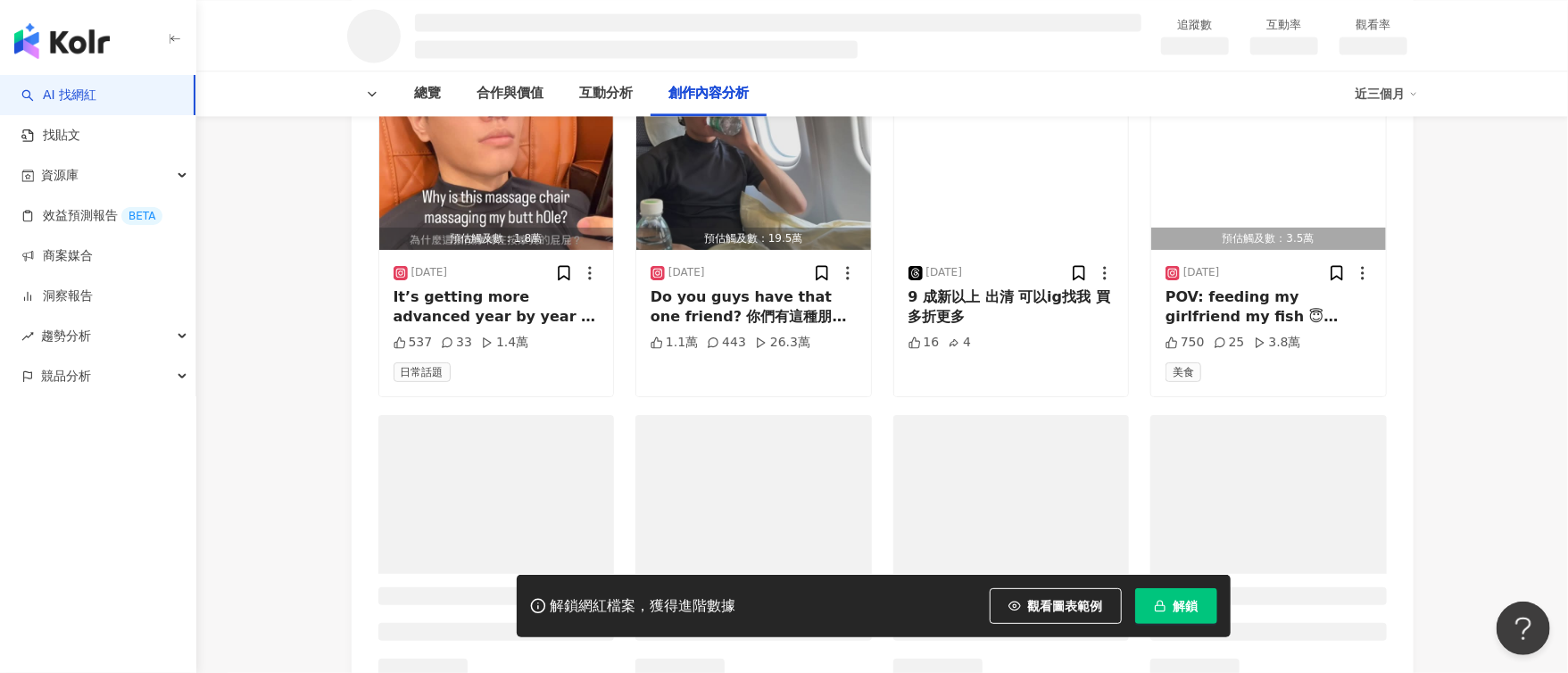
scroll to position [2007, 0]
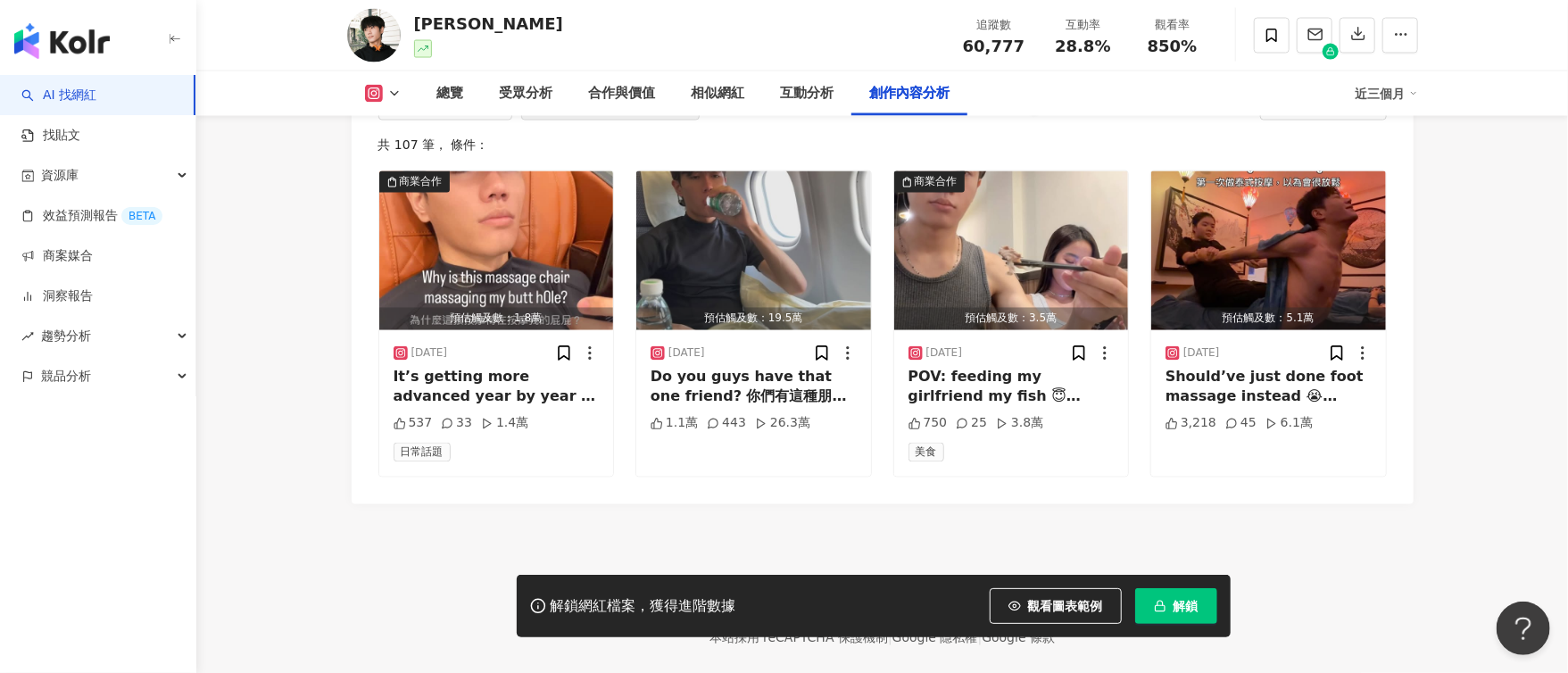
scroll to position [5516, 0]
